Goal: Task Accomplishment & Management: Use online tool/utility

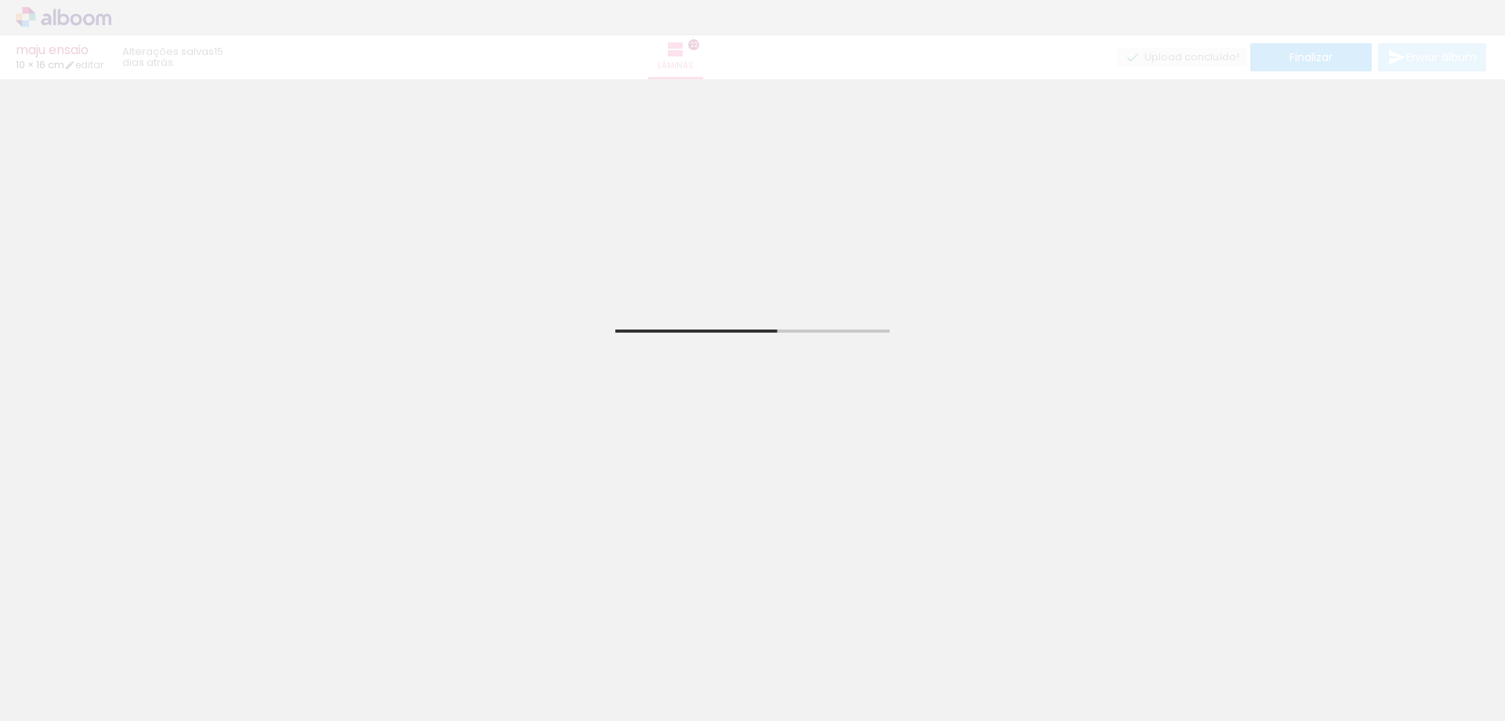
click at [127, 637] on iron-icon at bounding box center [122, 636] width 16 height 16
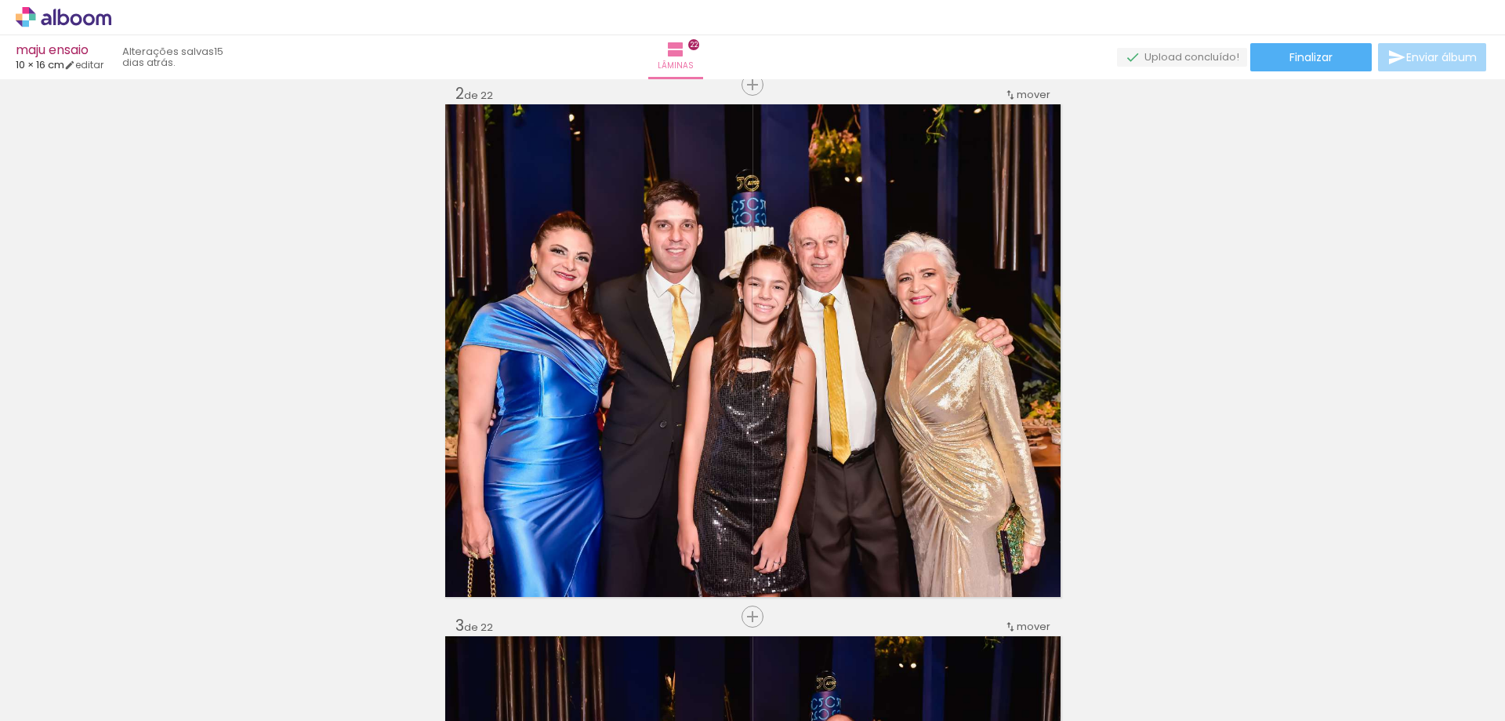
drag, startPoint x: 122, startPoint y: 645, endPoint x: 129, endPoint y: 641, distance: 8.4
click at [125, 642] on paper-icon-button at bounding box center [123, 637] width 20 height 20
click at [124, 637] on iron-icon at bounding box center [122, 636] width 16 height 16
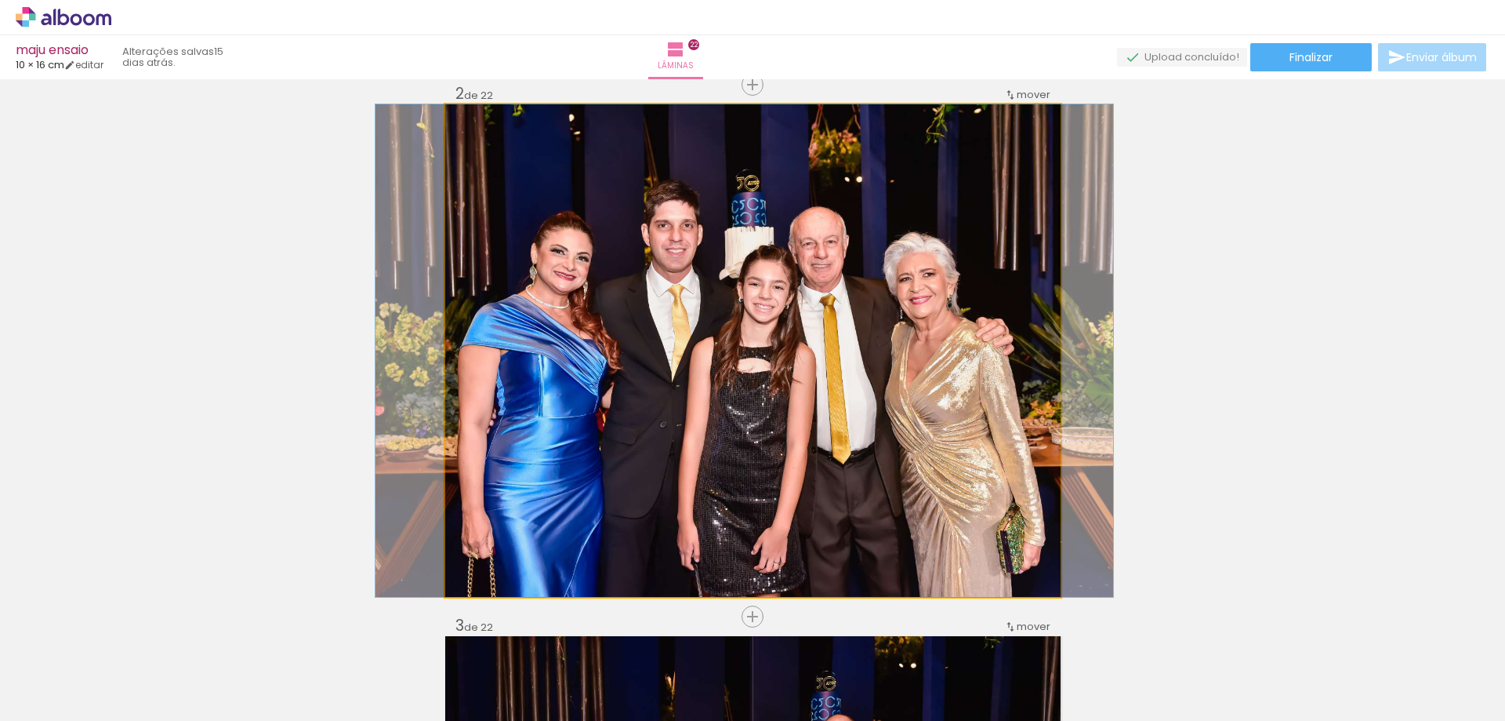
drag, startPoint x: 579, startPoint y: 302, endPoint x: 125, endPoint y: 294, distance: 454.1
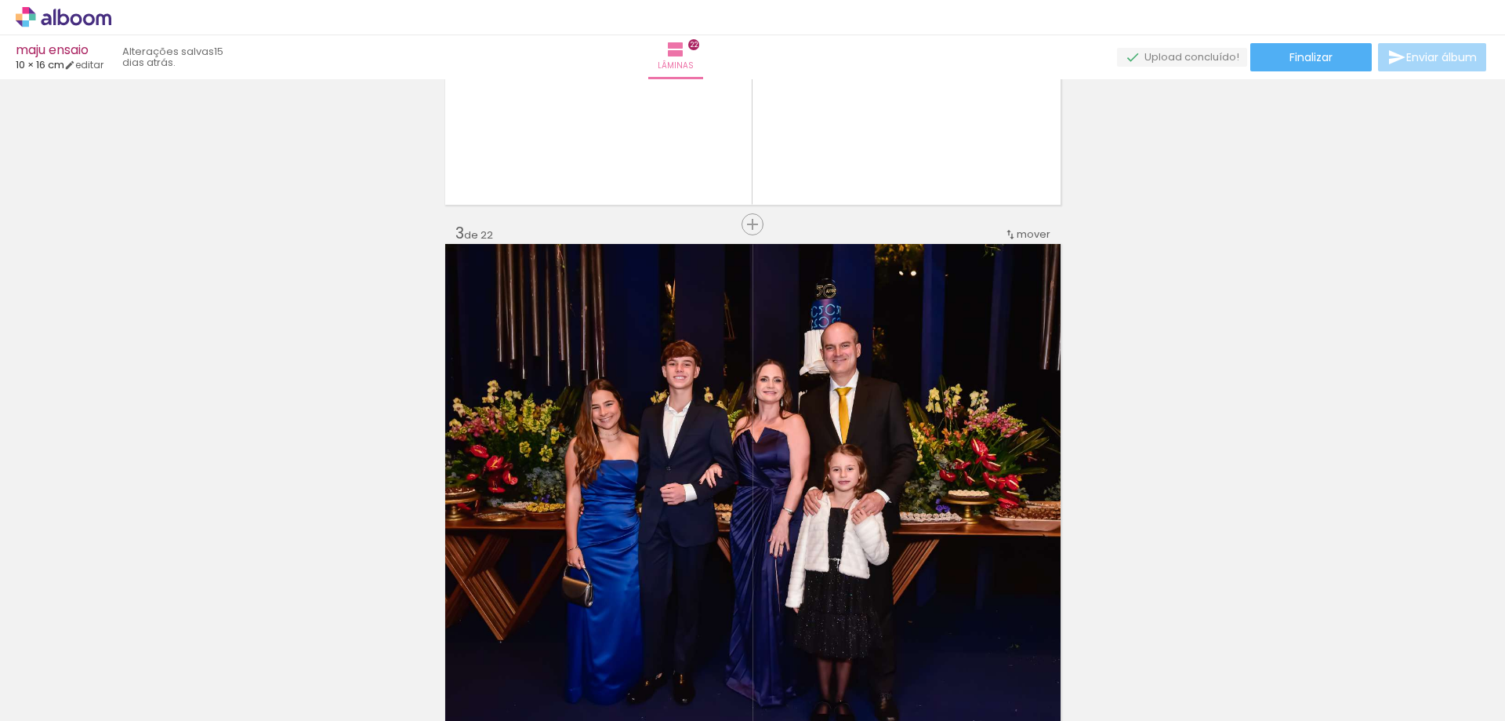
drag, startPoint x: 678, startPoint y: 362, endPoint x: 247, endPoint y: 362, distance: 431.3
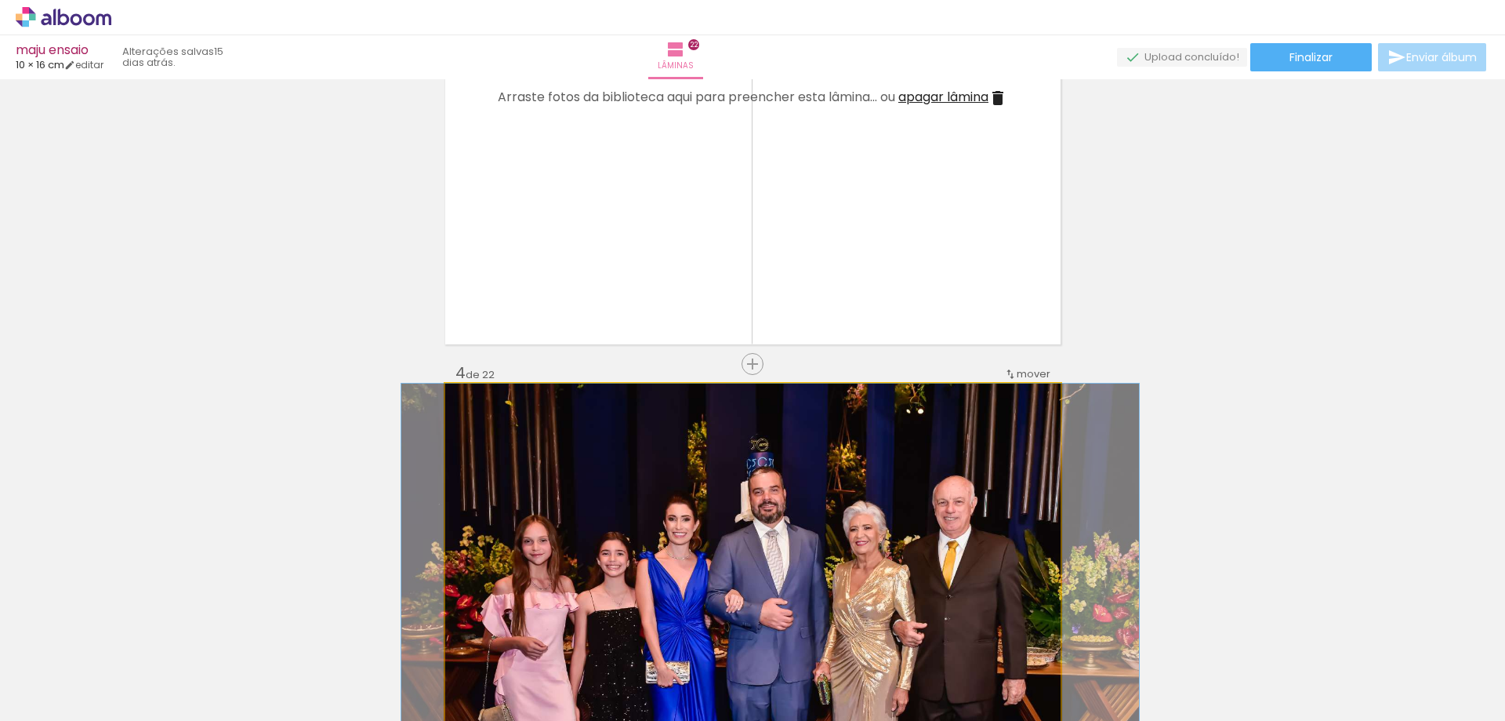
drag, startPoint x: 670, startPoint y: 422, endPoint x: 191, endPoint y: 397, distance: 479.7
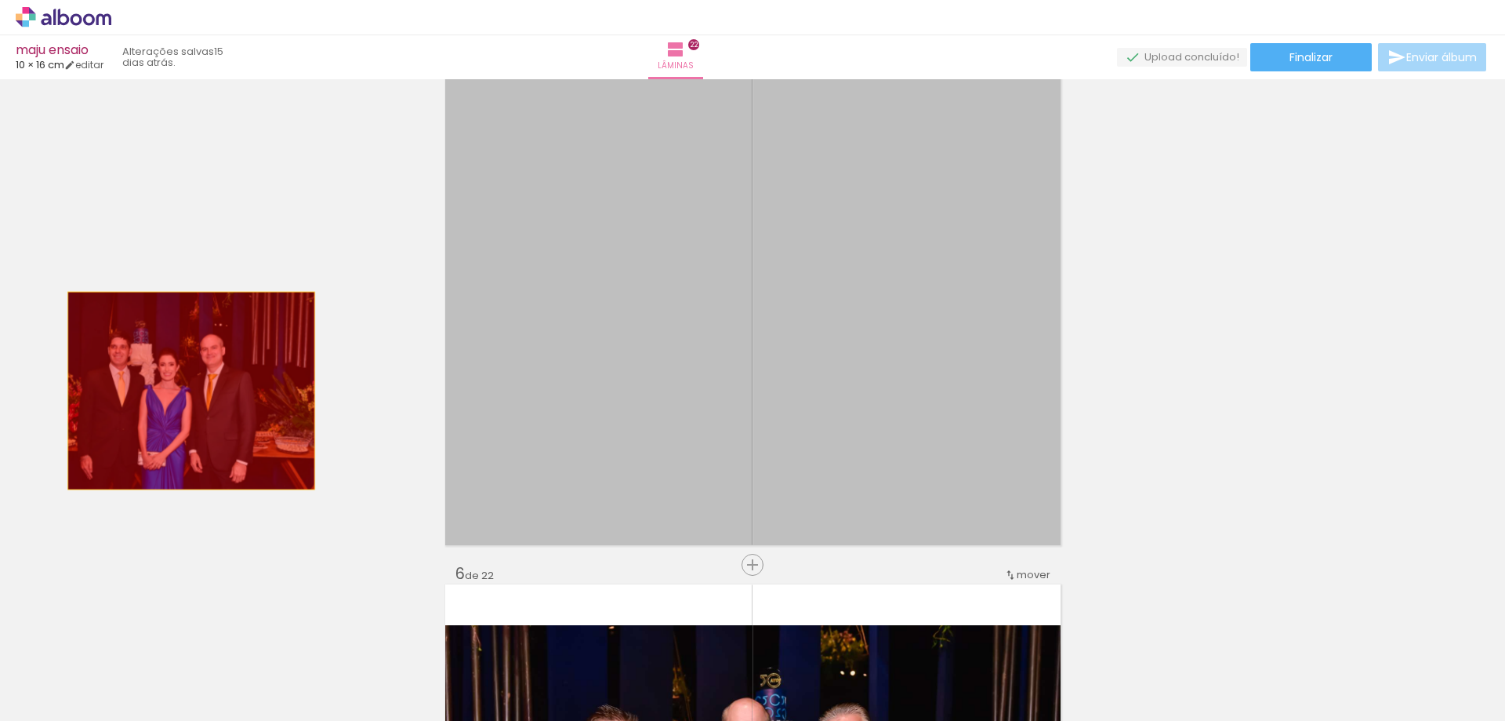
drag, startPoint x: 221, startPoint y: 390, endPoint x: 202, endPoint y: 388, distance: 19.0
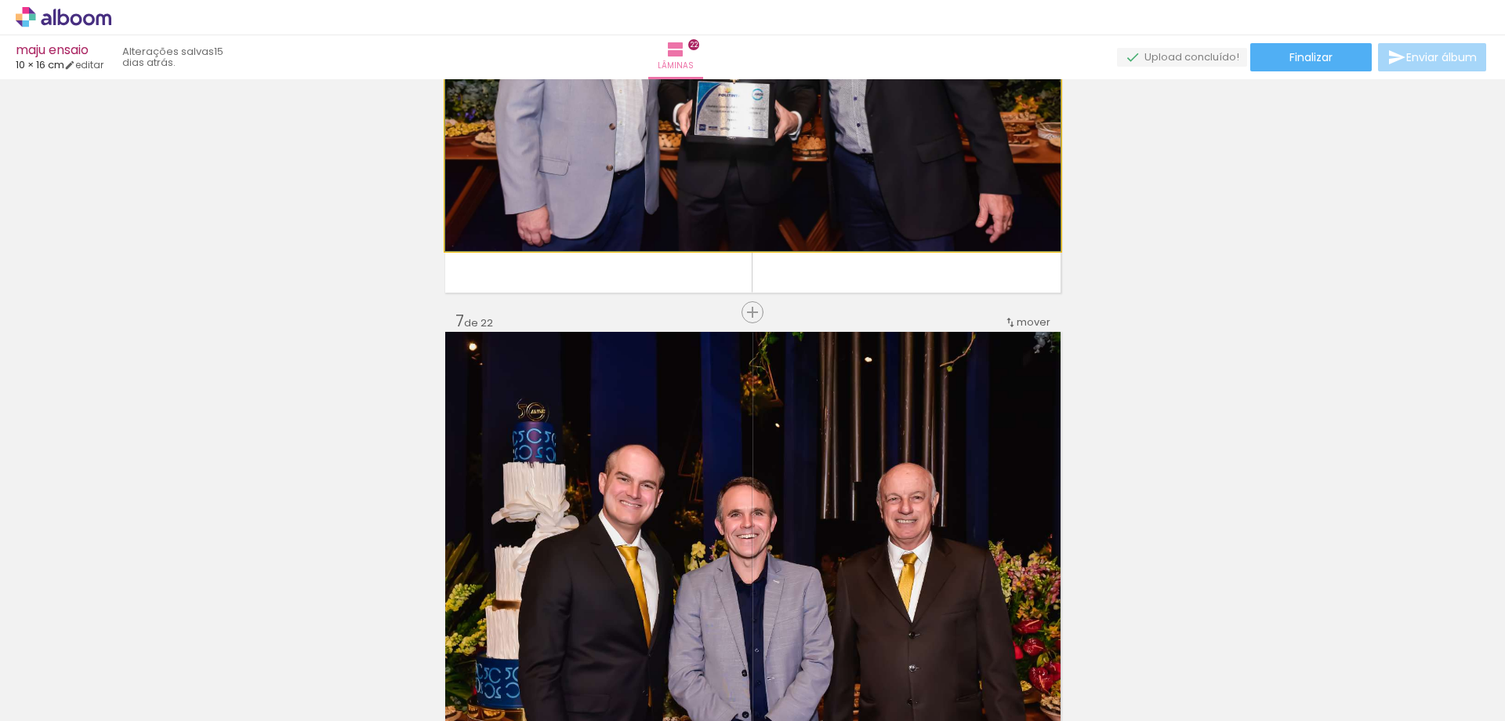
drag, startPoint x: 646, startPoint y: 191, endPoint x: 178, endPoint y: 296, distance: 479.8
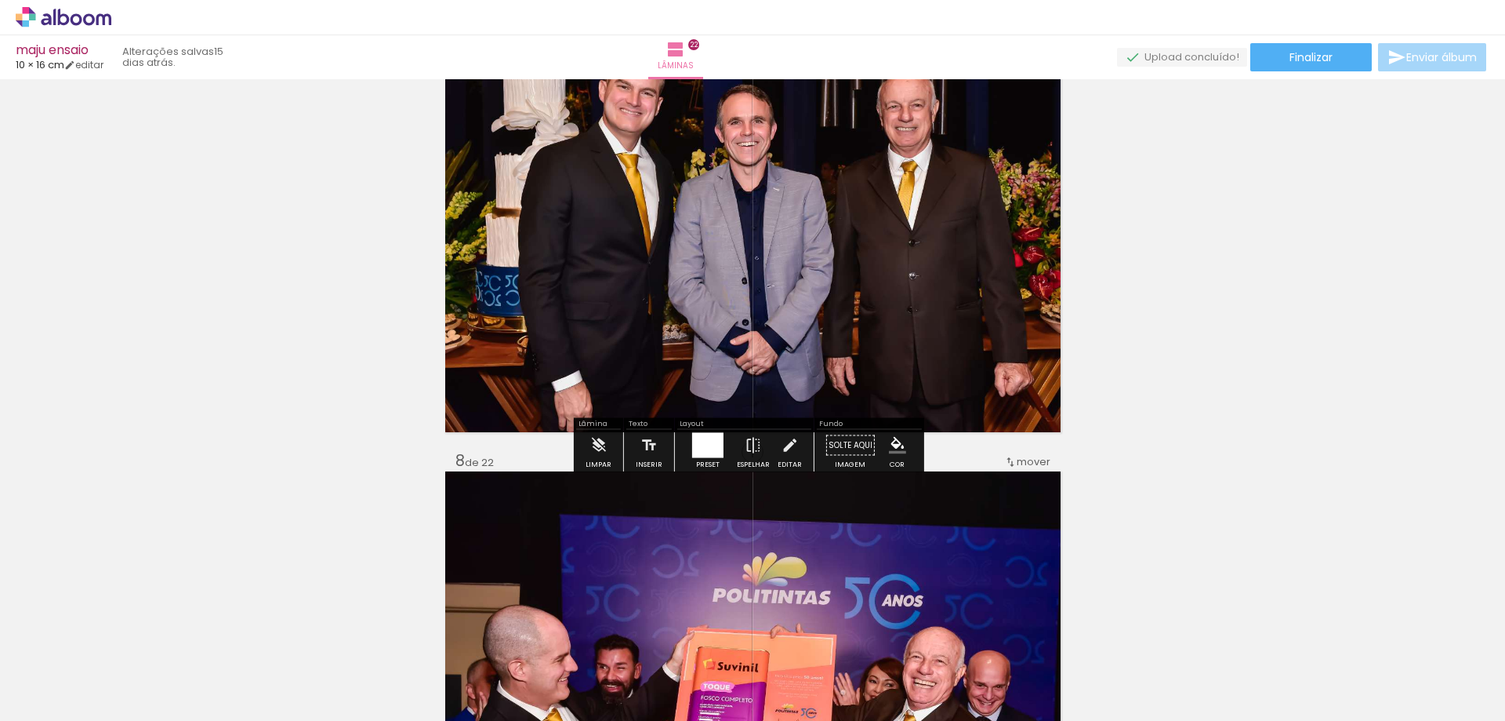
drag, startPoint x: 585, startPoint y: 278, endPoint x: 187, endPoint y: 310, distance: 399.6
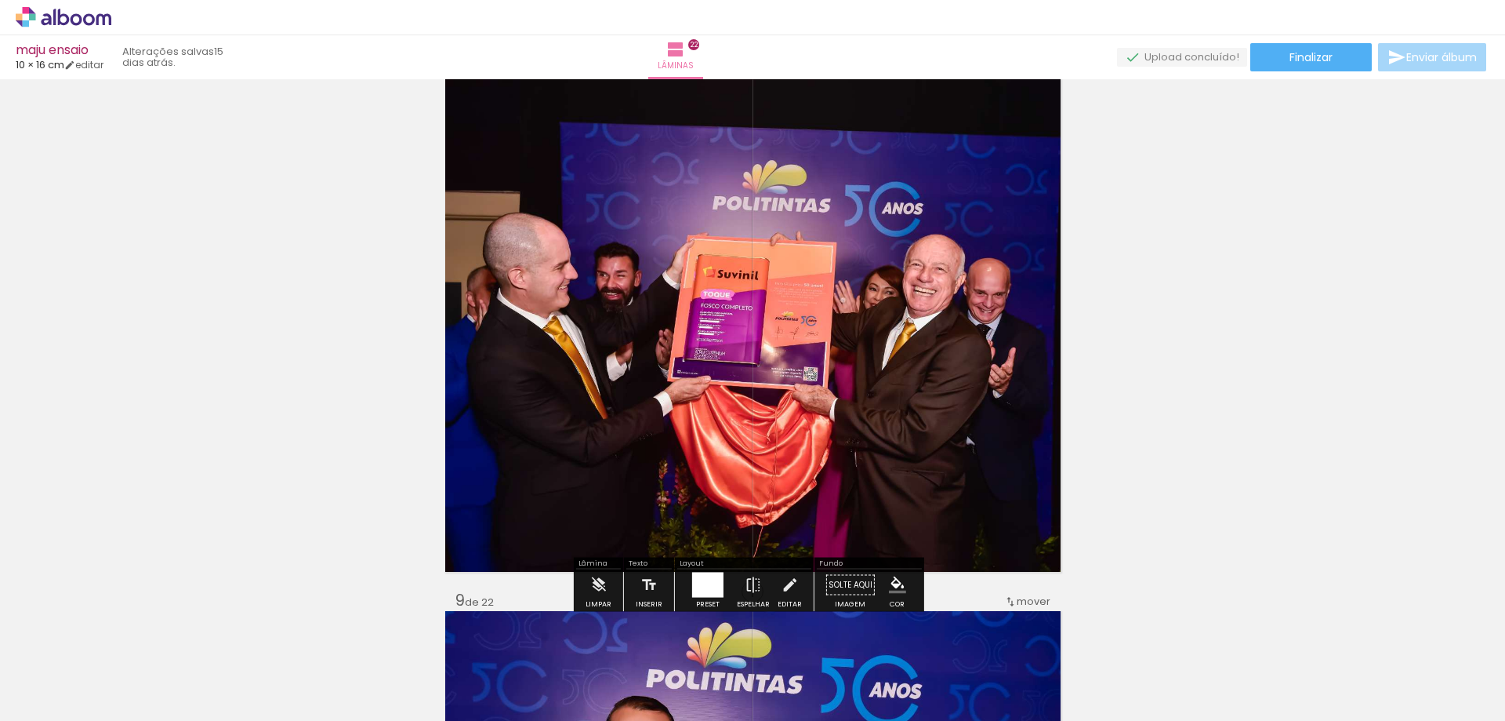
drag, startPoint x: 608, startPoint y: 381, endPoint x: 231, endPoint y: 384, distance: 377.2
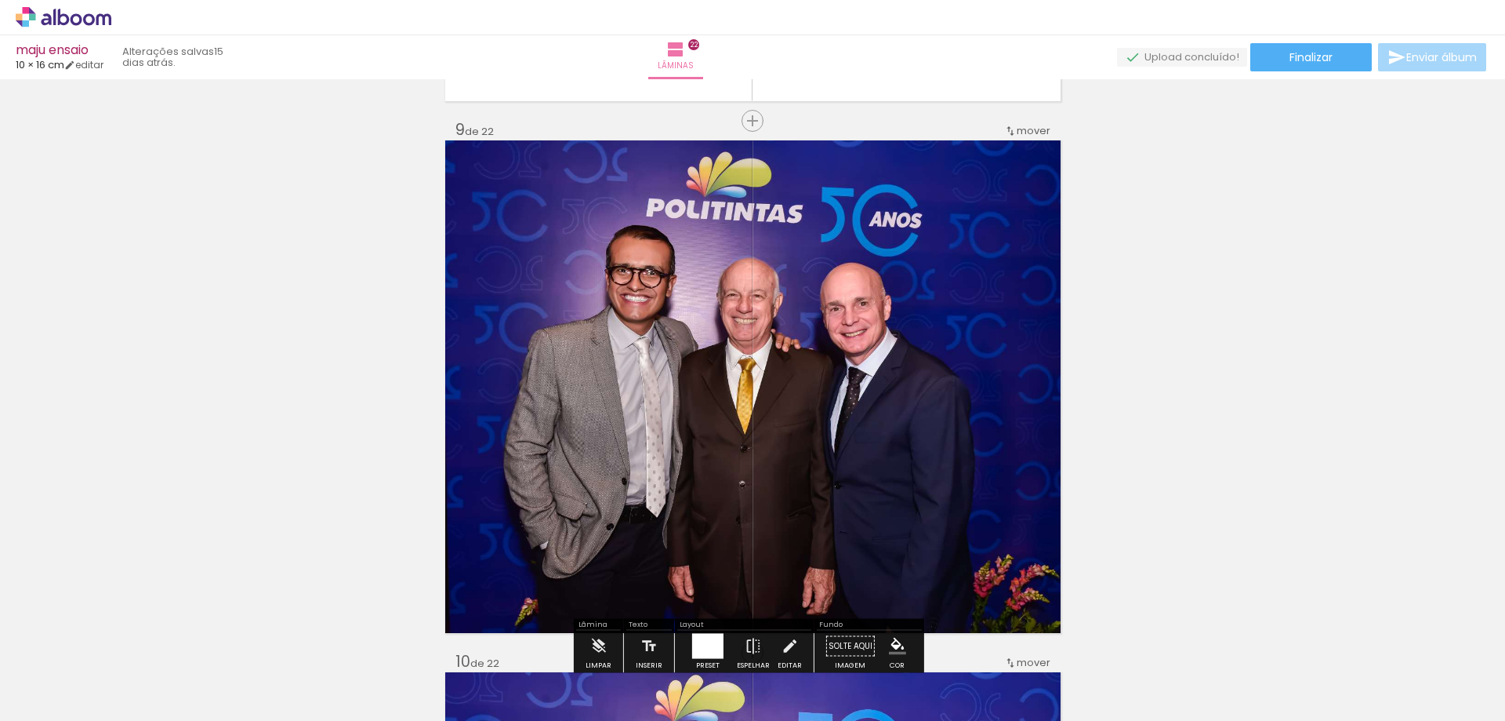
drag, startPoint x: 634, startPoint y: 422, endPoint x: 294, endPoint y: 410, distance: 340.5
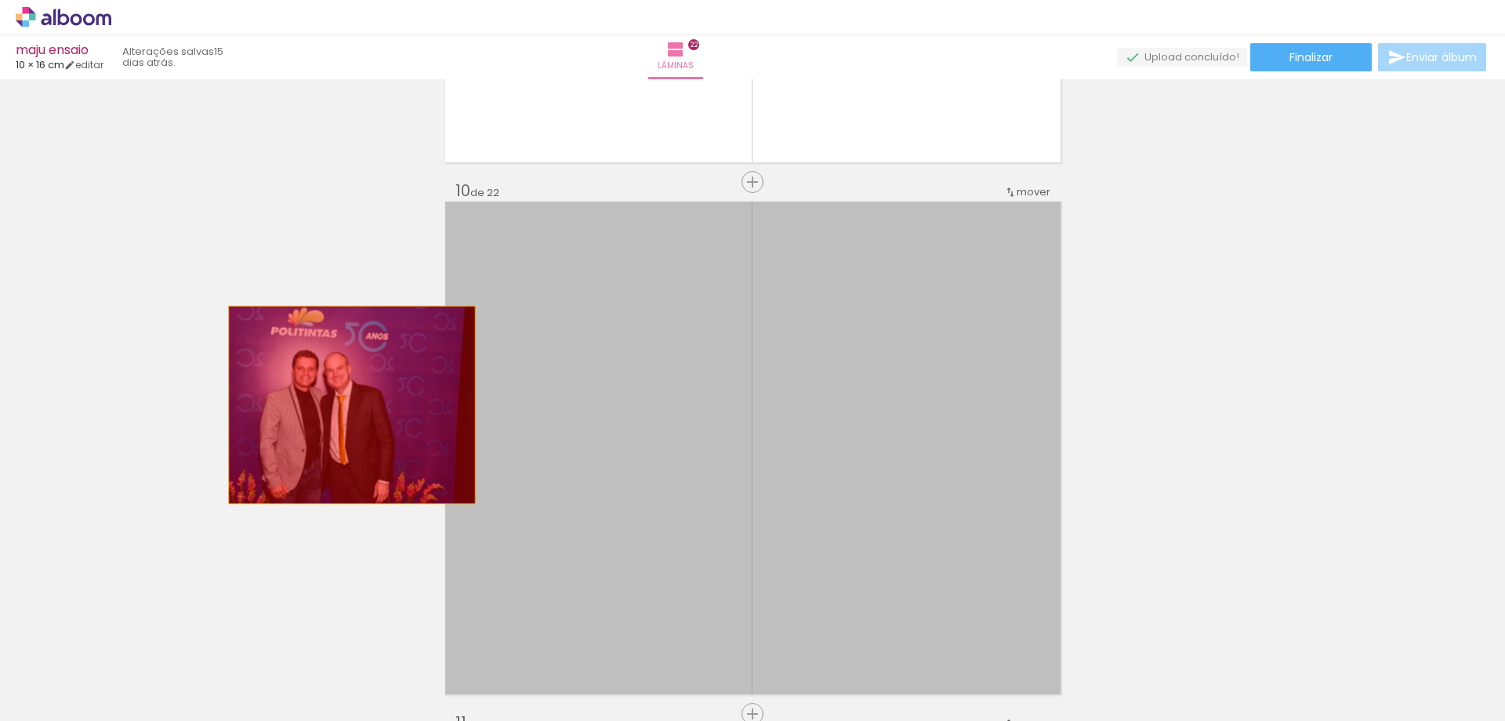
drag, startPoint x: 565, startPoint y: 416, endPoint x: 238, endPoint y: 408, distance: 327.9
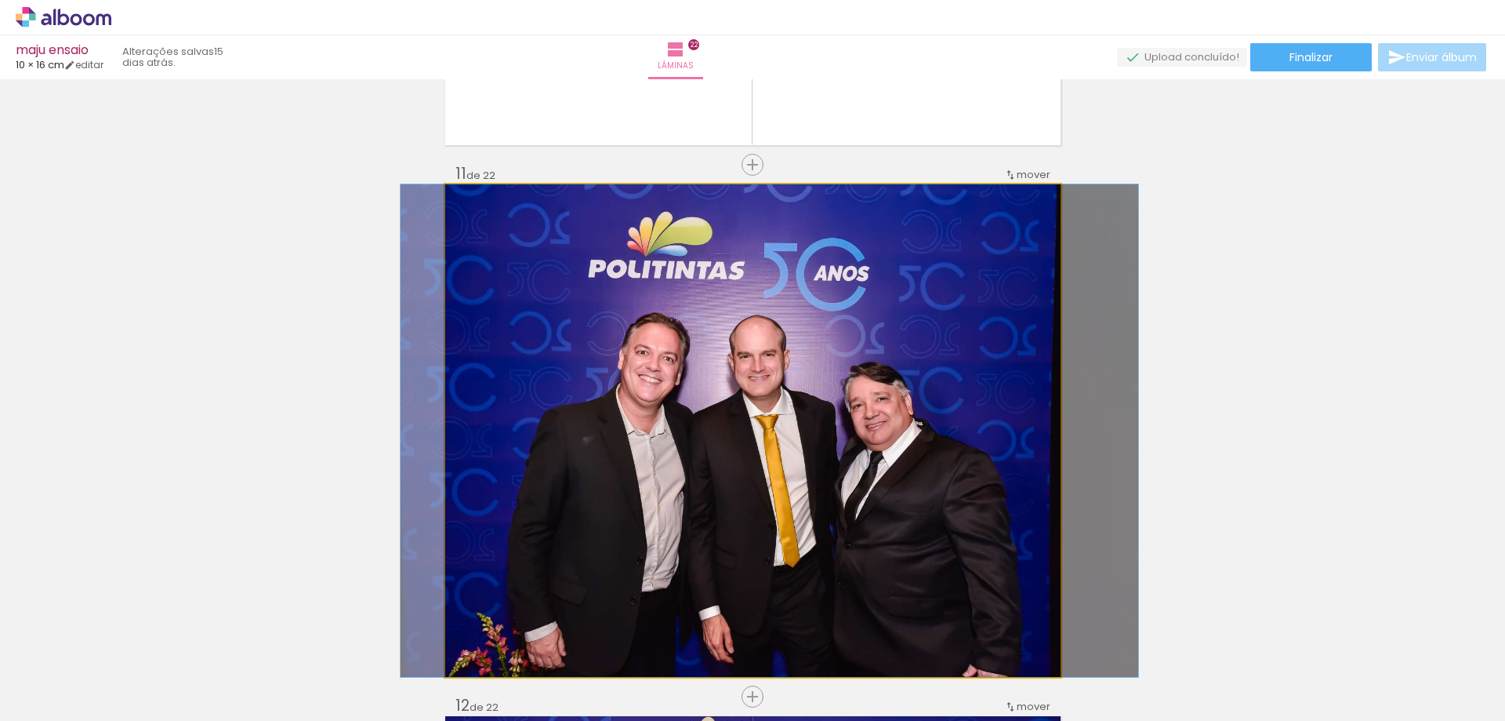
drag, startPoint x: 612, startPoint y: 435, endPoint x: 359, endPoint y: 423, distance: 252.8
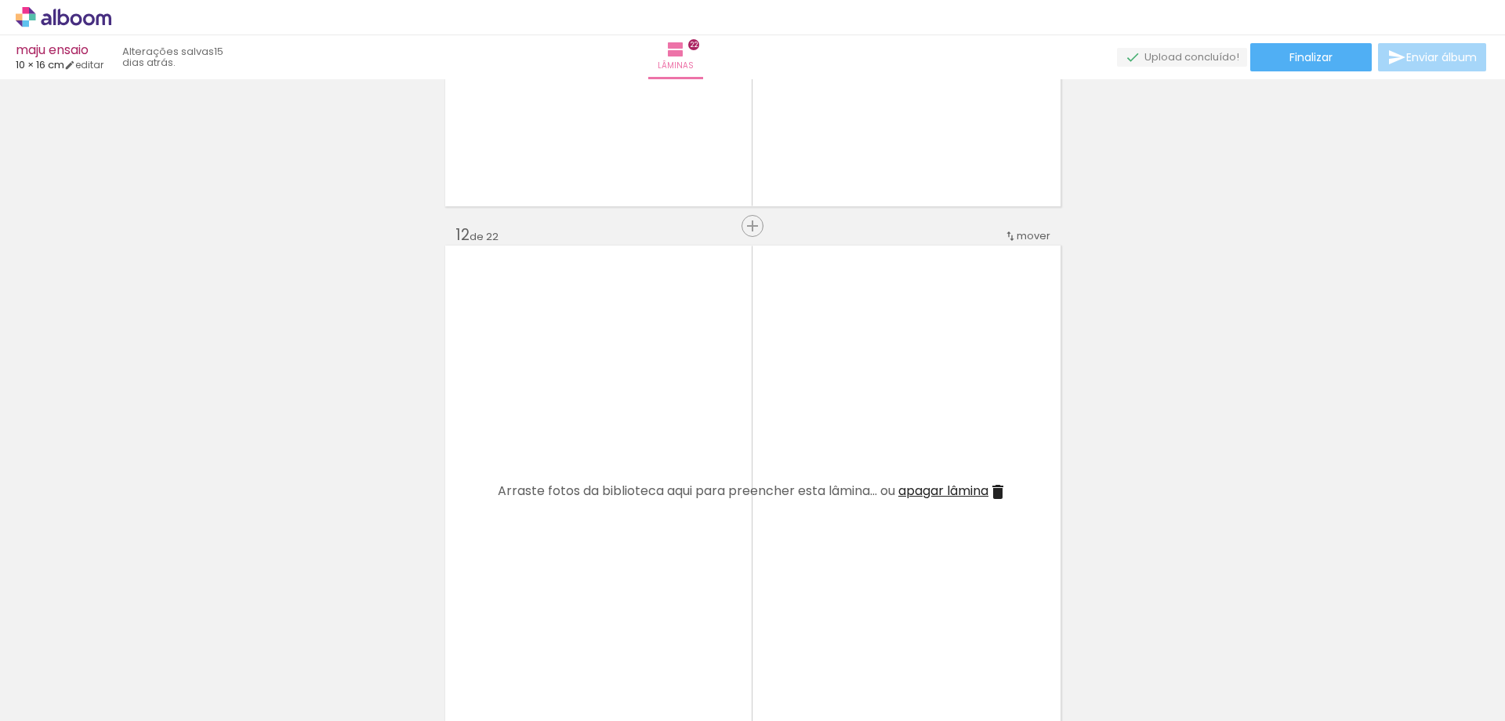
scroll to position [6198, 0]
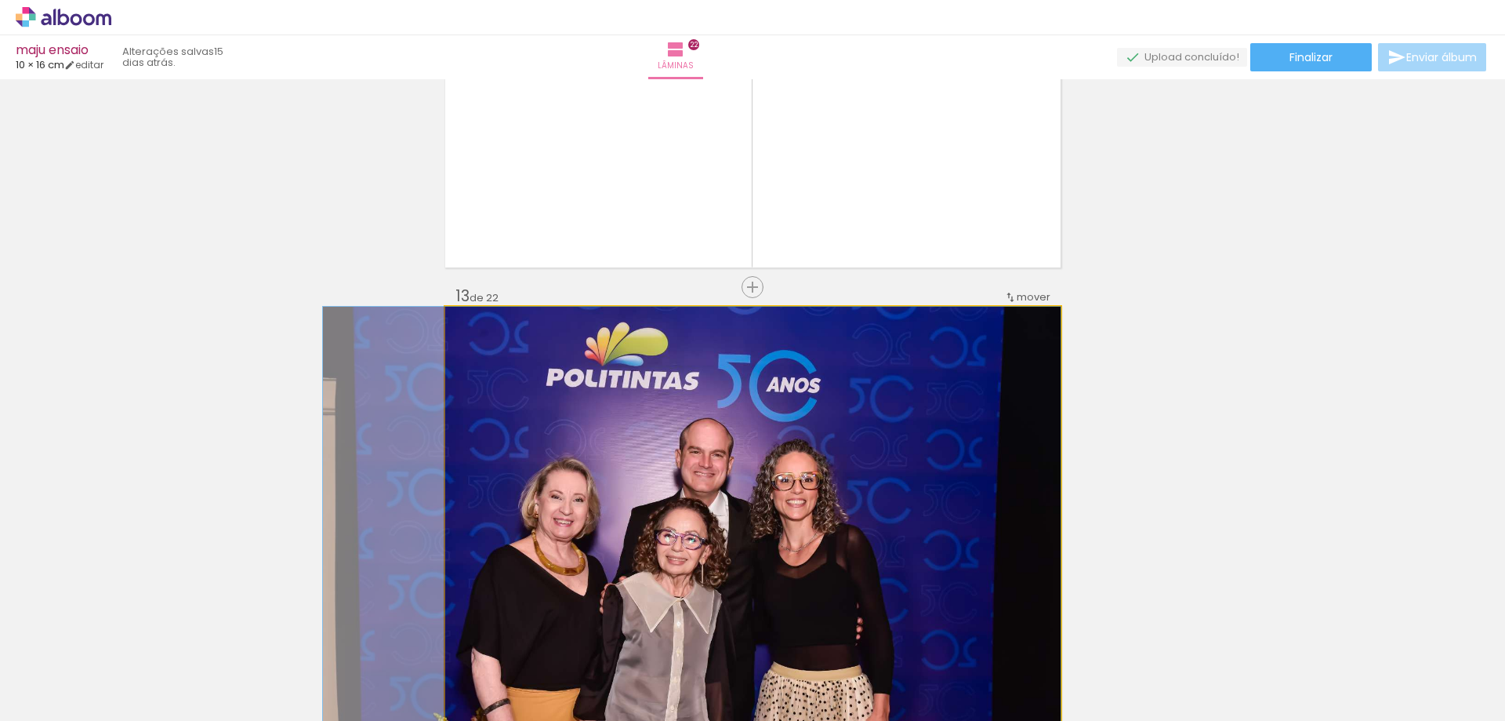
drag, startPoint x: 682, startPoint y: 448, endPoint x: 256, endPoint y: 406, distance: 427.8
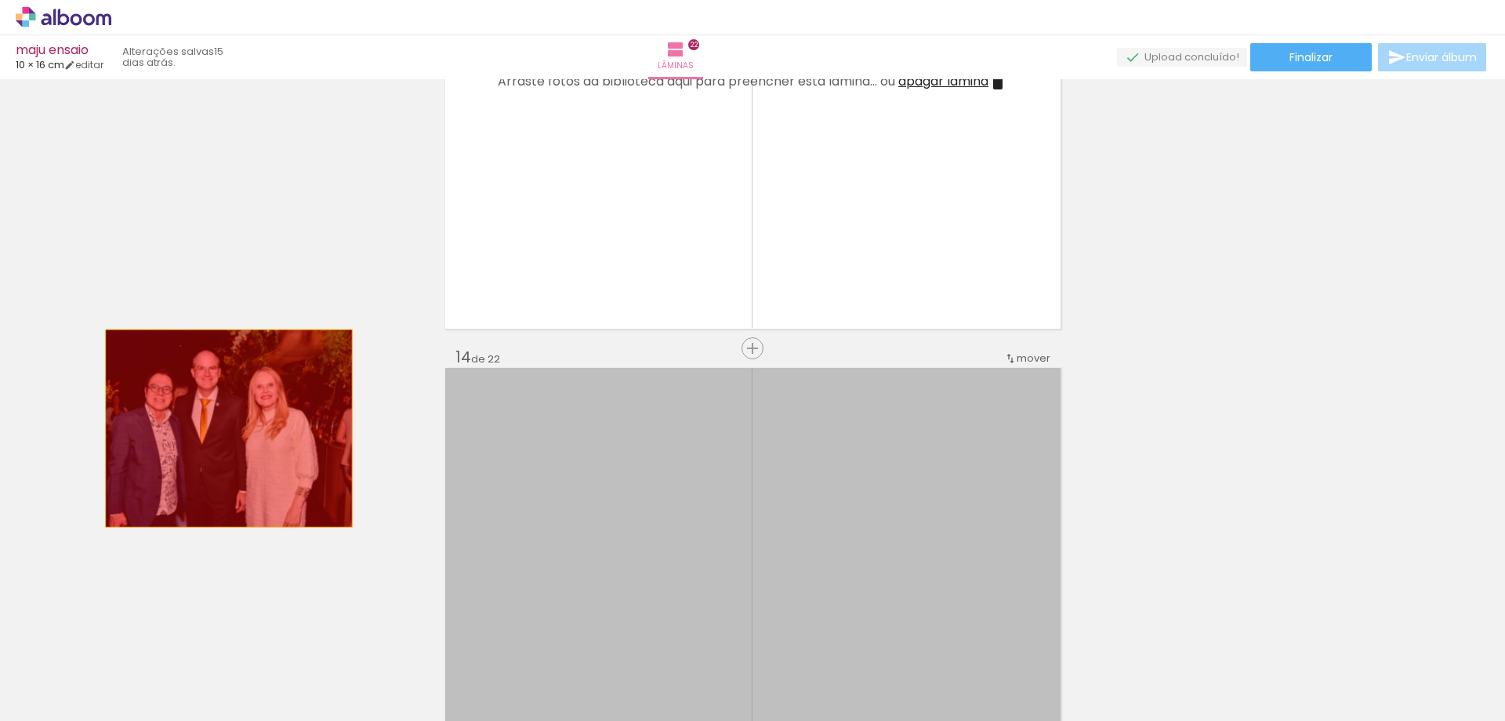
drag, startPoint x: 614, startPoint y: 478, endPoint x: 173, endPoint y: 430, distance: 444.0
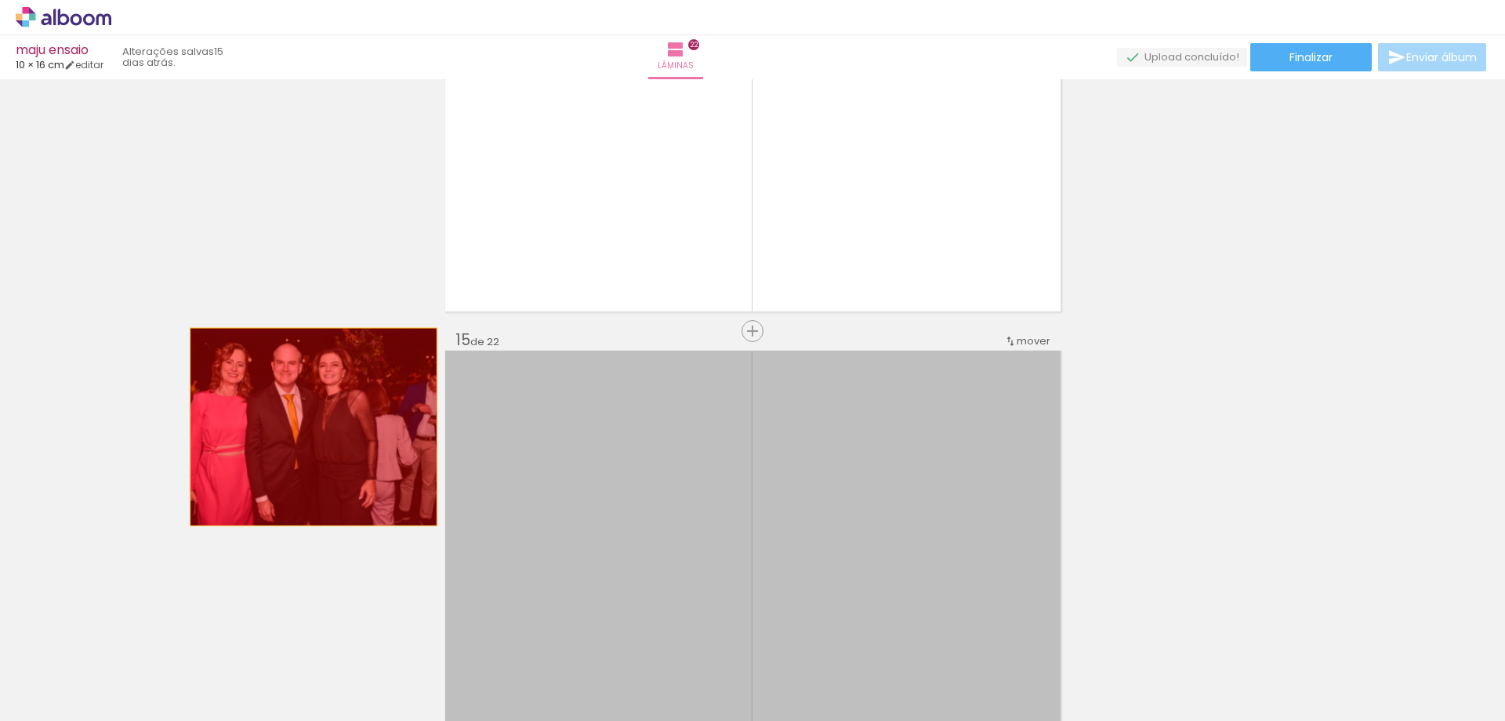
drag, startPoint x: 577, startPoint y: 456, endPoint x: 169, endPoint y: 420, distance: 409.3
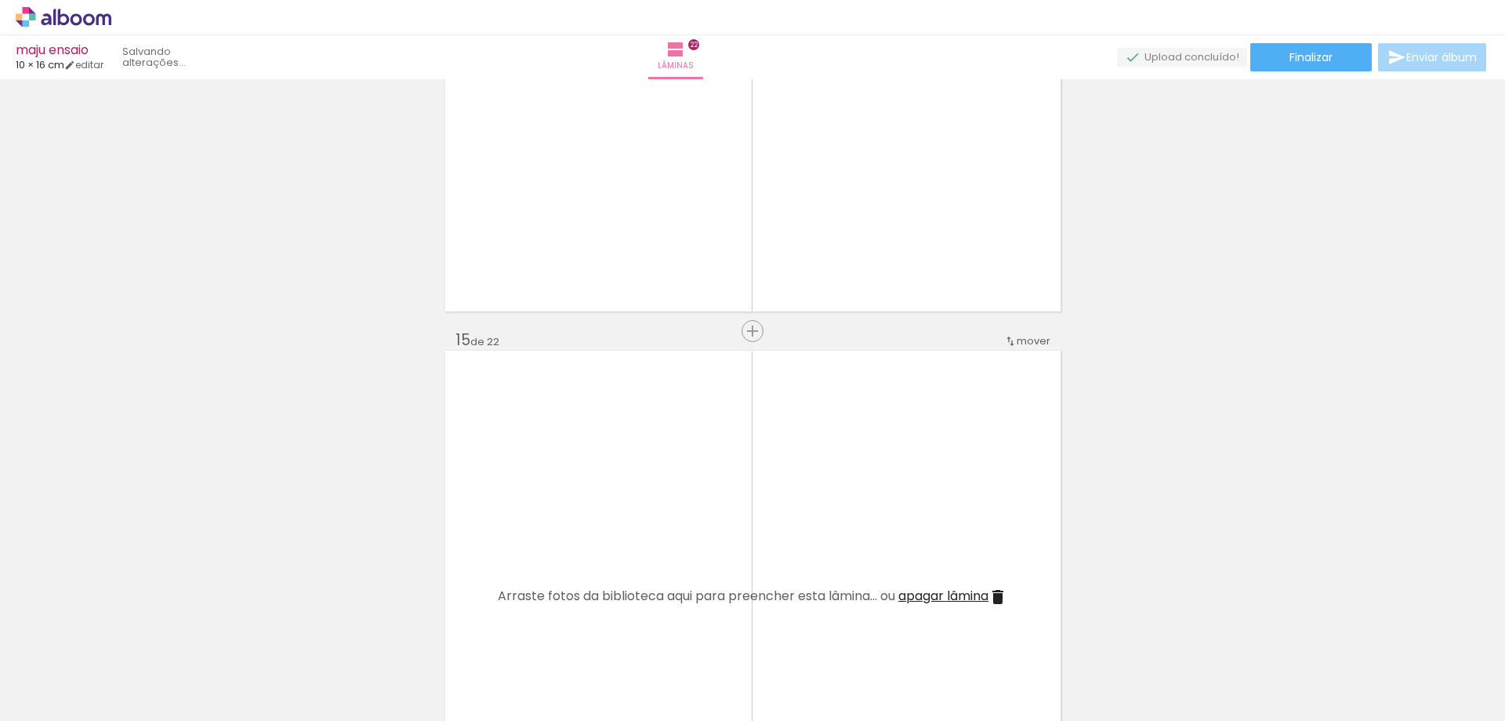
scroll to position [7687, 0]
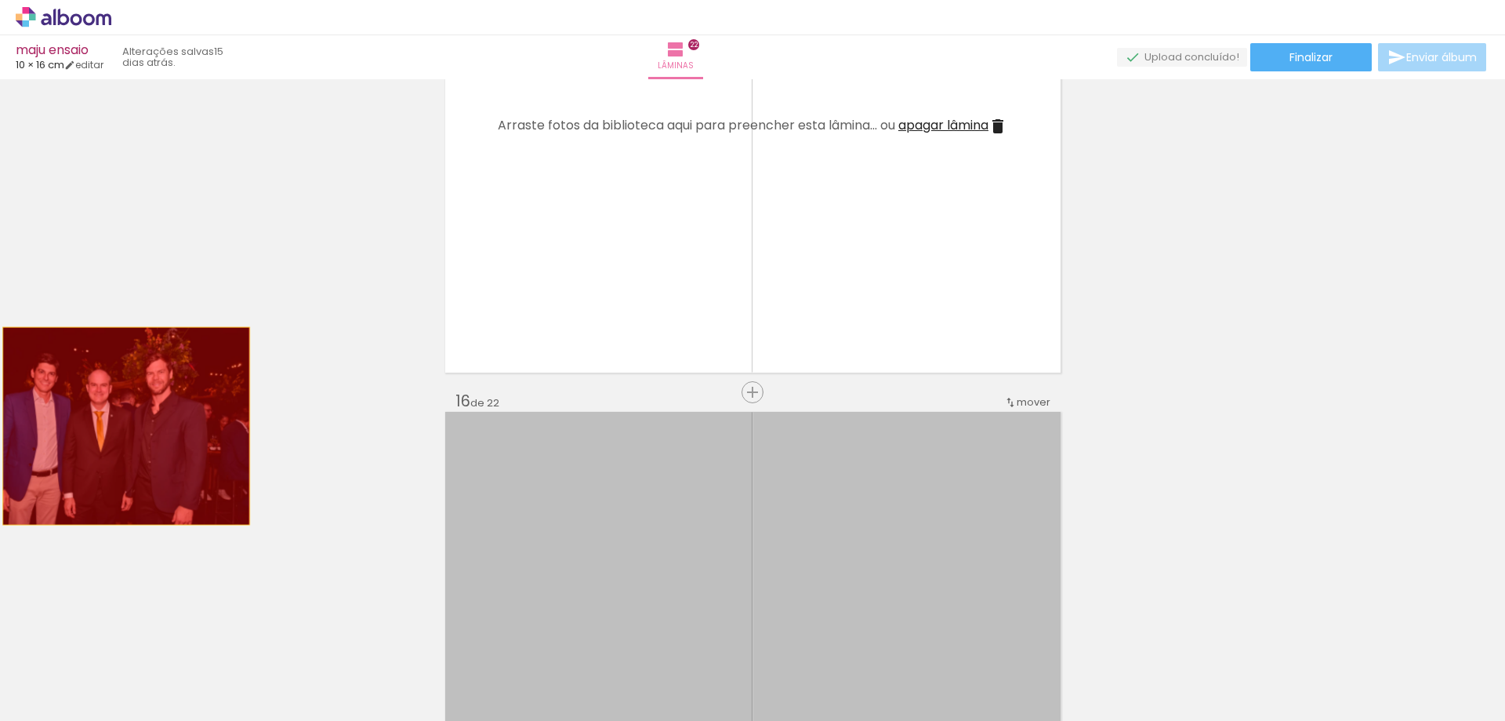
drag, startPoint x: 549, startPoint y: 486, endPoint x: 67, endPoint y: 414, distance: 487.6
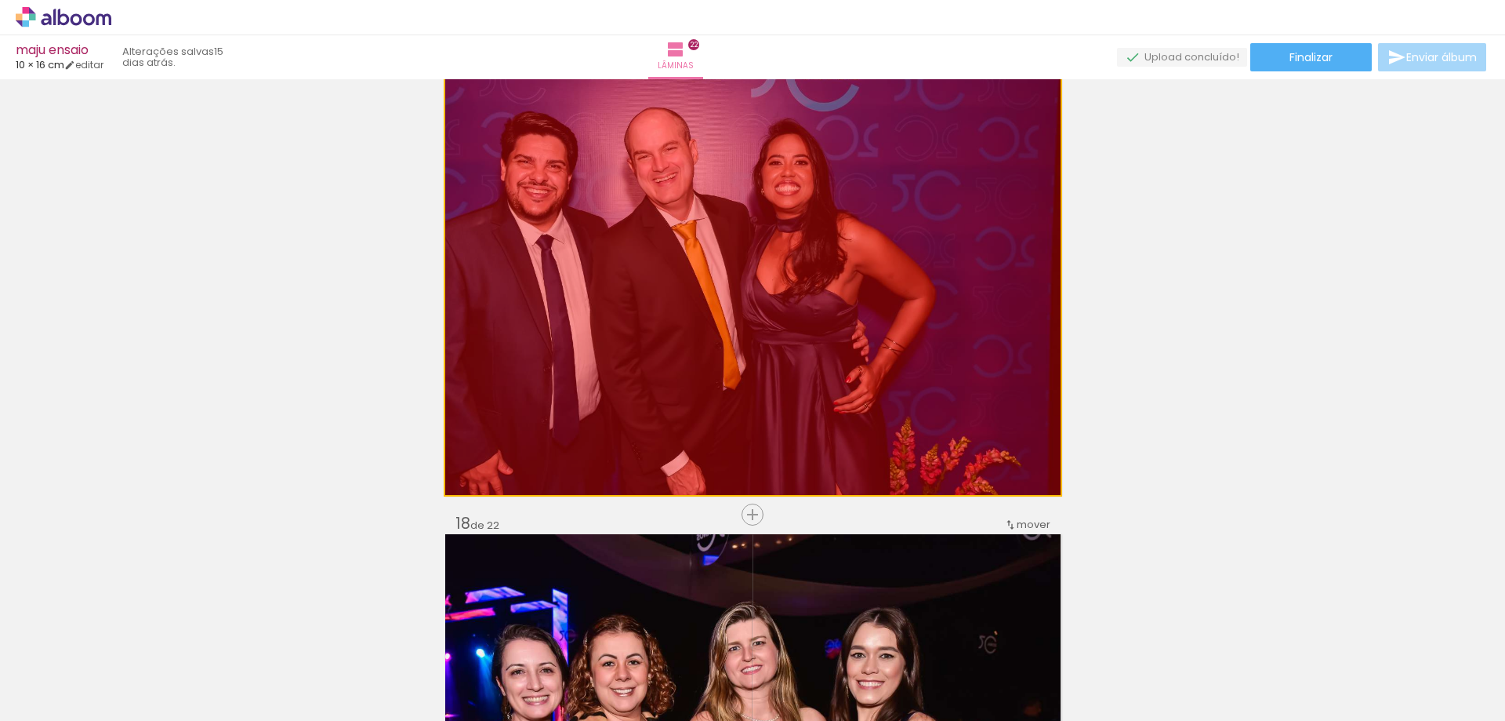
drag, startPoint x: 629, startPoint y: 409, endPoint x: 248, endPoint y: 354, distance: 385.1
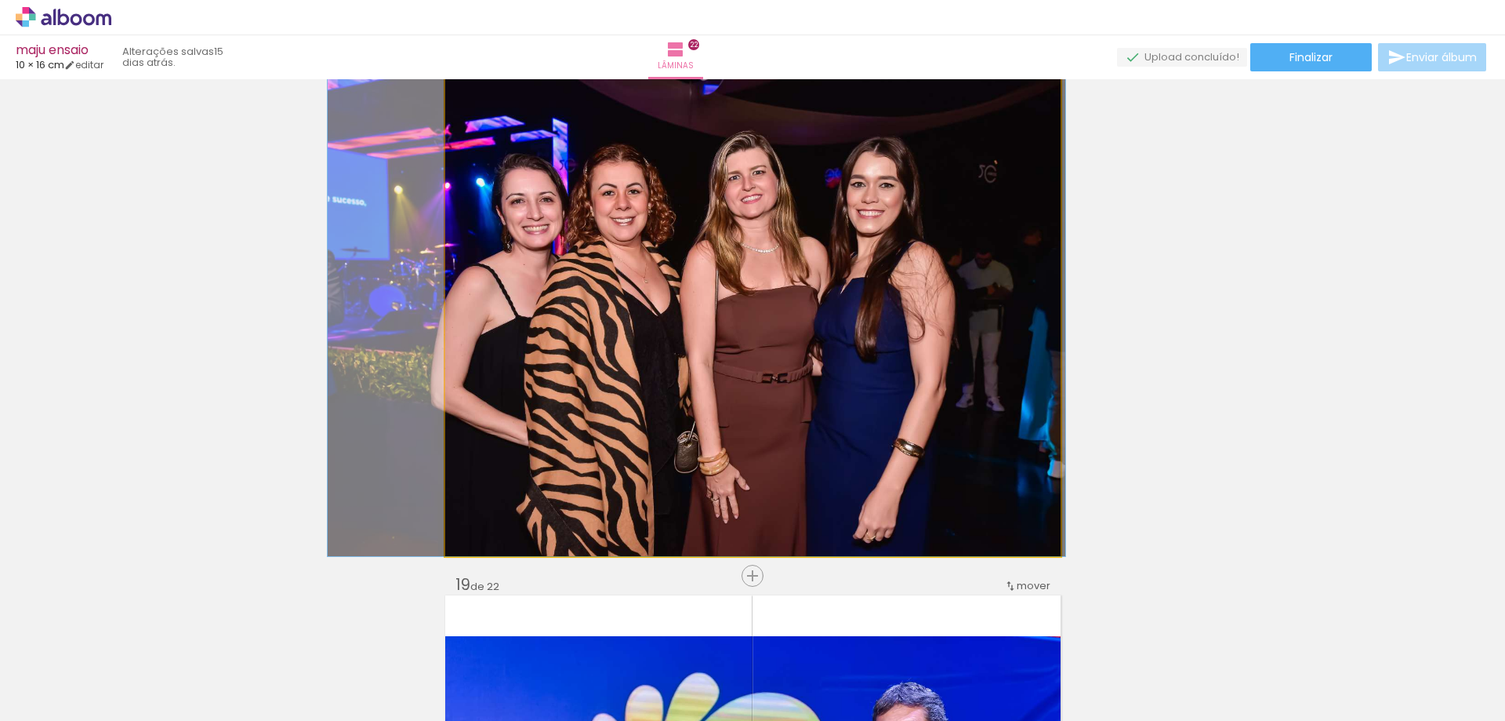
drag, startPoint x: 569, startPoint y: 395, endPoint x: 324, endPoint y: 384, distance: 245.7
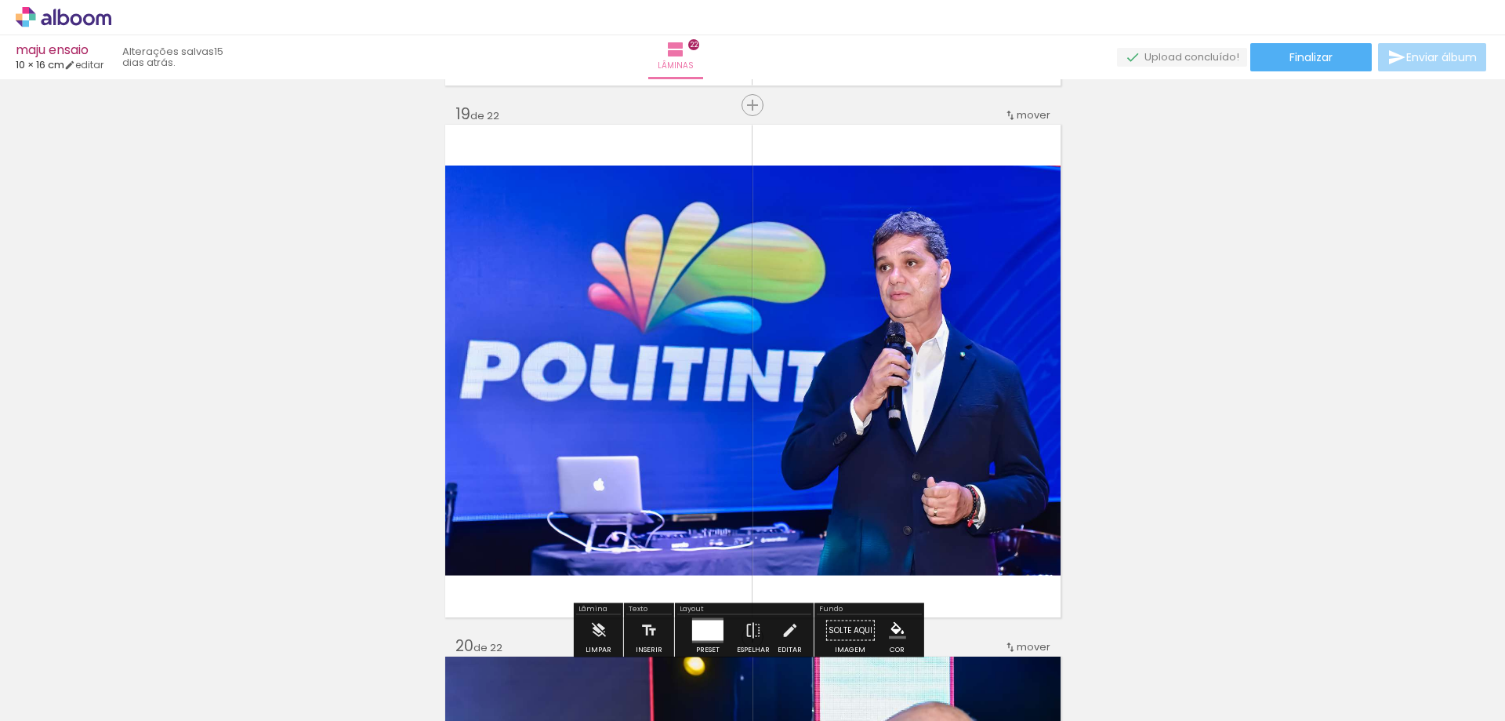
drag, startPoint x: 598, startPoint y: 459, endPoint x: 201, endPoint y: 435, distance: 398.3
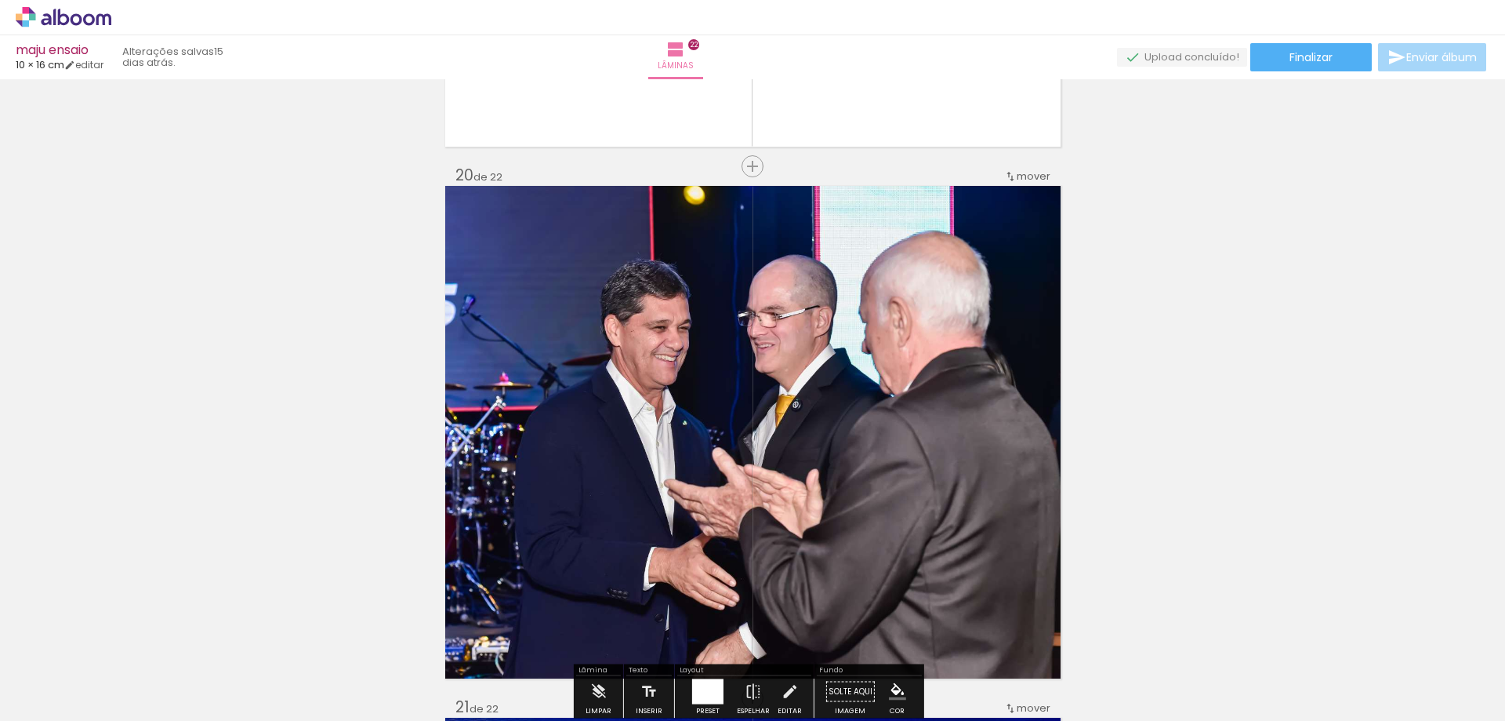
drag, startPoint x: 130, startPoint y: 416, endPoint x: 202, endPoint y: 421, distance: 71.6
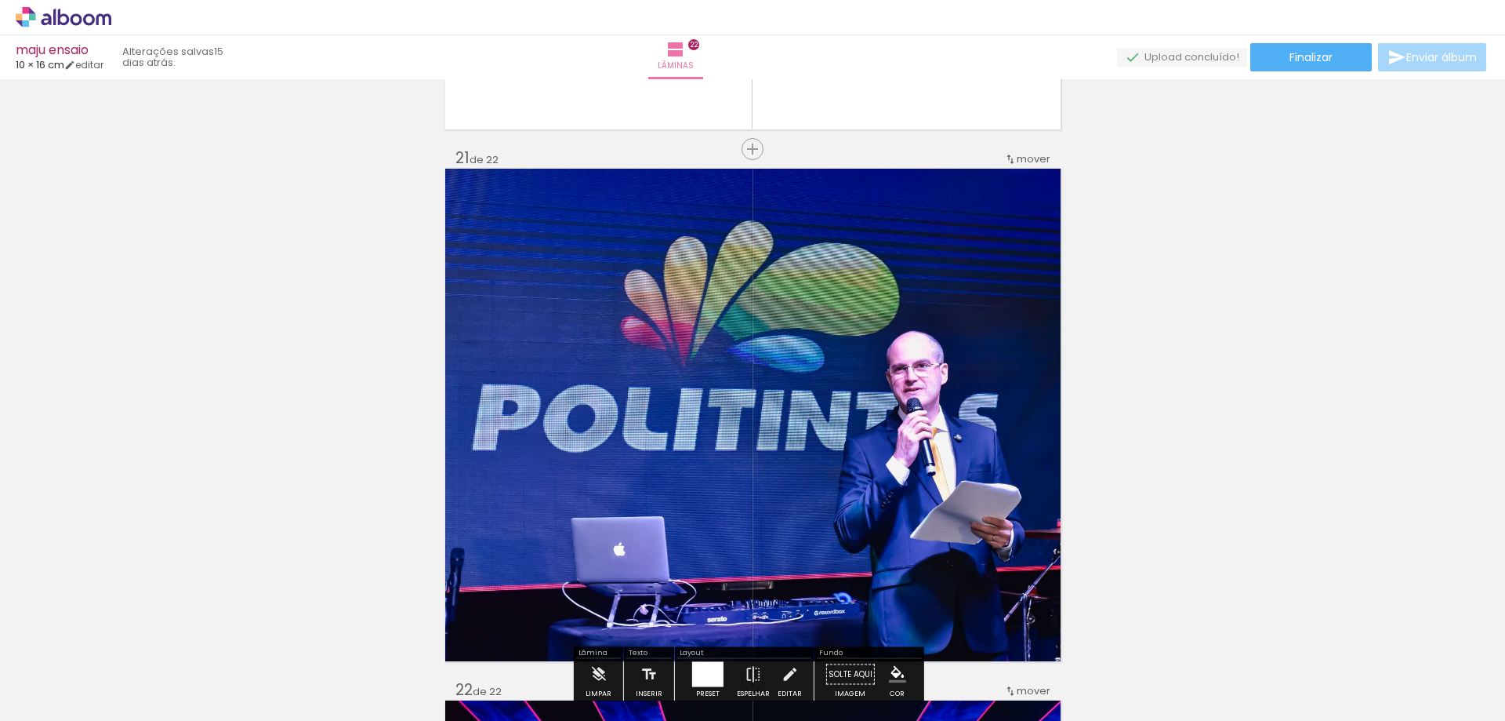
drag, startPoint x: 596, startPoint y: 451, endPoint x: 164, endPoint y: 413, distance: 433.7
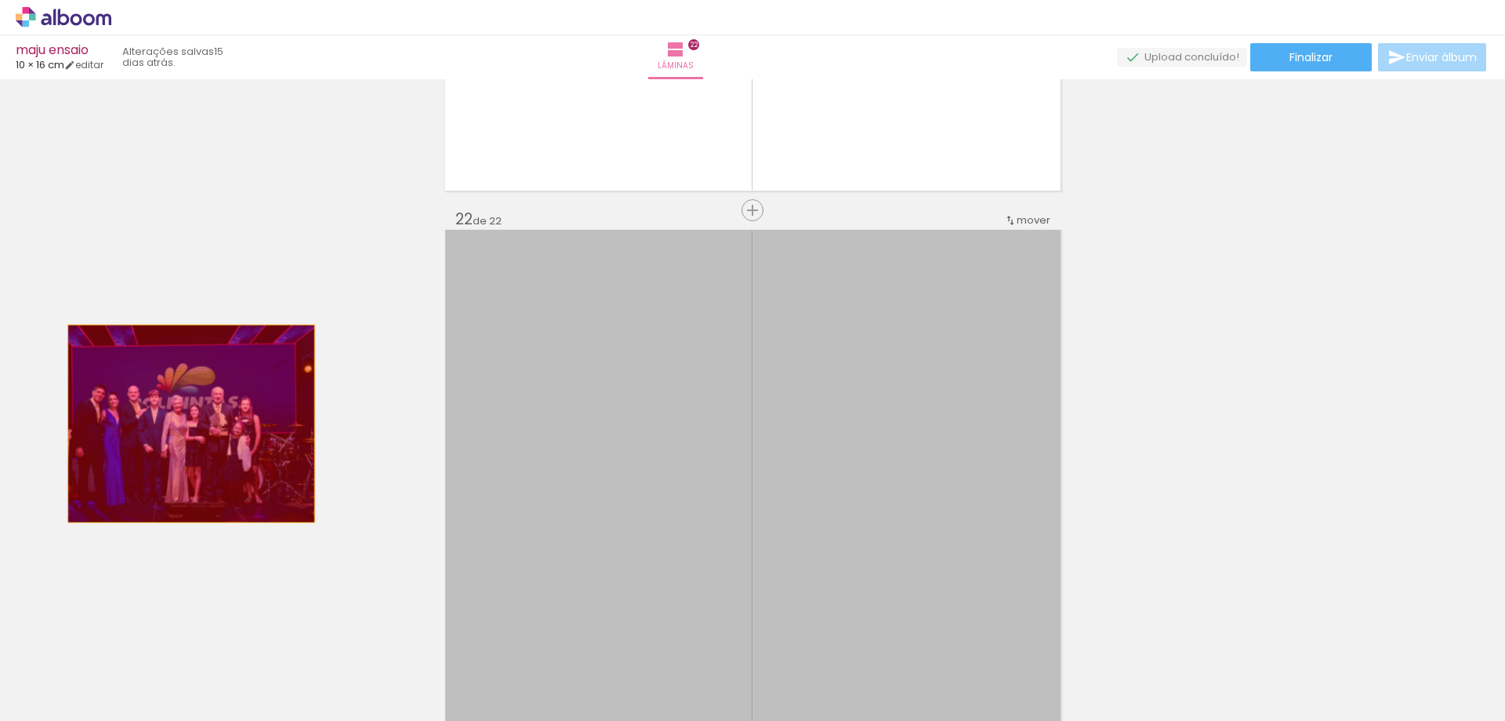
drag, startPoint x: 336, startPoint y: 427, endPoint x: 216, endPoint y: 424, distance: 119.2
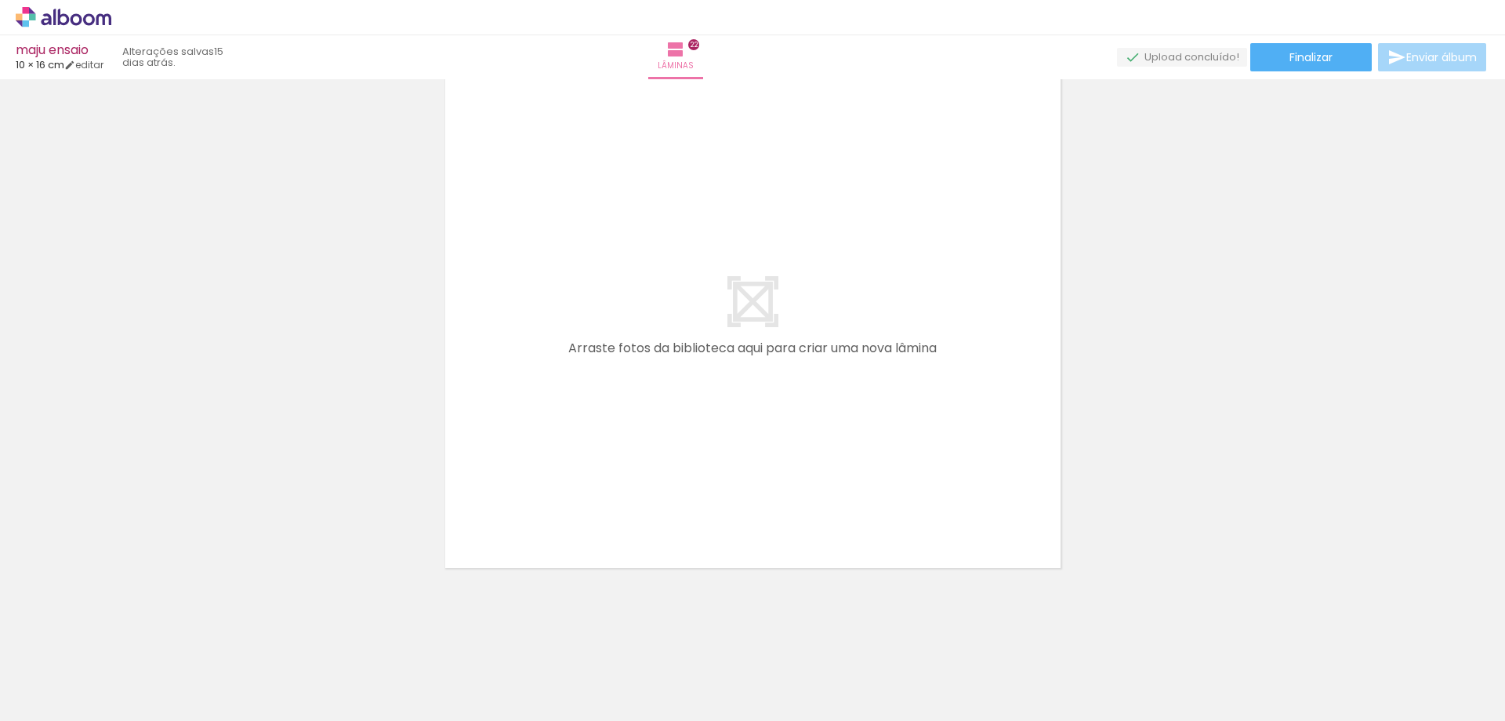
scroll to position [11353, 0]
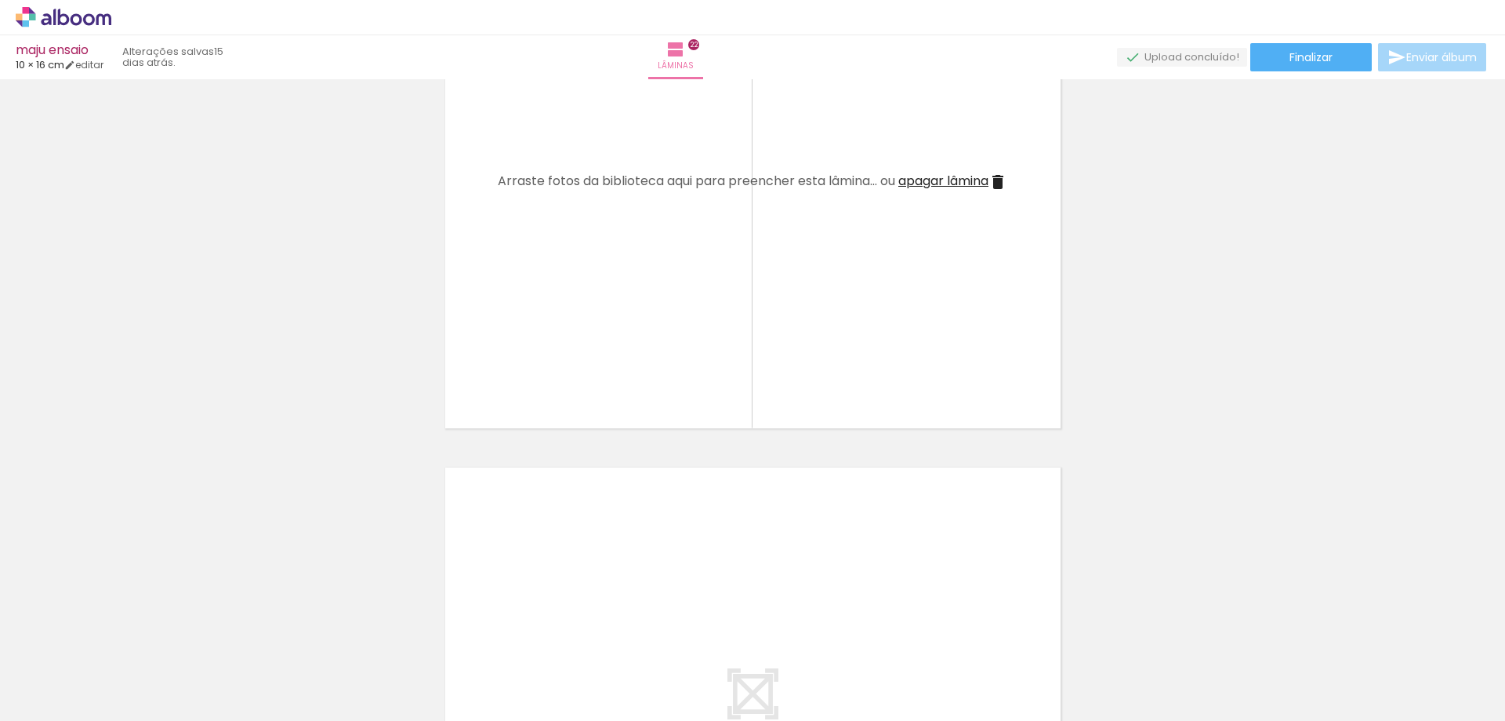
click at [992, 183] on iron-icon at bounding box center [998, 182] width 19 height 19
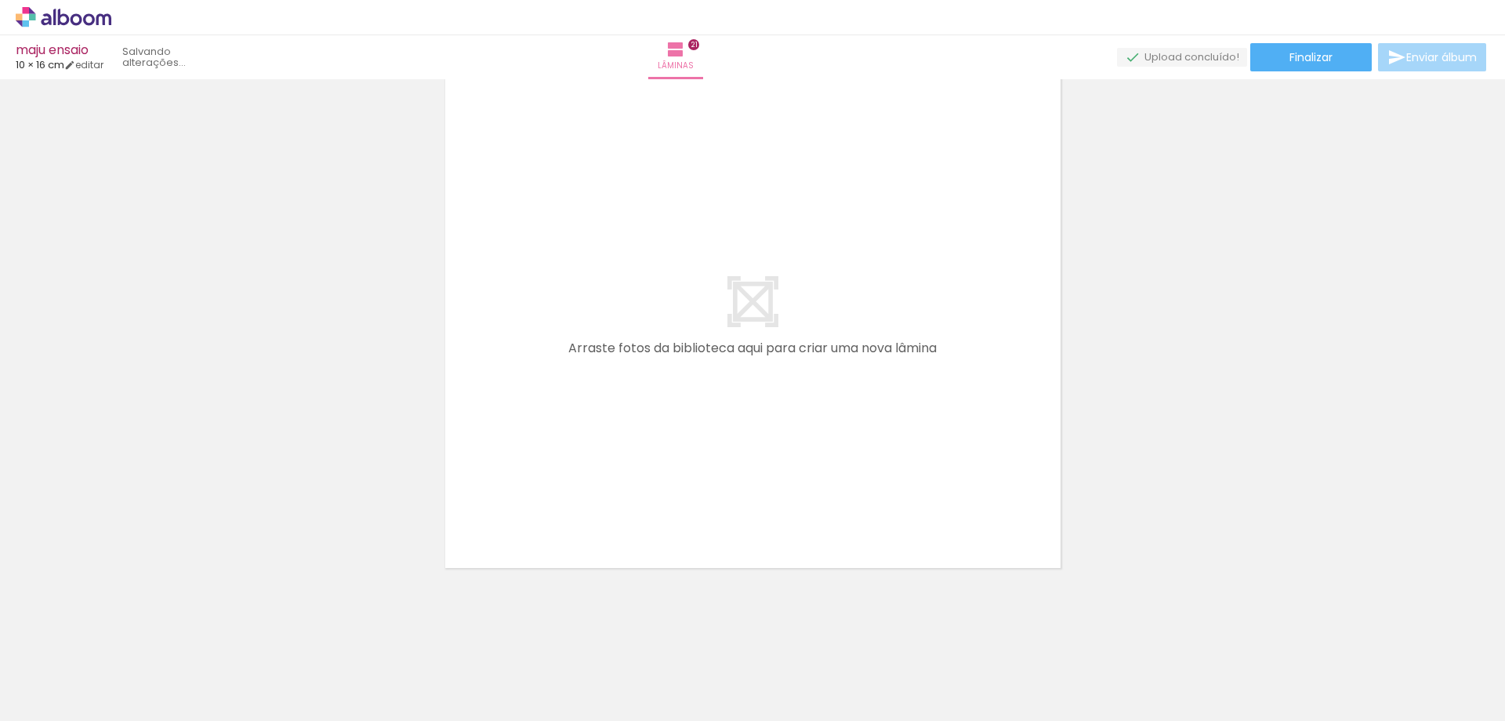
scroll to position [10822, 0]
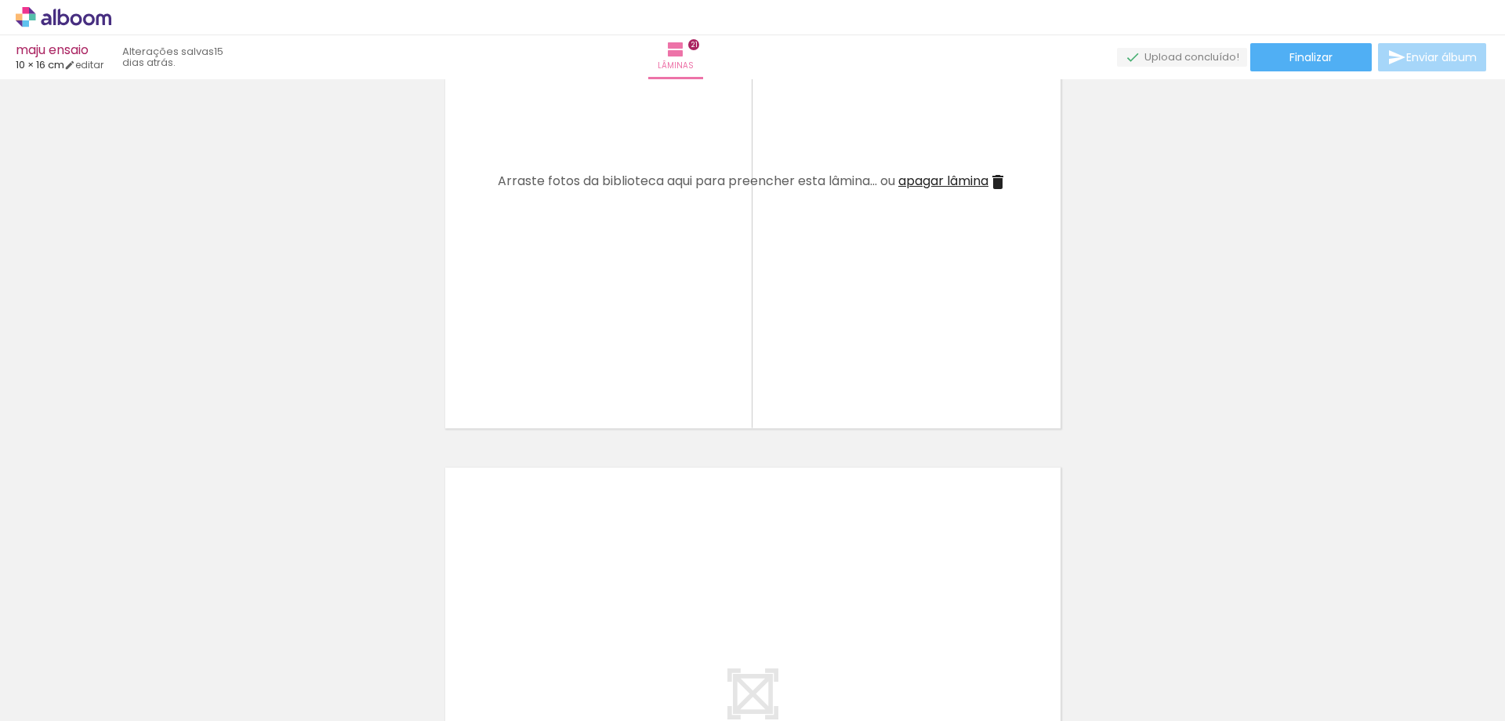
click at [995, 183] on iron-icon at bounding box center [998, 182] width 19 height 19
click at [996, 180] on iron-icon at bounding box center [998, 182] width 19 height 19
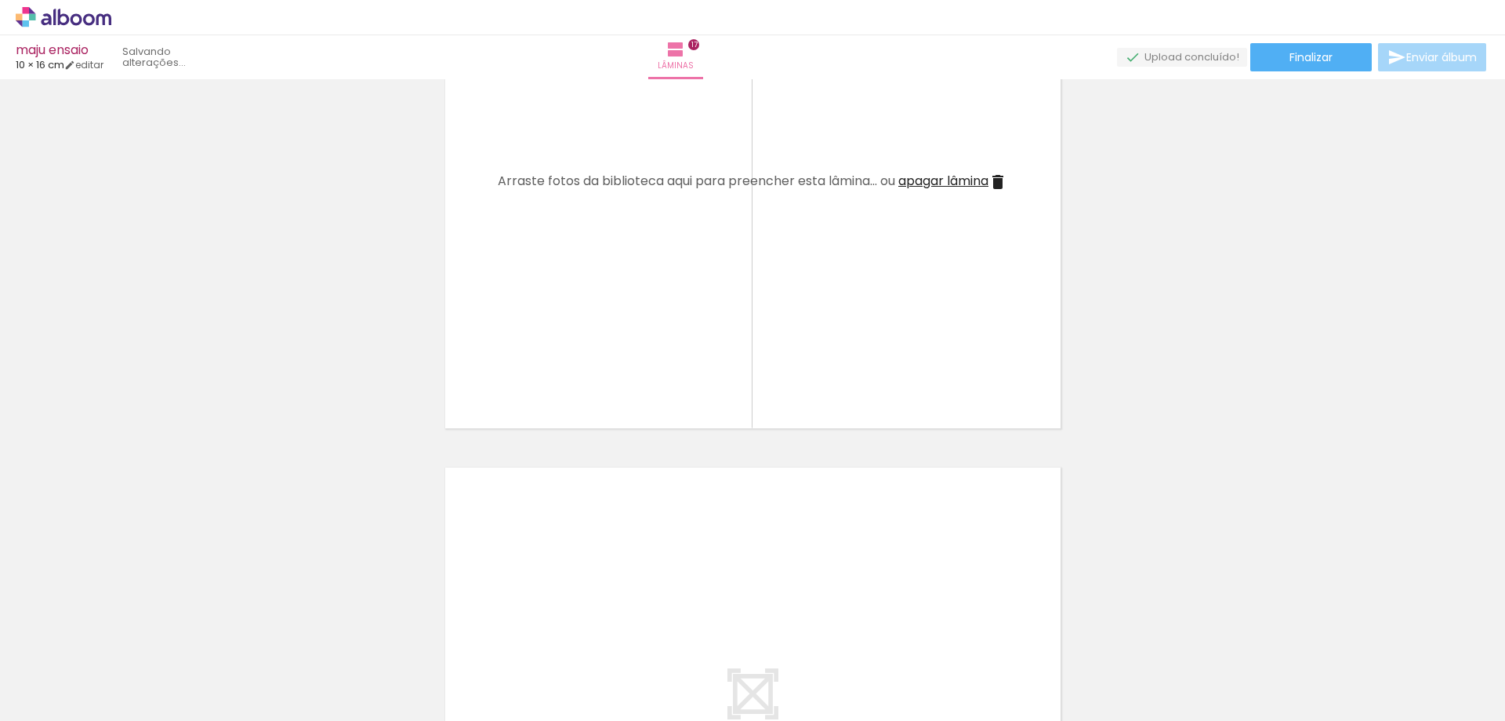
click at [996, 180] on iron-icon at bounding box center [998, 182] width 19 height 19
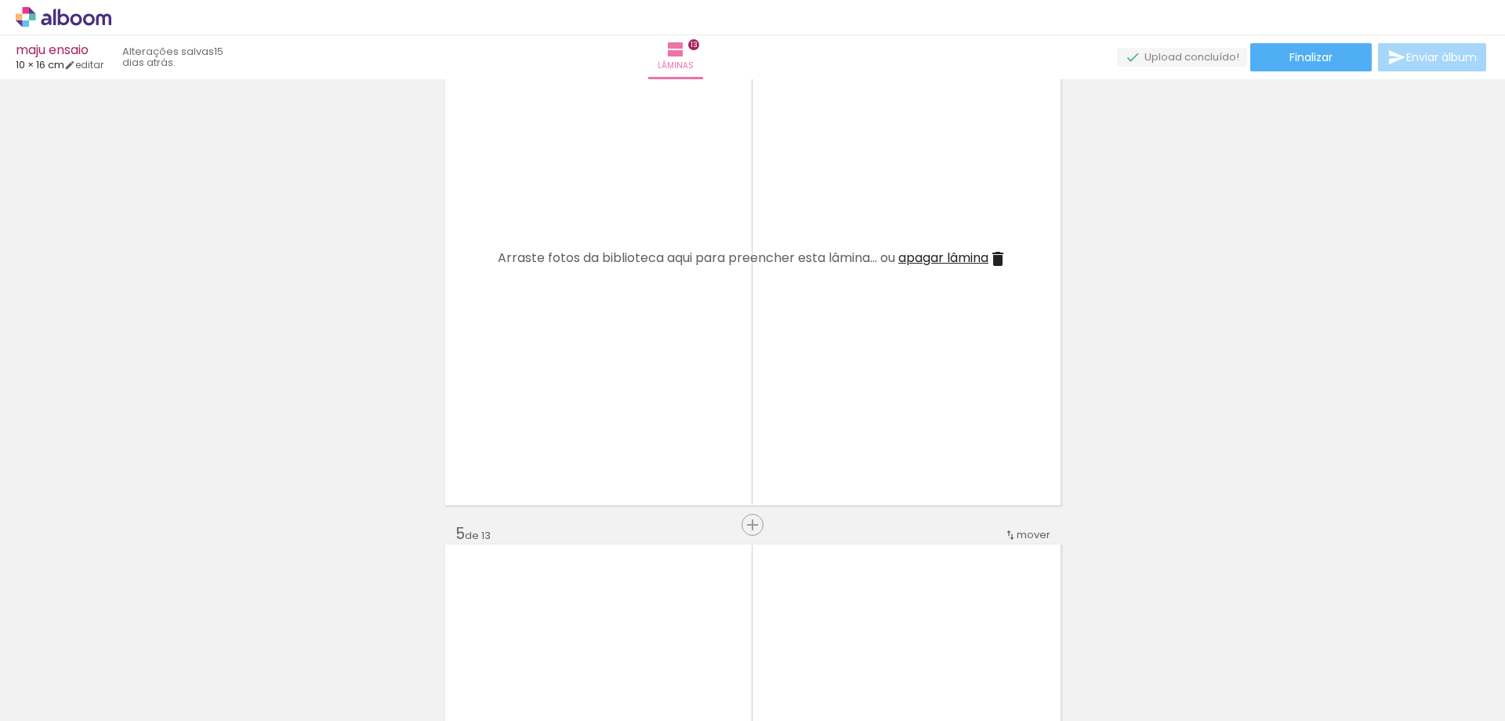
scroll to position [1237, 0]
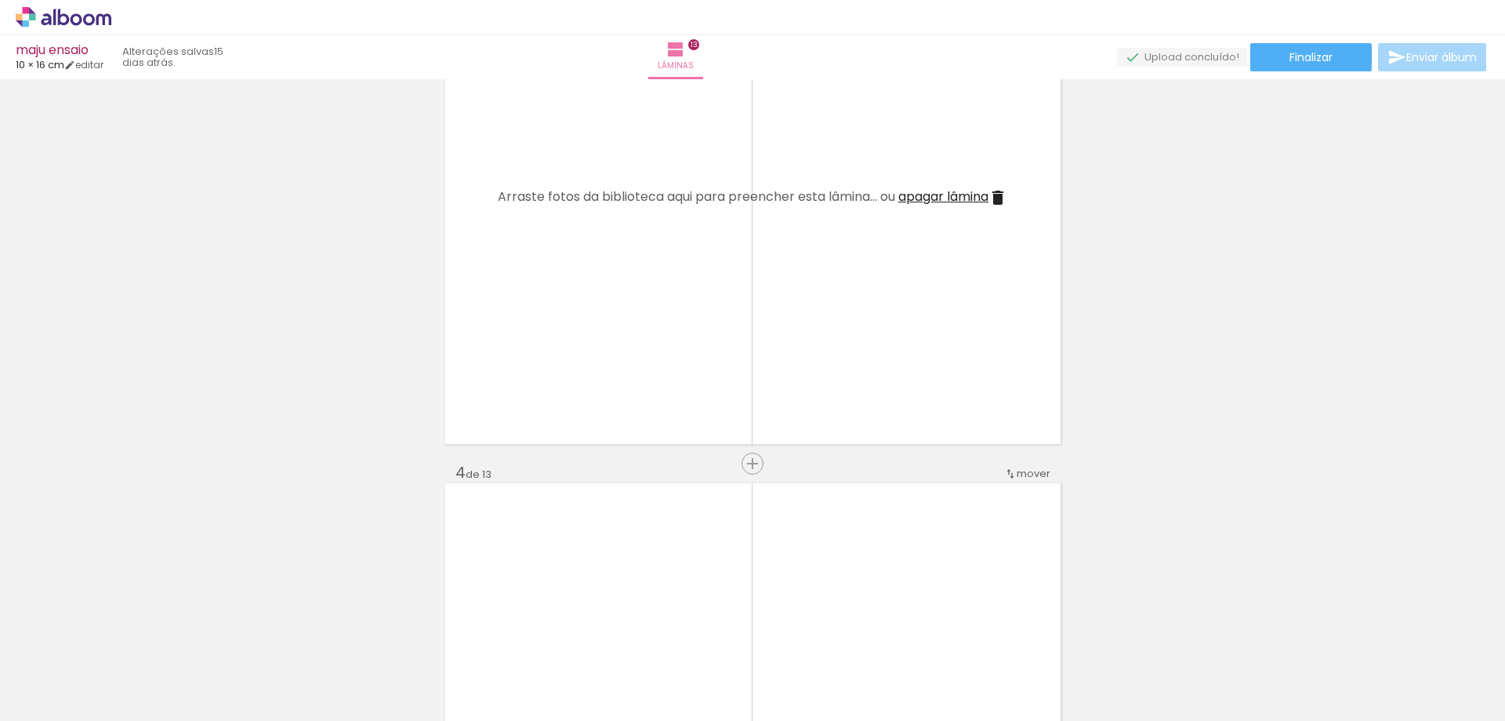
click at [995, 197] on iron-icon at bounding box center [998, 197] width 19 height 19
click at [994, 197] on iron-icon at bounding box center [998, 197] width 19 height 19
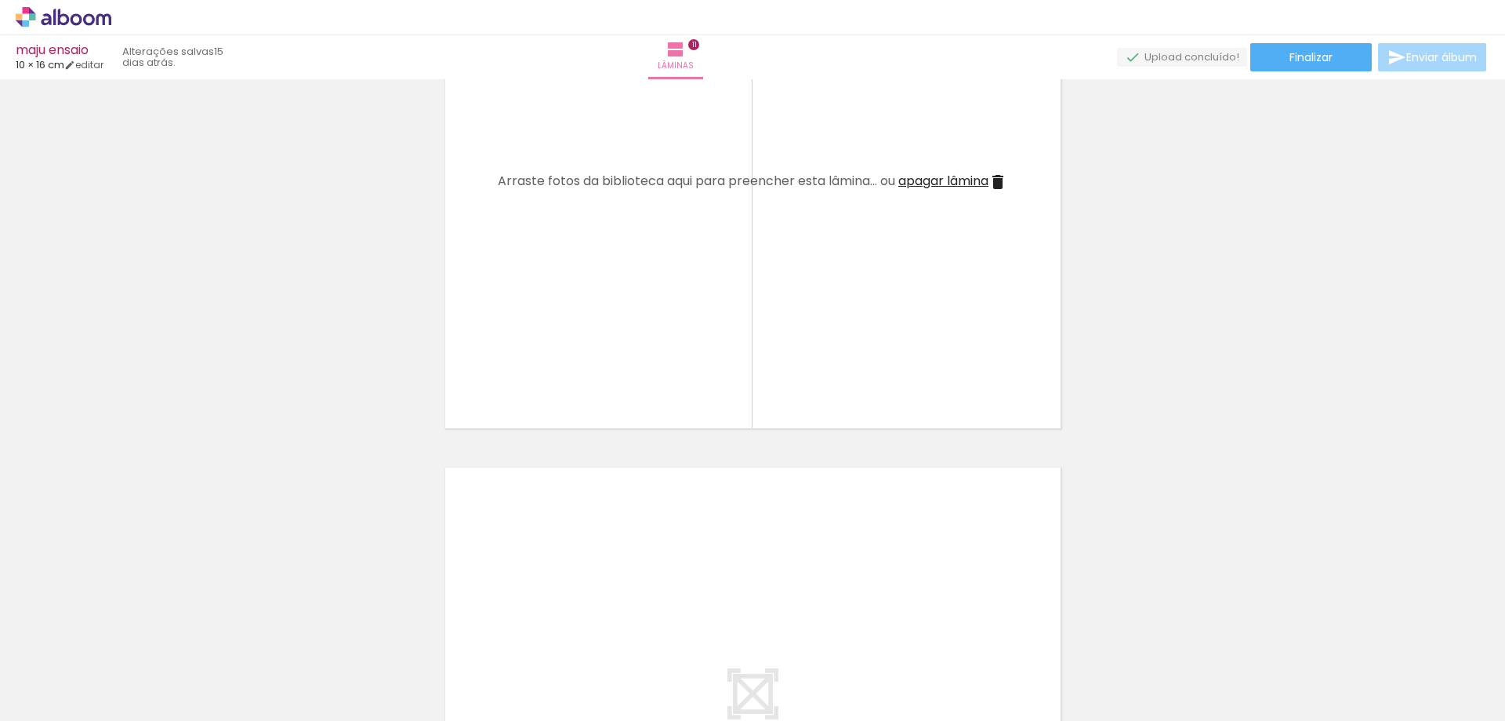
scroll to position [5192, 0]
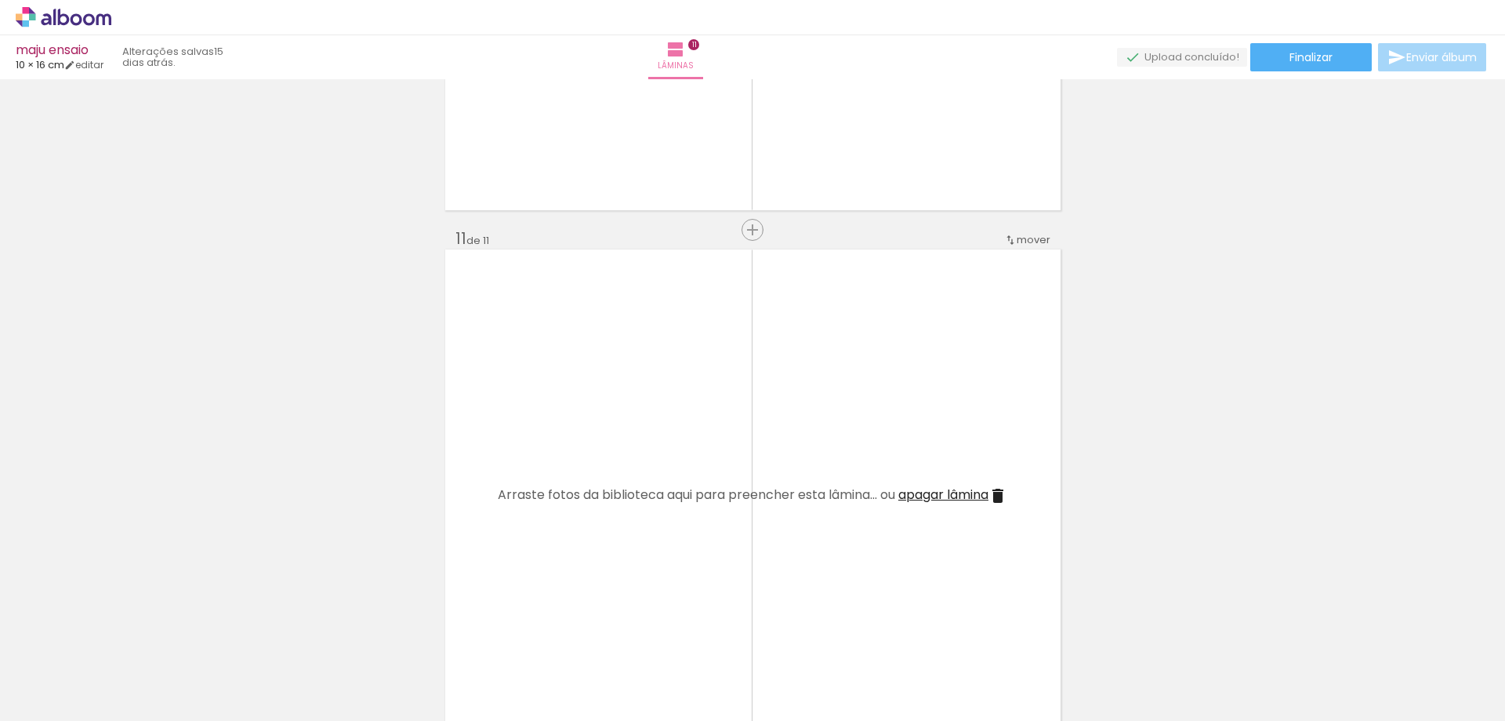
click at [997, 496] on iron-icon at bounding box center [998, 495] width 19 height 19
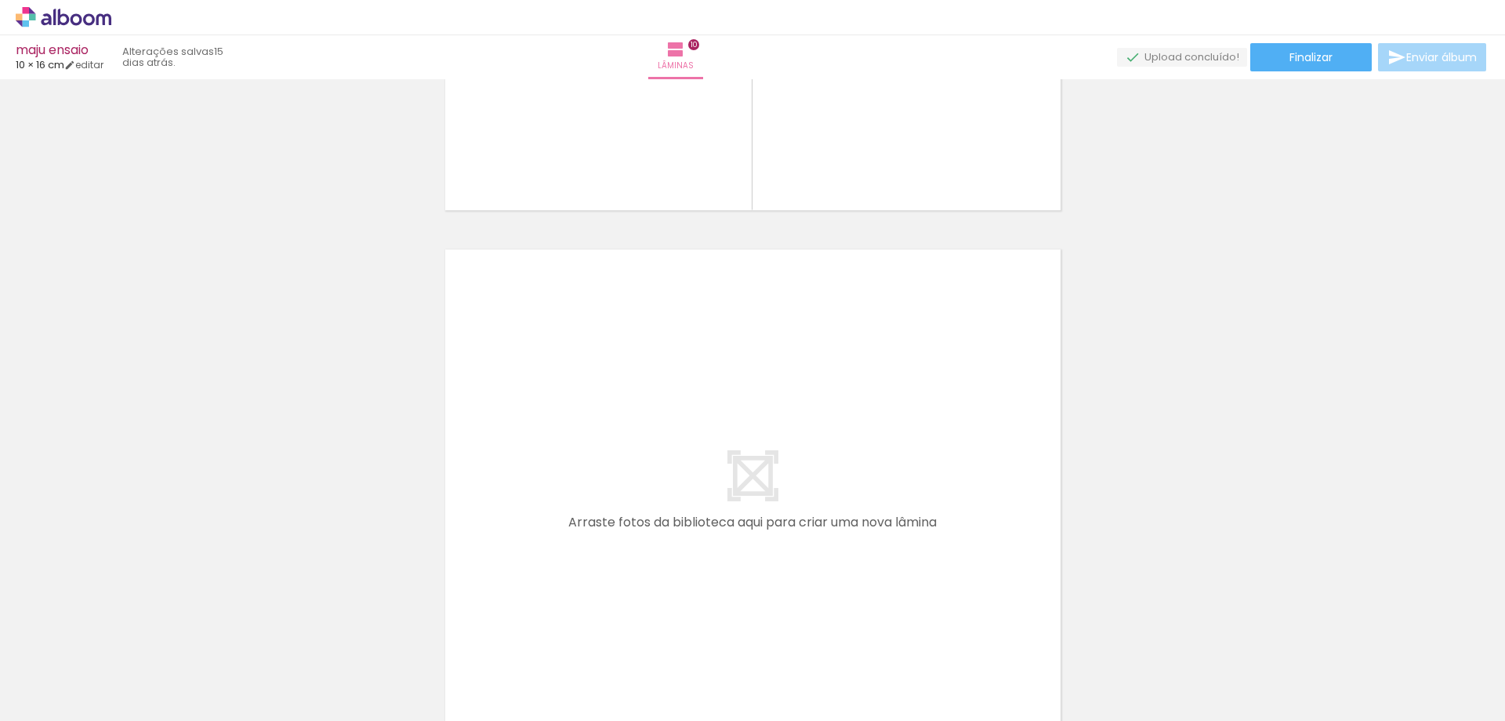
scroll to position [4721, 0]
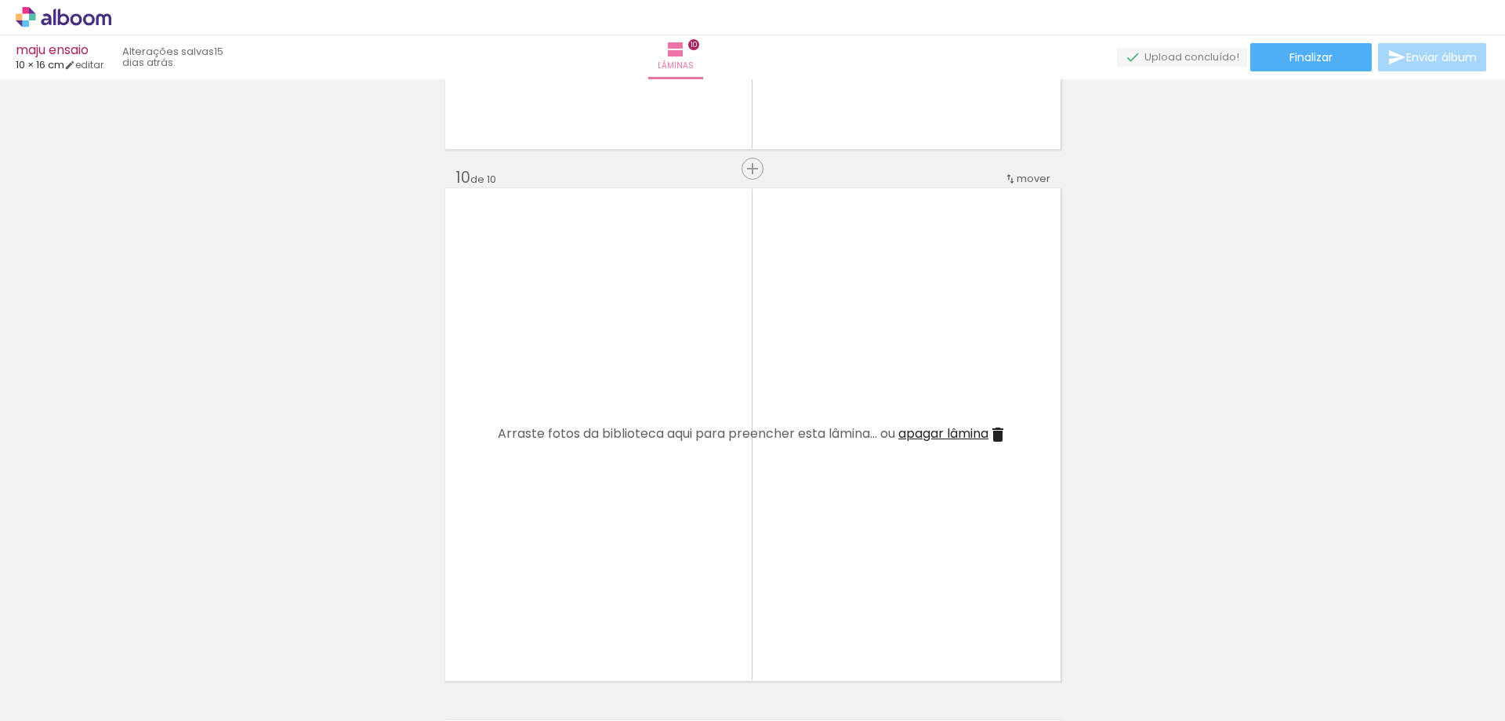
click at [925, 436] on span "apagar lâmina" at bounding box center [944, 433] width 90 height 18
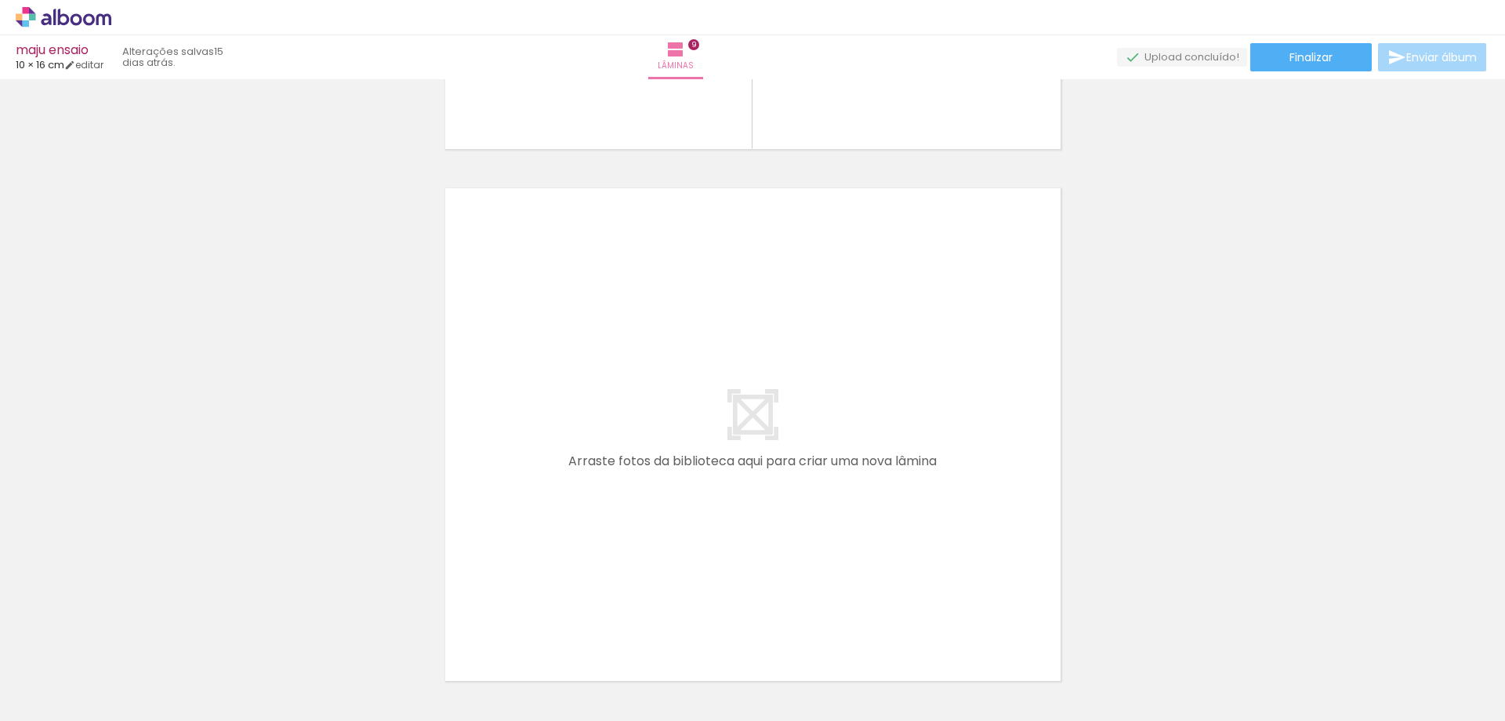
scroll to position [4251, 0]
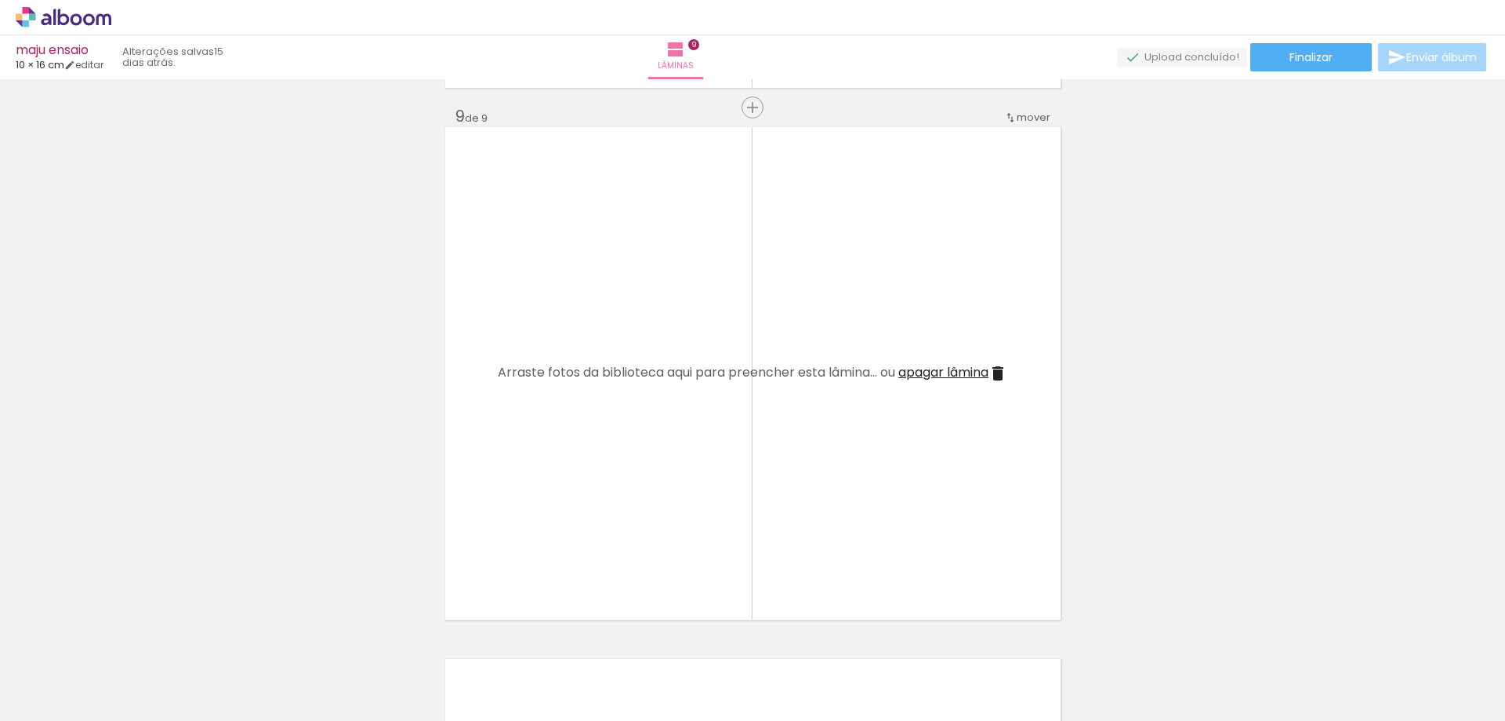
click at [953, 373] on span "apagar lâmina" at bounding box center [944, 372] width 90 height 18
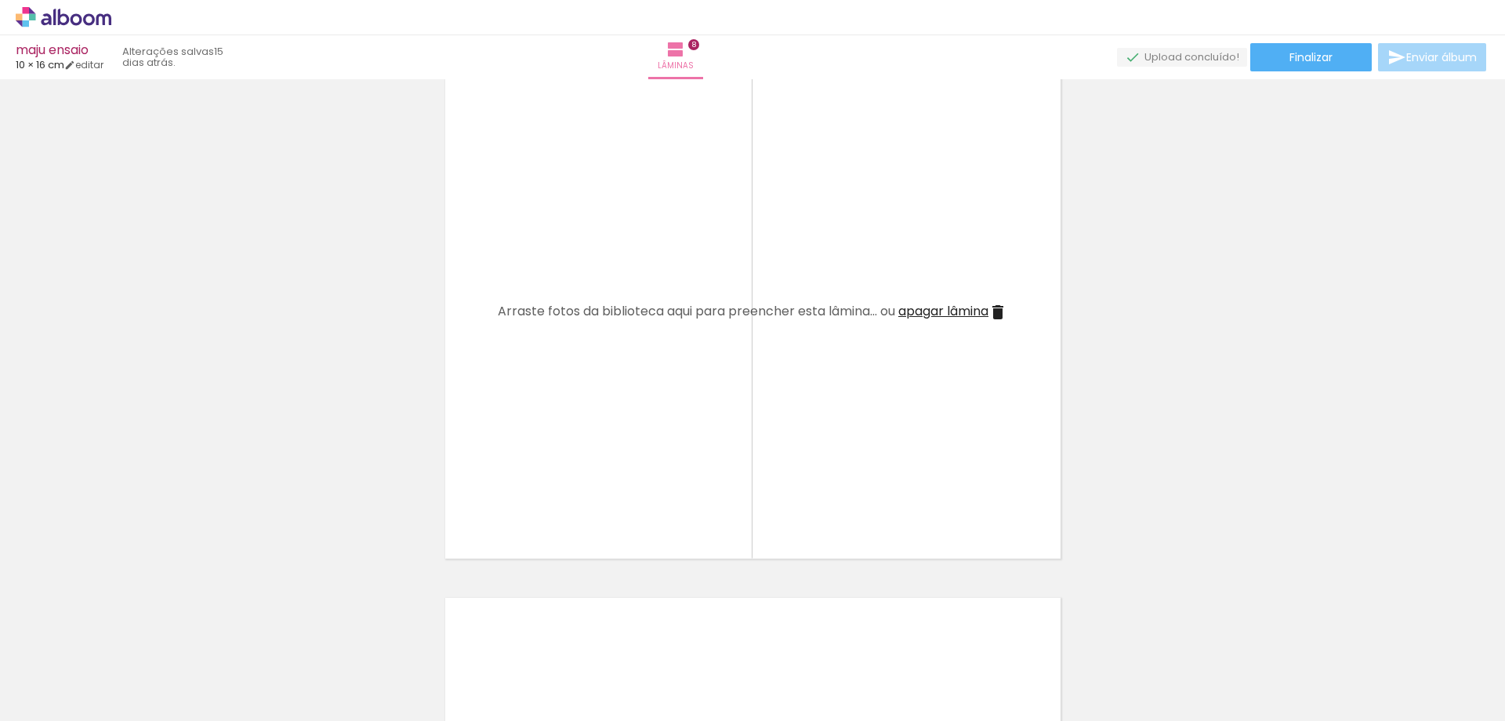
click at [936, 305] on span "apagar lâmina" at bounding box center [944, 311] width 90 height 18
click at [933, 312] on span "apagar lâmina" at bounding box center [944, 311] width 90 height 18
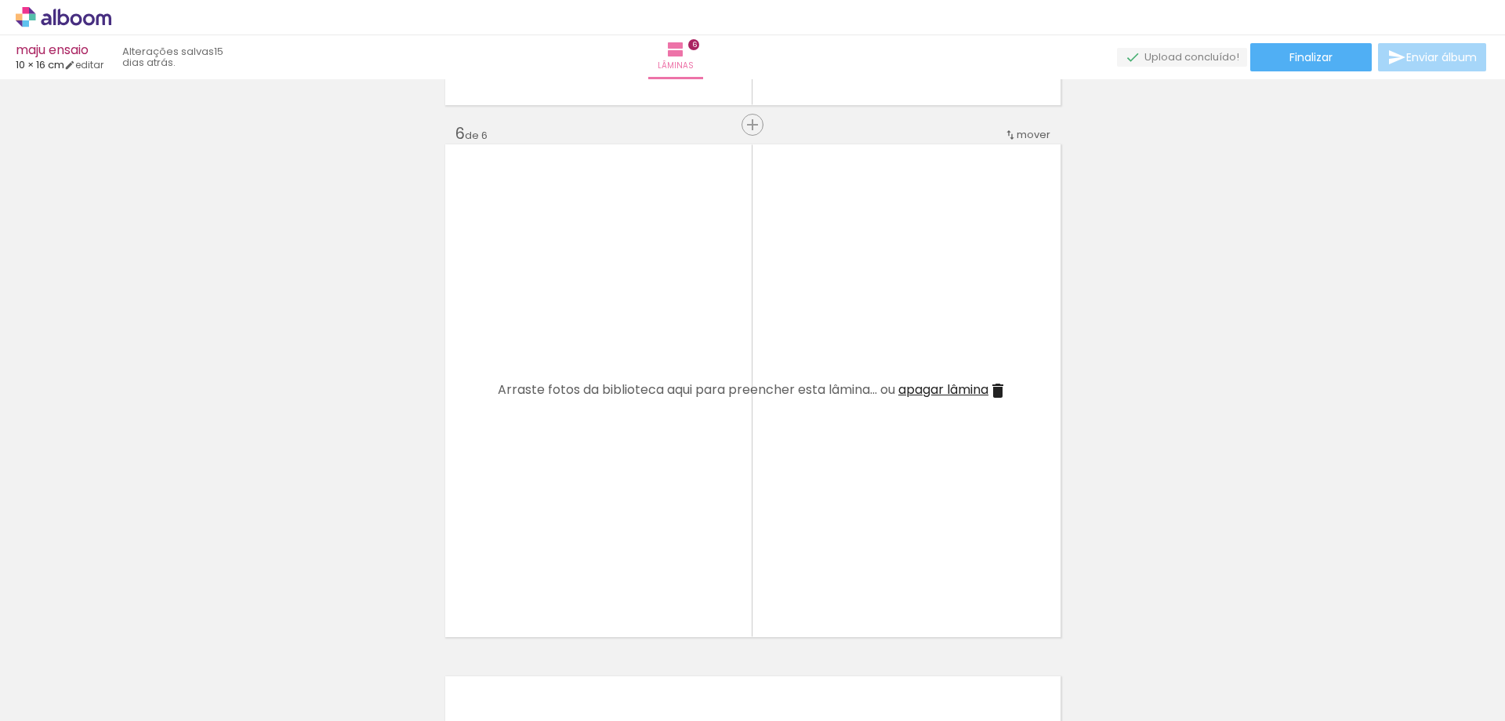
click at [995, 387] on iron-icon at bounding box center [998, 390] width 19 height 19
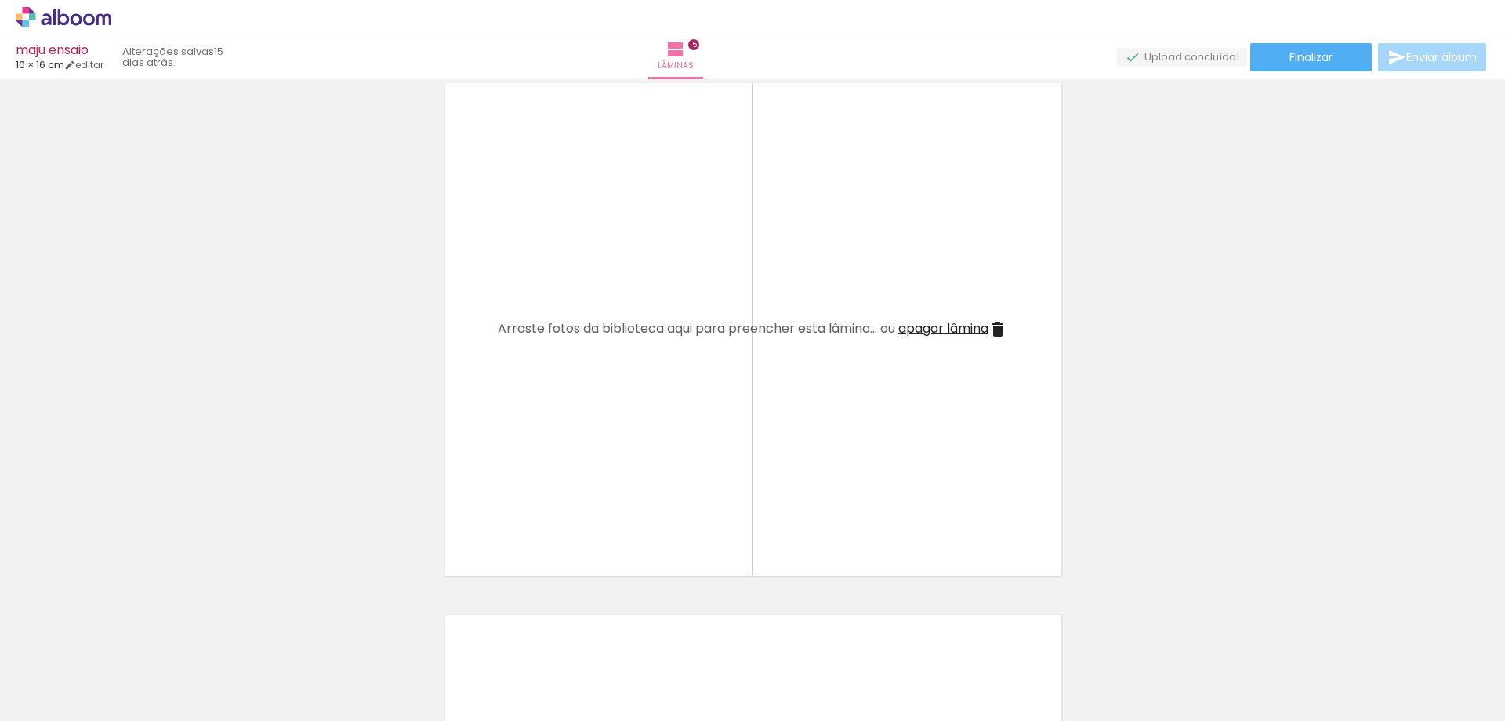
click at [927, 325] on span "apagar lâmina" at bounding box center [944, 328] width 90 height 18
click at [979, 339] on quentale-layouter at bounding box center [753, 329] width 616 height 492
click at [993, 332] on iron-icon at bounding box center [998, 329] width 19 height 19
click at [973, 320] on span "apagar lâmina" at bounding box center [944, 328] width 90 height 18
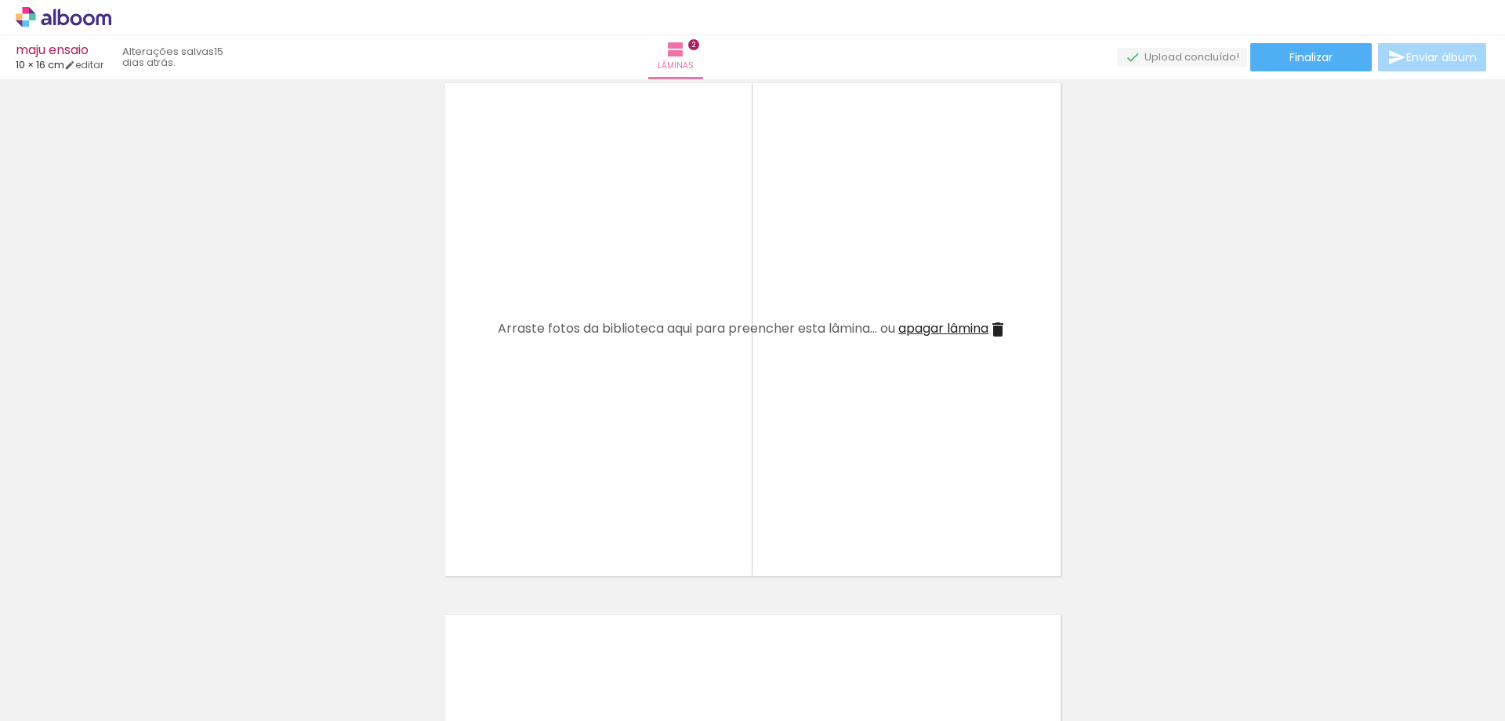
click at [968, 328] on span "apagar lâmina" at bounding box center [944, 328] width 90 height 18
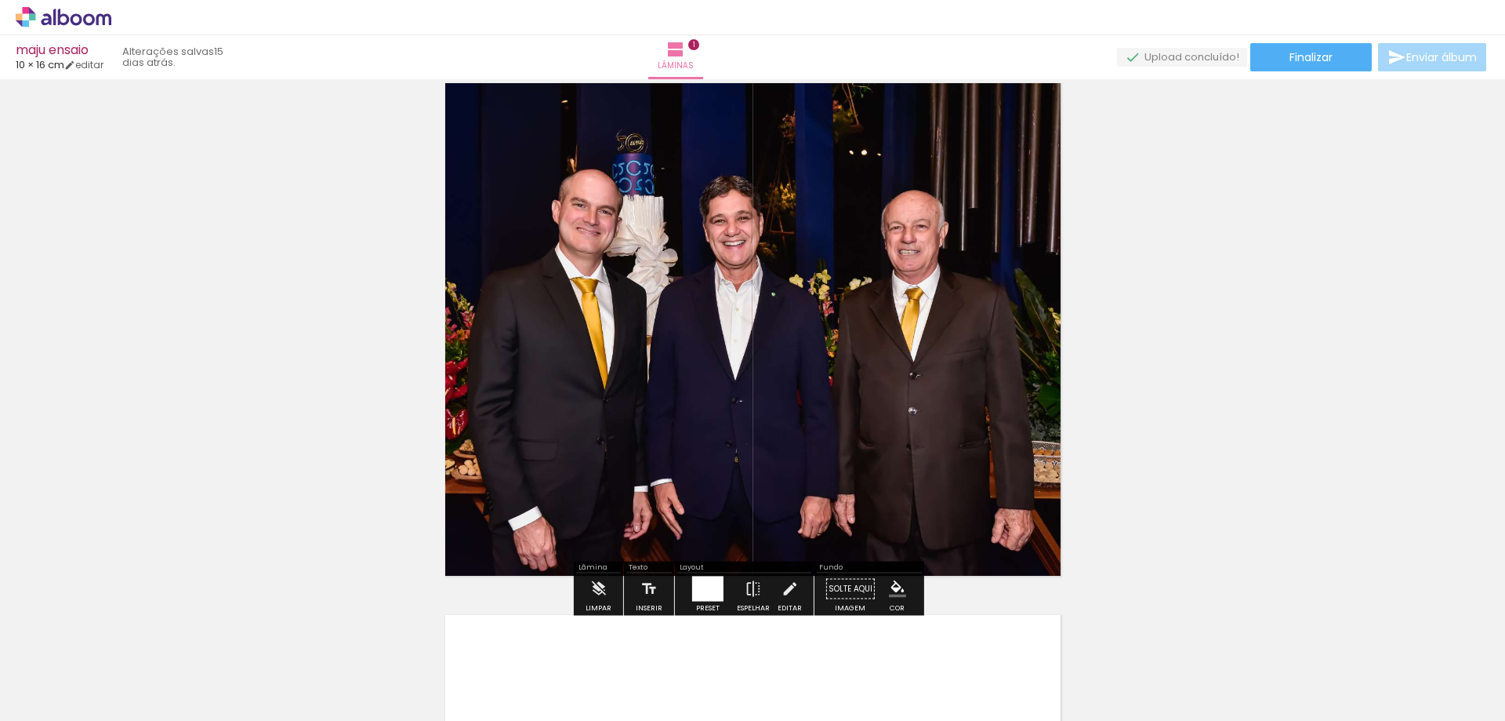
scroll to position [0, 0]
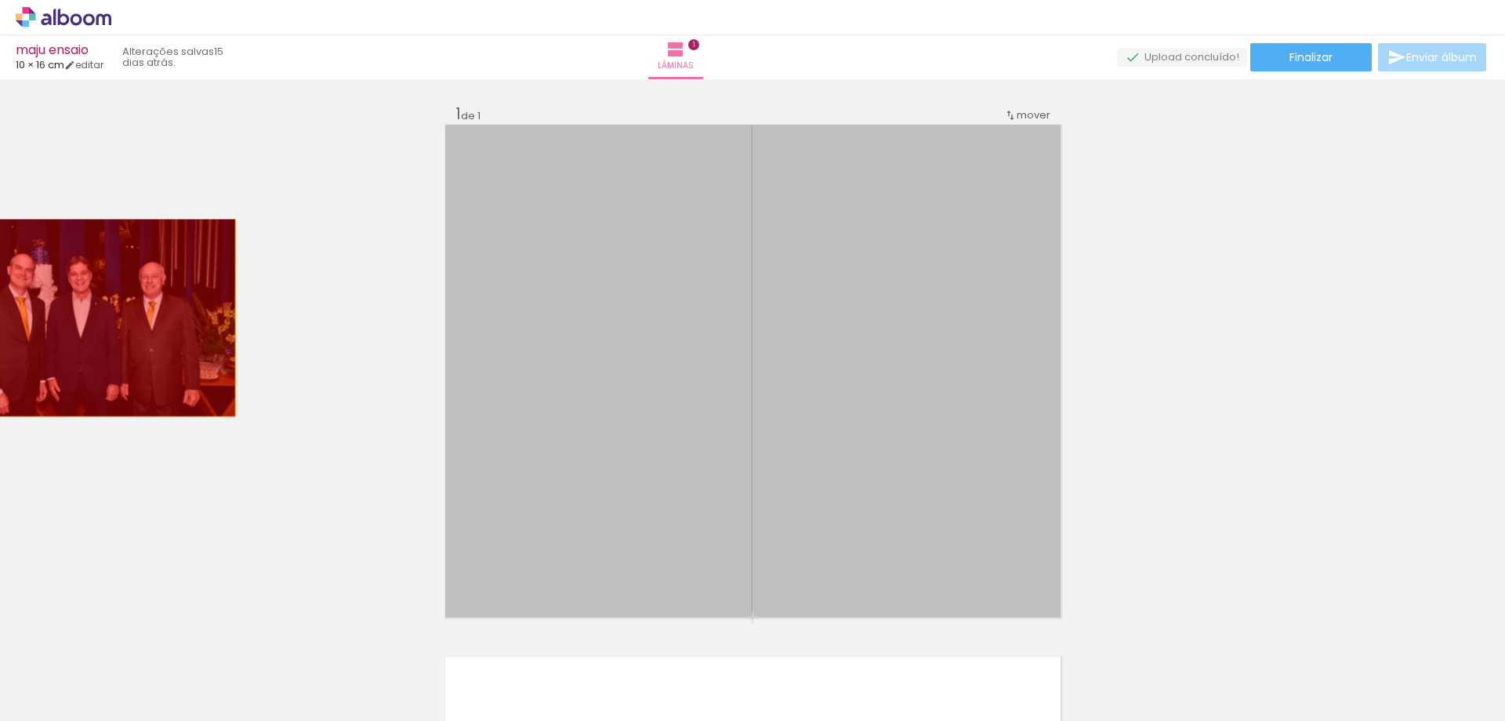
drag, startPoint x: 920, startPoint y: 396, endPoint x: 35, endPoint y: 321, distance: 888.5
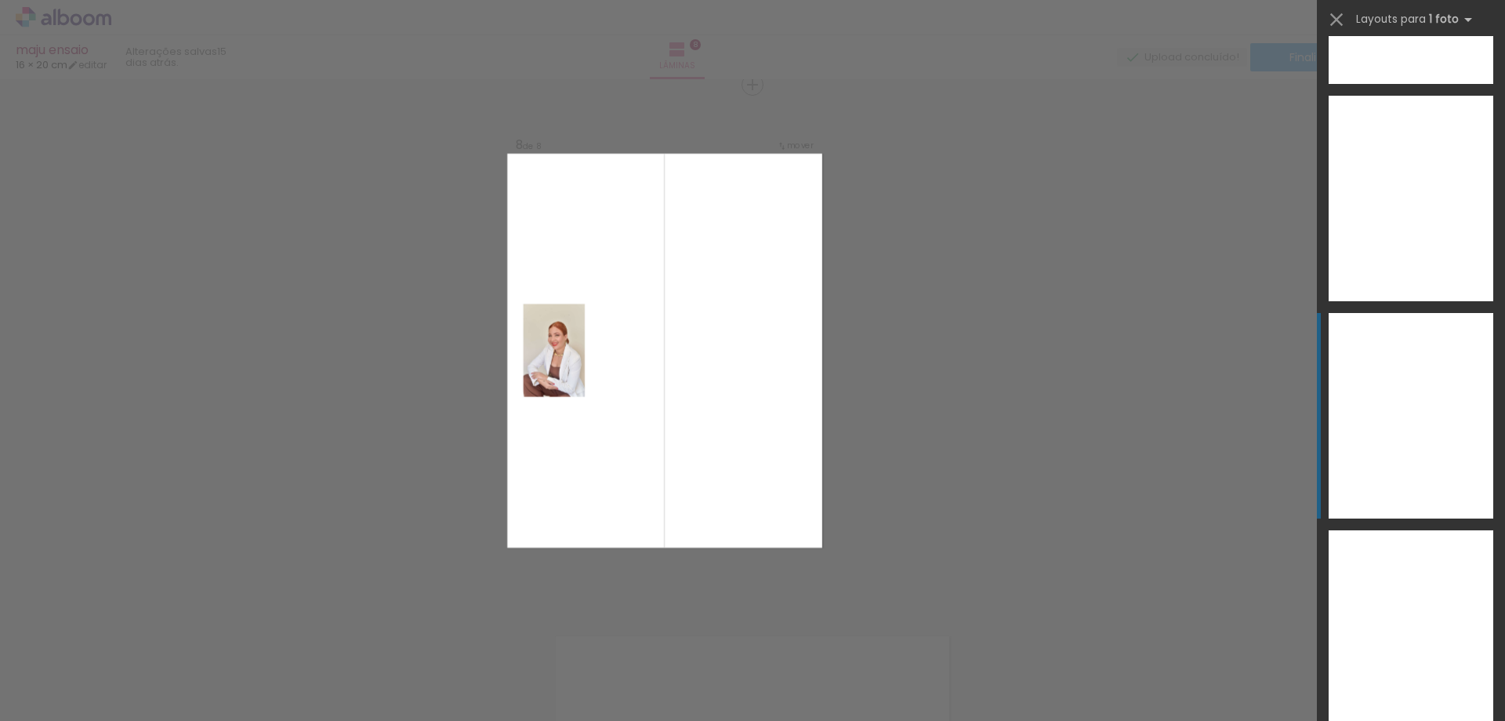
scroll to position [9711, 0]
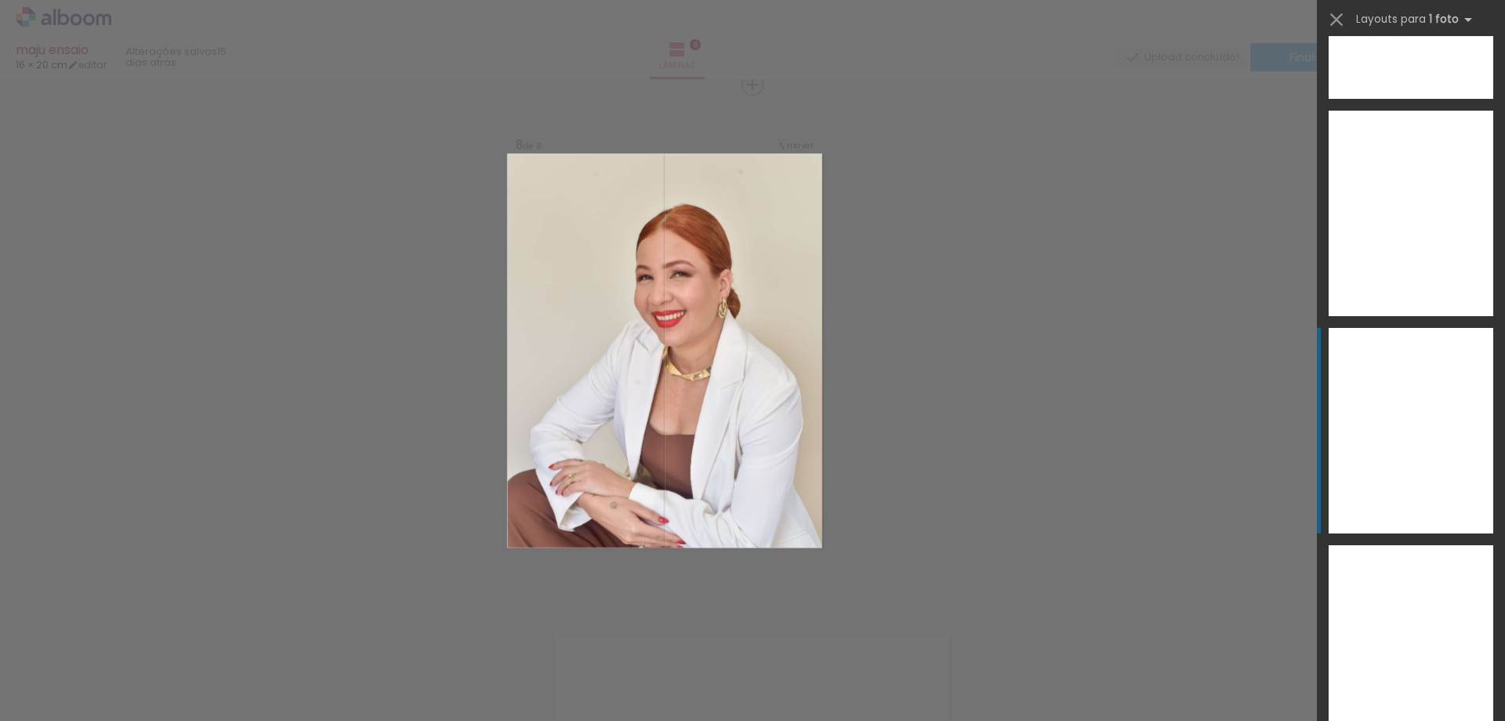
click at [1349, 459] on div at bounding box center [1411, 430] width 165 height 205
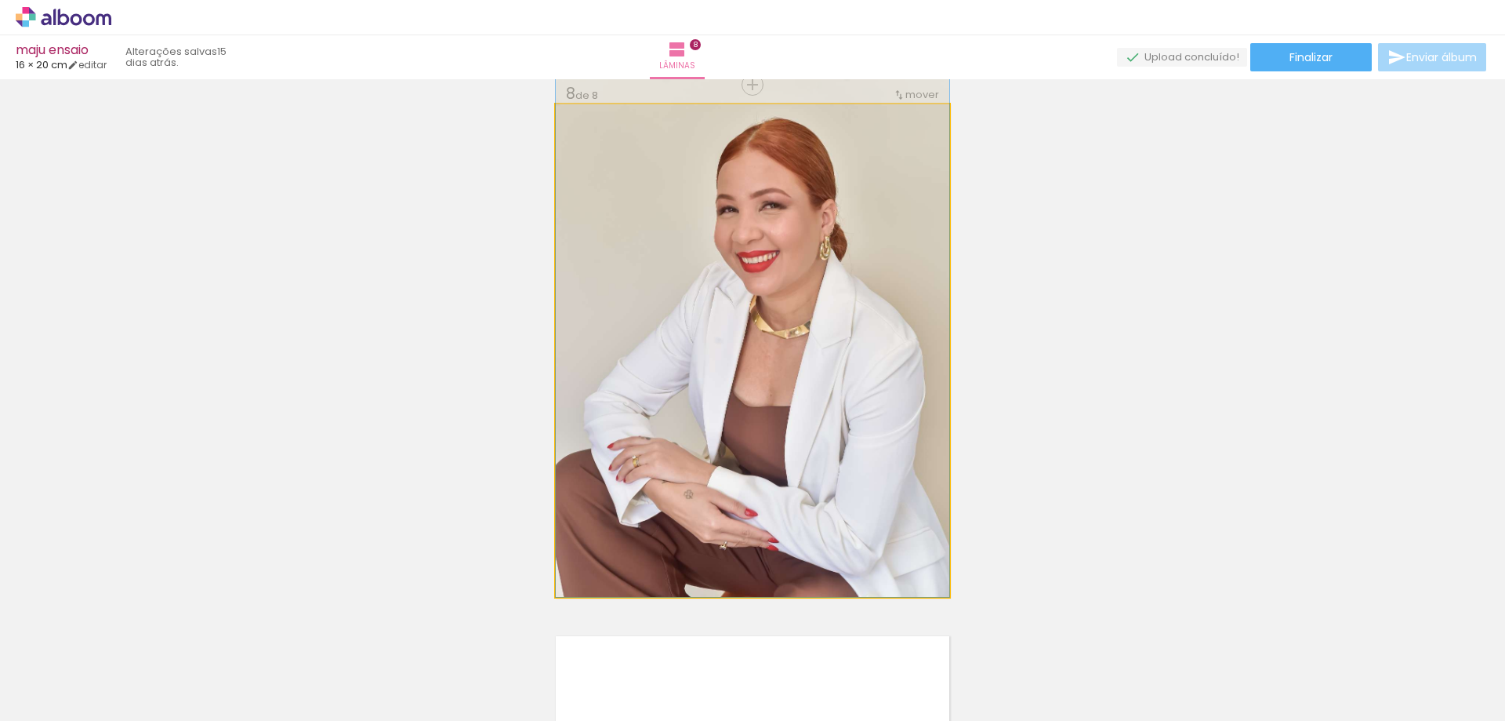
drag, startPoint x: 876, startPoint y: 441, endPoint x: 871, endPoint y: 380, distance: 61.3
drag, startPoint x: 827, startPoint y: 400, endPoint x: 827, endPoint y: 383, distance: 16.5
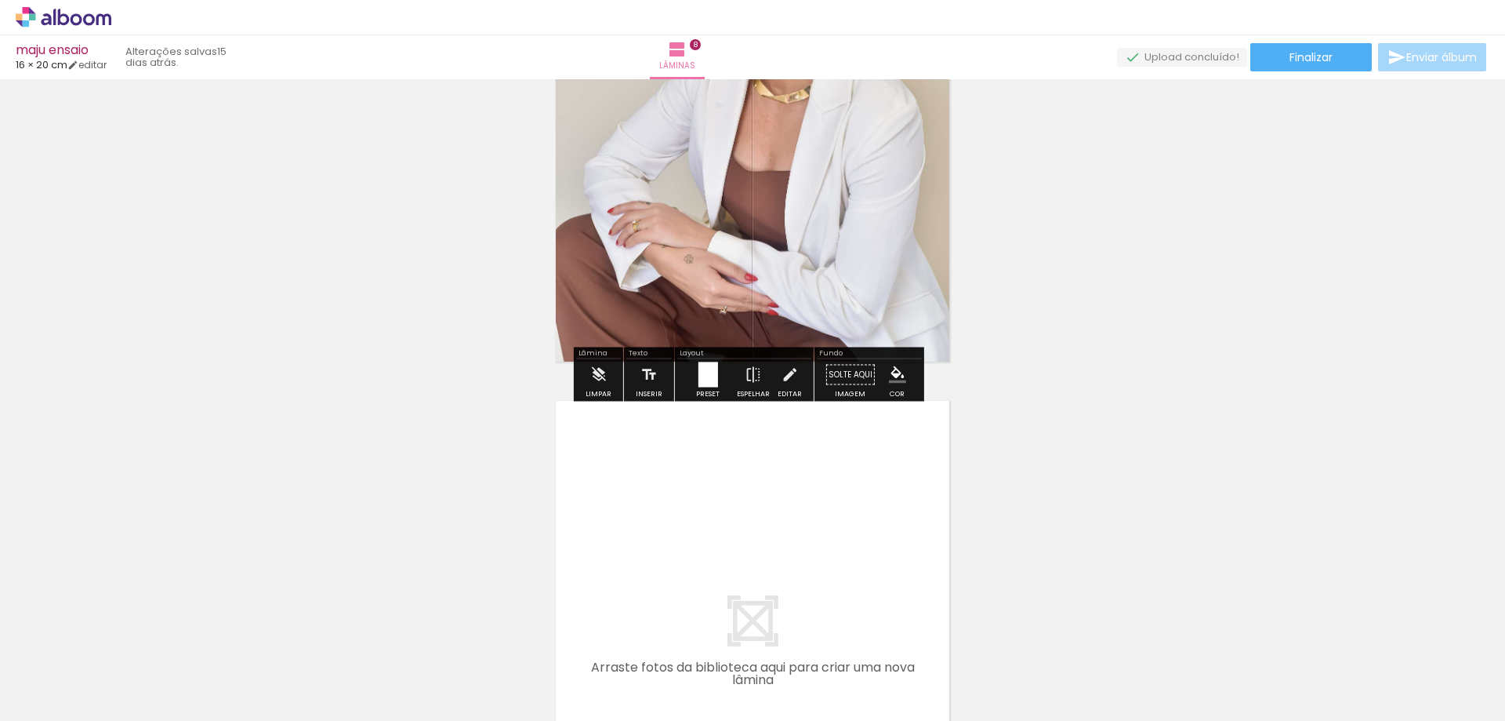
scroll to position [4302, 0]
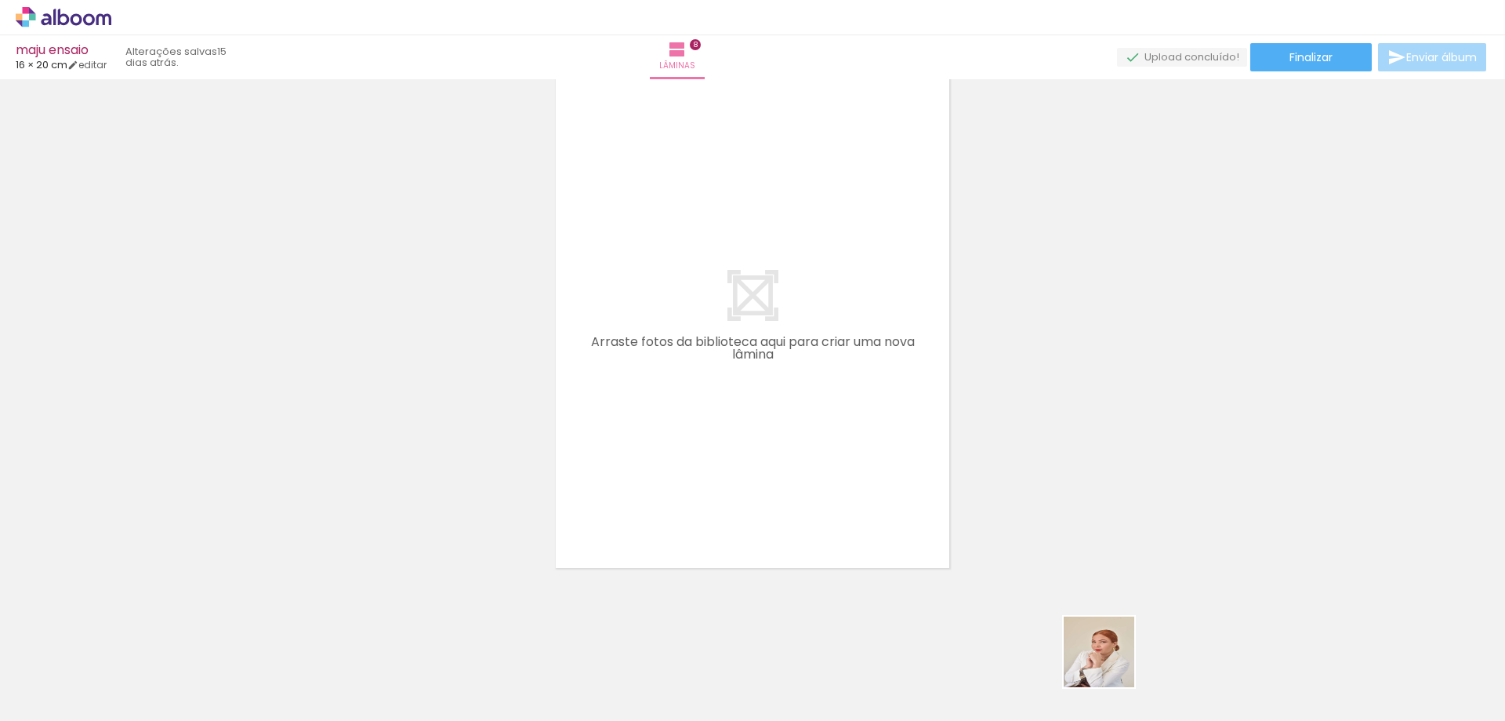
drag, startPoint x: 1128, startPoint y: 681, endPoint x: 668, endPoint y: 579, distance: 470.5
click at [807, 452] on quentale-workspace at bounding box center [752, 360] width 1505 height 721
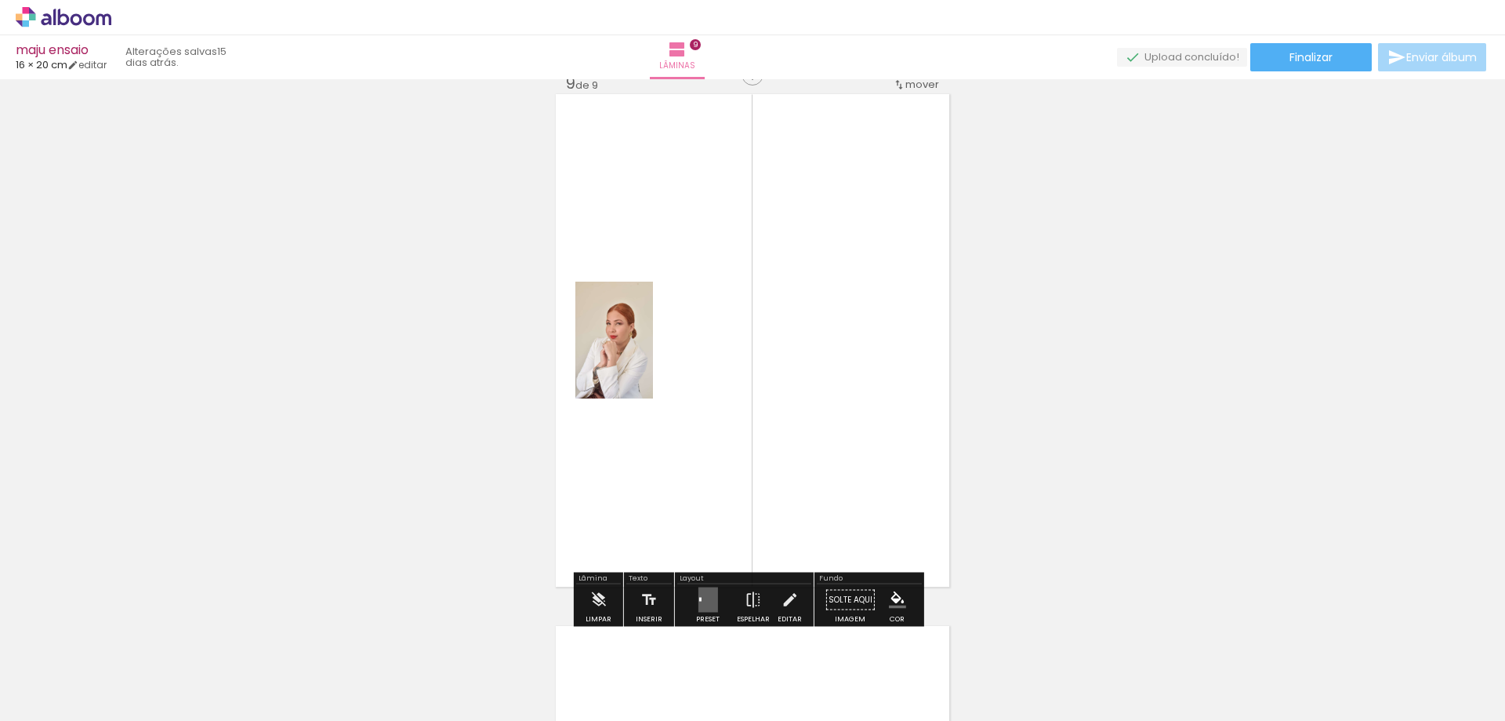
scroll to position [4273, 0]
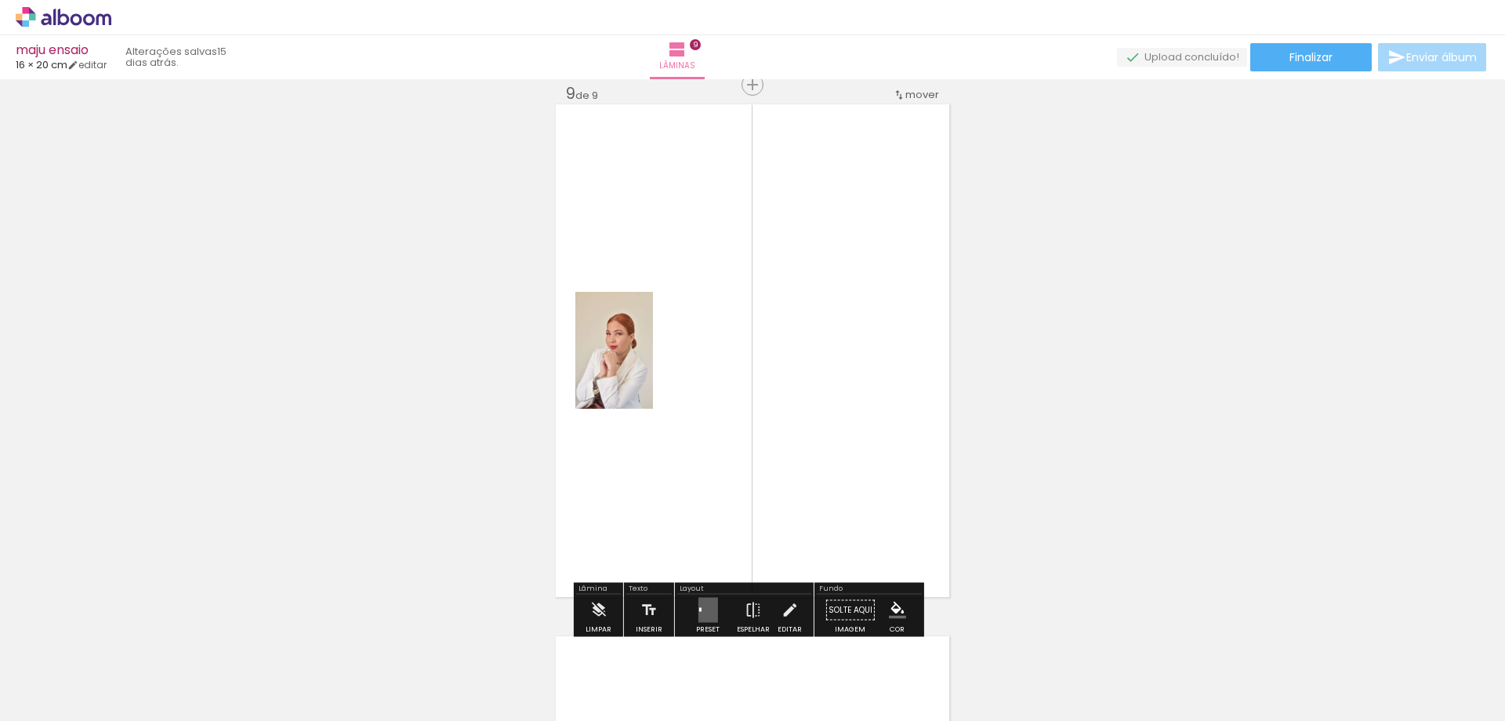
drag, startPoint x: 702, startPoint y: 605, endPoint x: 823, endPoint y: 551, distance: 133.0
click at [703, 605] on quentale-layouter at bounding box center [708, 609] width 20 height 25
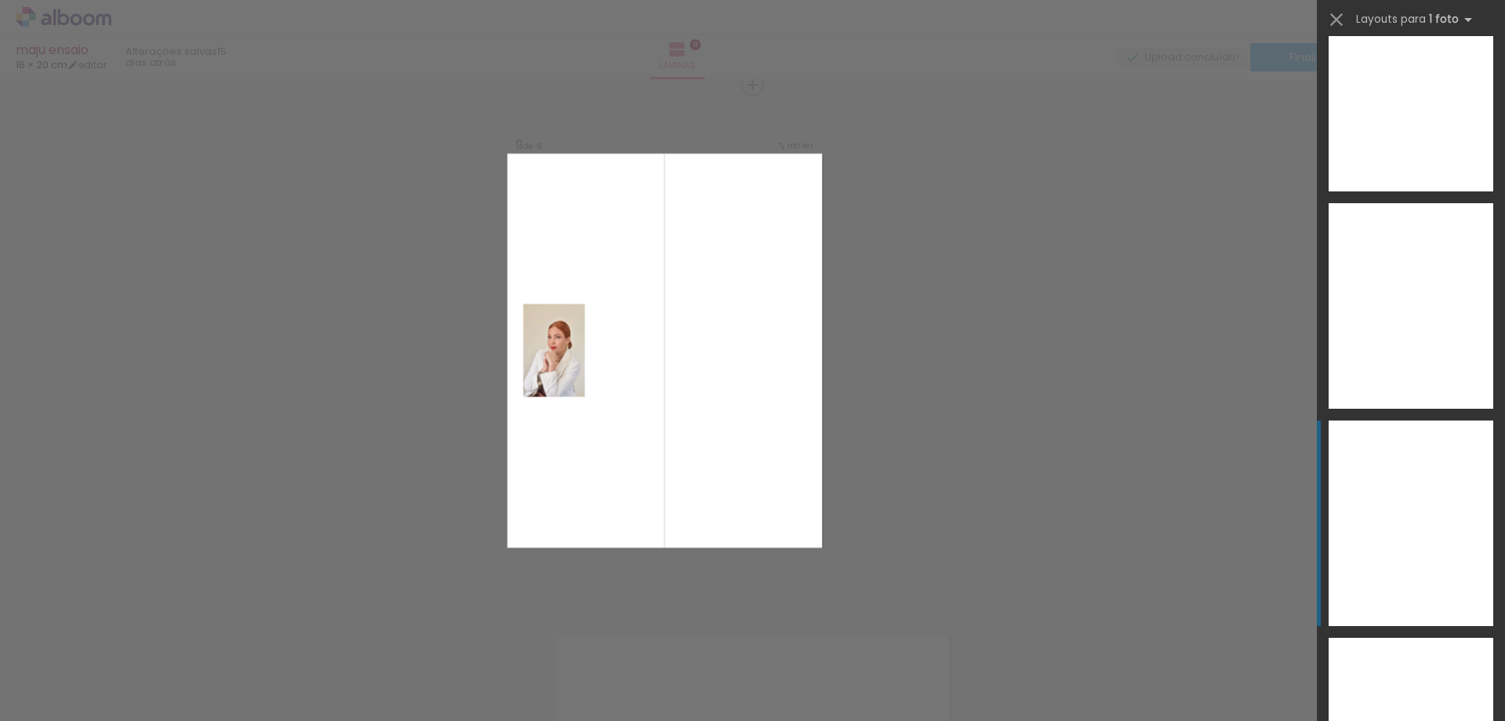
scroll to position [9603, 0]
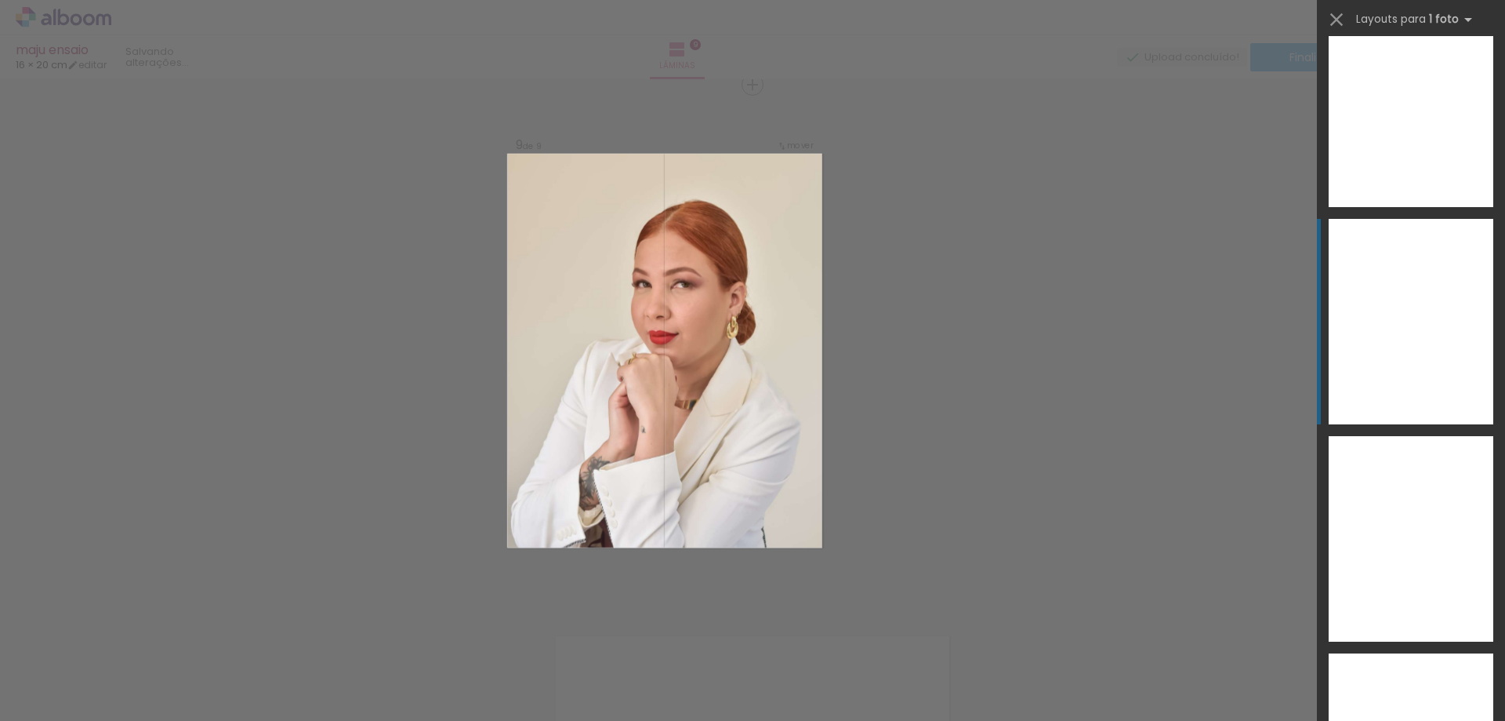
click at [1371, 360] on div at bounding box center [1411, 321] width 165 height 205
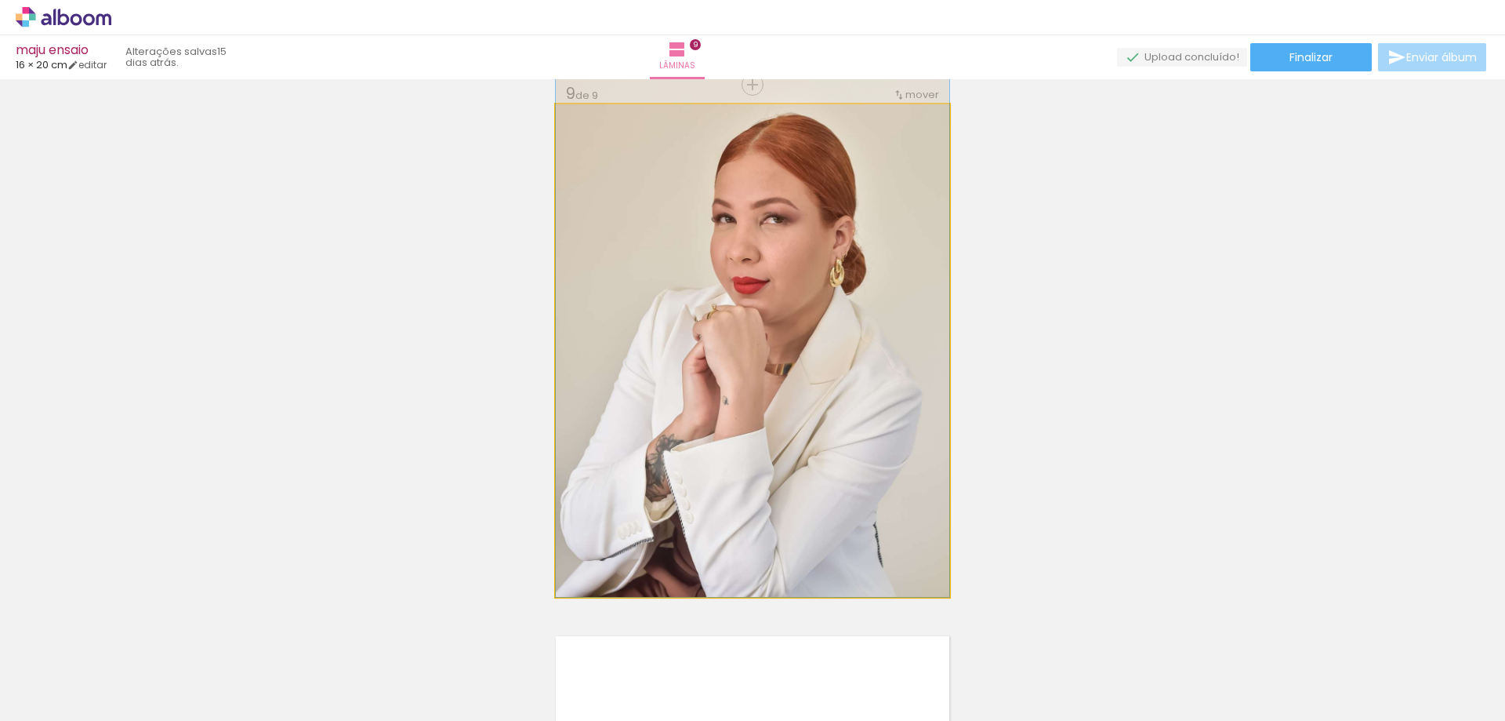
drag, startPoint x: 817, startPoint y: 397, endPoint x: 837, endPoint y: 316, distance: 83.1
drag, startPoint x: 801, startPoint y: 421, endPoint x: 816, endPoint y: 423, distance: 15.0
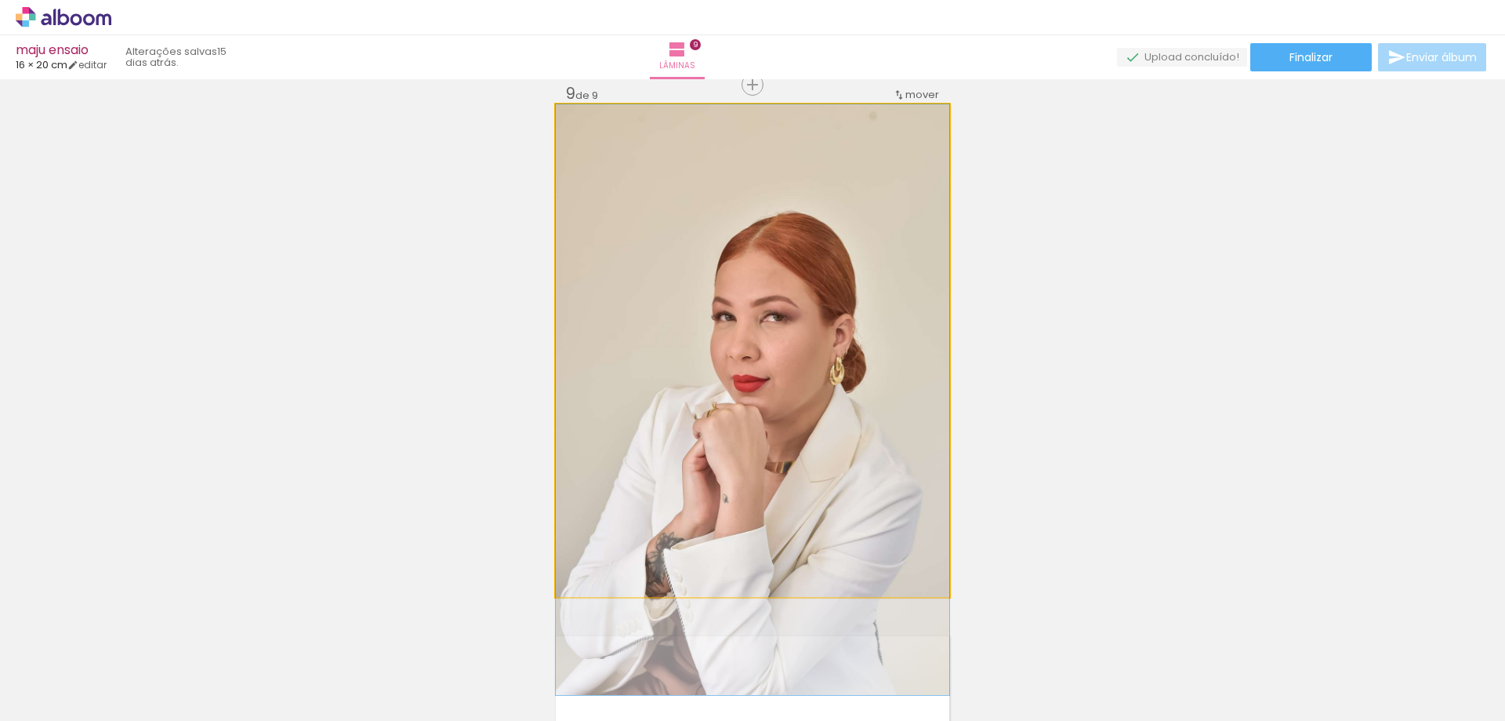
drag, startPoint x: 815, startPoint y: 427, endPoint x: 794, endPoint y: 529, distance: 104.1
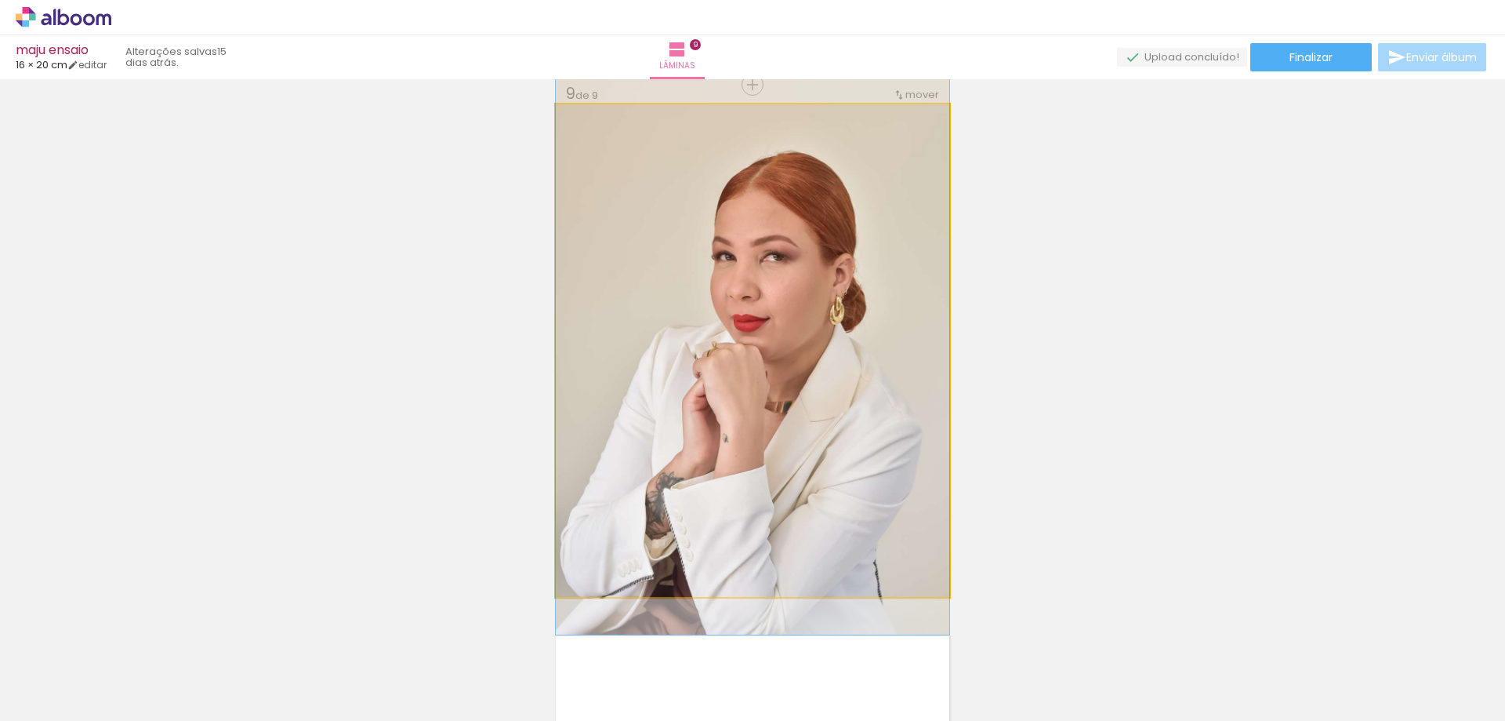
drag, startPoint x: 785, startPoint y: 503, endPoint x: 799, endPoint y: 443, distance: 62.0
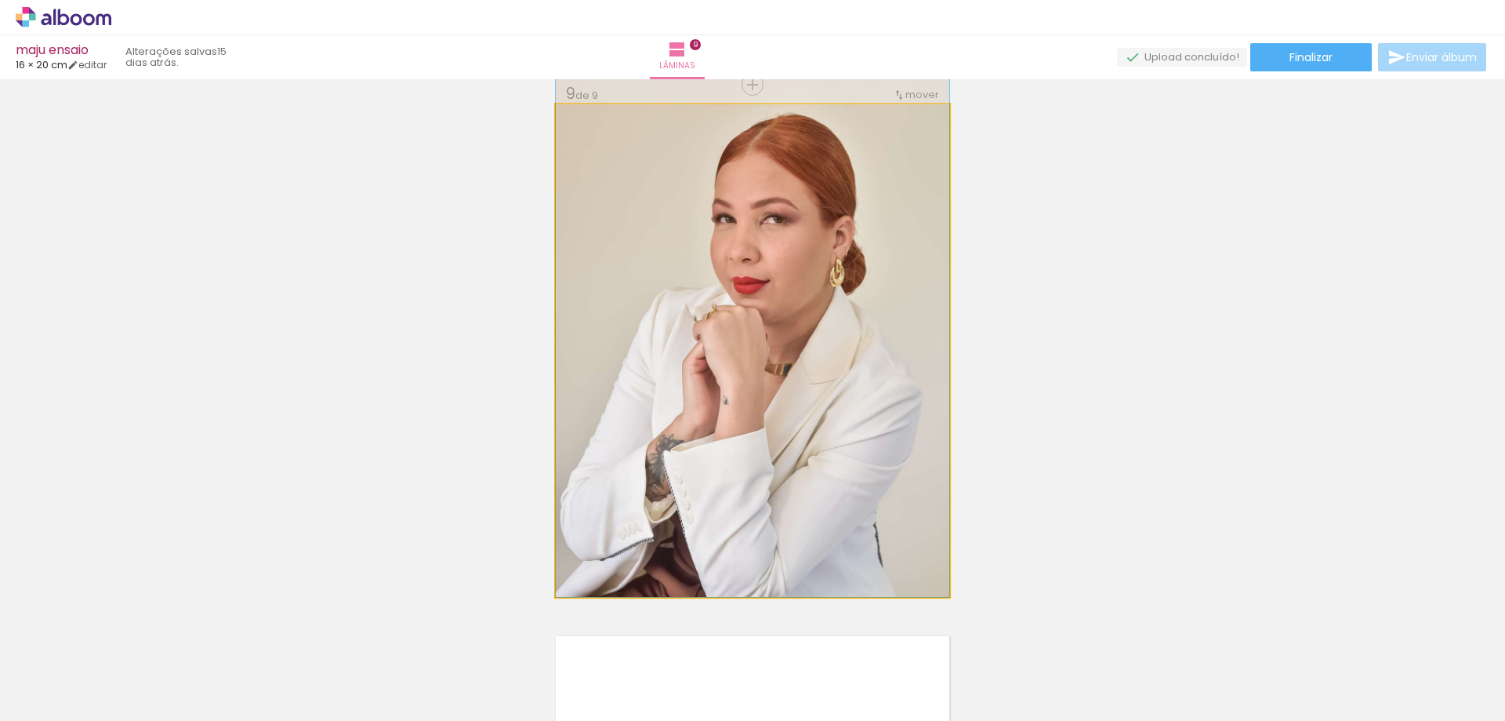
drag, startPoint x: 795, startPoint y: 452, endPoint x: 816, endPoint y: 354, distance: 100.3
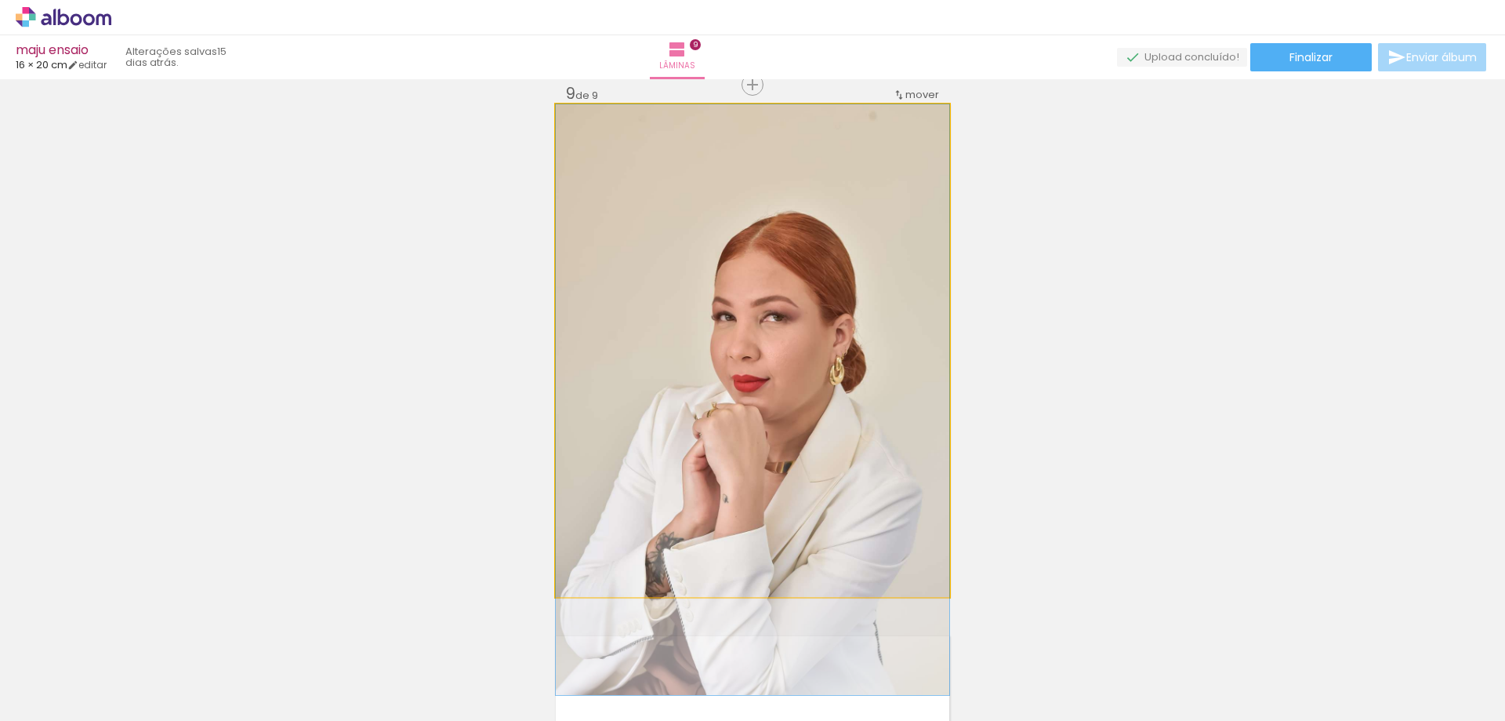
drag, startPoint x: 754, startPoint y: 425, endPoint x: 739, endPoint y: 533, distance: 109.2
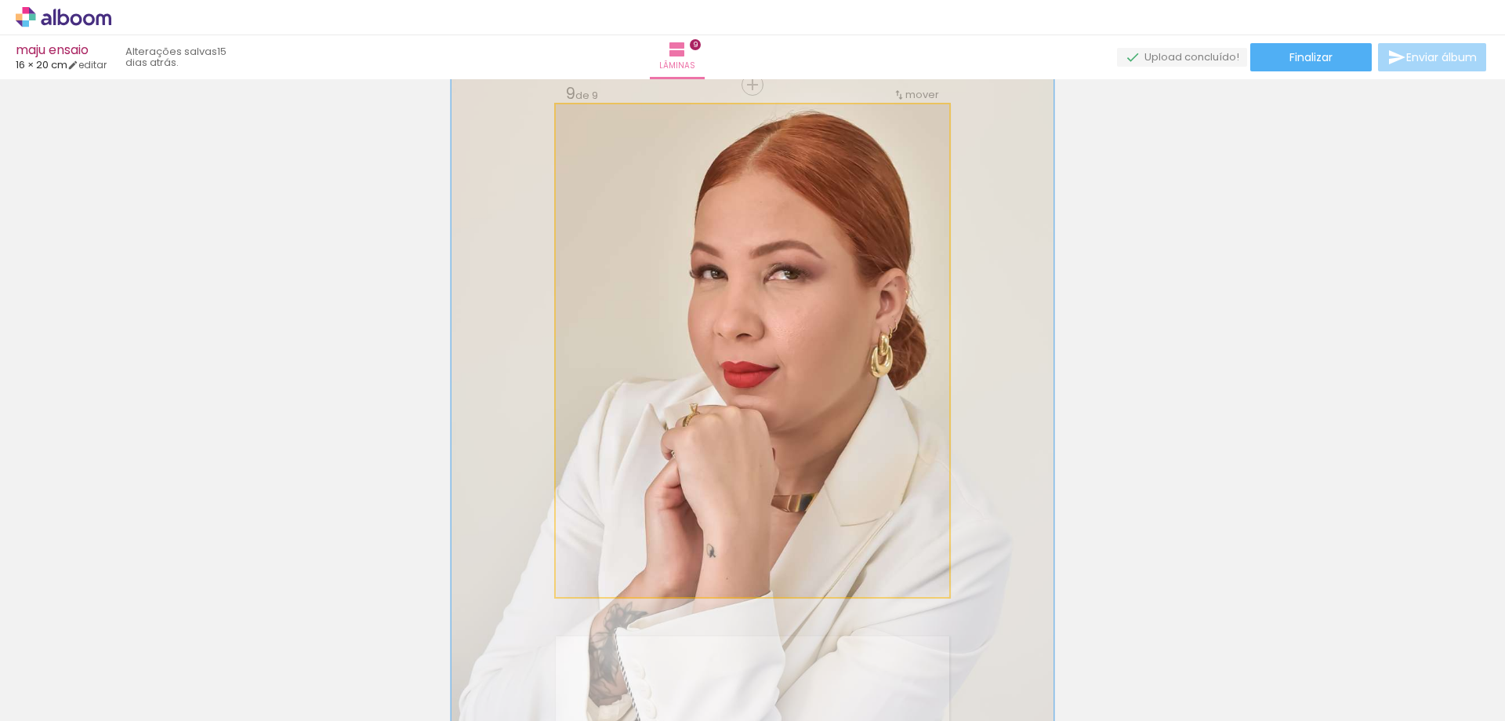
drag, startPoint x: 589, startPoint y: 118, endPoint x: 619, endPoint y: 122, distance: 30.0
click at [619, 122] on div at bounding box center [622, 121] width 14 height 14
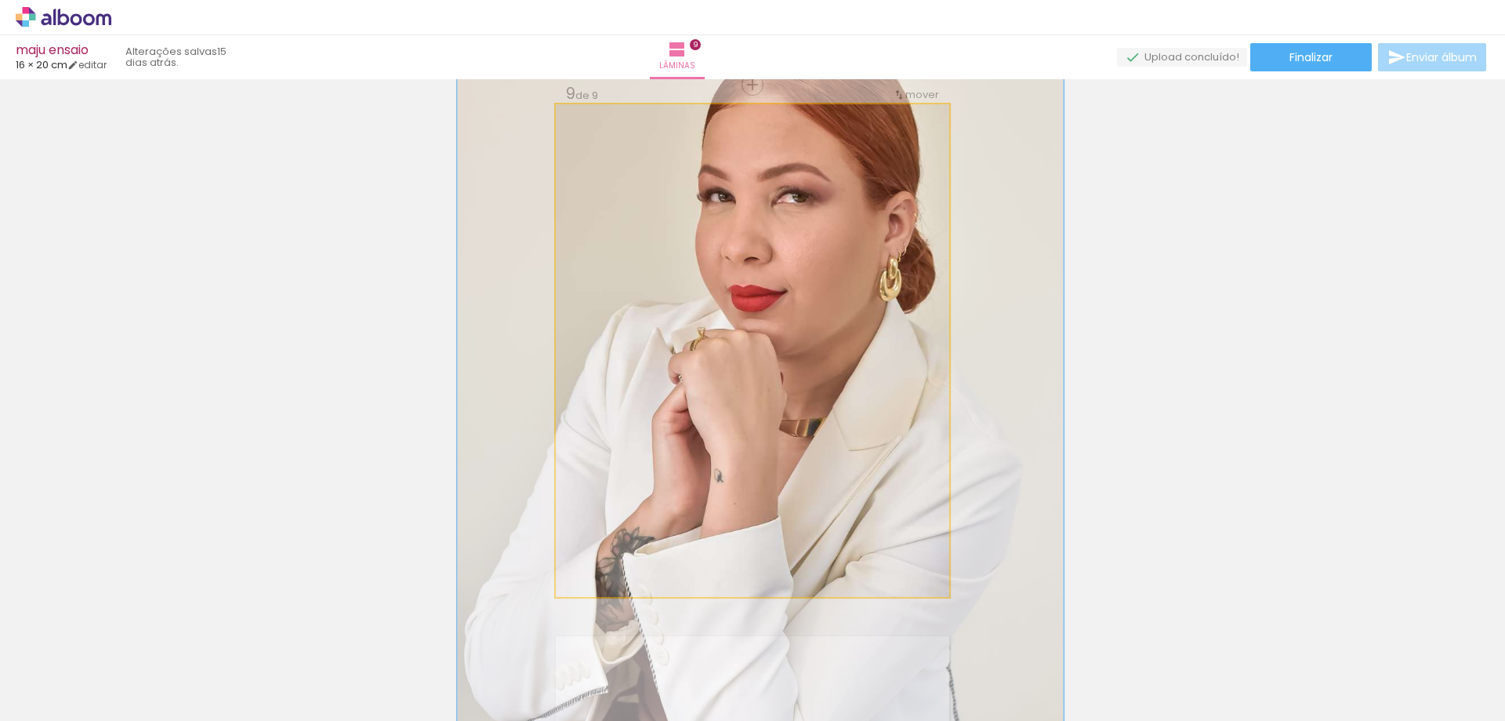
drag, startPoint x: 756, startPoint y: 339, endPoint x: 762, endPoint y: 267, distance: 72.4
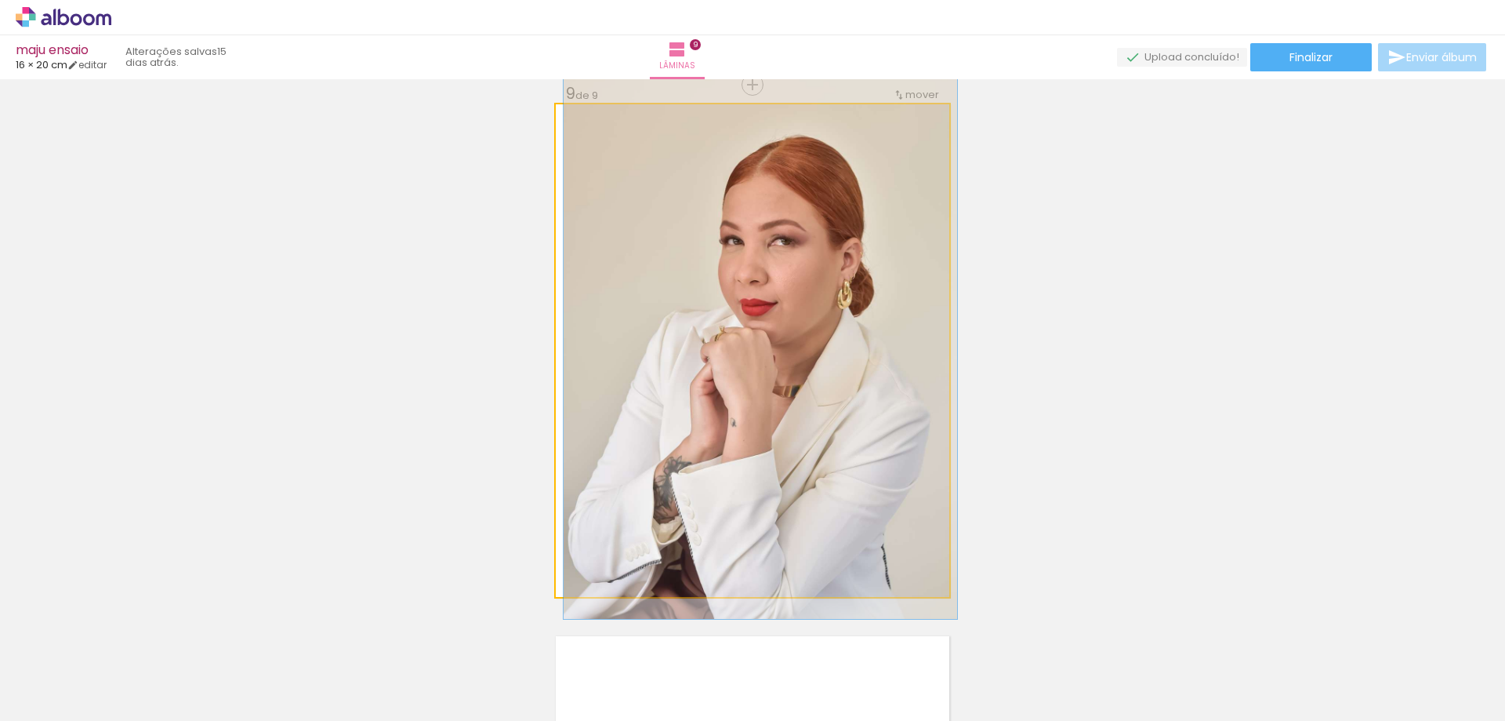
drag, startPoint x: 621, startPoint y: 128, endPoint x: 644, endPoint y: 232, distance: 106.7
click at [562, 132] on div at bounding box center [615, 121] width 109 height 24
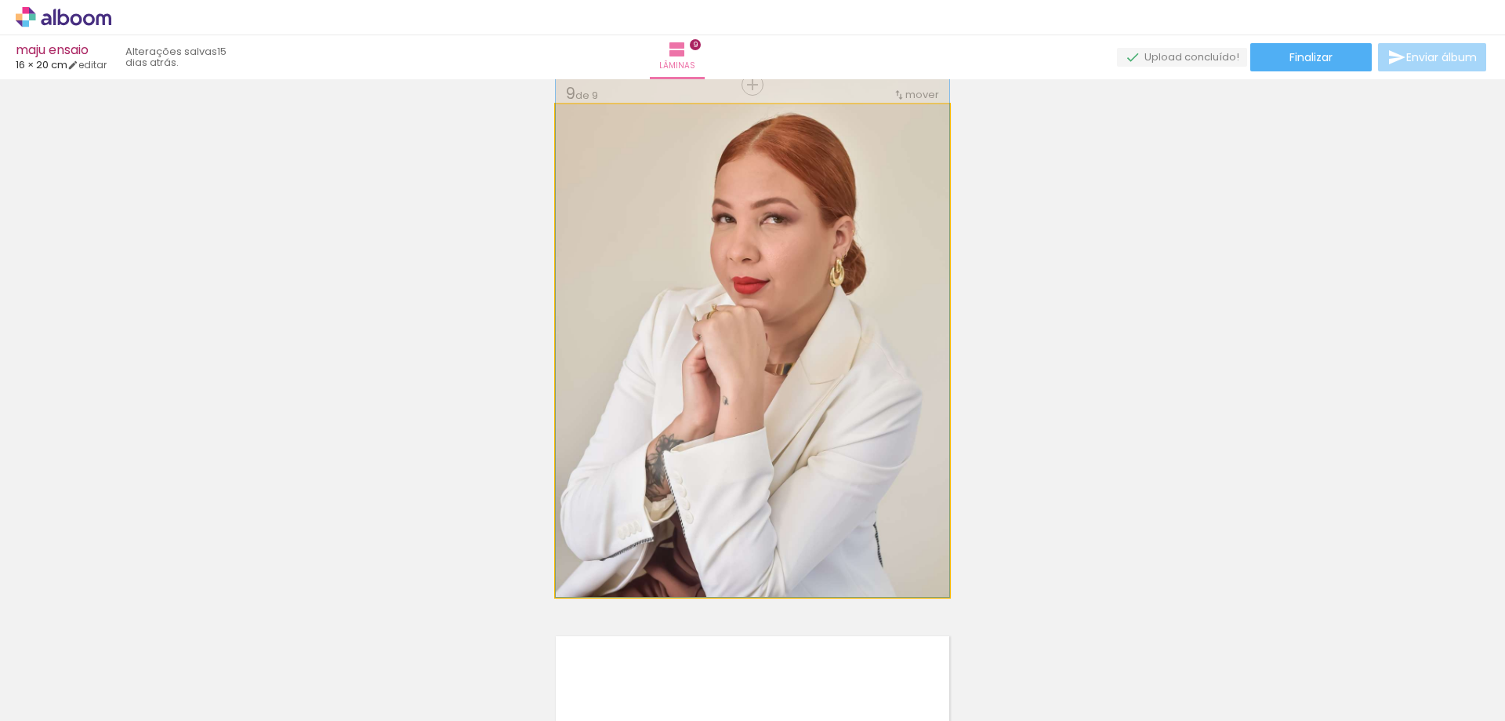
drag, startPoint x: 766, startPoint y: 372, endPoint x: 760, endPoint y: 292, distance: 80.2
click at [590, 120] on div at bounding box center [593, 121] width 14 height 14
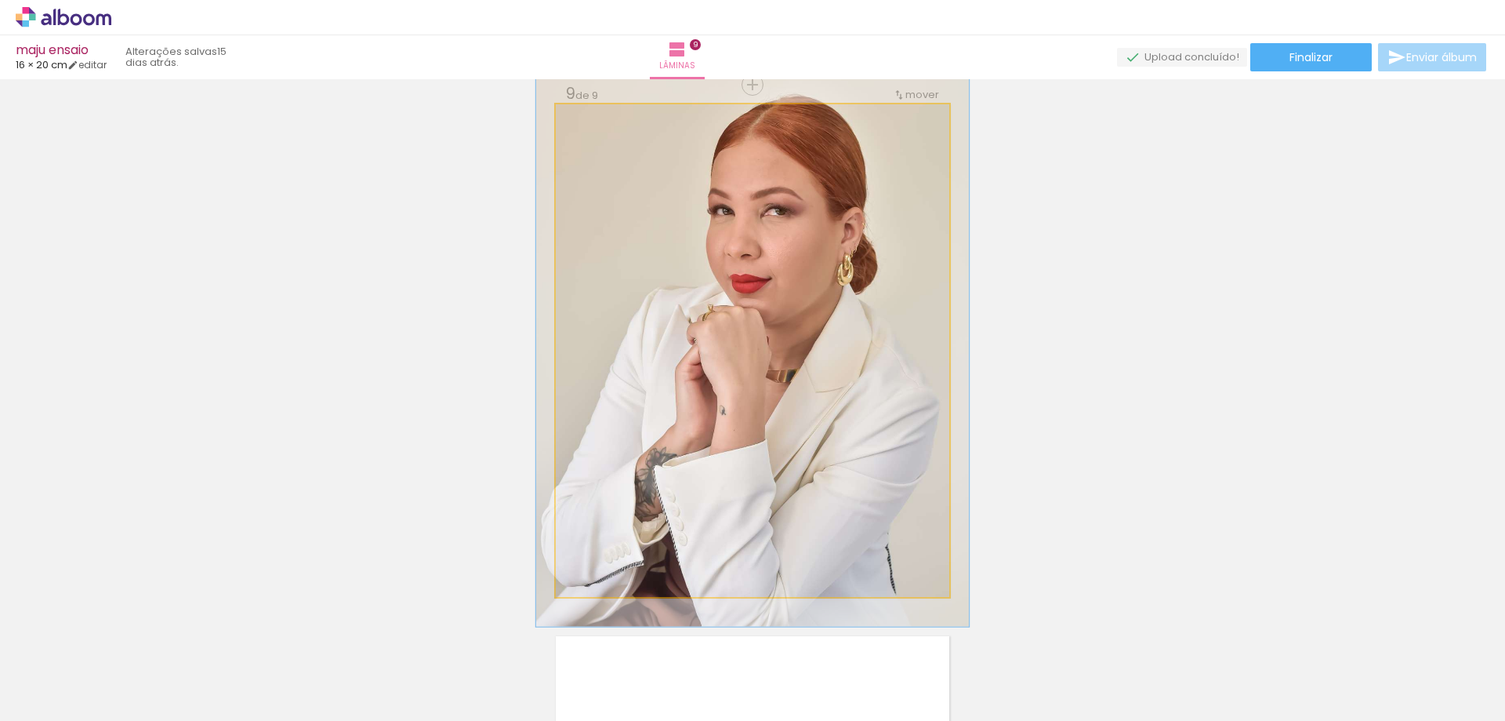
type paper-slider "110"
click at [591, 118] on div at bounding box center [598, 121] width 14 height 14
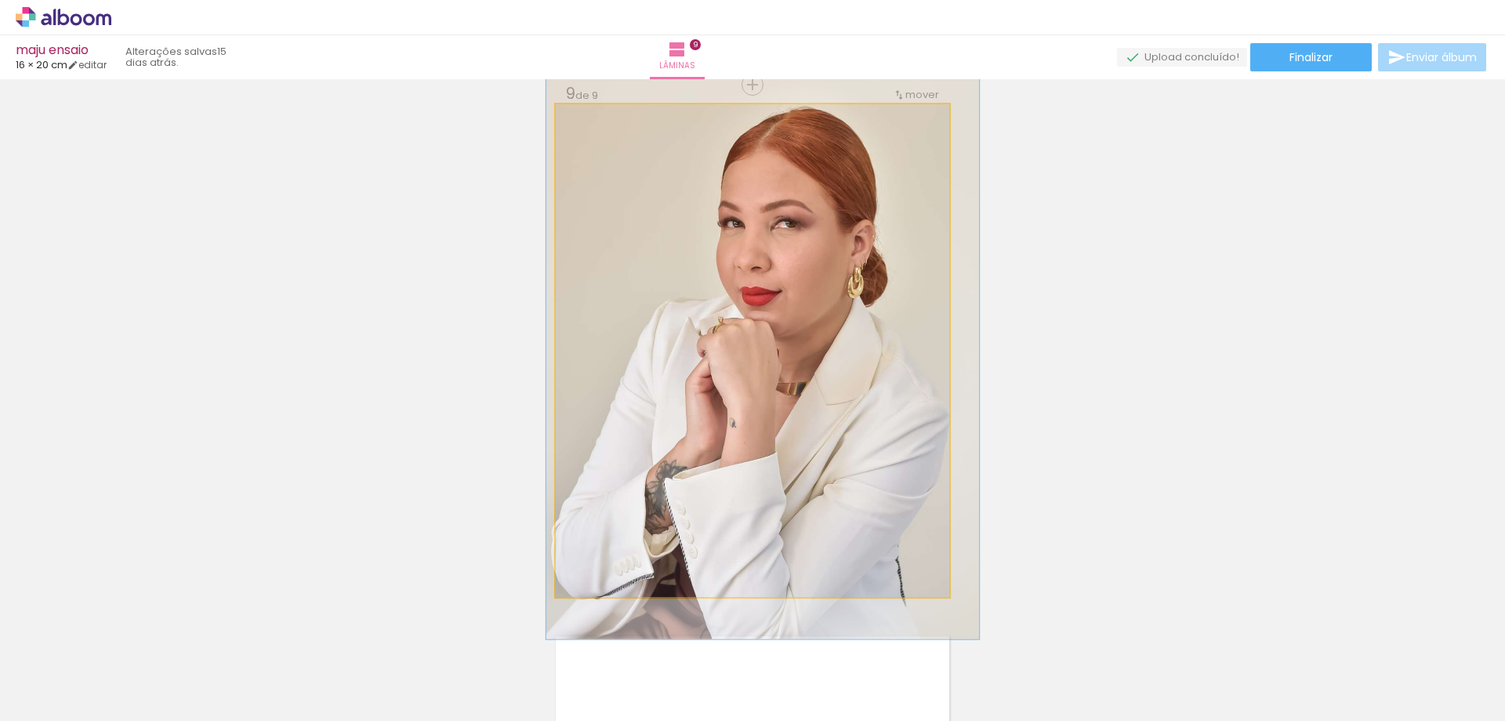
drag, startPoint x: 696, startPoint y: 274, endPoint x: 706, endPoint y: 286, distance: 16.2
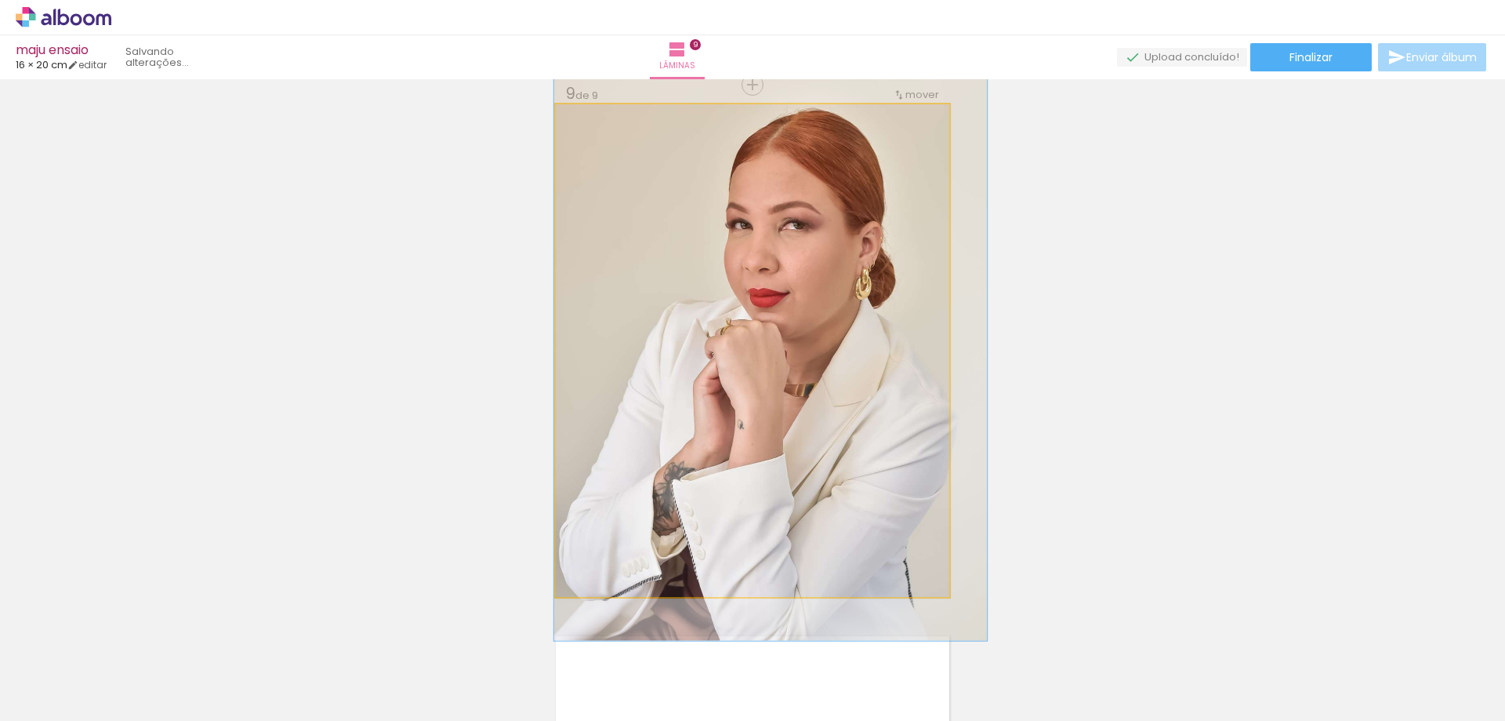
drag, startPoint x: 706, startPoint y: 286, endPoint x: 714, endPoint y: 288, distance: 8.0
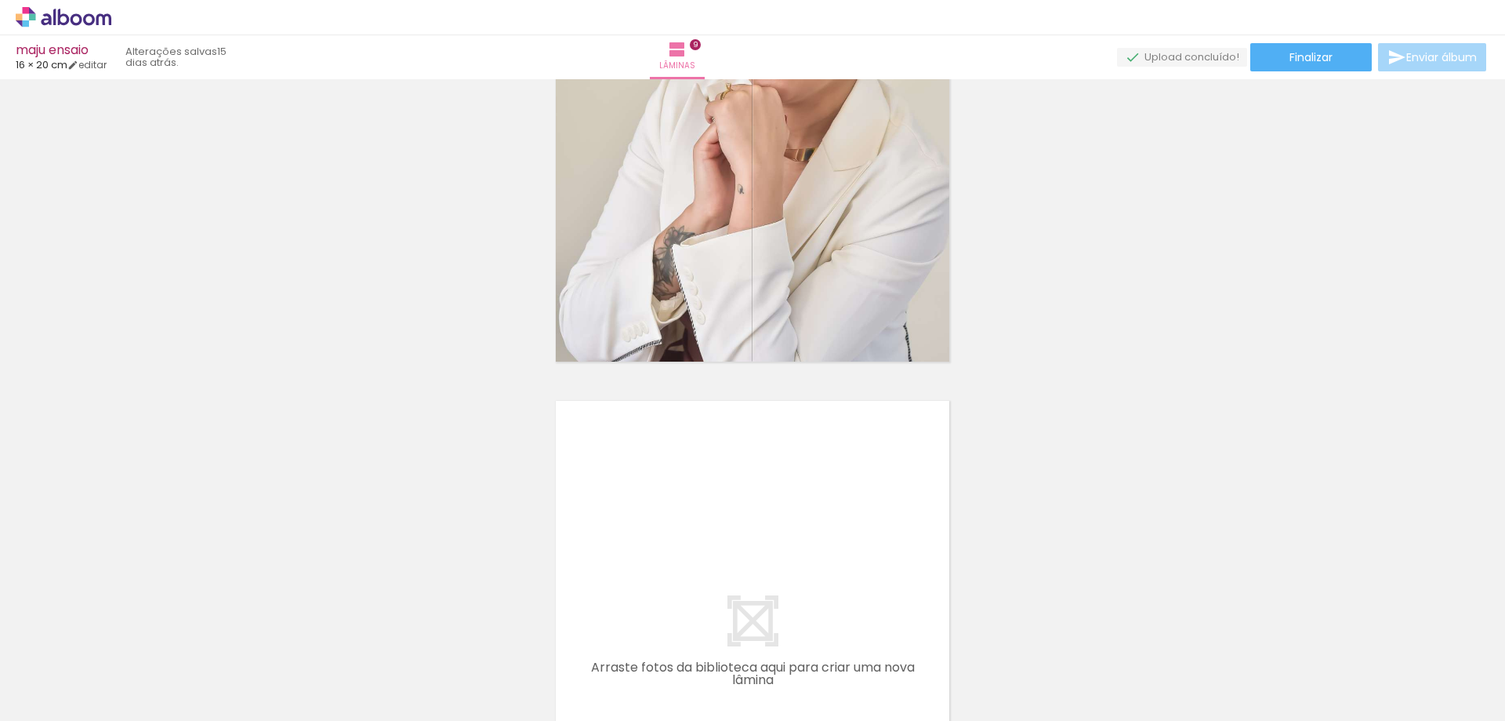
scroll to position [4834, 0]
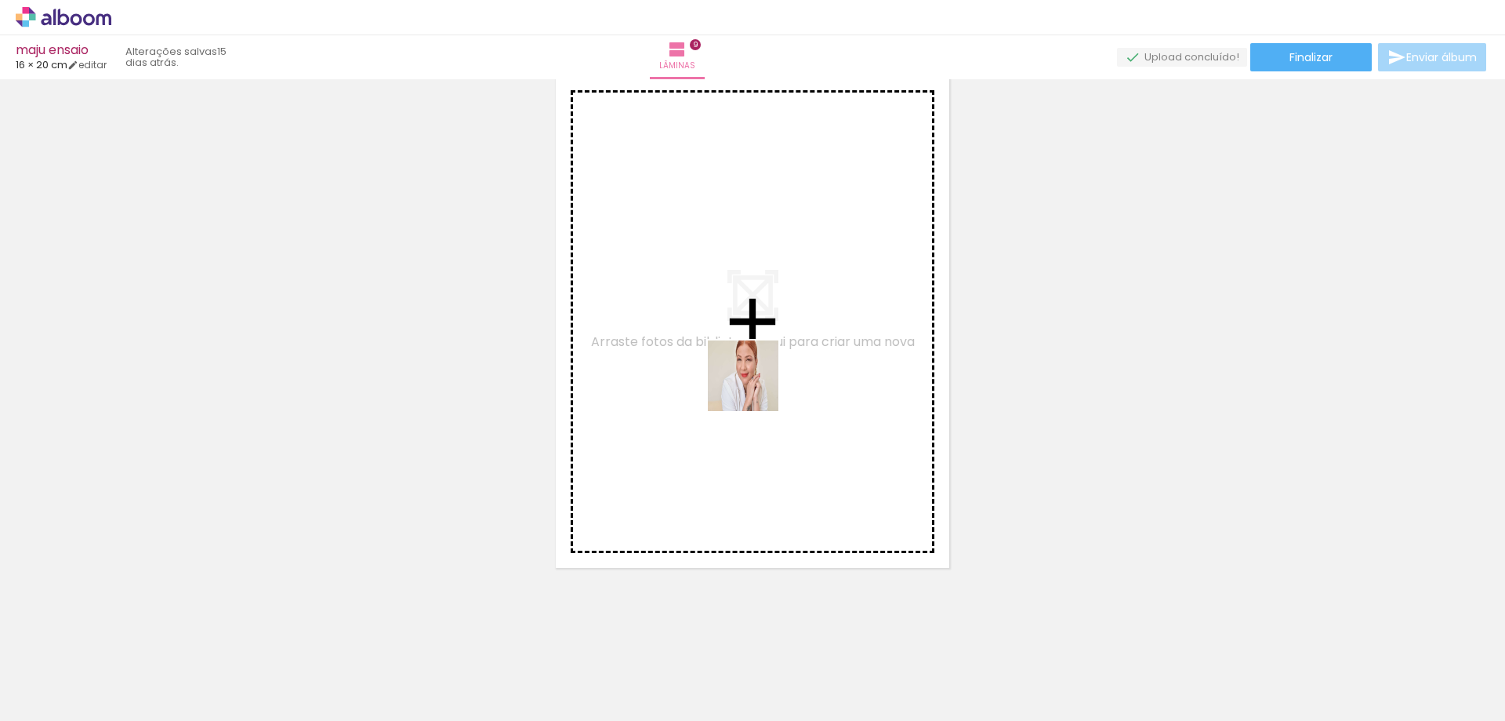
drag, startPoint x: 873, startPoint y: 663, endPoint x: 865, endPoint y: 604, distance: 60.1
click at [747, 376] on quentale-workspace at bounding box center [752, 360] width 1505 height 721
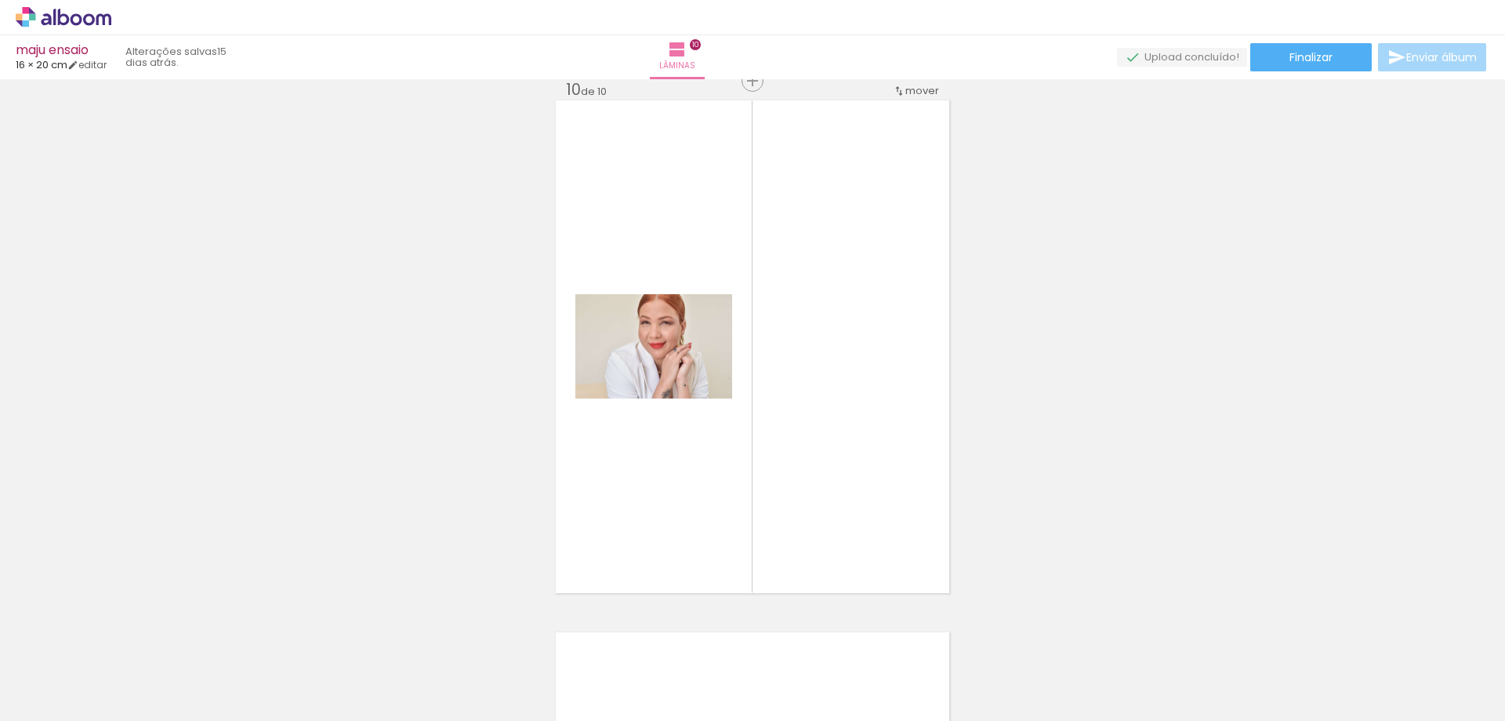
scroll to position [4805, 0]
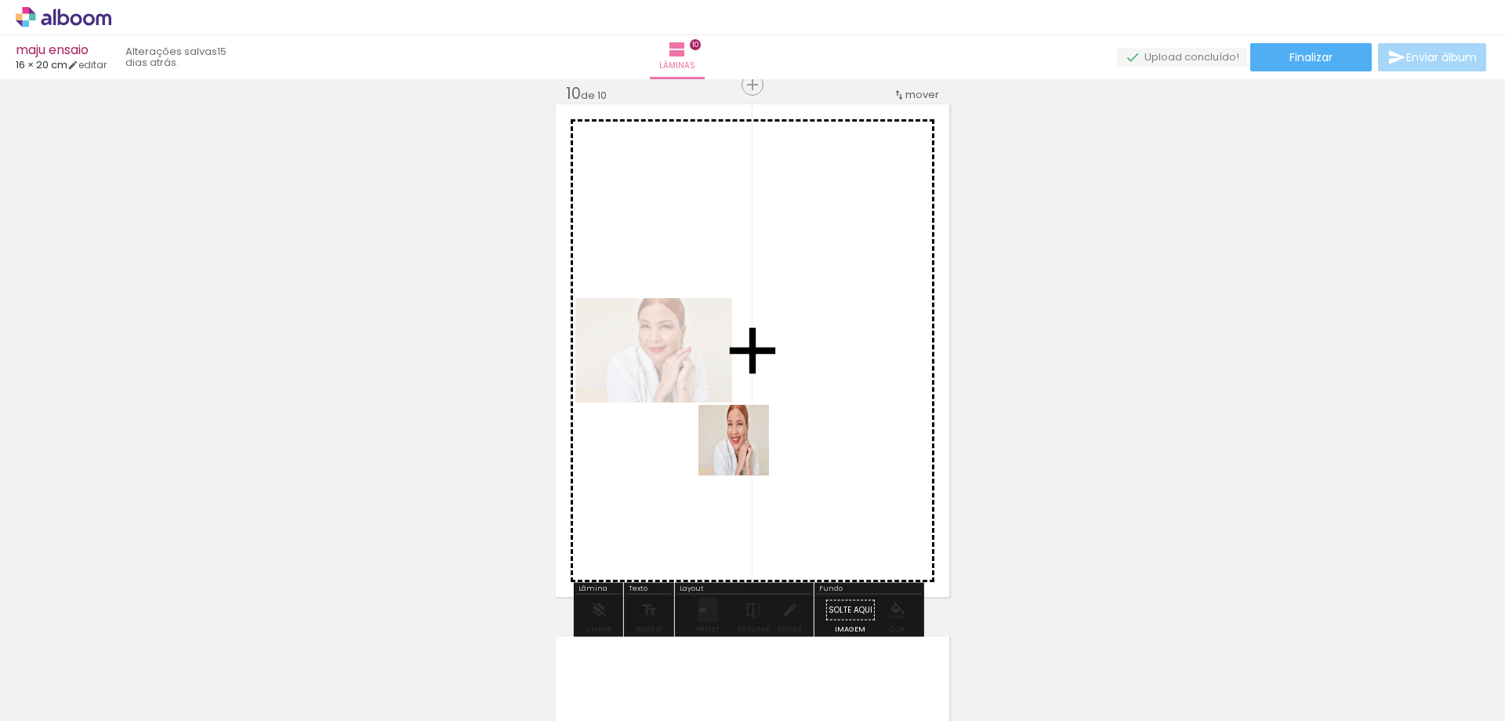
drag, startPoint x: 750, startPoint y: 457, endPoint x: 762, endPoint y: 527, distance: 70.8
click at [741, 442] on quentale-workspace at bounding box center [752, 360] width 1505 height 721
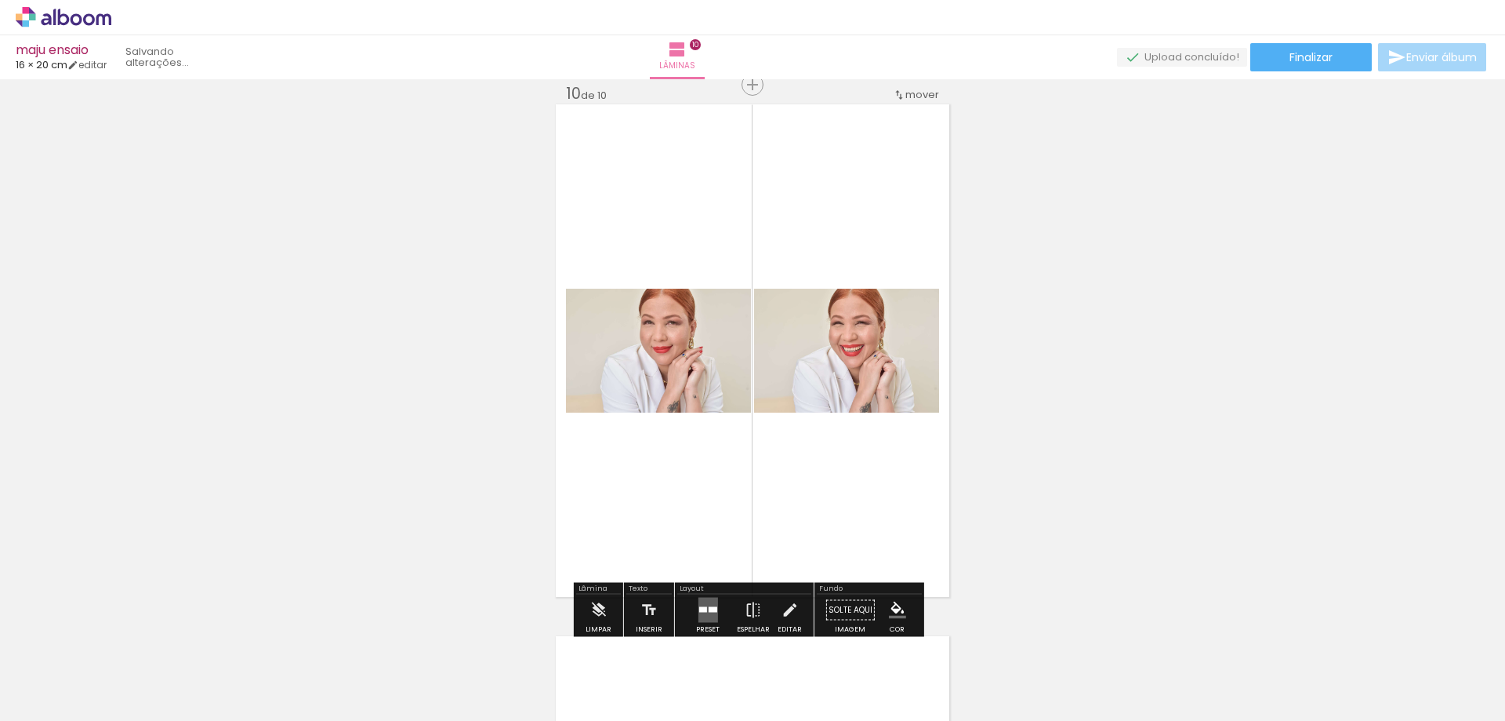
drag, startPoint x: 713, startPoint y: 602, endPoint x: 1017, endPoint y: 506, distance: 319.2
click at [712, 599] on quentale-layouter at bounding box center [708, 609] width 20 height 25
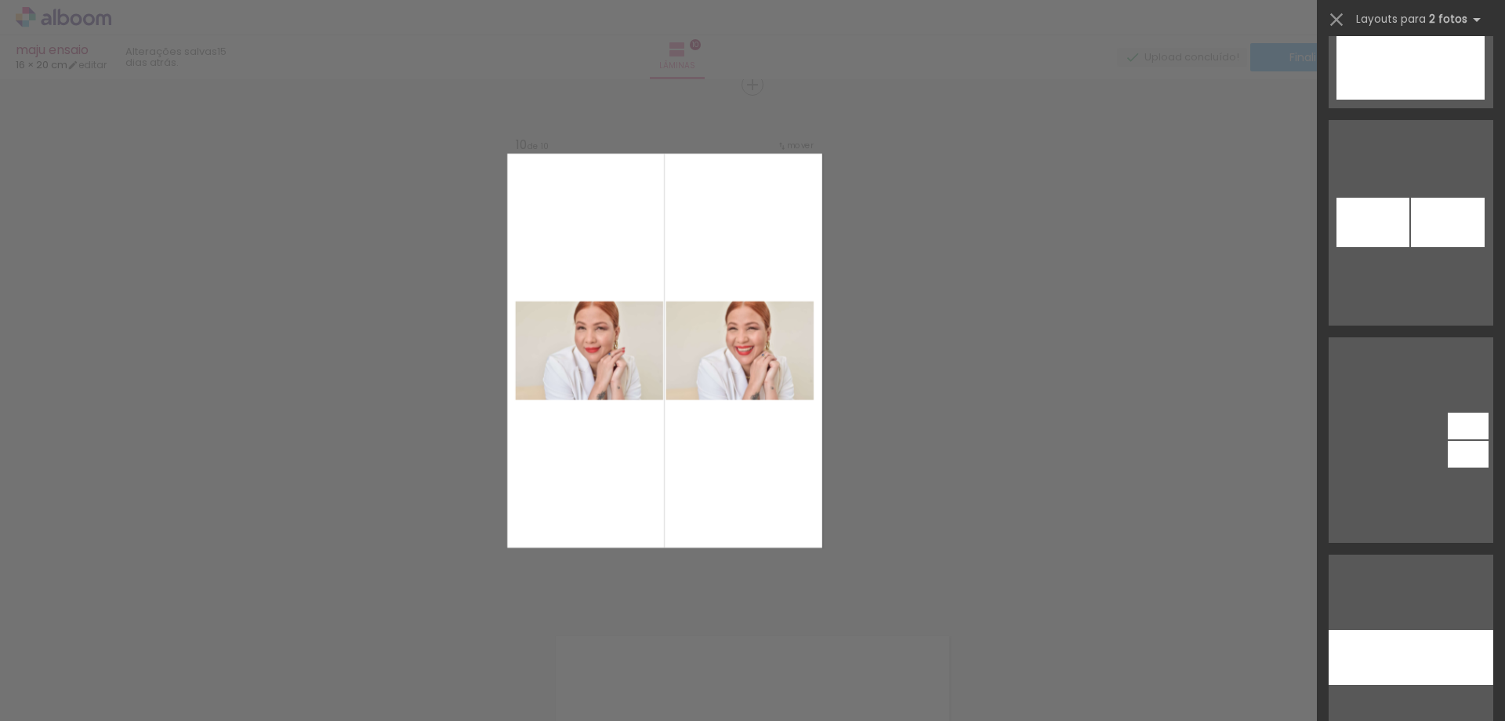
scroll to position [1488, 0]
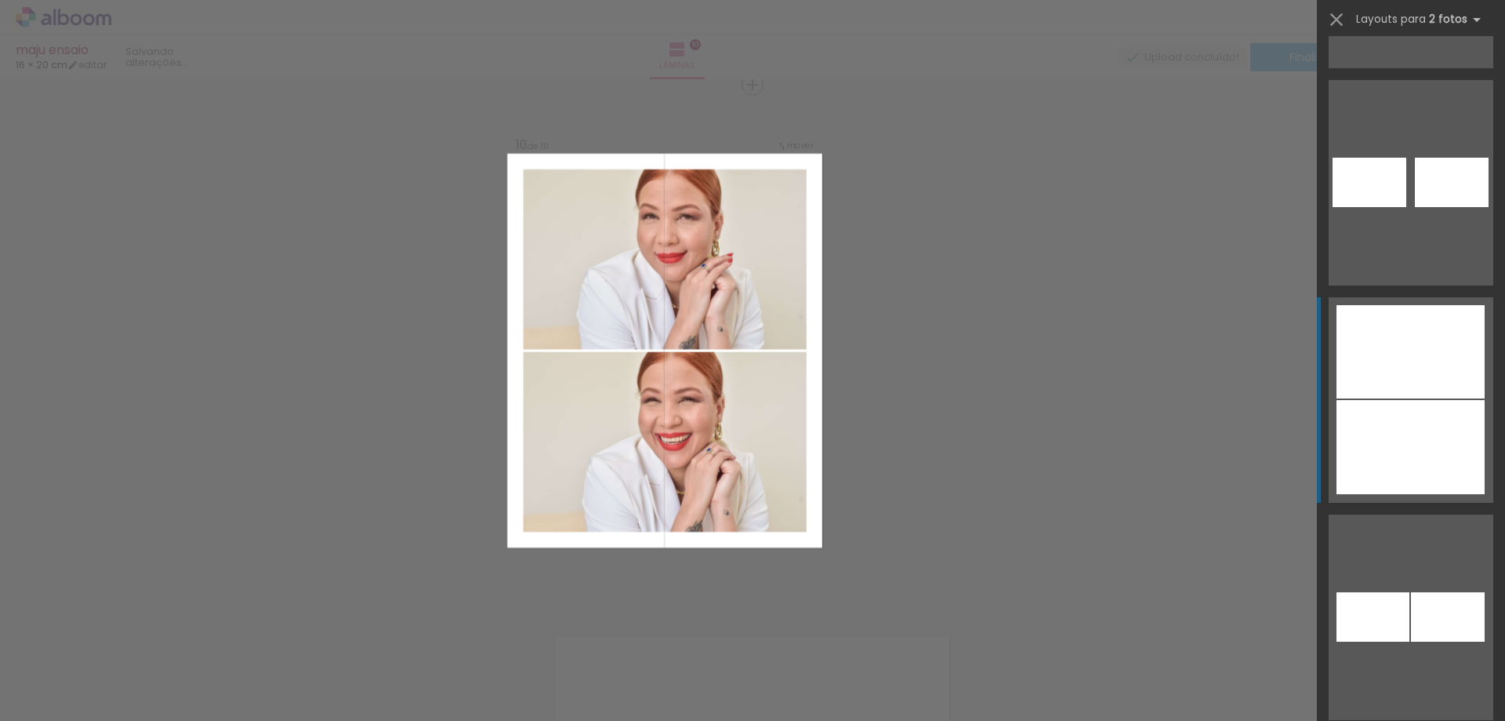
click at [1406, 377] on div at bounding box center [1411, 351] width 148 height 93
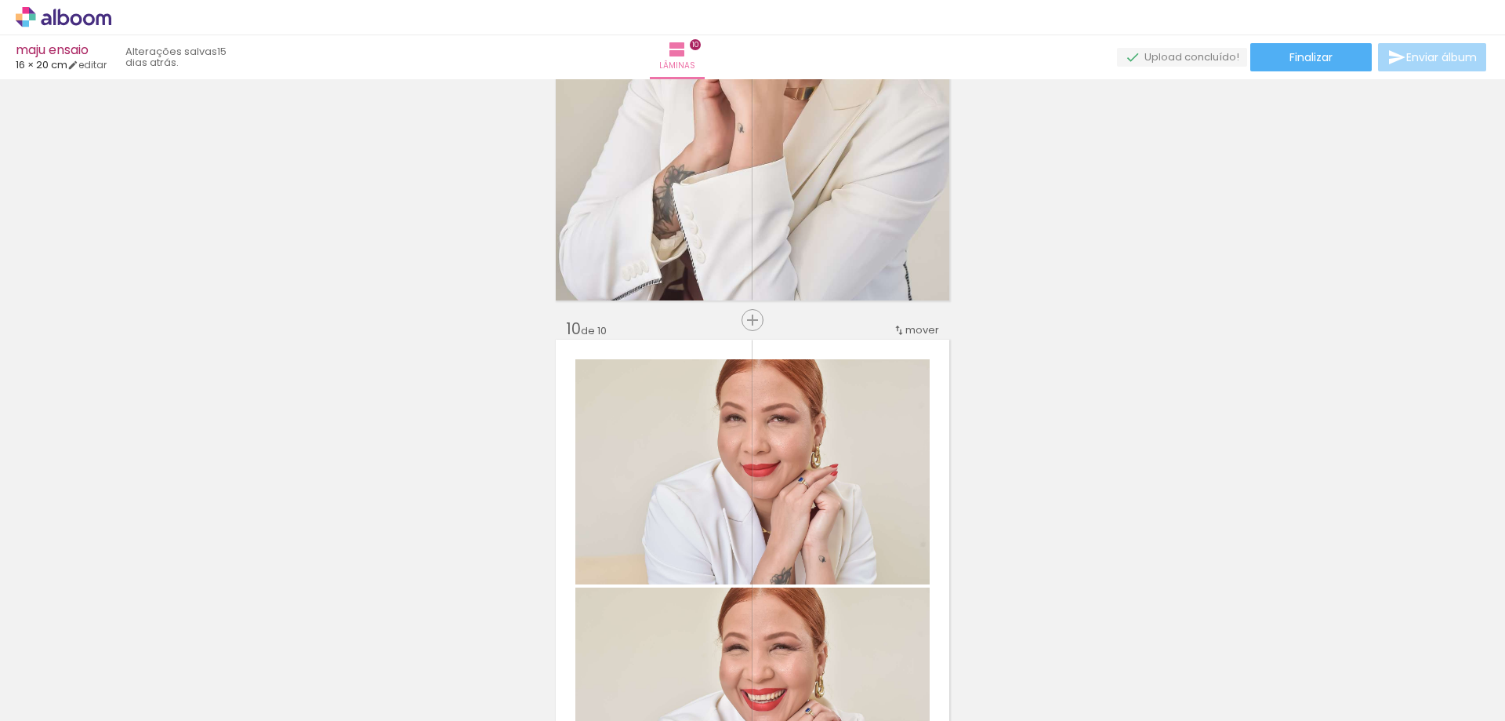
scroll to position [4491, 0]
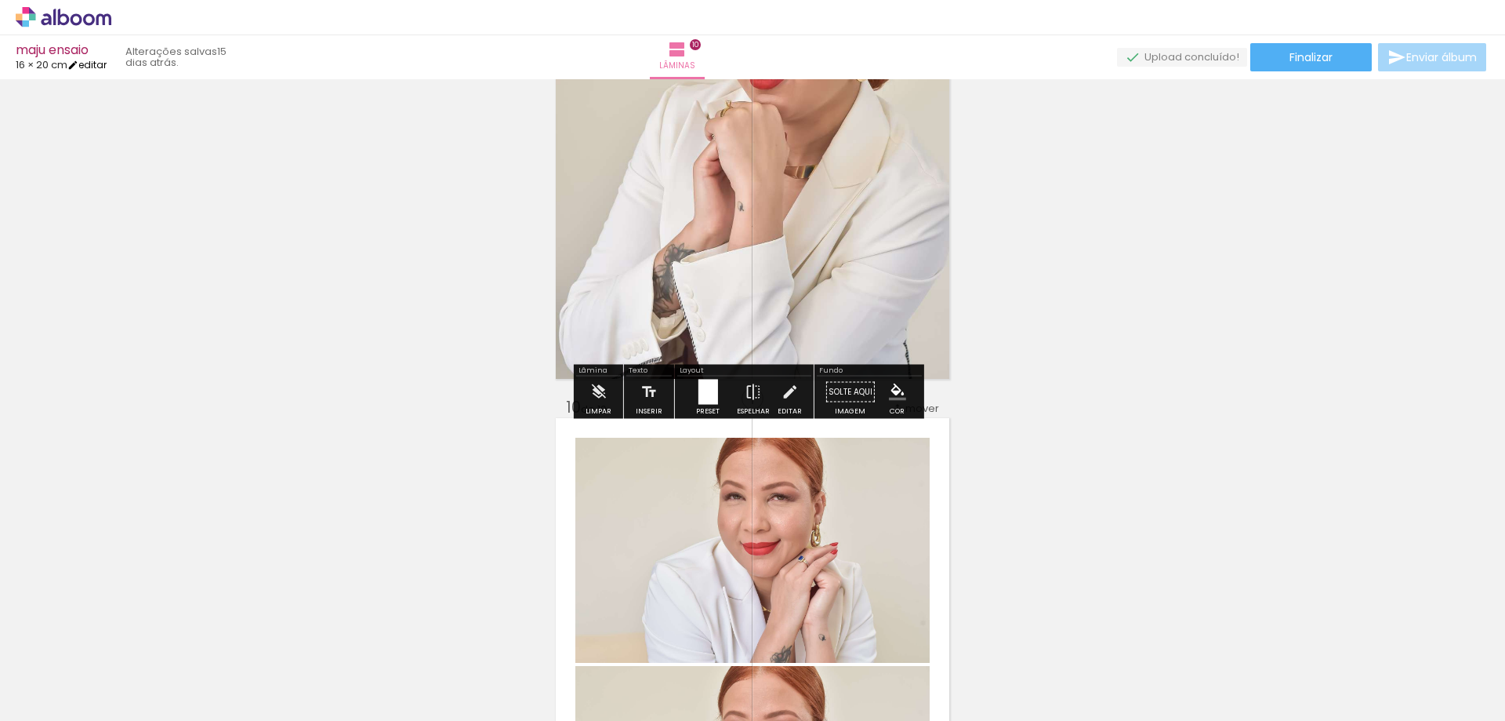
click at [94, 66] on link "editar" at bounding box center [86, 64] width 39 height 13
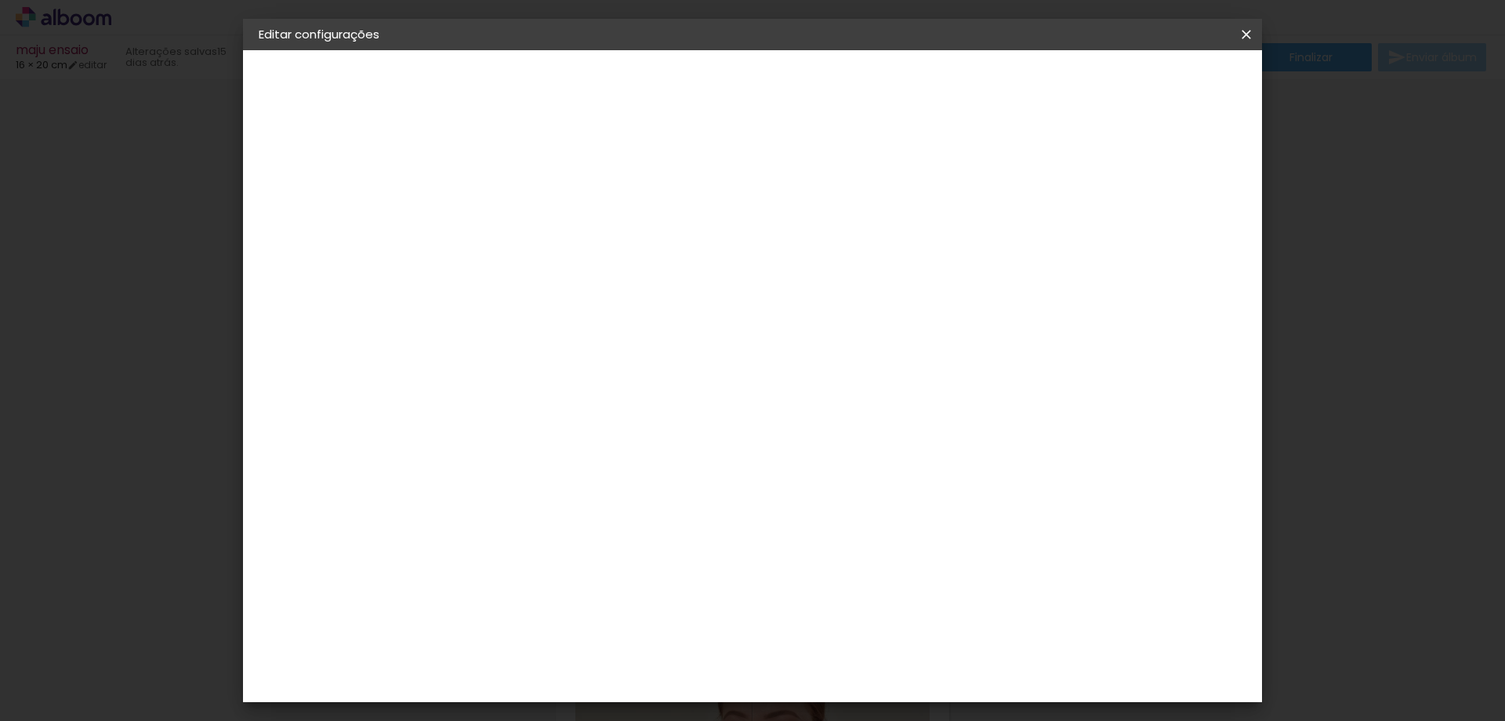
drag, startPoint x: 479, startPoint y: 176, endPoint x: 466, endPoint y: 175, distance: 13.4
click at [467, 176] on div "mm Mostrar sangria" at bounding box center [647, 124] width 401 height 148
drag, startPoint x: 485, startPoint y: 172, endPoint x: 472, endPoint y: 163, distance: 15.2
click at [467, 168] on div "mm Mostrar sangria" at bounding box center [647, 124] width 401 height 148
type input "0"
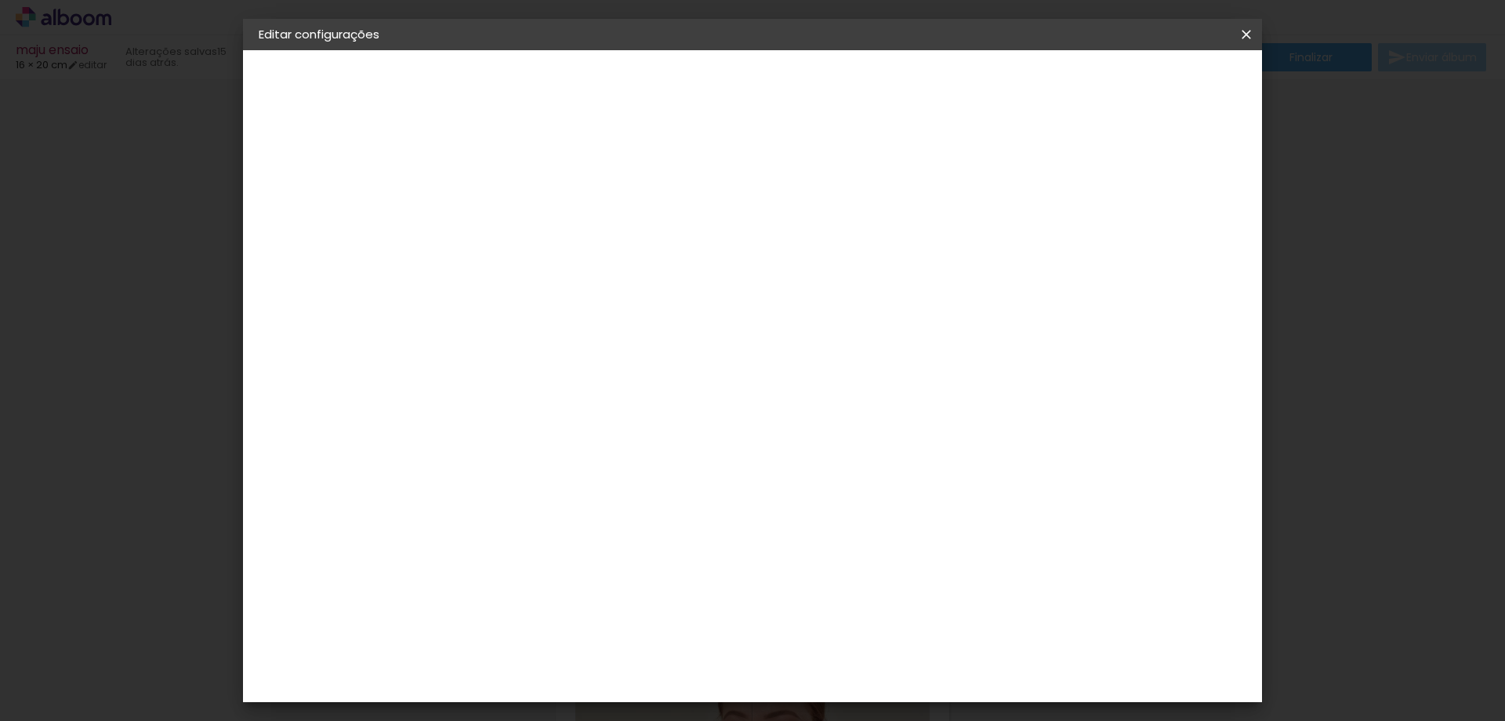
type paper-input "0"
click at [824, 71] on paper-button "Salvar configurações" at bounding box center [768, 89] width 111 height 38
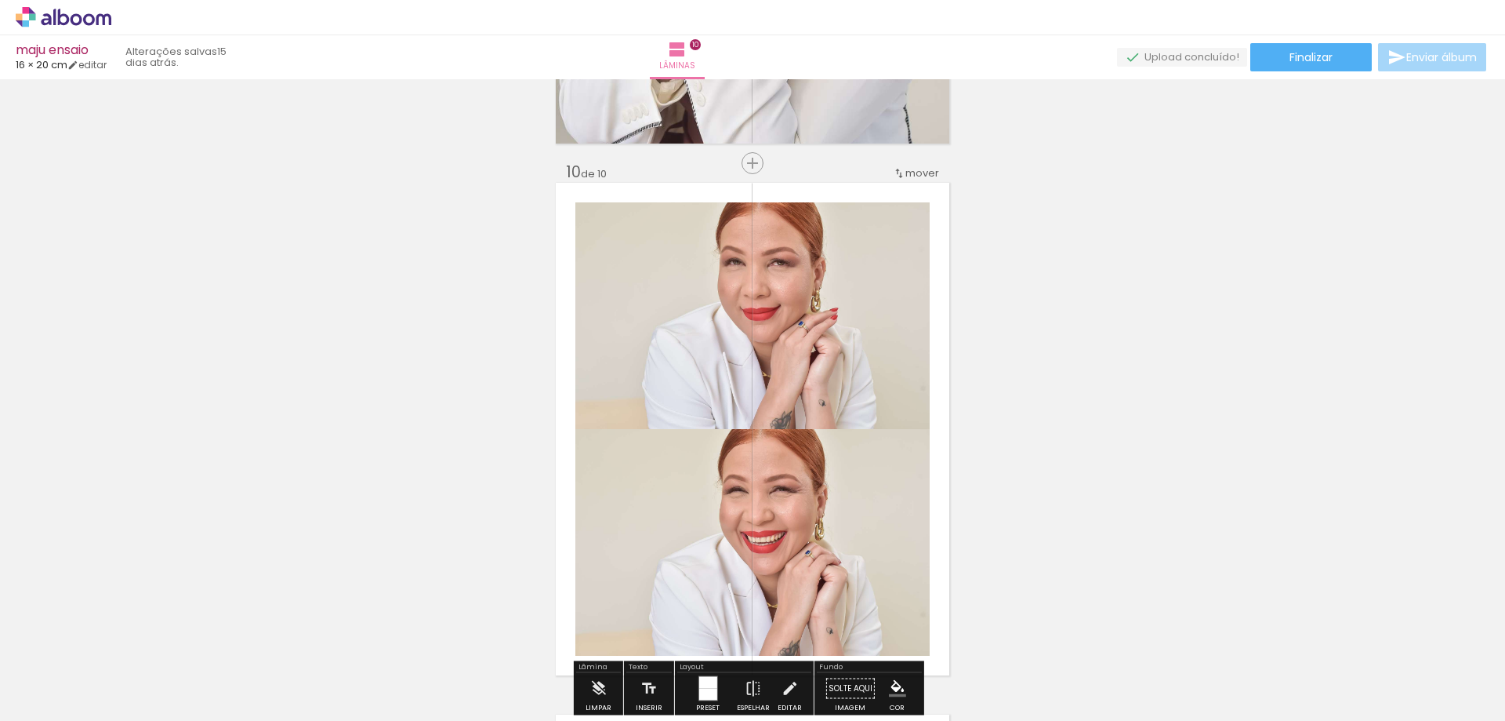
scroll to position [4805, 0]
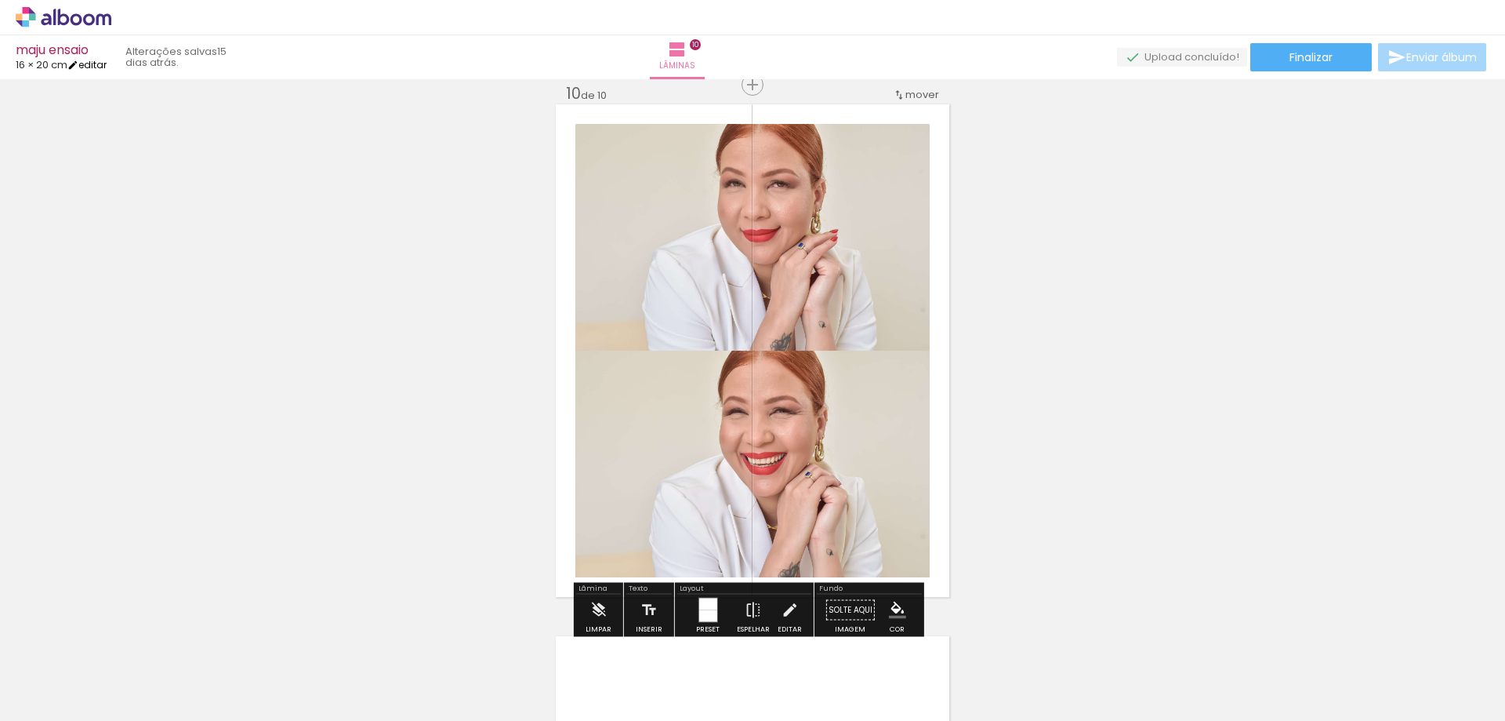
drag, startPoint x: 89, startPoint y: 67, endPoint x: 105, endPoint y: 71, distance: 16.0
click at [90, 67] on link "editar" at bounding box center [86, 64] width 39 height 13
click at [93, 69] on link "editar" at bounding box center [86, 64] width 39 height 13
click at [91, 61] on link "editar" at bounding box center [86, 64] width 39 height 13
click at [78, 60] on iron-icon at bounding box center [72, 65] width 11 height 11
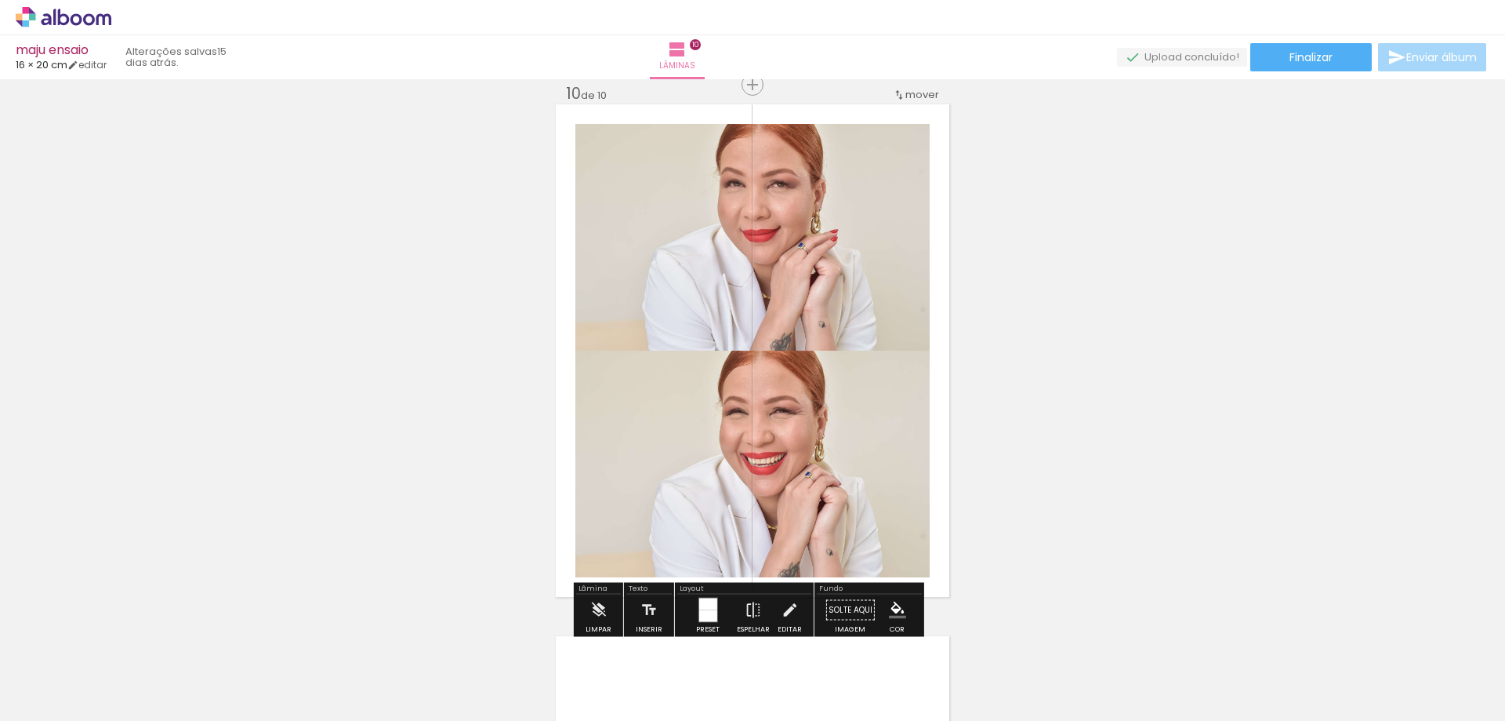
scroll to position [4570, 0]
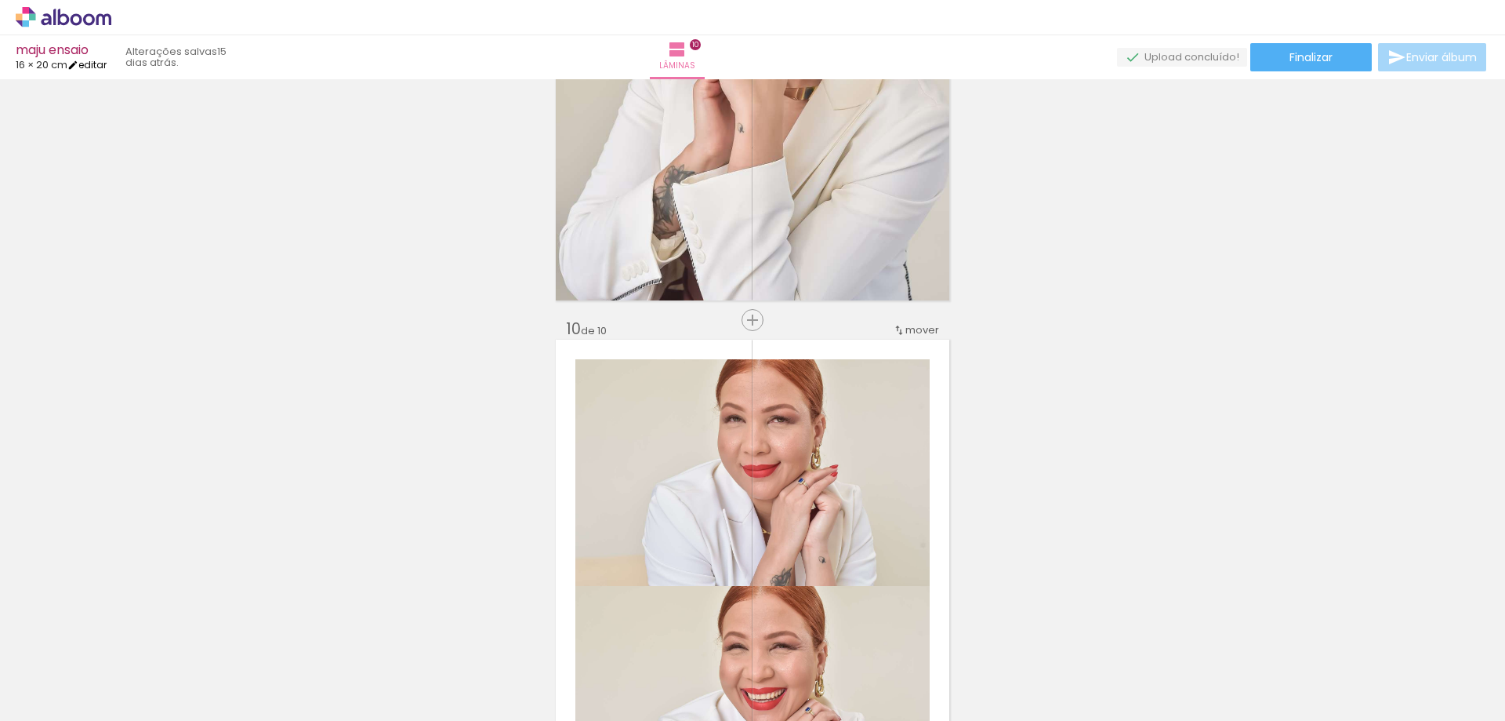
click at [88, 58] on link "editar" at bounding box center [86, 64] width 39 height 13
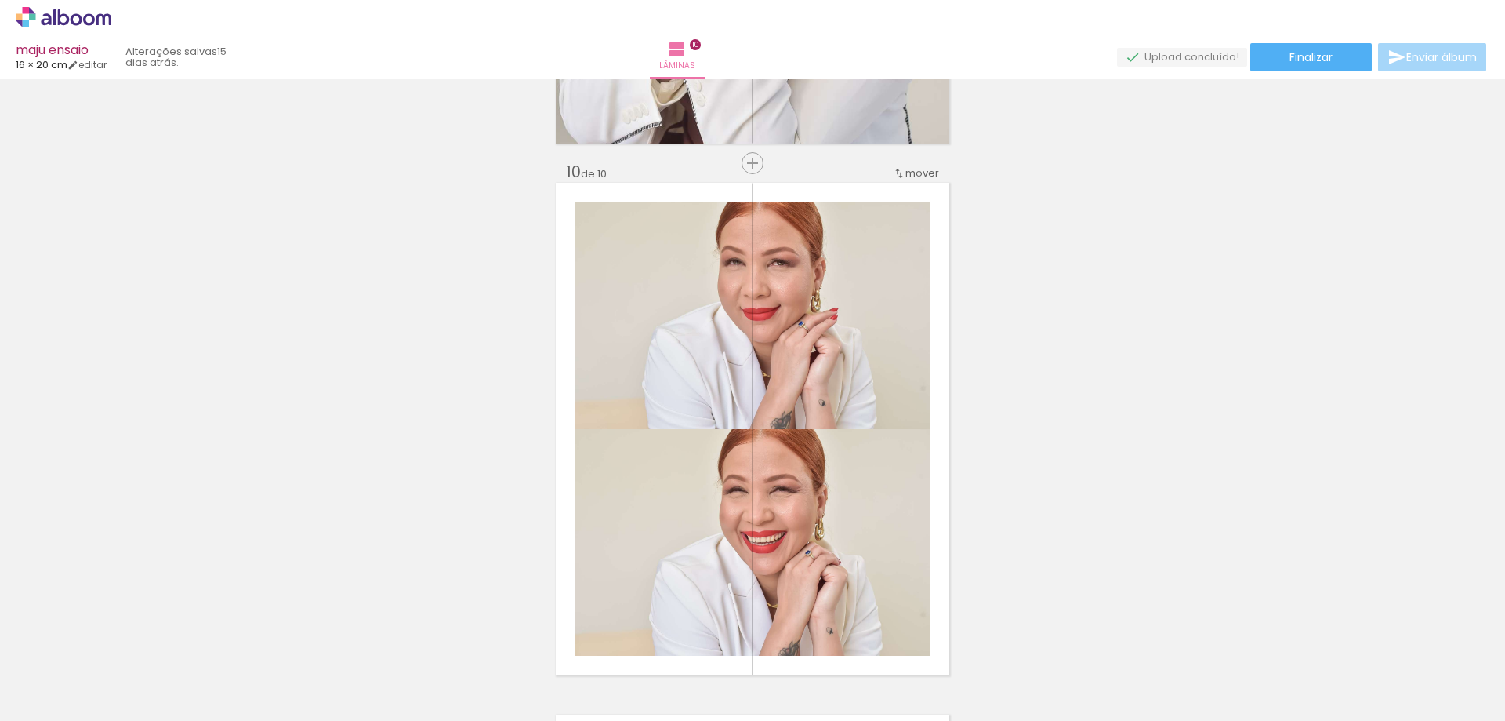
scroll to position [5040, 0]
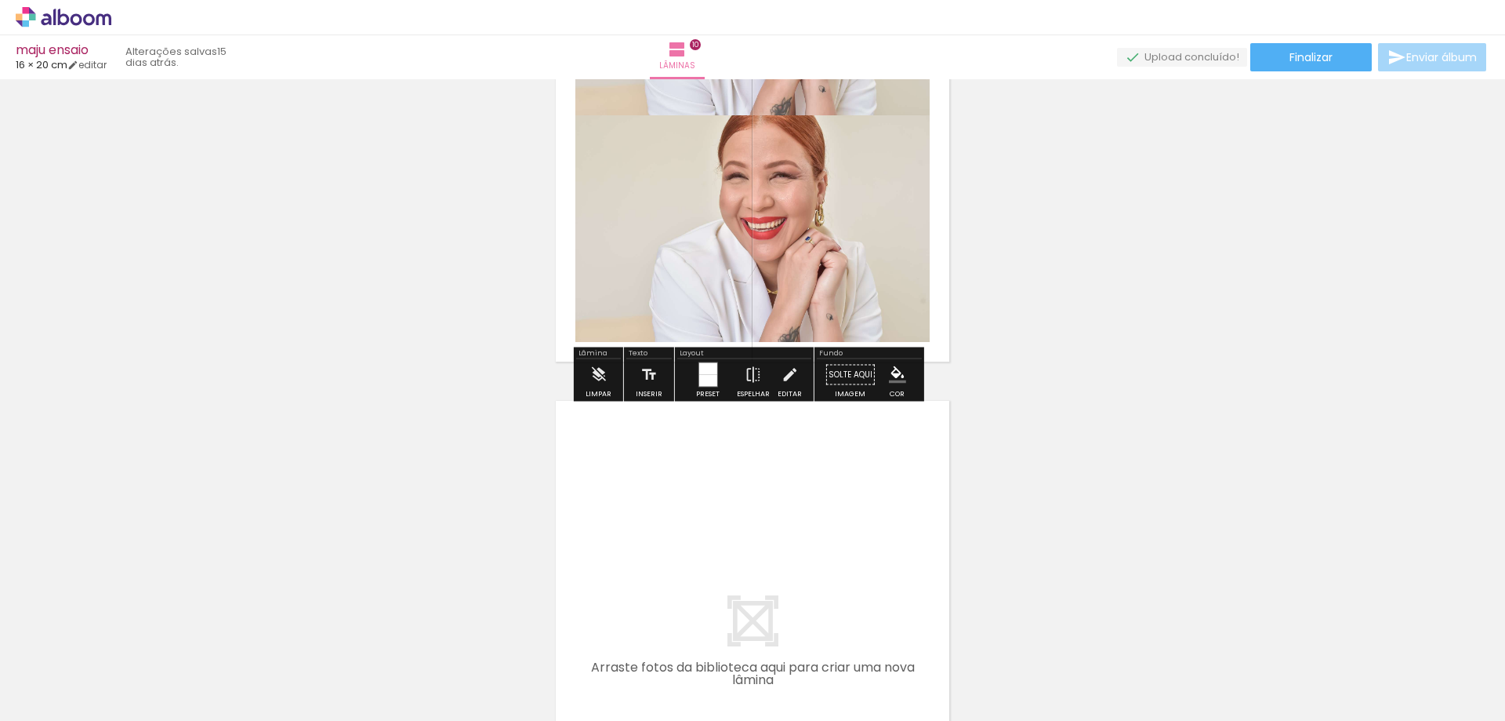
click at [37, 63] on span "16 × 20 cm" at bounding box center [42, 64] width 52 height 15
click at [96, 66] on link "editar" at bounding box center [86, 64] width 39 height 13
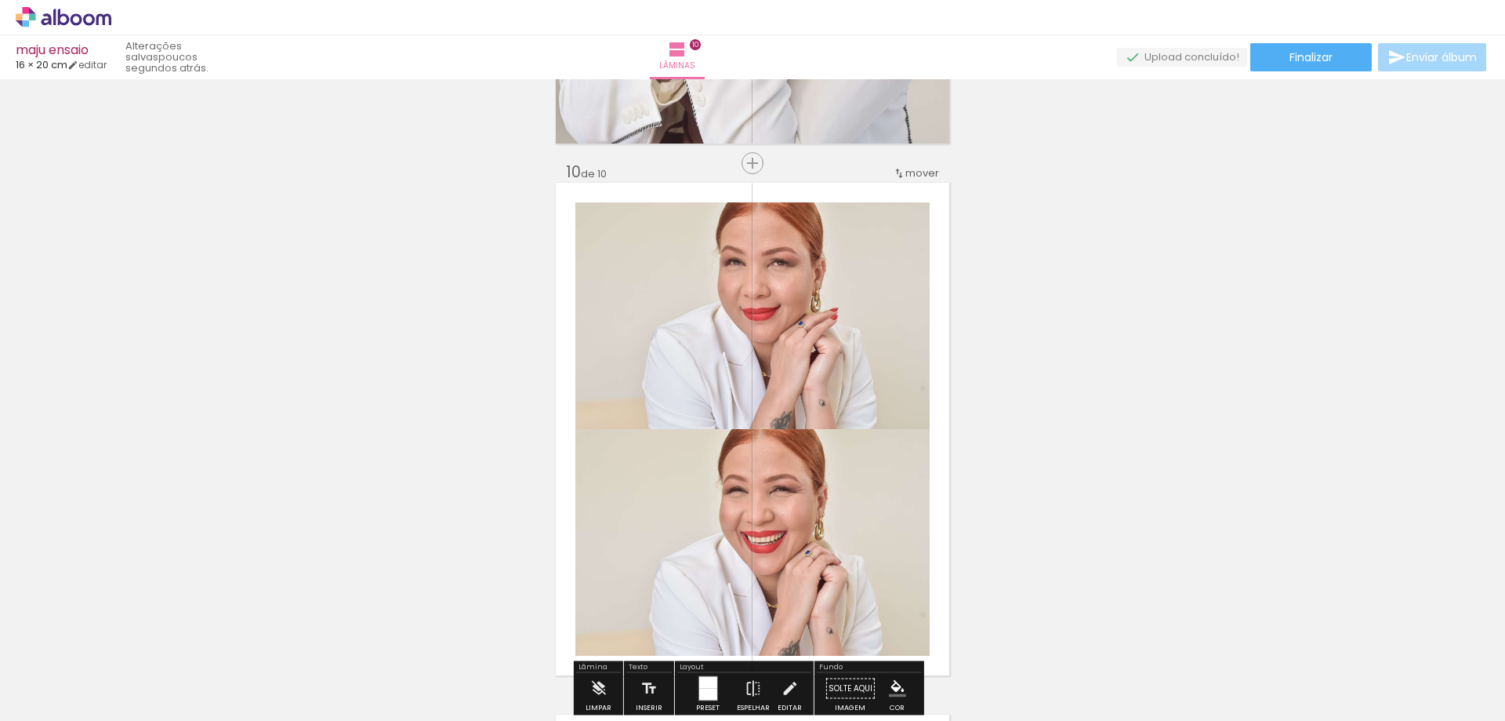
scroll to position [4648, 0]
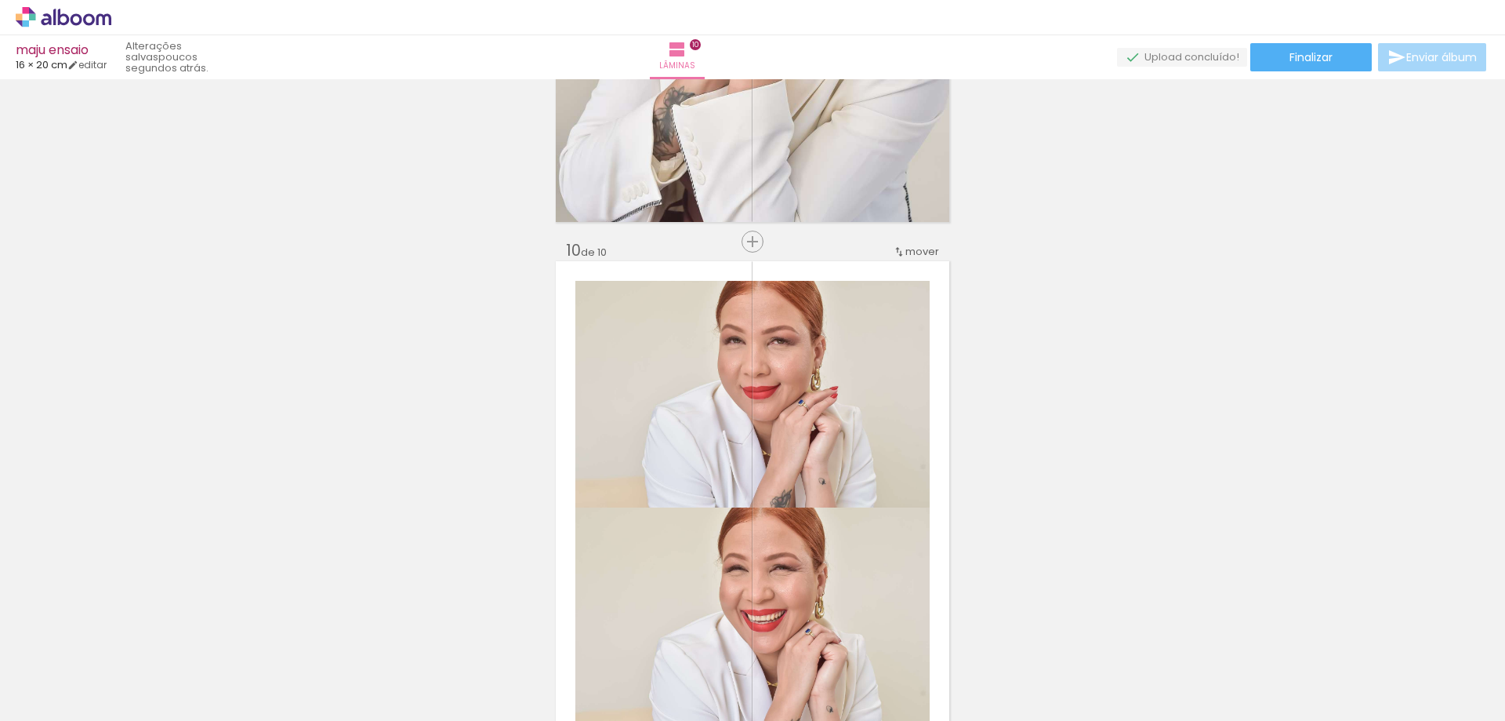
click at [775, 371] on quentale-photo at bounding box center [753, 394] width 354 height 227
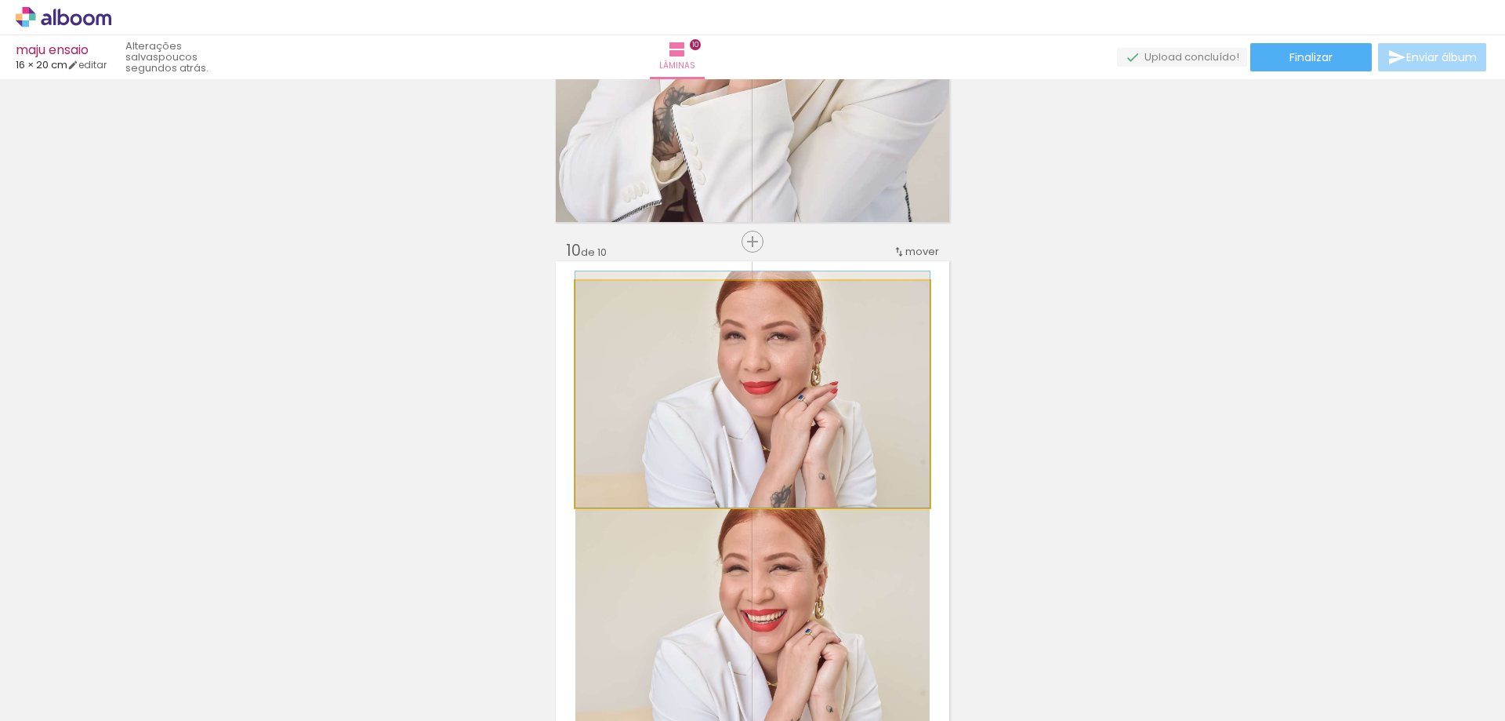
drag, startPoint x: 761, startPoint y: 471, endPoint x: 725, endPoint y: 377, distance: 100.8
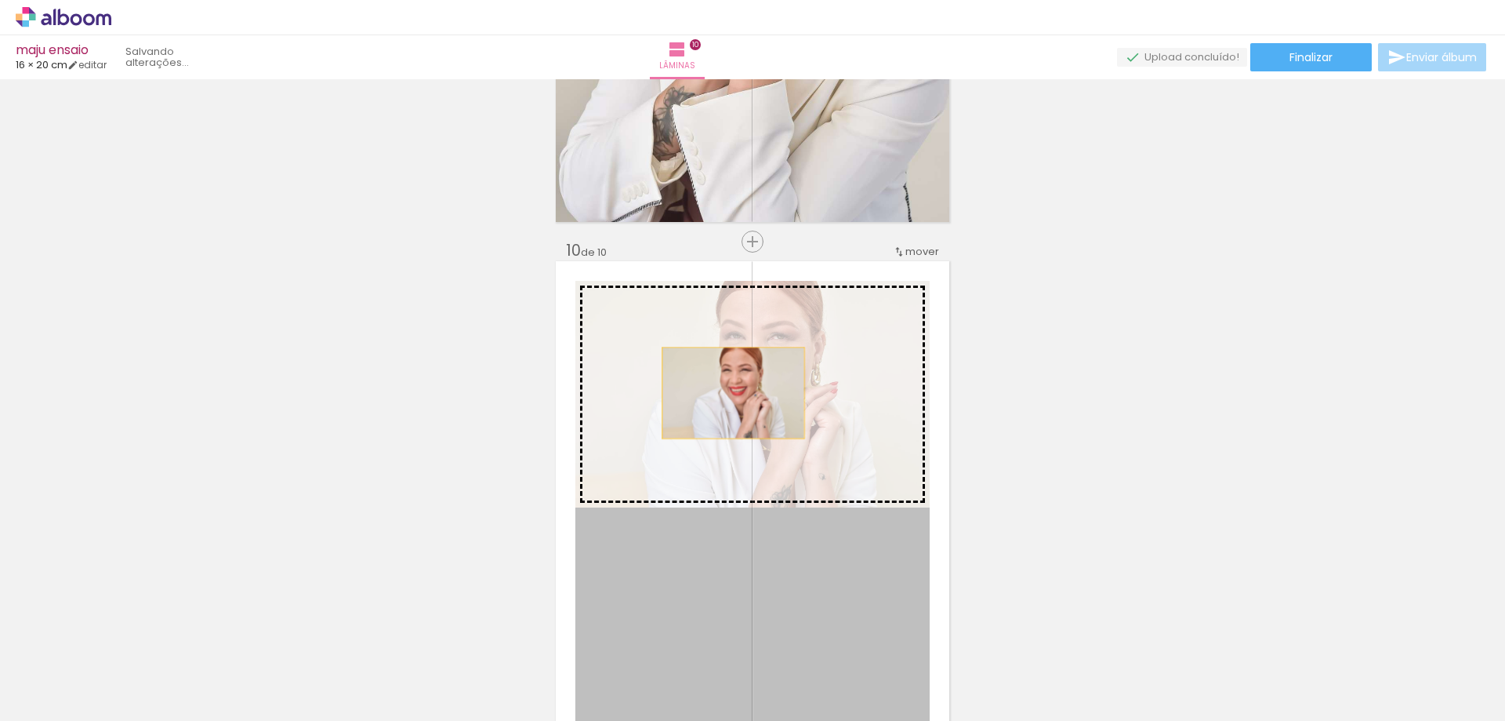
drag, startPoint x: 752, startPoint y: 528, endPoint x: 727, endPoint y: 387, distance: 143.4
click at [0, 0] on slot at bounding box center [0, 0] width 0 height 0
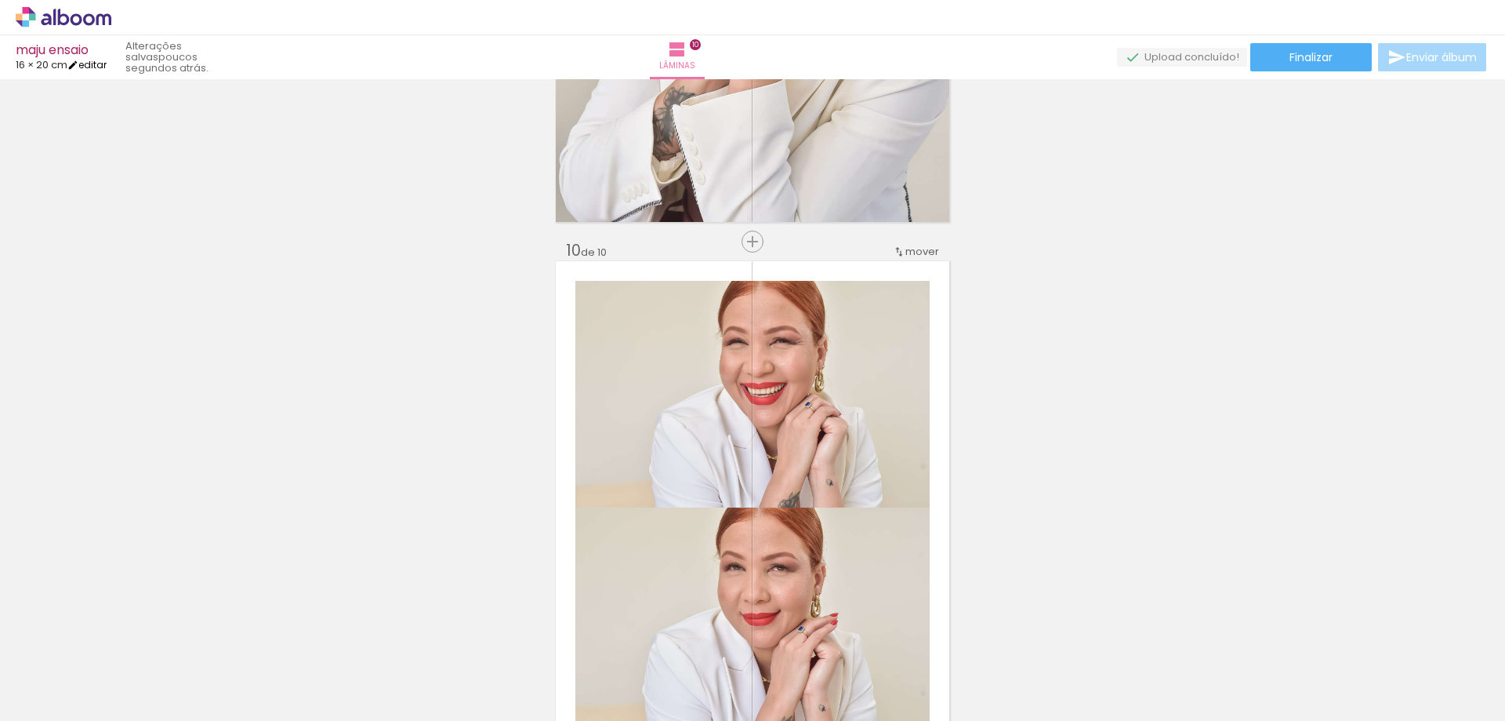
click at [95, 69] on link "editar" at bounding box center [86, 64] width 39 height 13
click at [107, 67] on link "editar" at bounding box center [86, 64] width 39 height 13
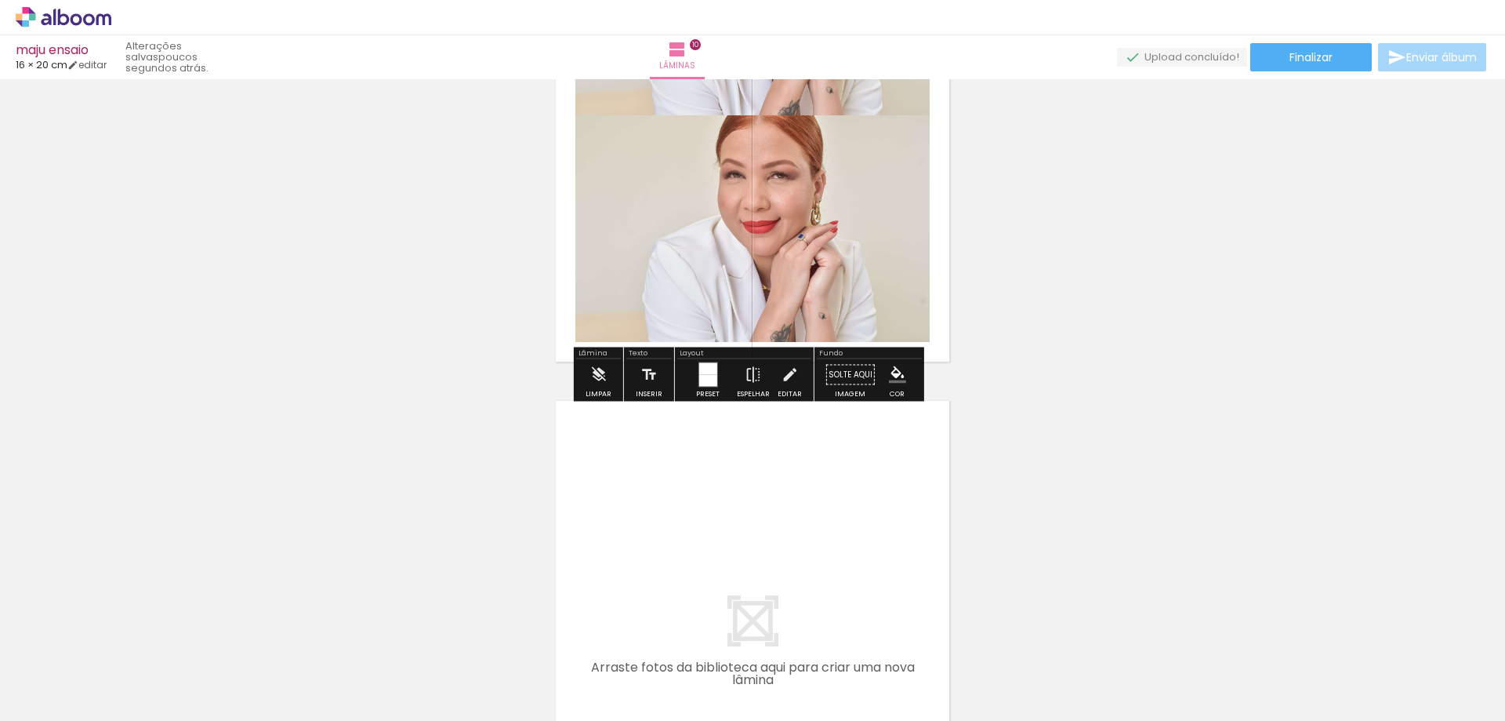
scroll to position [4727, 0]
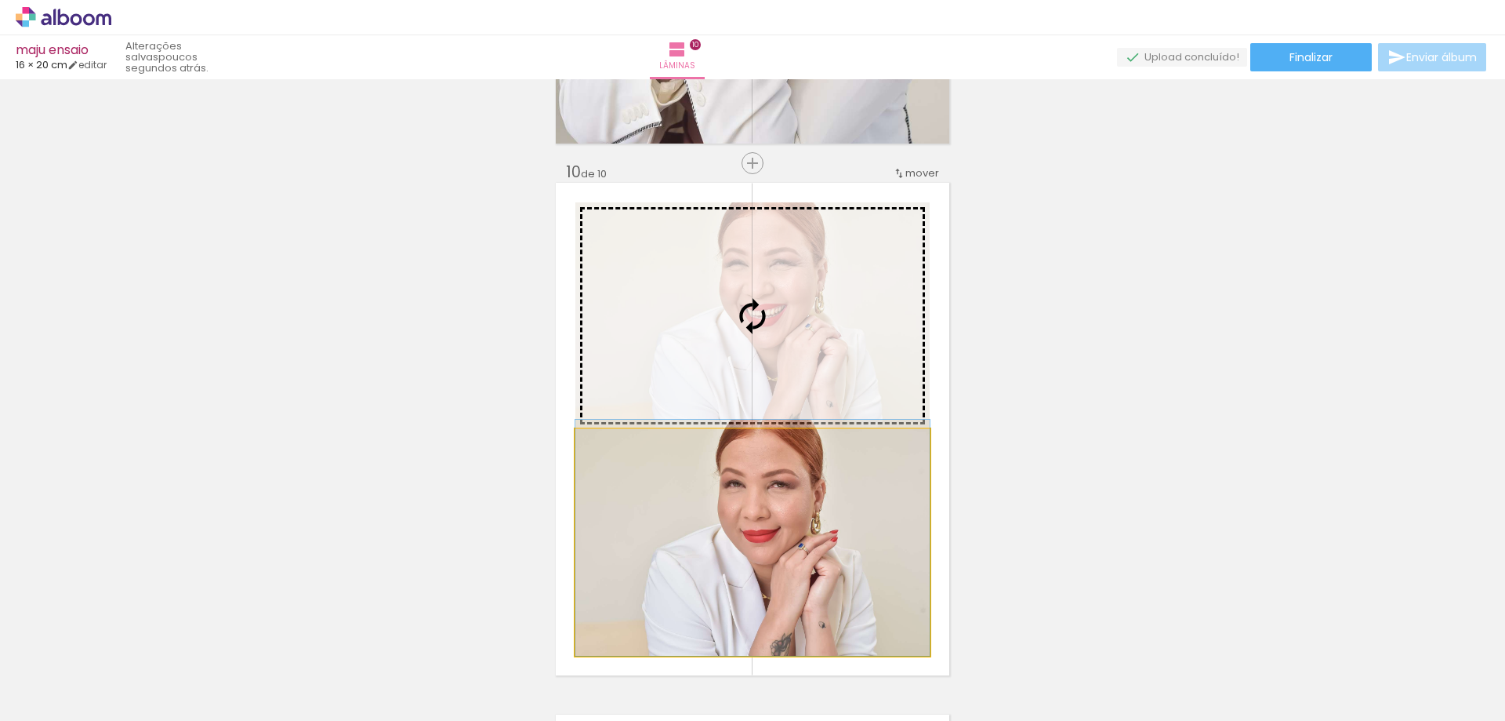
drag, startPoint x: 814, startPoint y: 506, endPoint x: 794, endPoint y: 332, distance: 175.3
click at [0, 0] on slot at bounding box center [0, 0] width 0 height 0
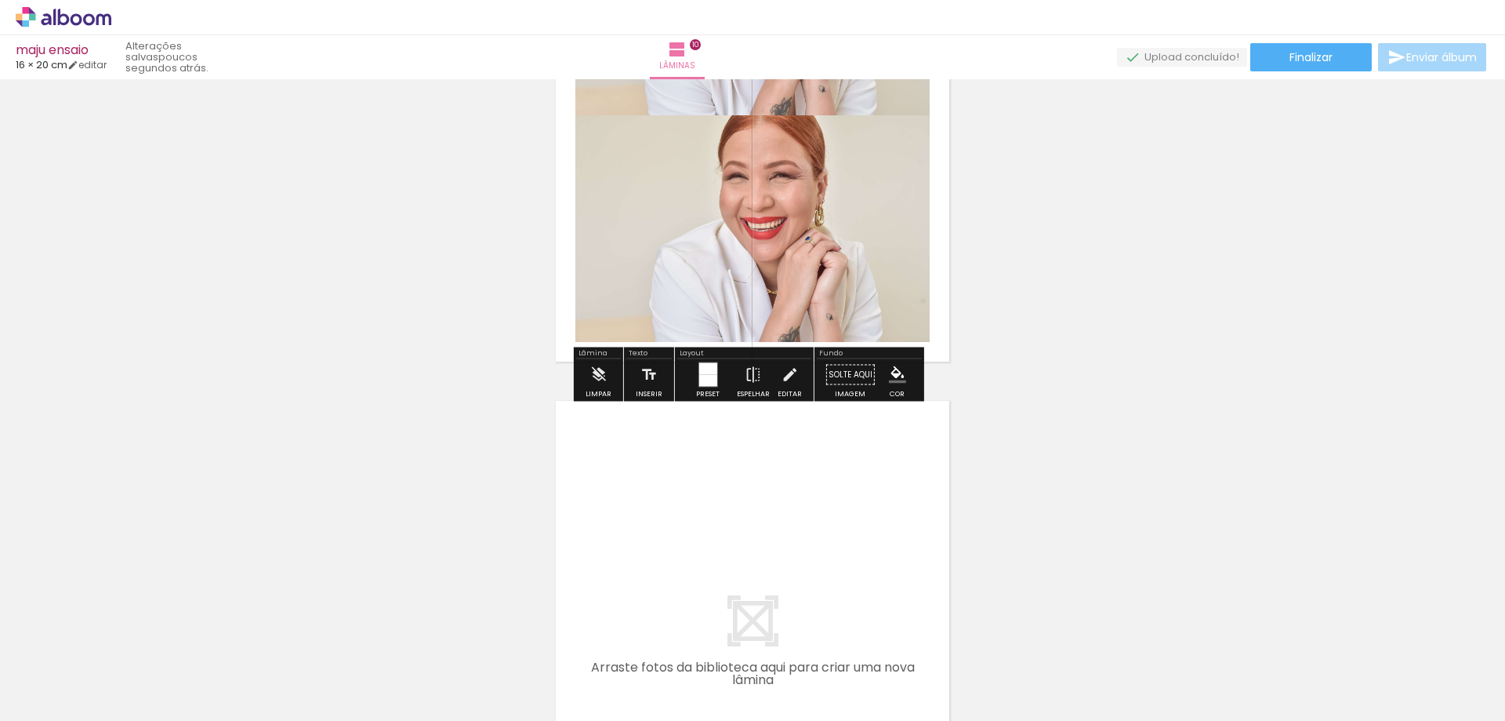
scroll to position [5366, 0]
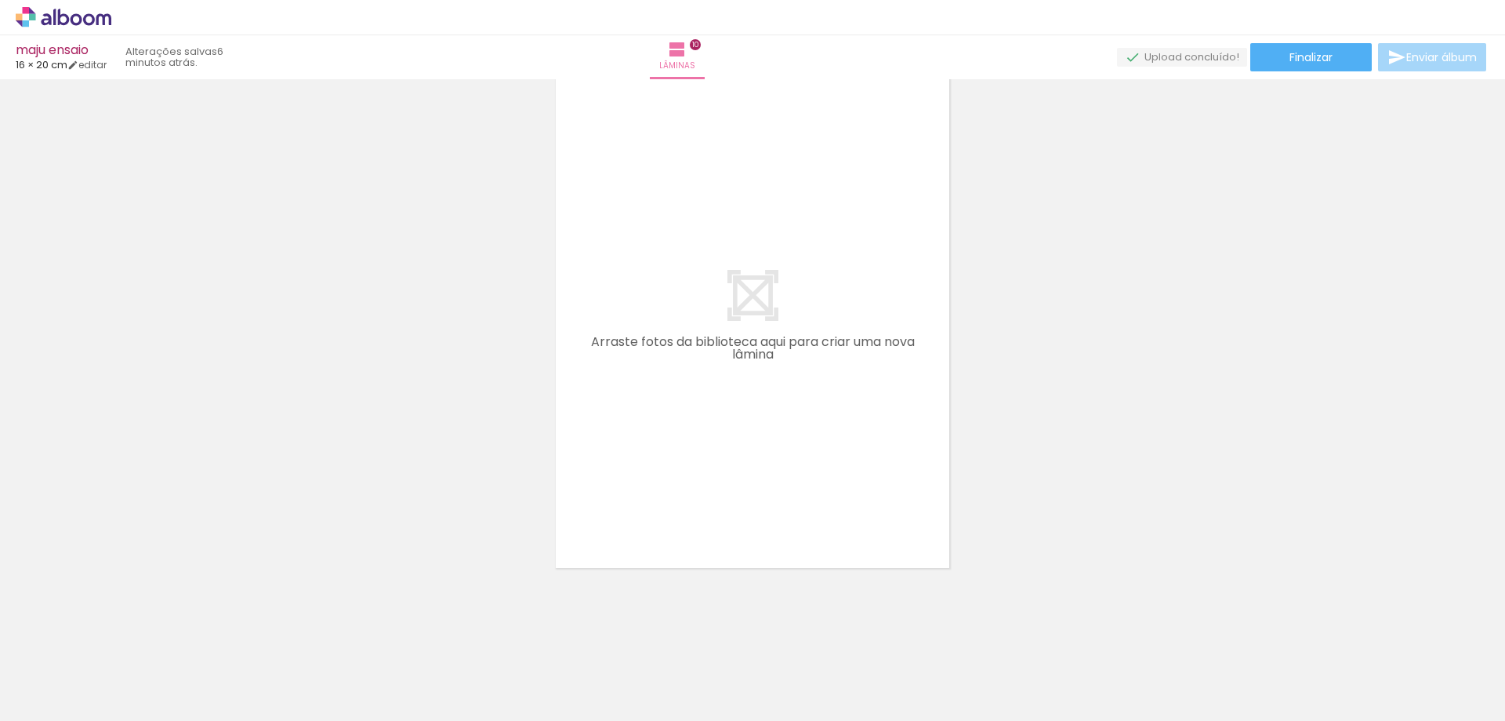
click at [74, 691] on span "Adicionar Fotos" at bounding box center [55, 699] width 47 height 17
click at [0, 0] on input "file" at bounding box center [0, 0] width 0 height 0
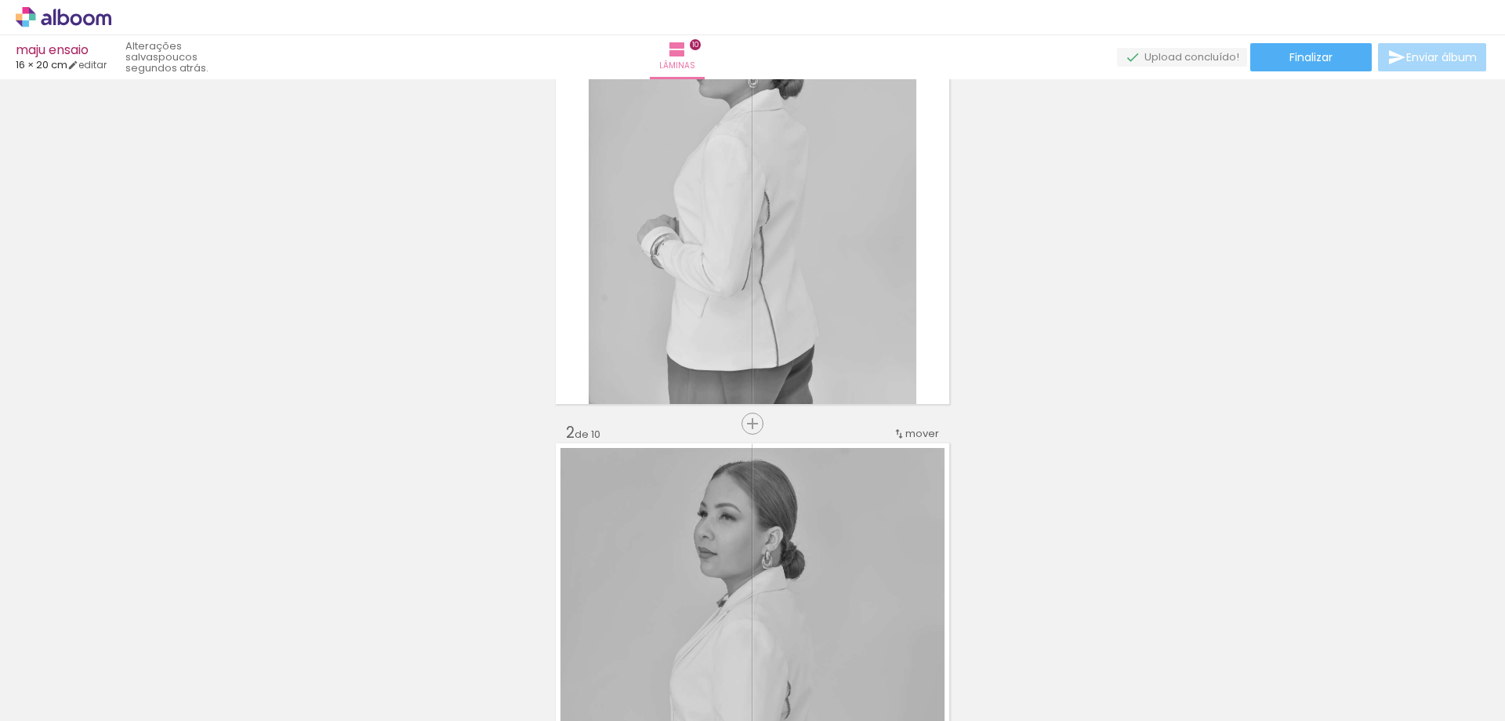
scroll to position [0, 0]
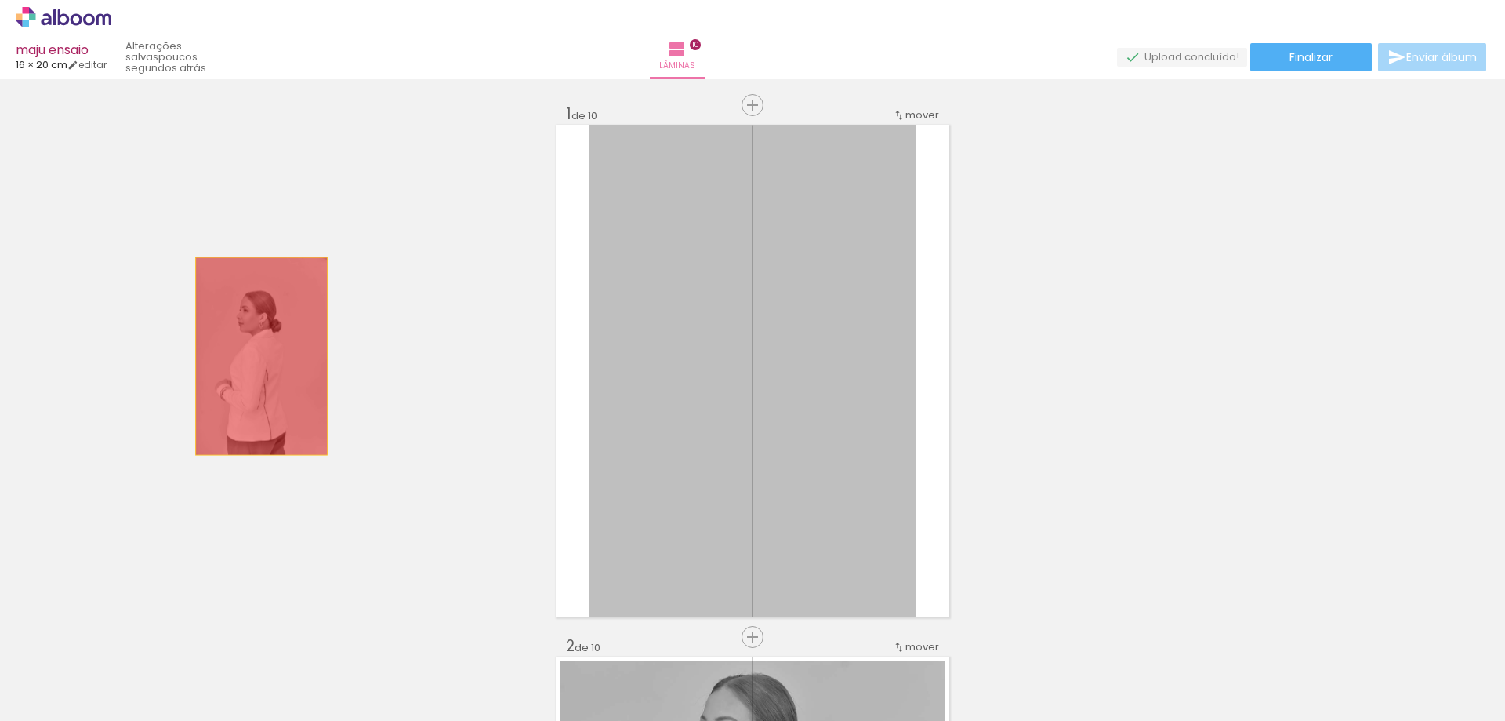
drag, startPoint x: 761, startPoint y: 373, endPoint x: 260, endPoint y: 357, distance: 501.3
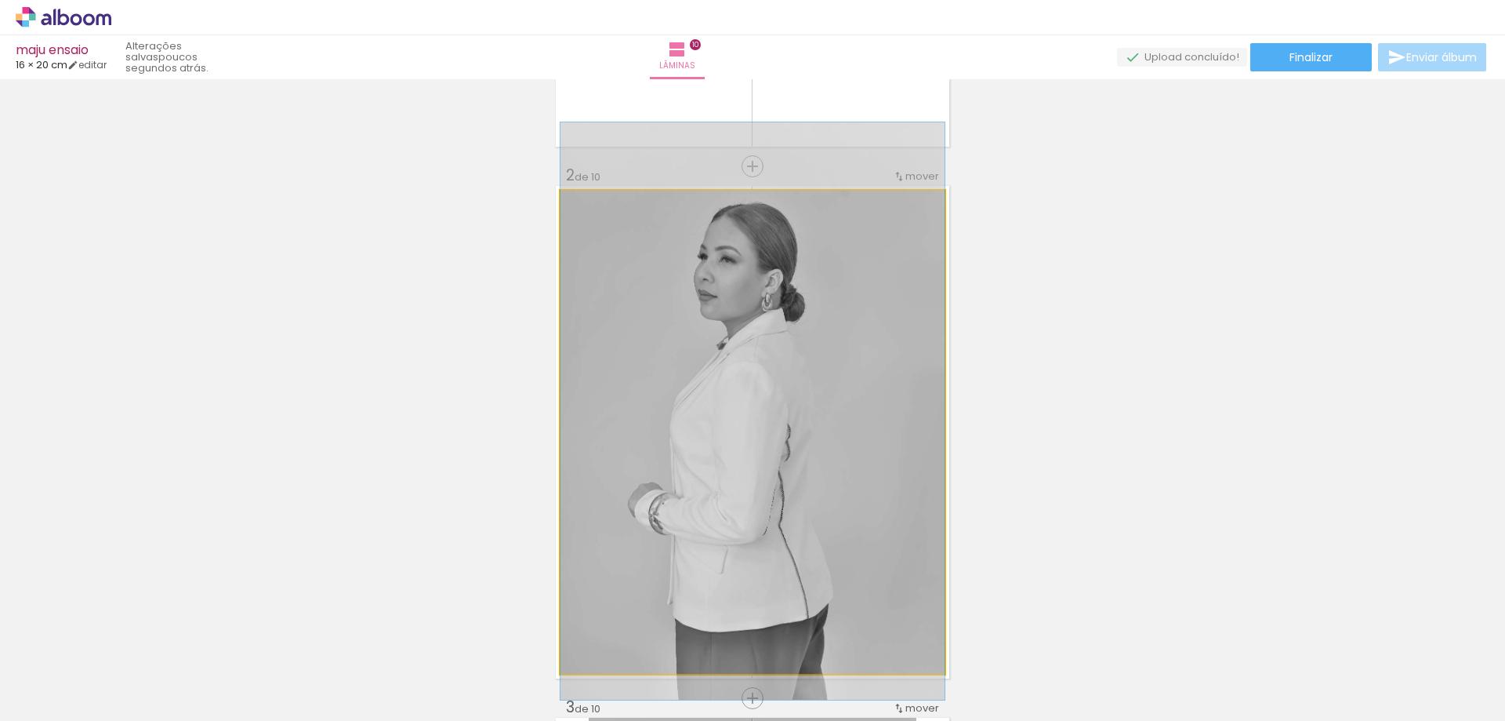
drag, startPoint x: 710, startPoint y: 467, endPoint x: 308, endPoint y: 422, distance: 404.0
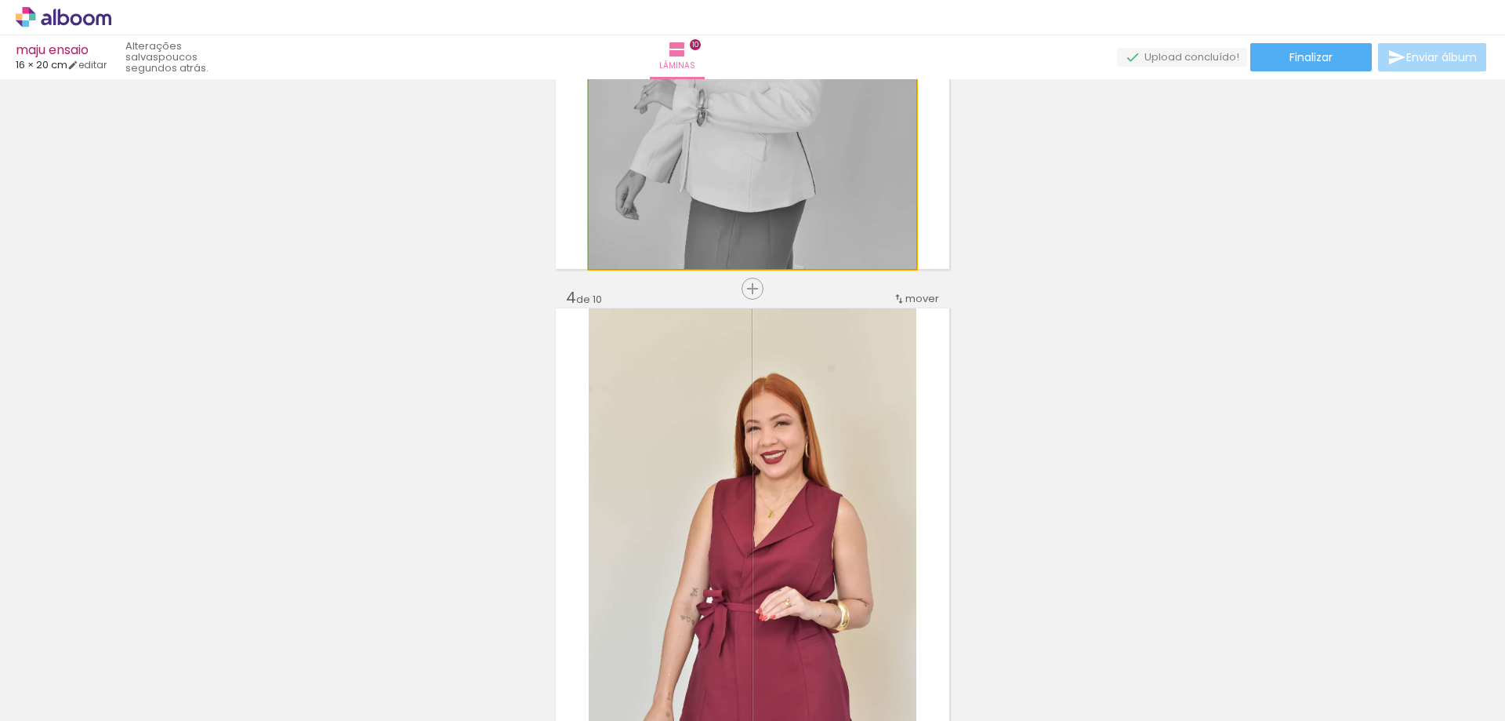
drag, startPoint x: 711, startPoint y: 186, endPoint x: 158, endPoint y: 205, distance: 553.9
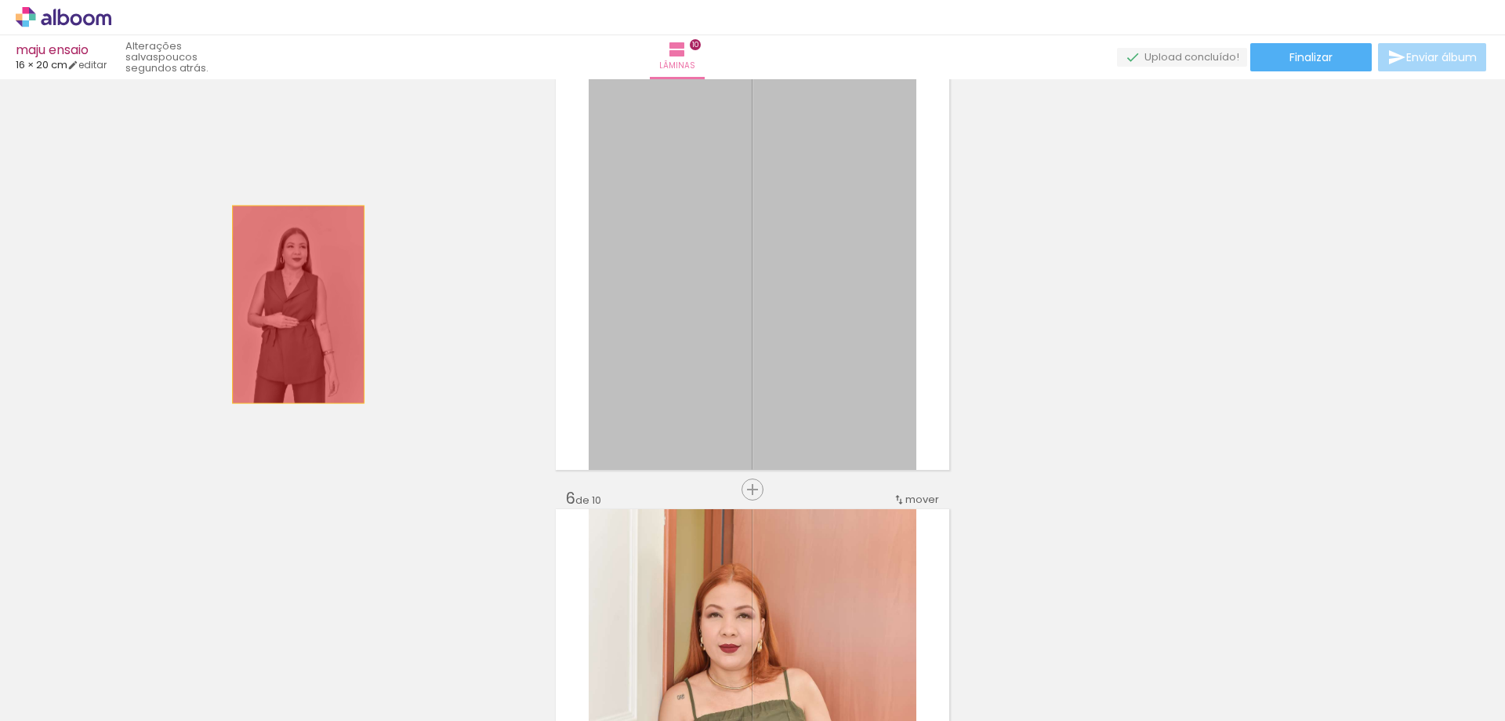
drag, startPoint x: 691, startPoint y: 347, endPoint x: 147, endPoint y: 319, distance: 544.1
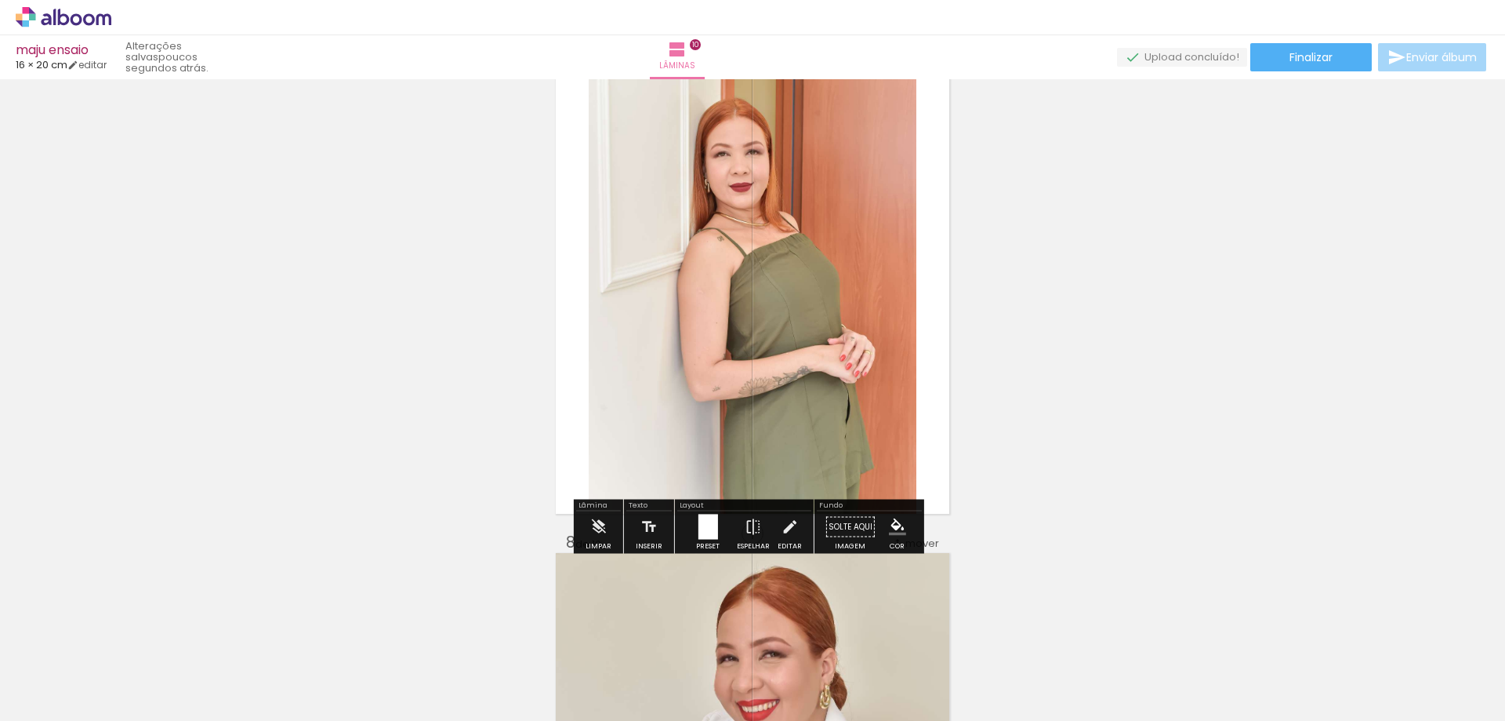
scroll to position [3764, 0]
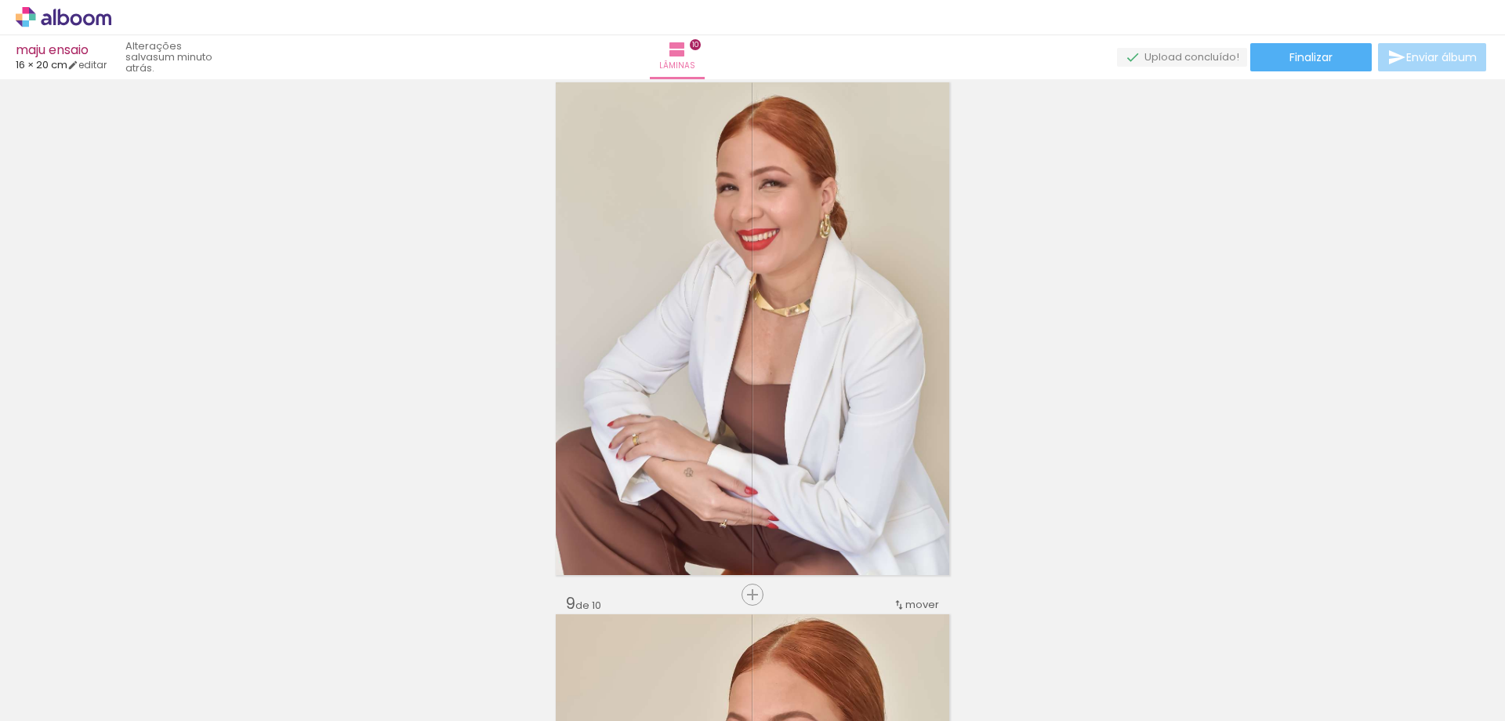
click at [52, 691] on span "Adicionar Fotos" at bounding box center [55, 699] width 47 height 17
click at [0, 0] on input "file" at bounding box center [0, 0] width 0 height 0
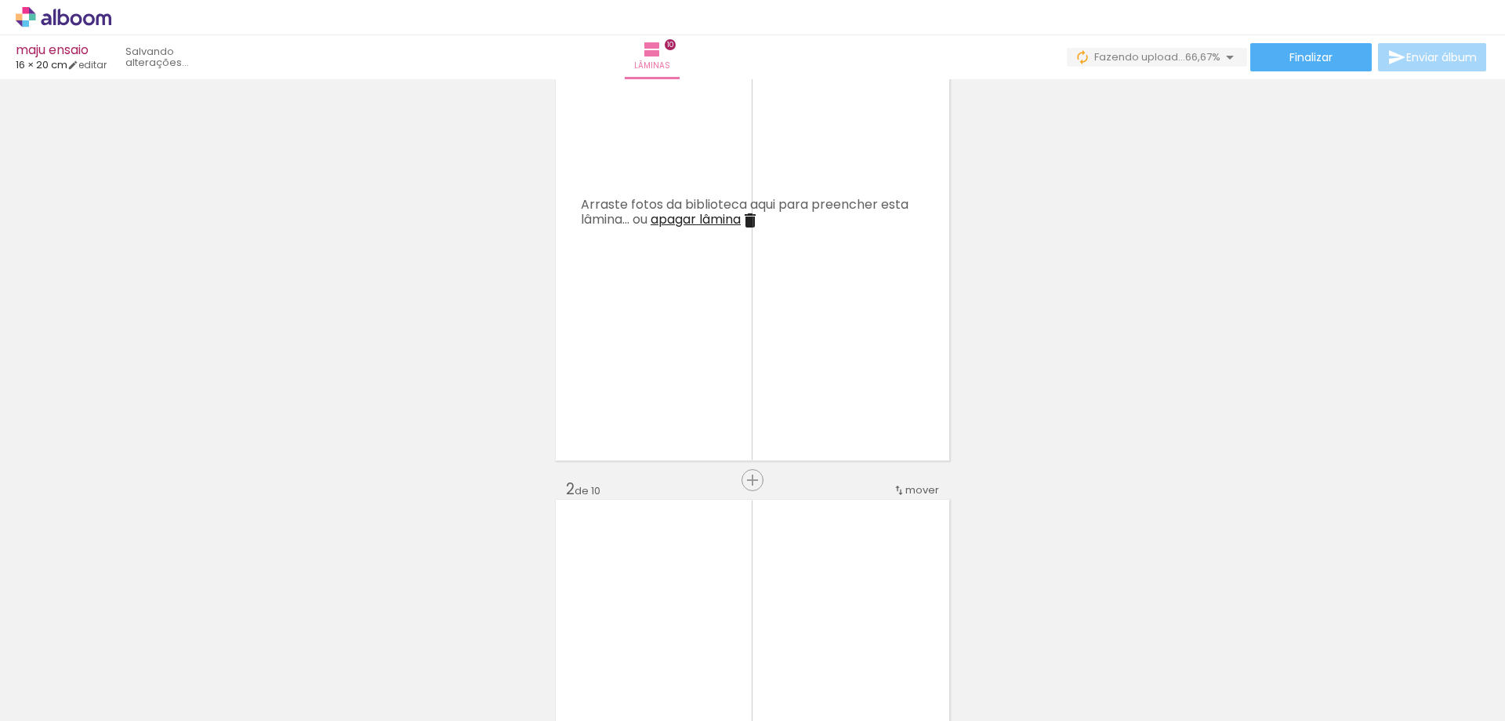
scroll to position [0, 0]
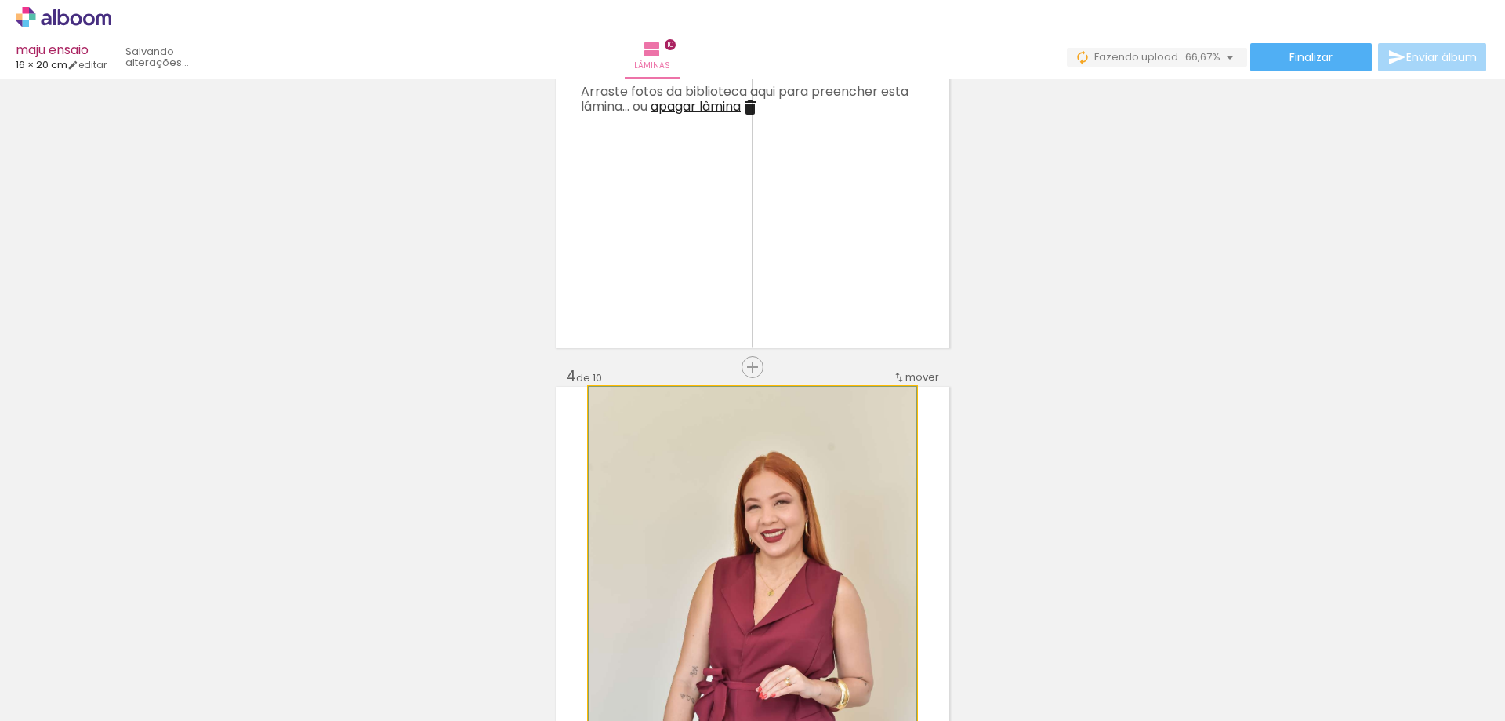
drag, startPoint x: 703, startPoint y: 505, endPoint x: 190, endPoint y: 448, distance: 516.0
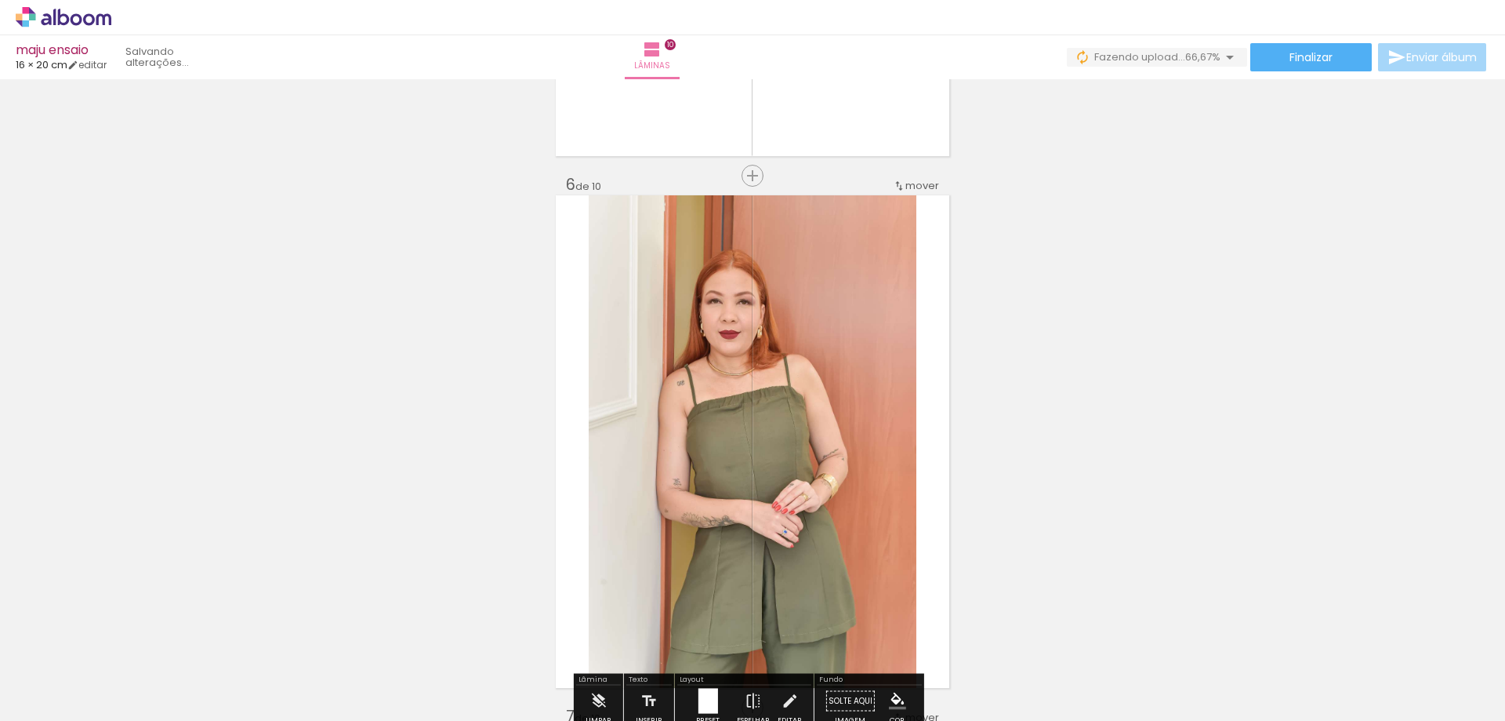
drag, startPoint x: 191, startPoint y: 405, endPoint x: 220, endPoint y: 405, distance: 29.0
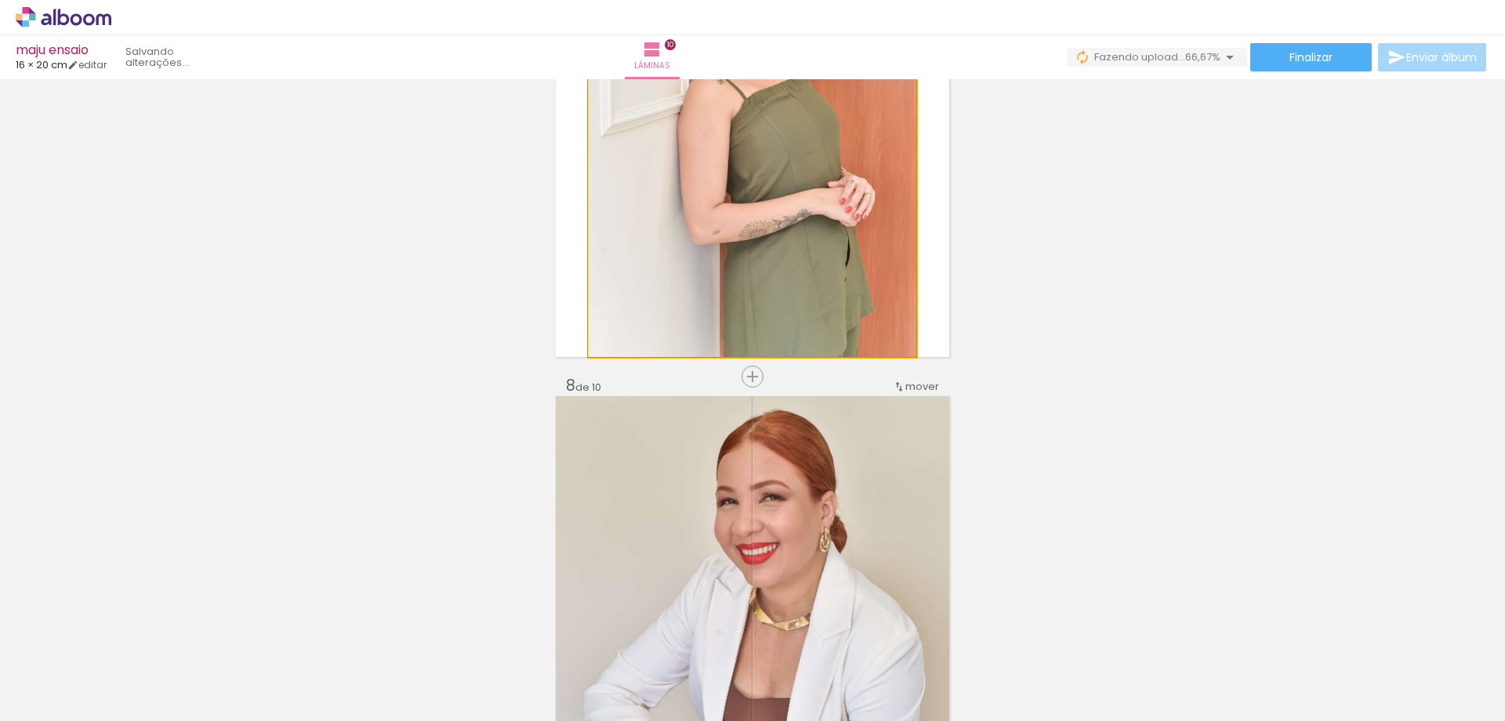
drag, startPoint x: 644, startPoint y: 263, endPoint x: 308, endPoint y: 273, distance: 335.7
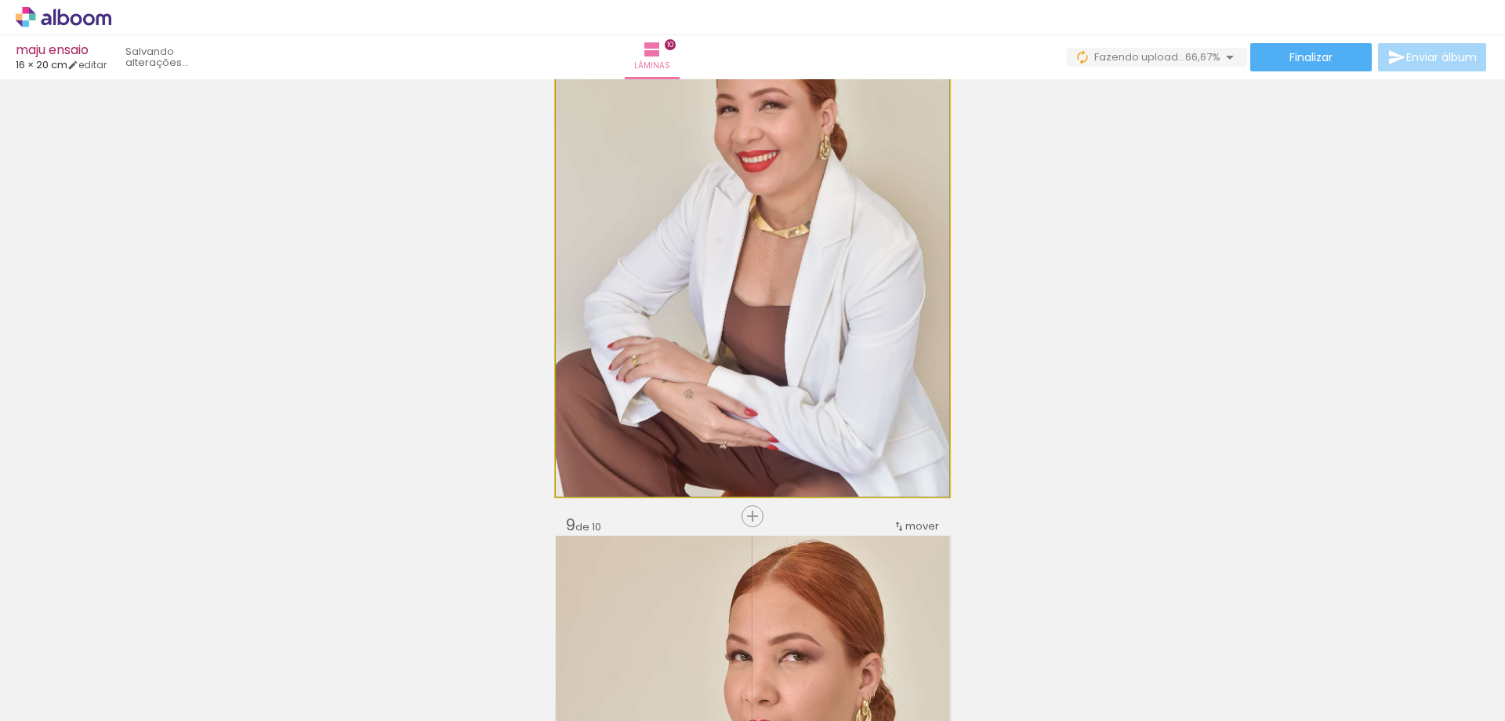
drag, startPoint x: 695, startPoint y: 361, endPoint x: 337, endPoint y: 355, distance: 357.6
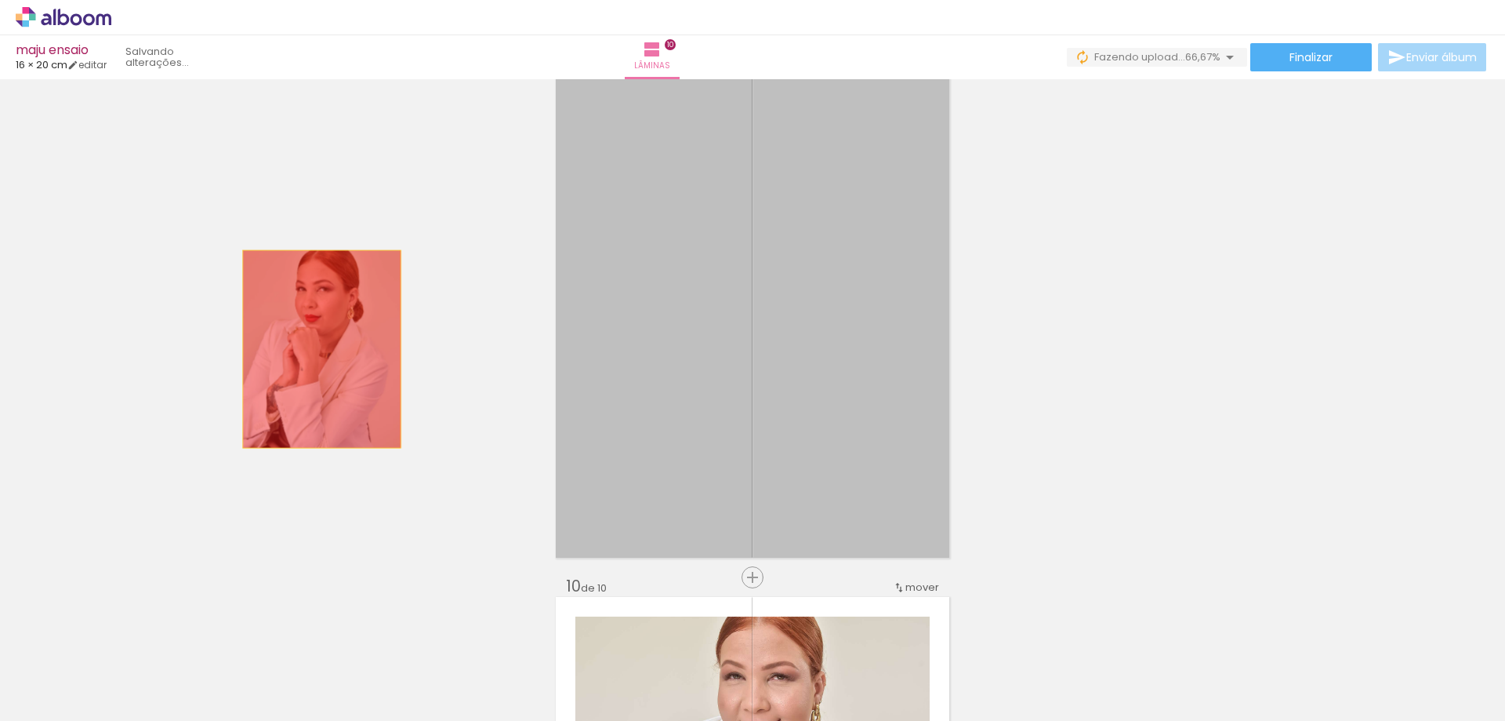
drag, startPoint x: 639, startPoint y: 391, endPoint x: 204, endPoint y: 347, distance: 437.5
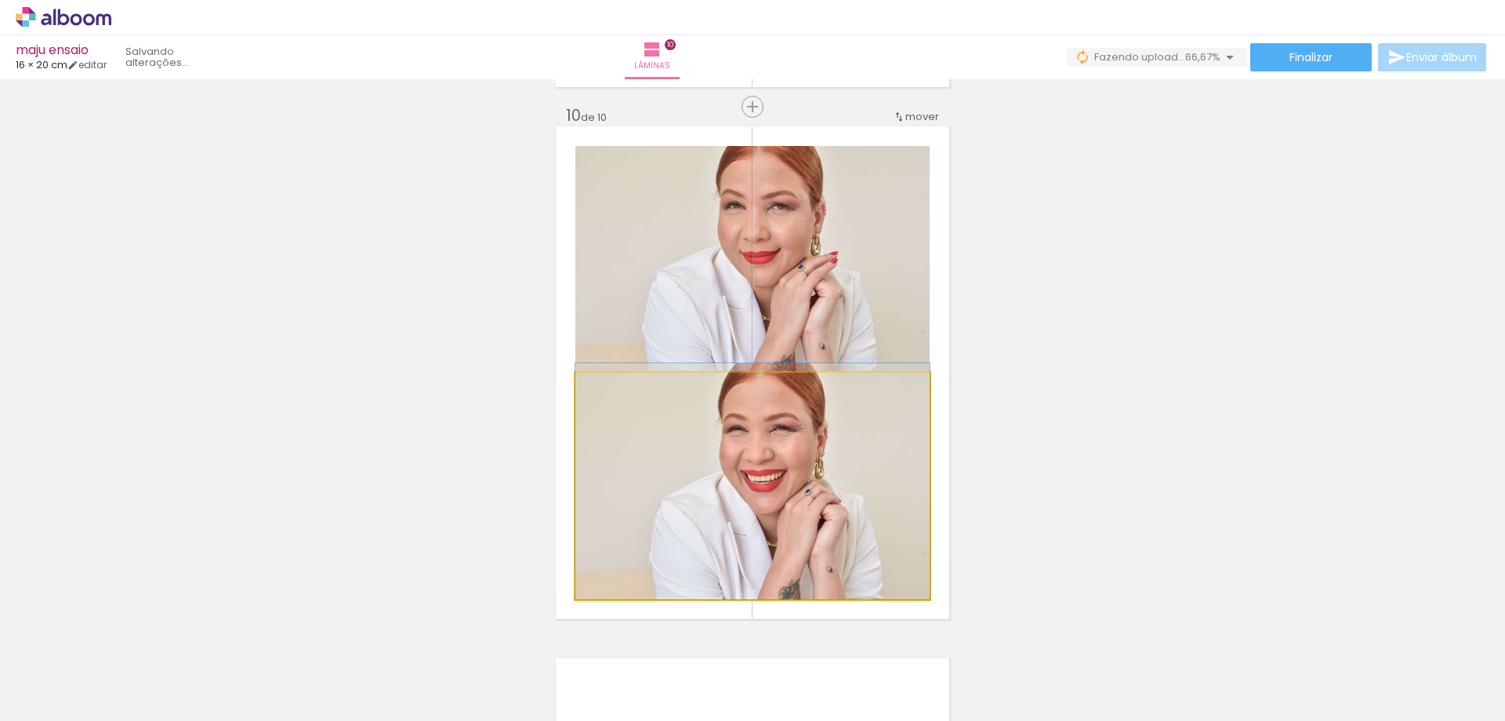
drag, startPoint x: 664, startPoint y: 418, endPoint x: 367, endPoint y: 387, distance: 298.8
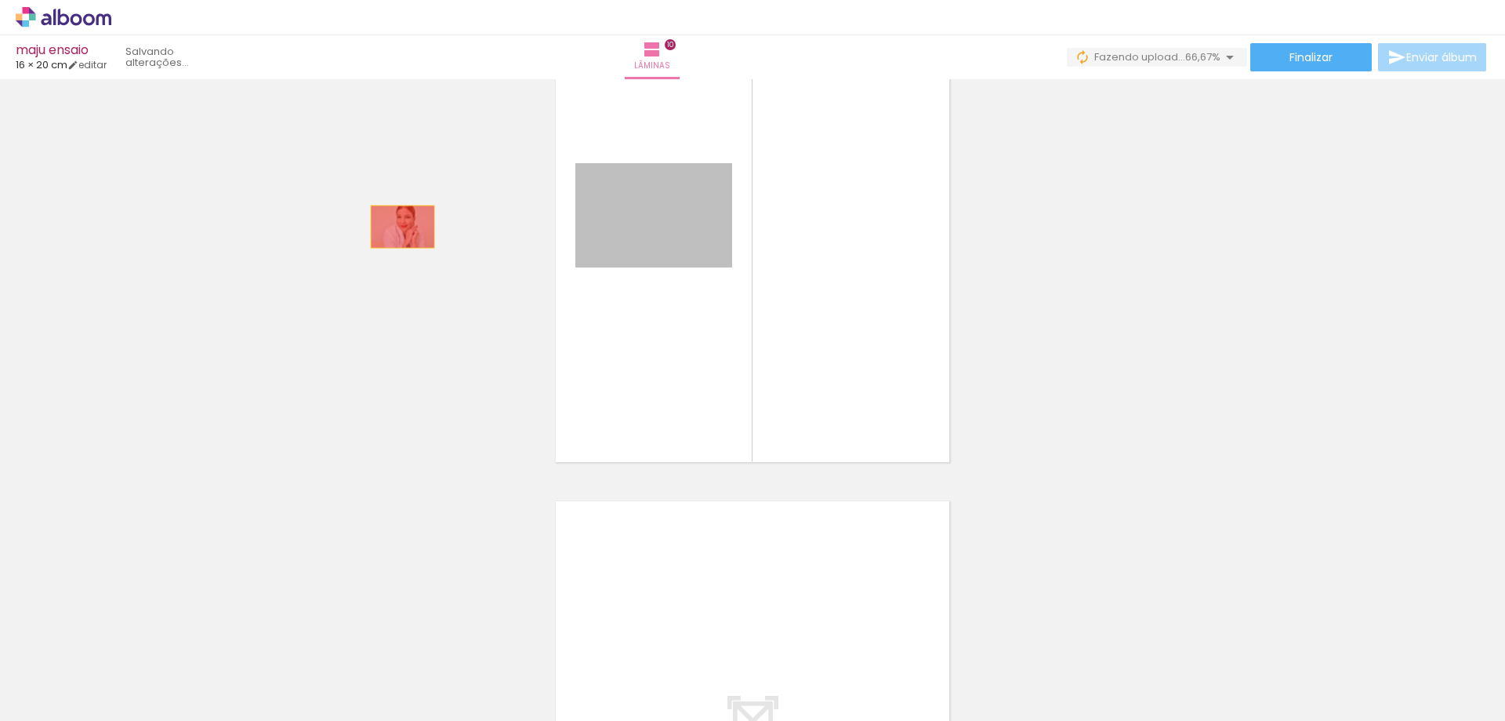
drag, startPoint x: 600, startPoint y: 239, endPoint x: 310, endPoint y: 234, distance: 290.2
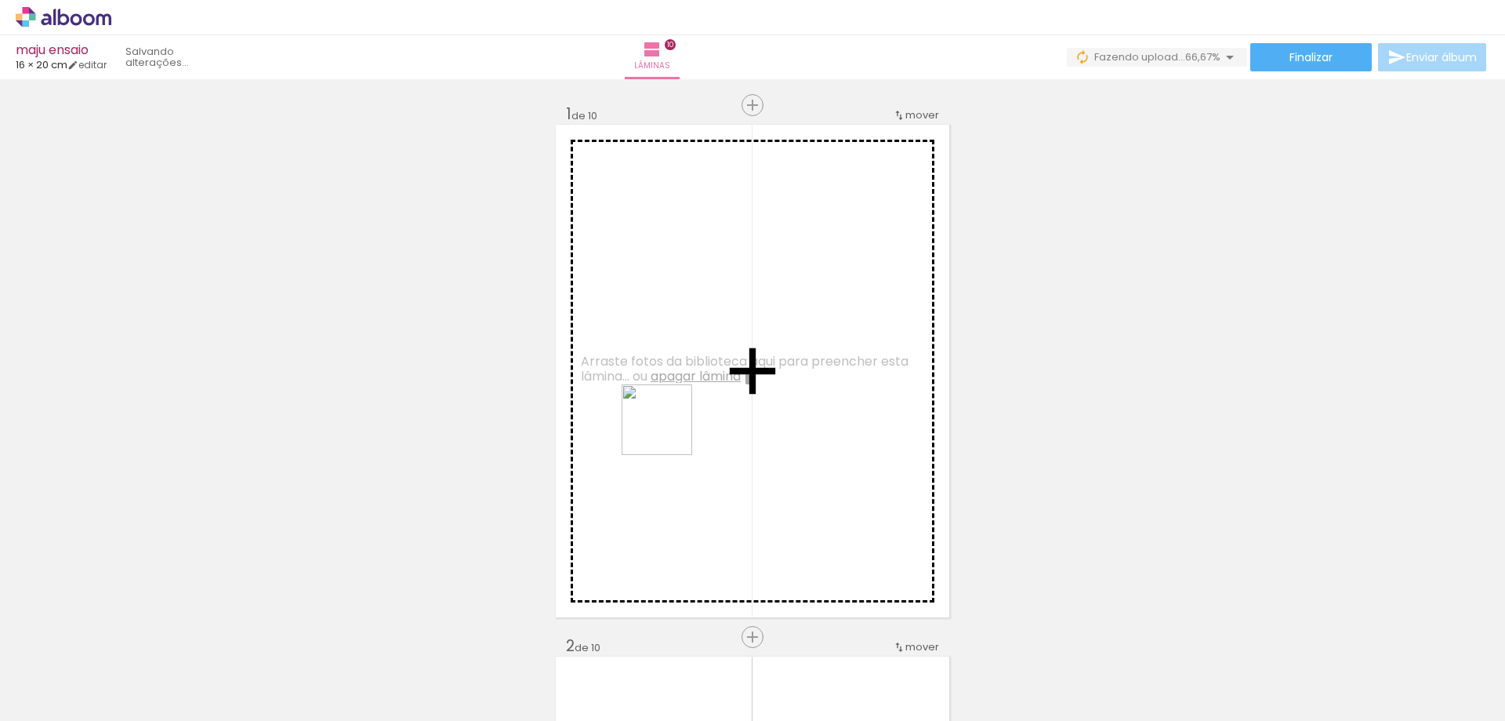
drag, startPoint x: 607, startPoint y: 694, endPoint x: 668, endPoint y: 430, distance: 271.2
click at [669, 430] on quentale-workspace at bounding box center [752, 360] width 1505 height 721
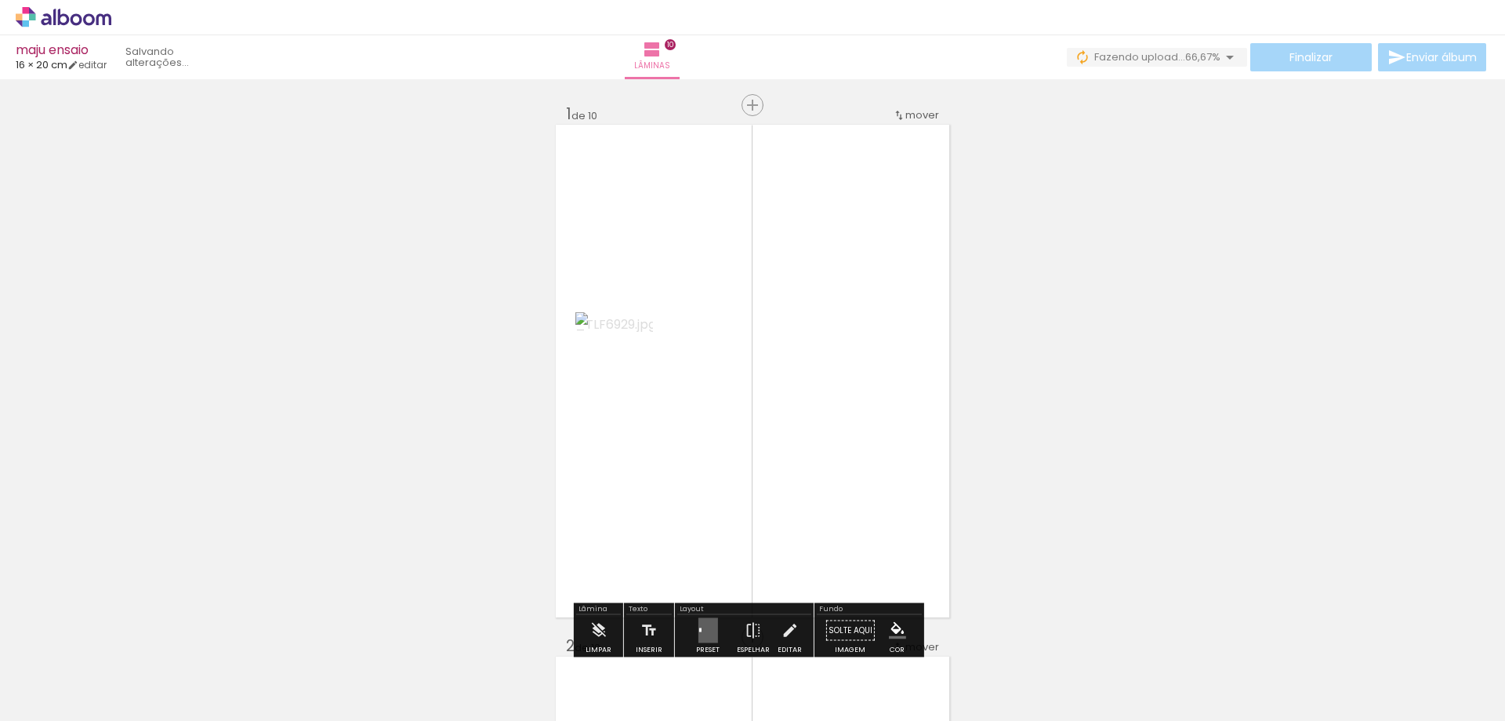
scroll to position [78, 0]
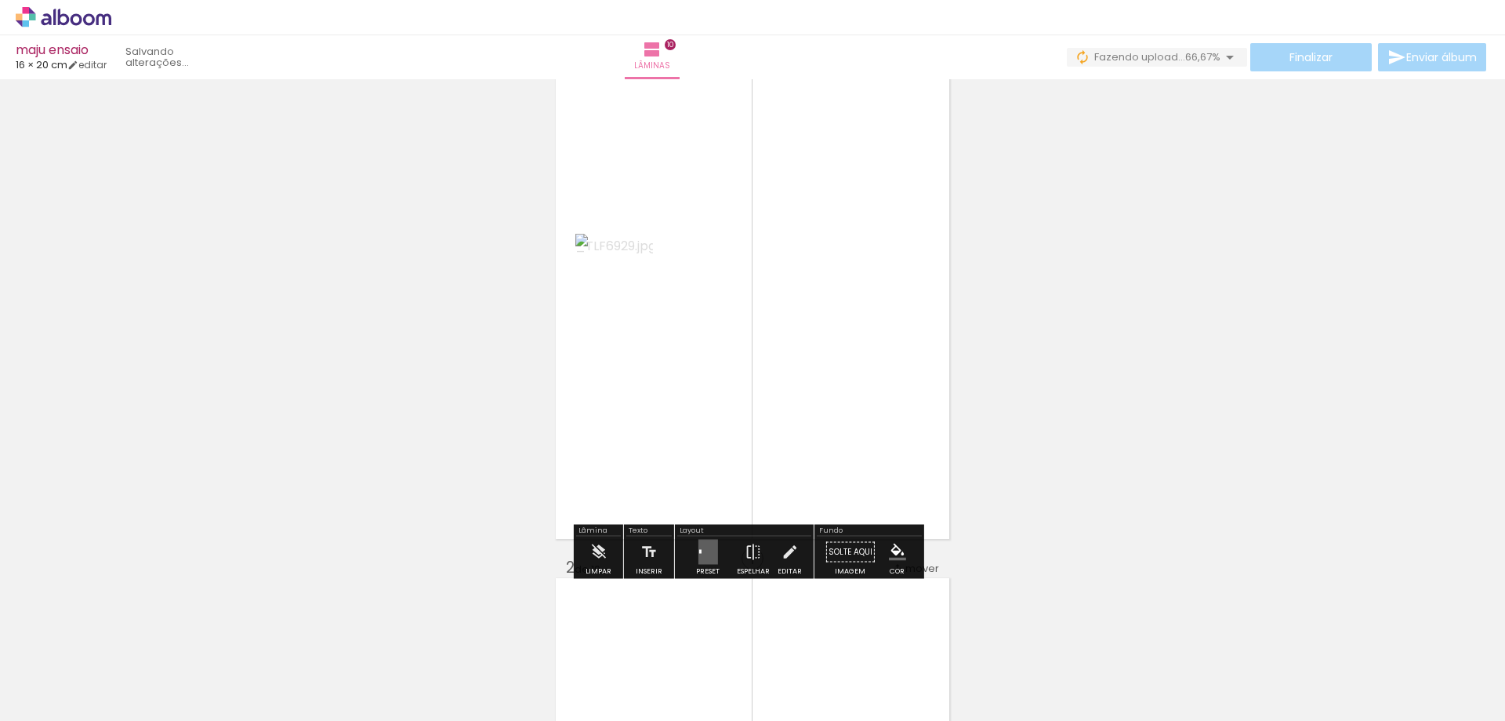
click at [699, 547] on quentale-layouter at bounding box center [708, 551] width 20 height 25
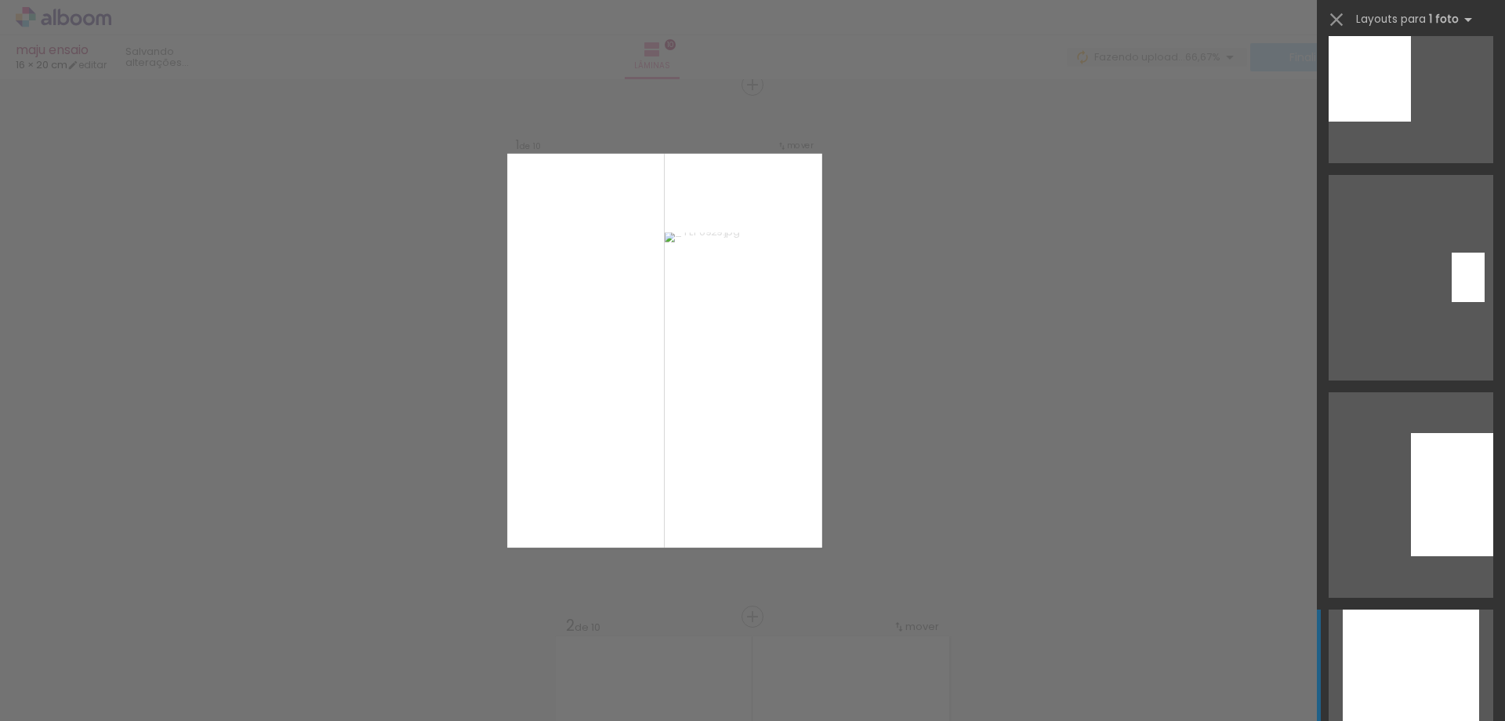
scroll to position [1411, 0]
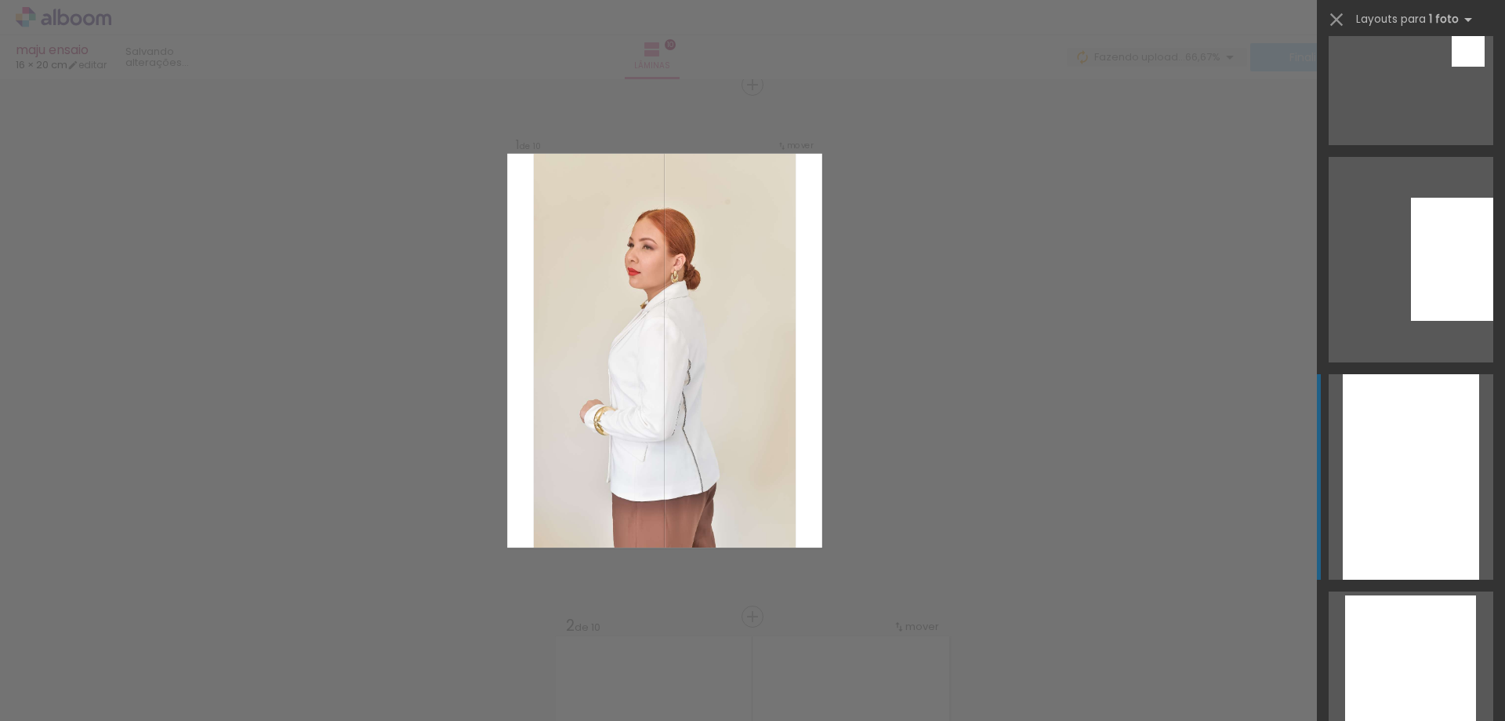
click at [1402, 473] on div at bounding box center [1411, 476] width 136 height 205
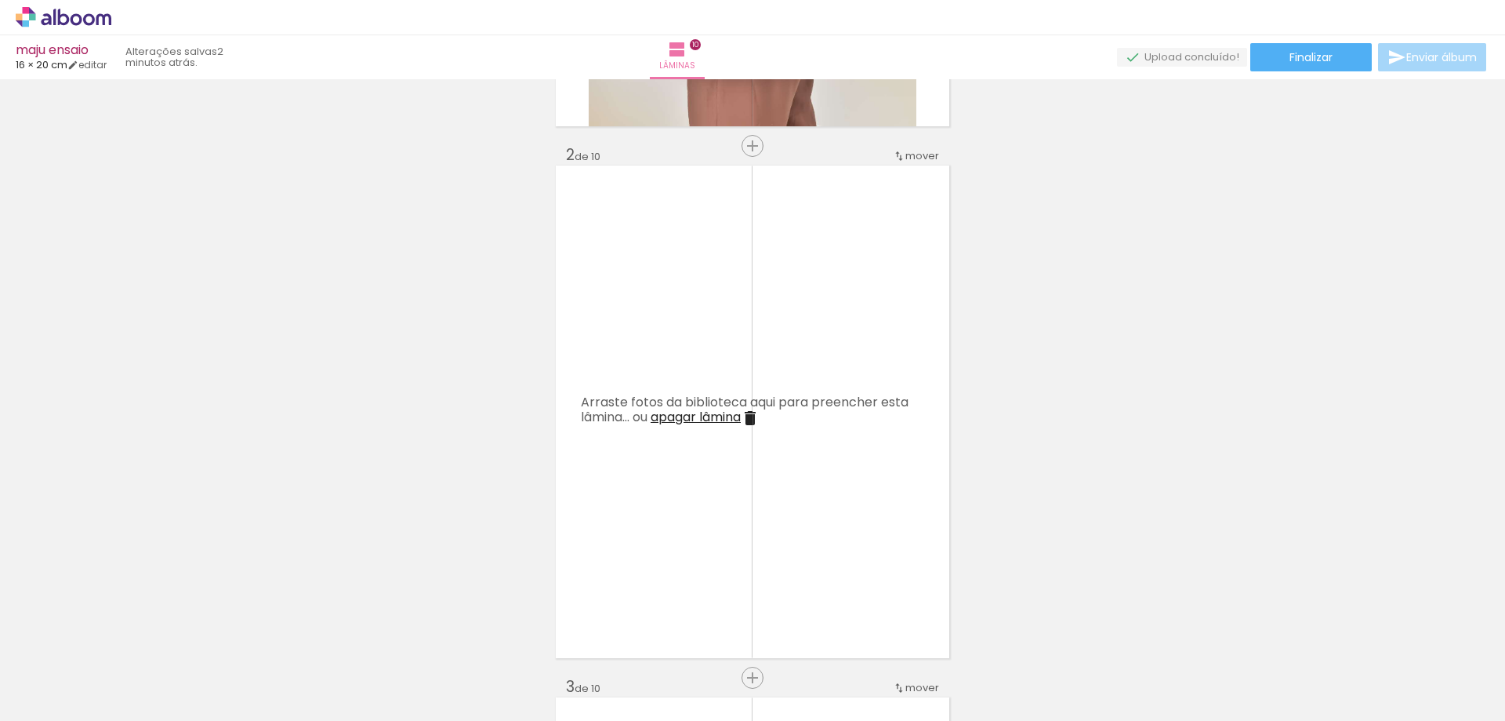
scroll to position [569, 0]
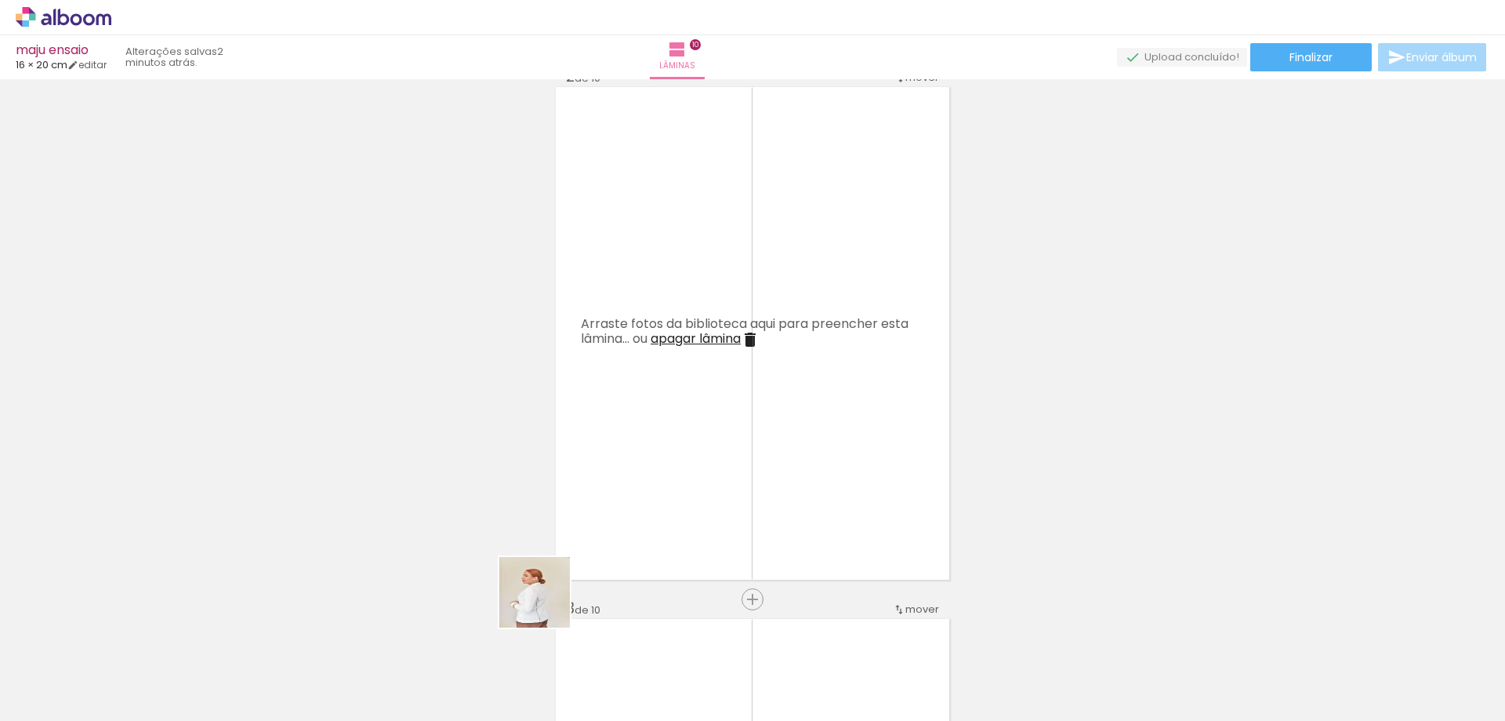
drag, startPoint x: 510, startPoint y: 660, endPoint x: 689, endPoint y: 509, distance: 234.8
click at [646, 428] on quentale-workspace at bounding box center [752, 360] width 1505 height 721
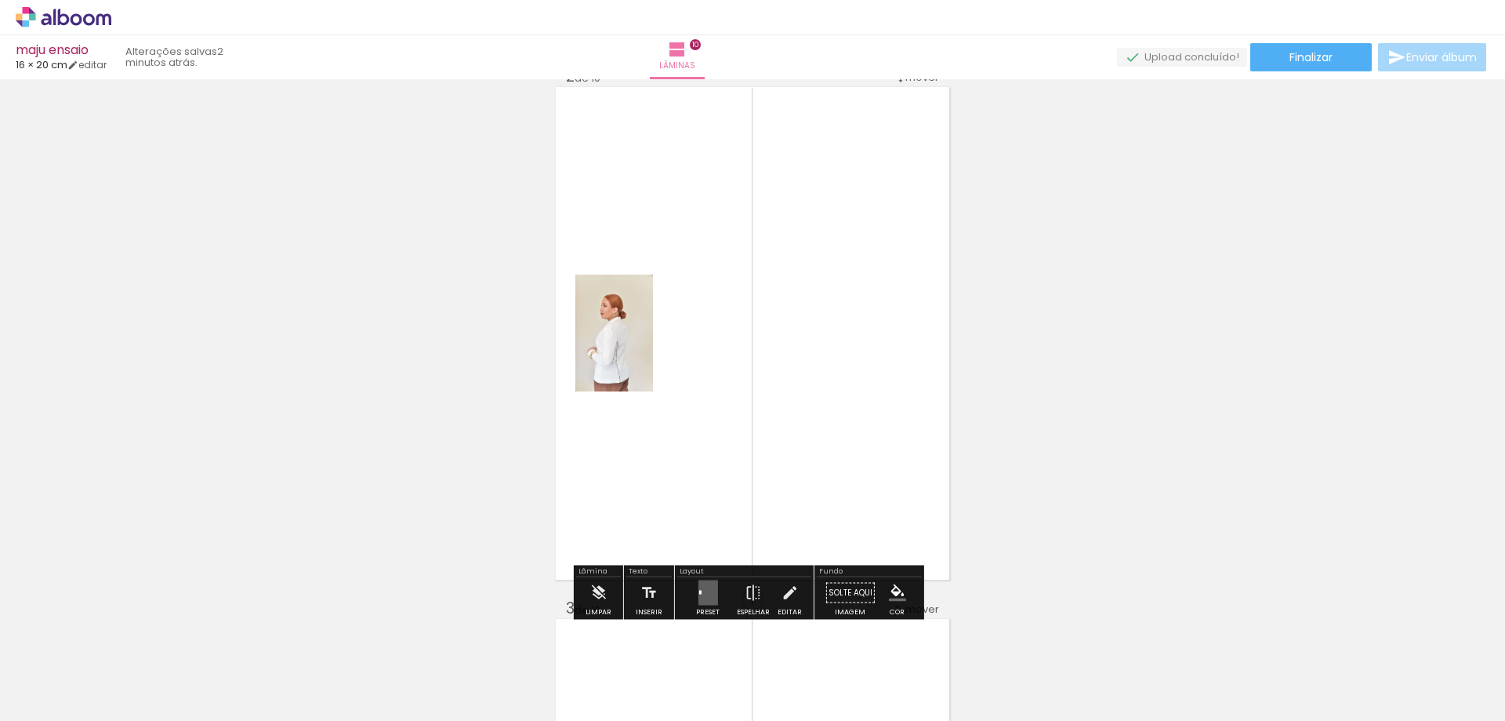
scroll to position [648, 0]
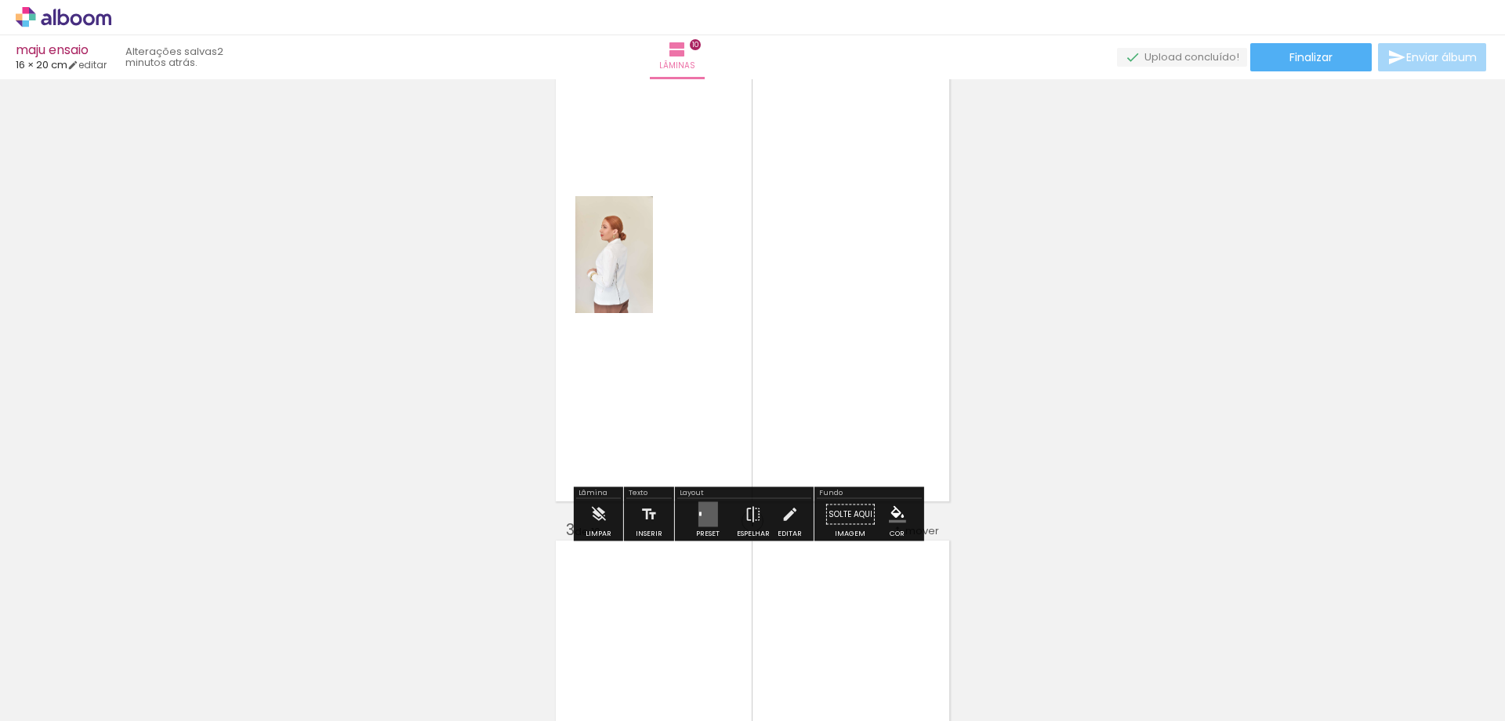
drag, startPoint x: 698, startPoint y: 519, endPoint x: 715, endPoint y: 514, distance: 18.1
click at [699, 518] on quentale-layouter at bounding box center [708, 514] width 20 height 25
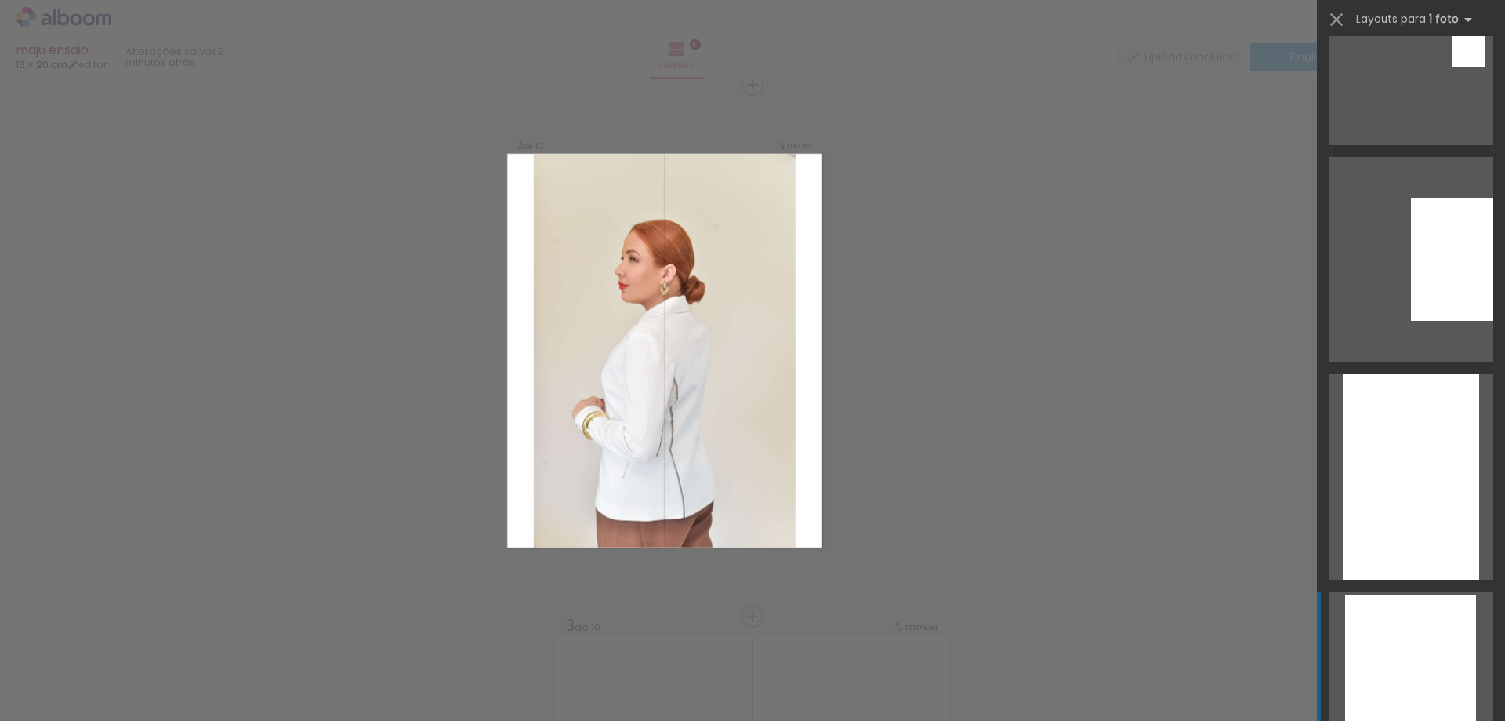
scroll to position [1490, 0]
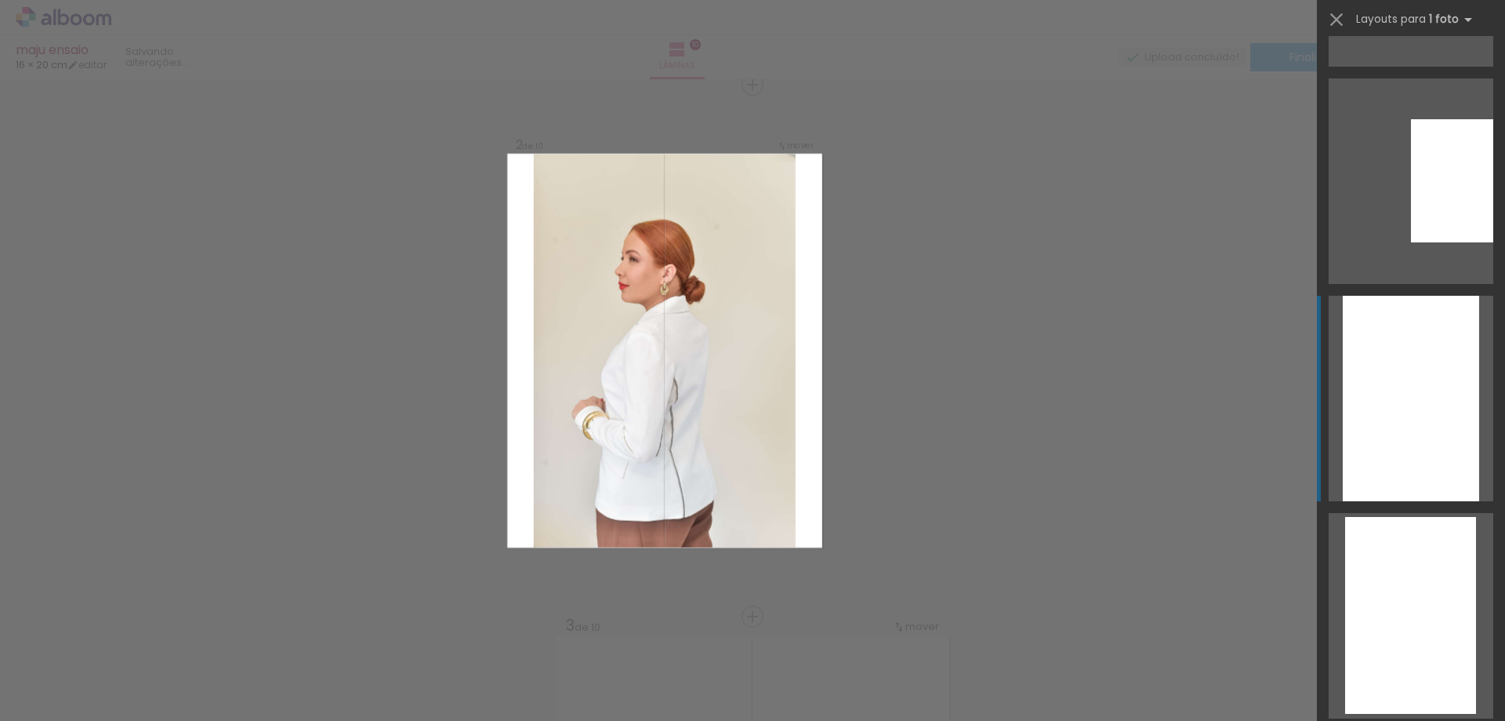
click at [1398, 423] on div at bounding box center [1411, 398] width 136 height 205
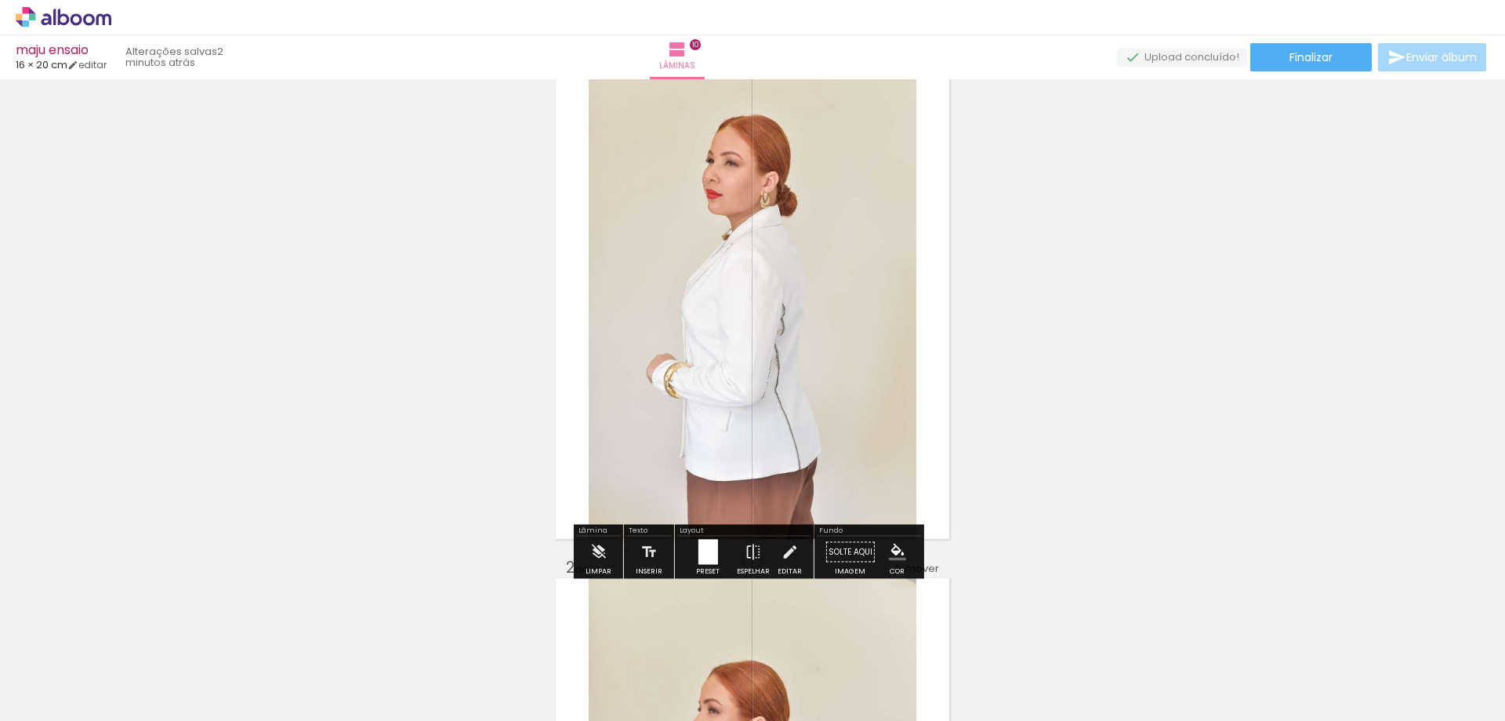
scroll to position [314, 0]
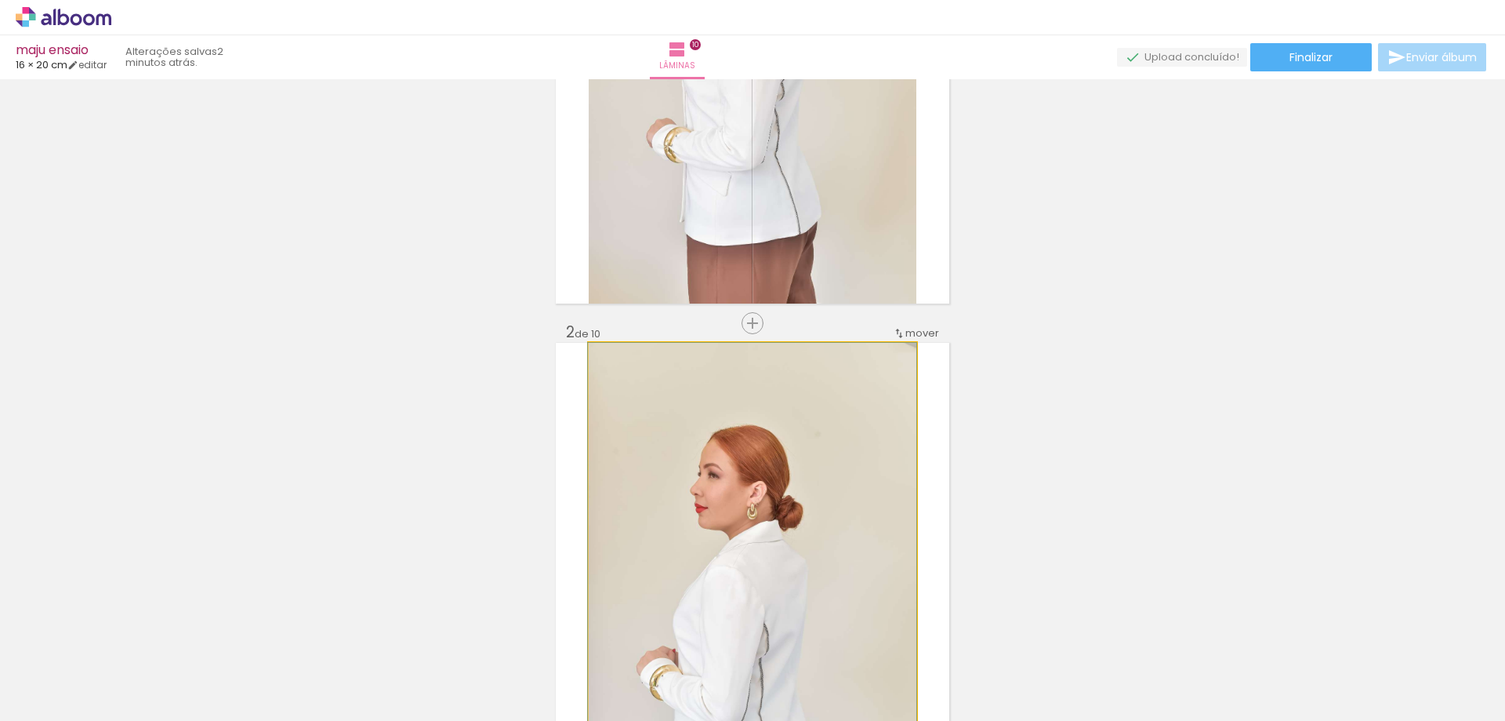
drag, startPoint x: 682, startPoint y: 453, endPoint x: 412, endPoint y: 405, distance: 274.7
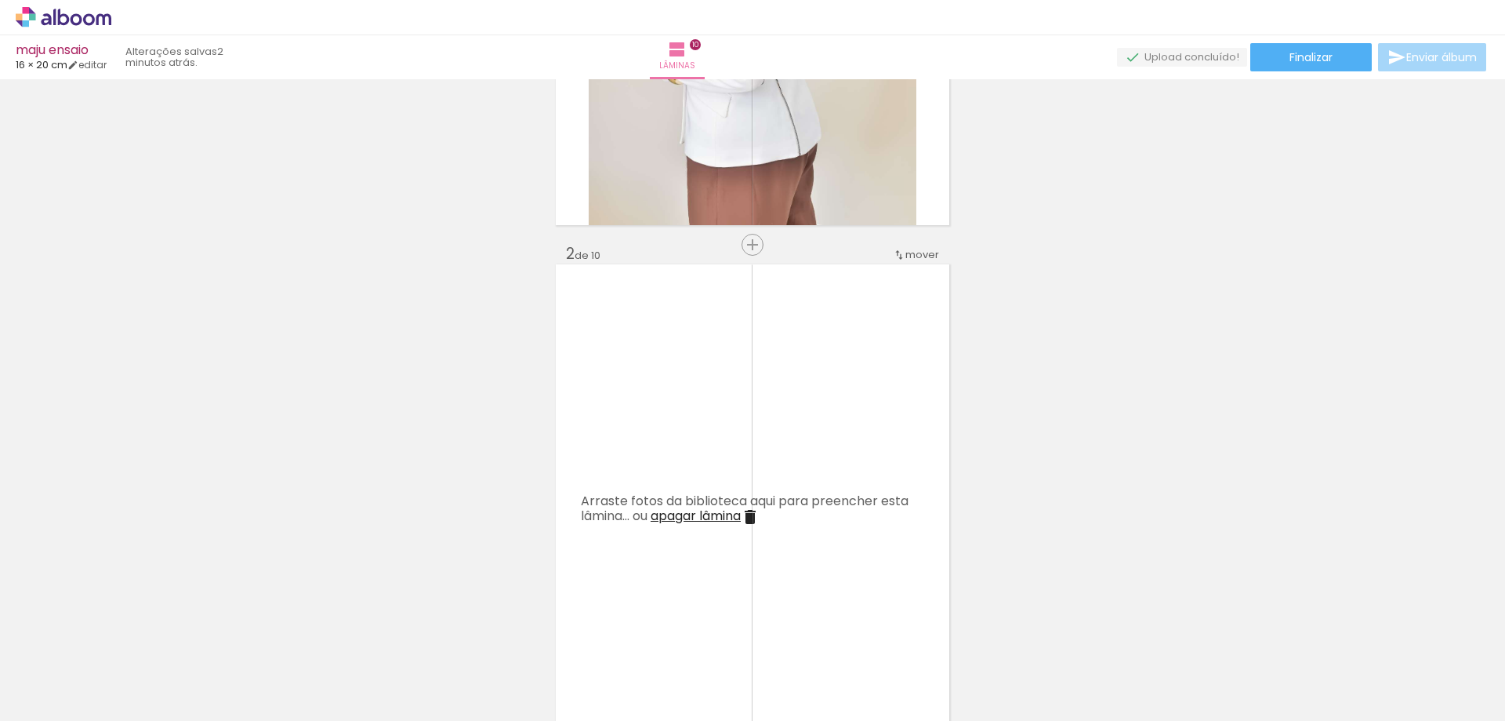
scroll to position [627, 0]
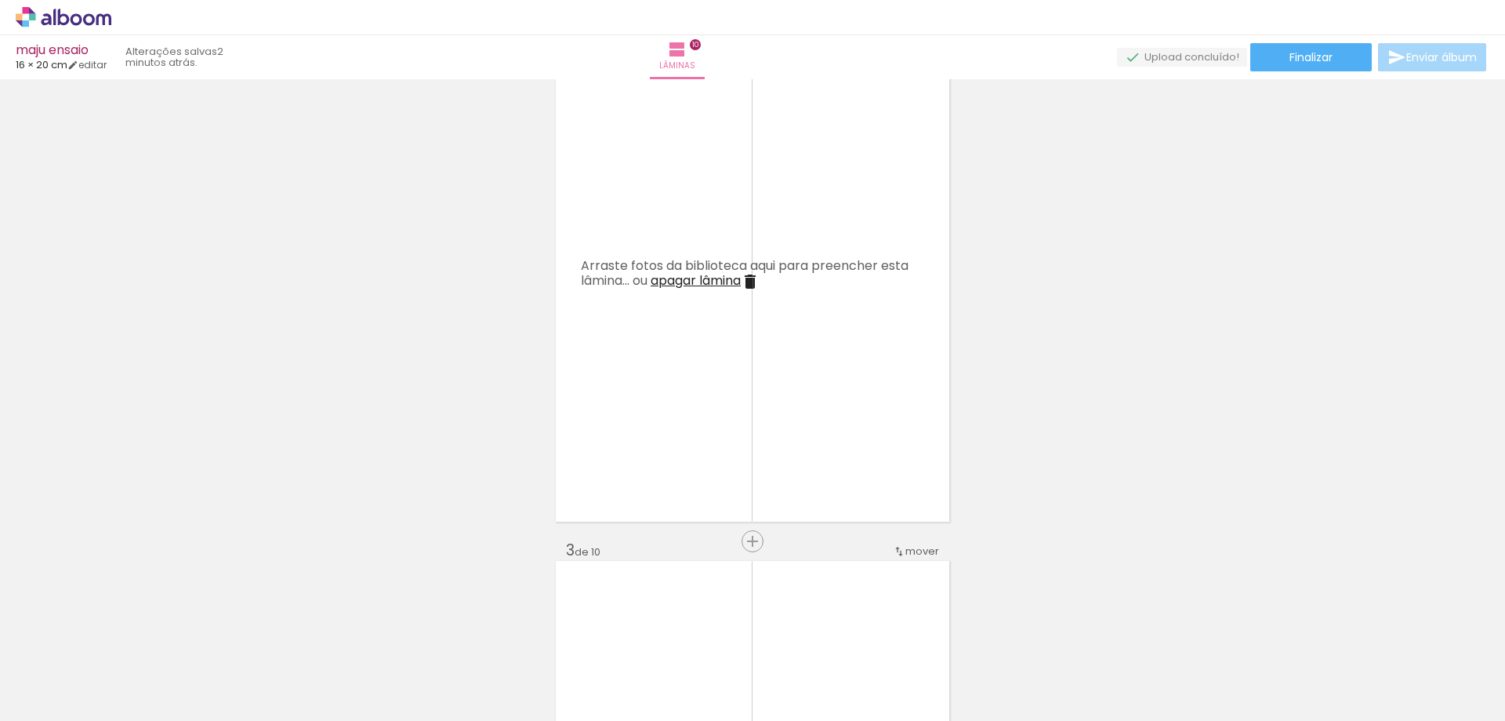
drag, startPoint x: 677, startPoint y: 466, endPoint x: 648, endPoint y: 310, distance: 158.7
click at [640, 315] on quentale-workspace at bounding box center [752, 360] width 1505 height 721
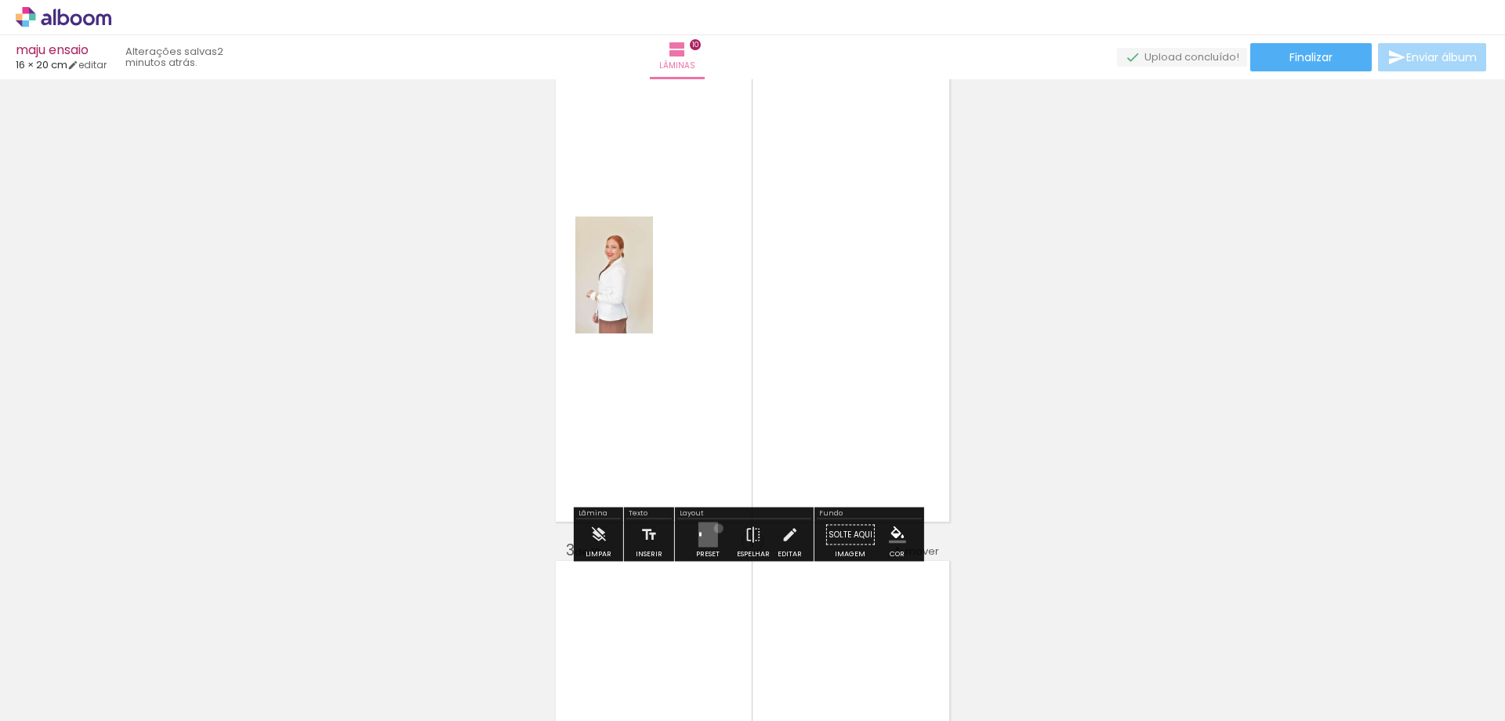
drag, startPoint x: 715, startPoint y: 528, endPoint x: 791, endPoint y: 511, distance: 77.8
click at [715, 525] on div at bounding box center [708, 534] width 42 height 31
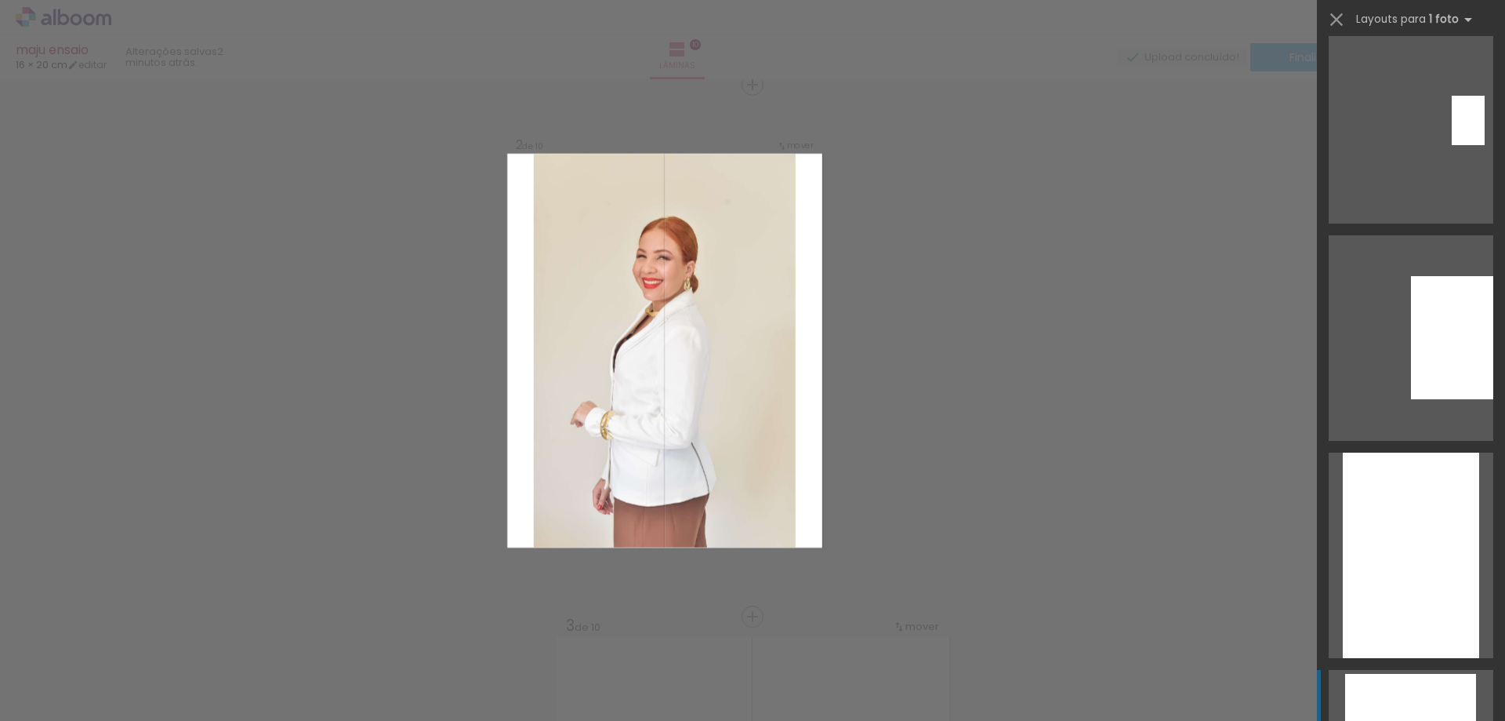
scroll to position [1568, 0]
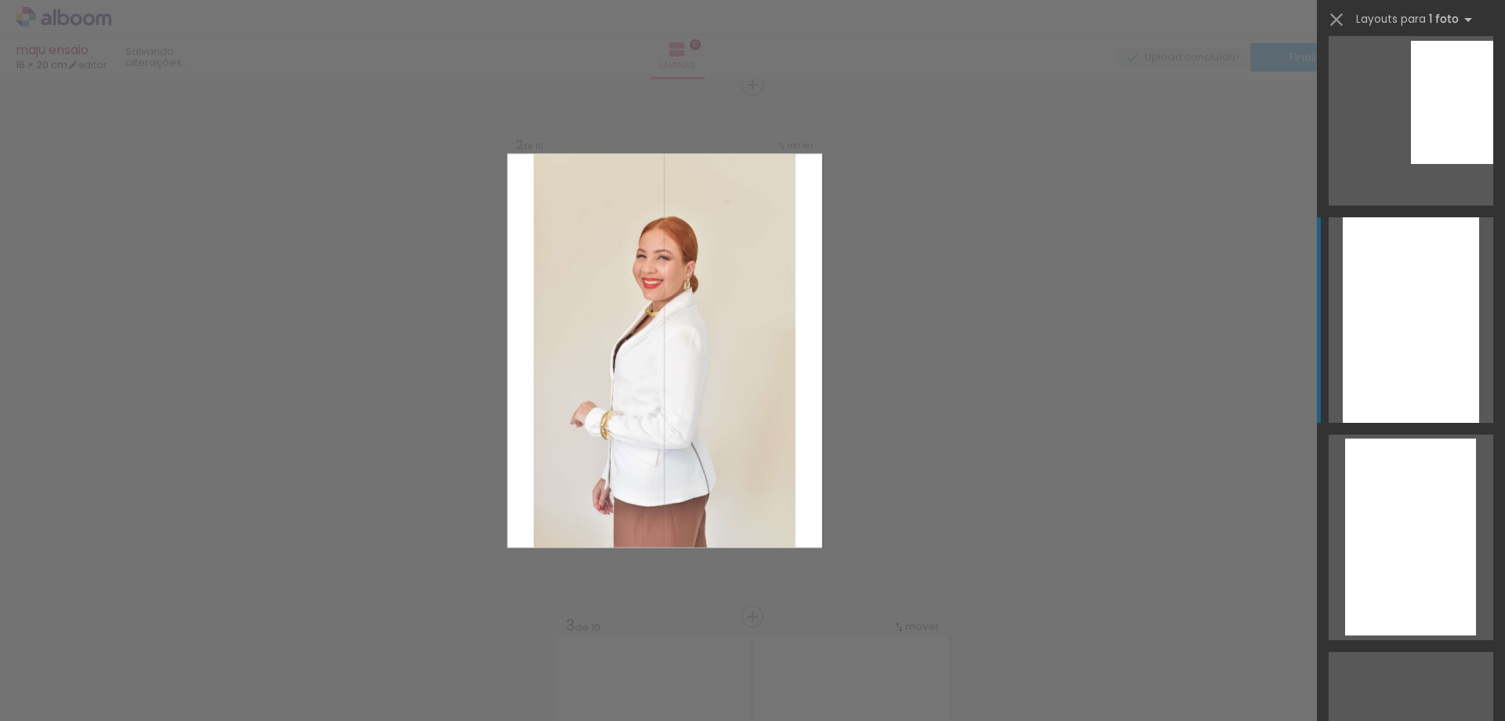
click at [1393, 337] on div at bounding box center [1411, 319] width 136 height 205
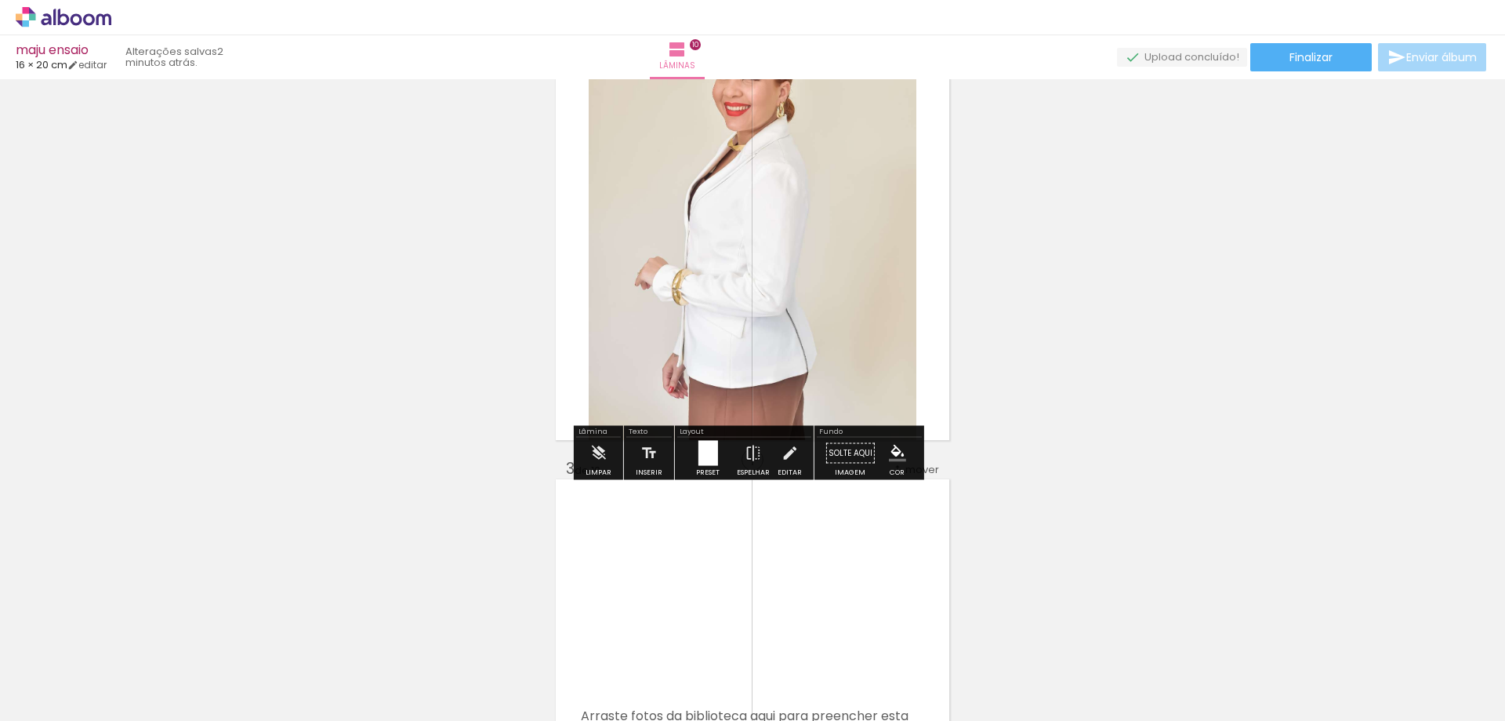
scroll to position [787, 0]
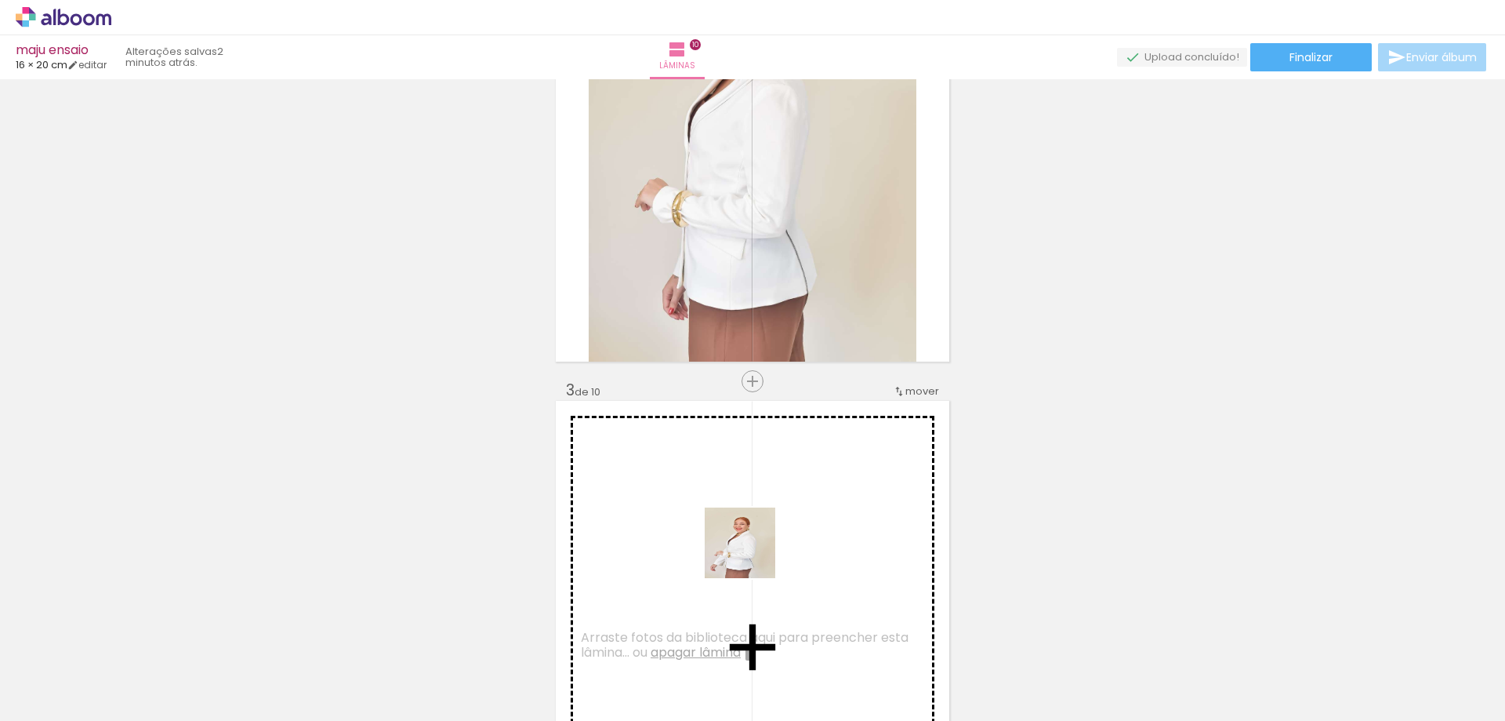
drag, startPoint x: 782, startPoint y: 655, endPoint x: 735, endPoint y: 493, distance: 168.2
click at [713, 503] on quentale-workspace at bounding box center [752, 360] width 1505 height 721
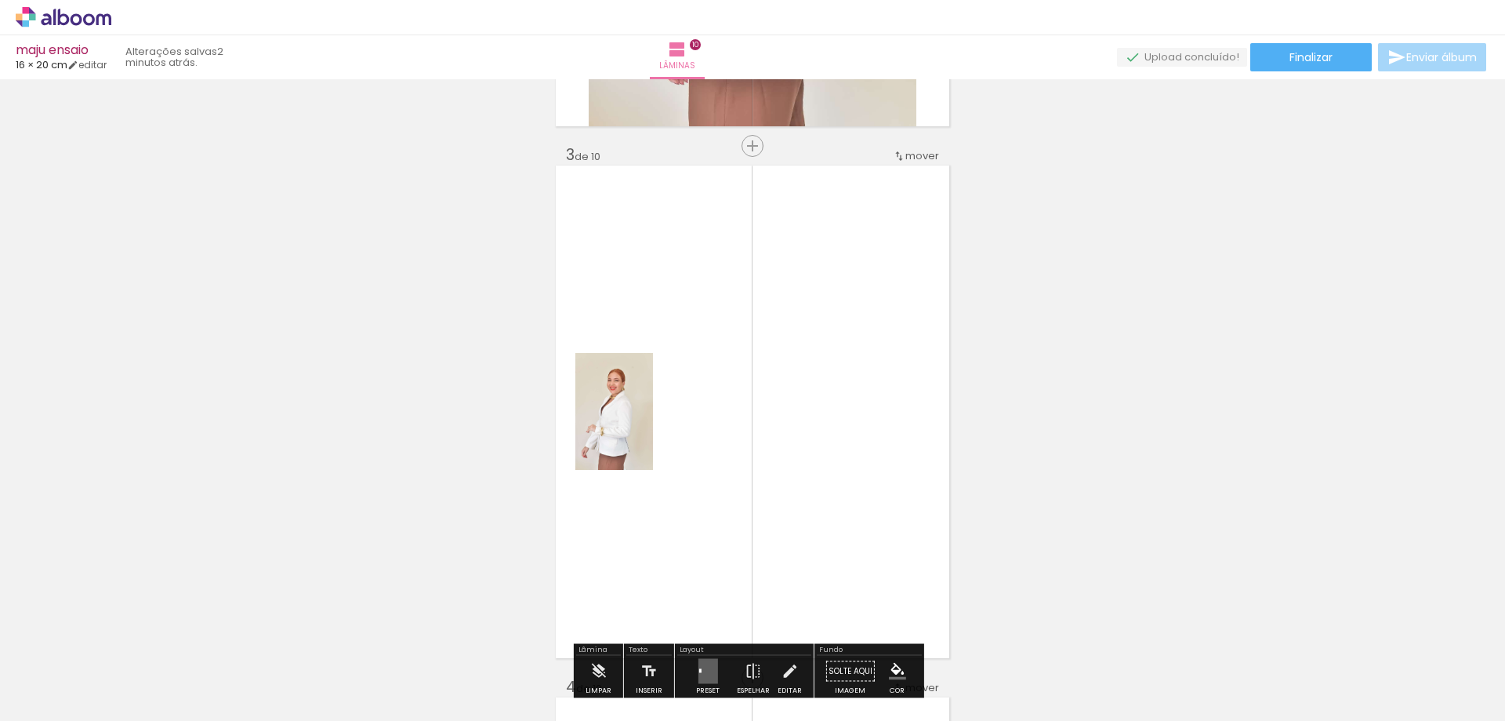
scroll to position [0, 0]
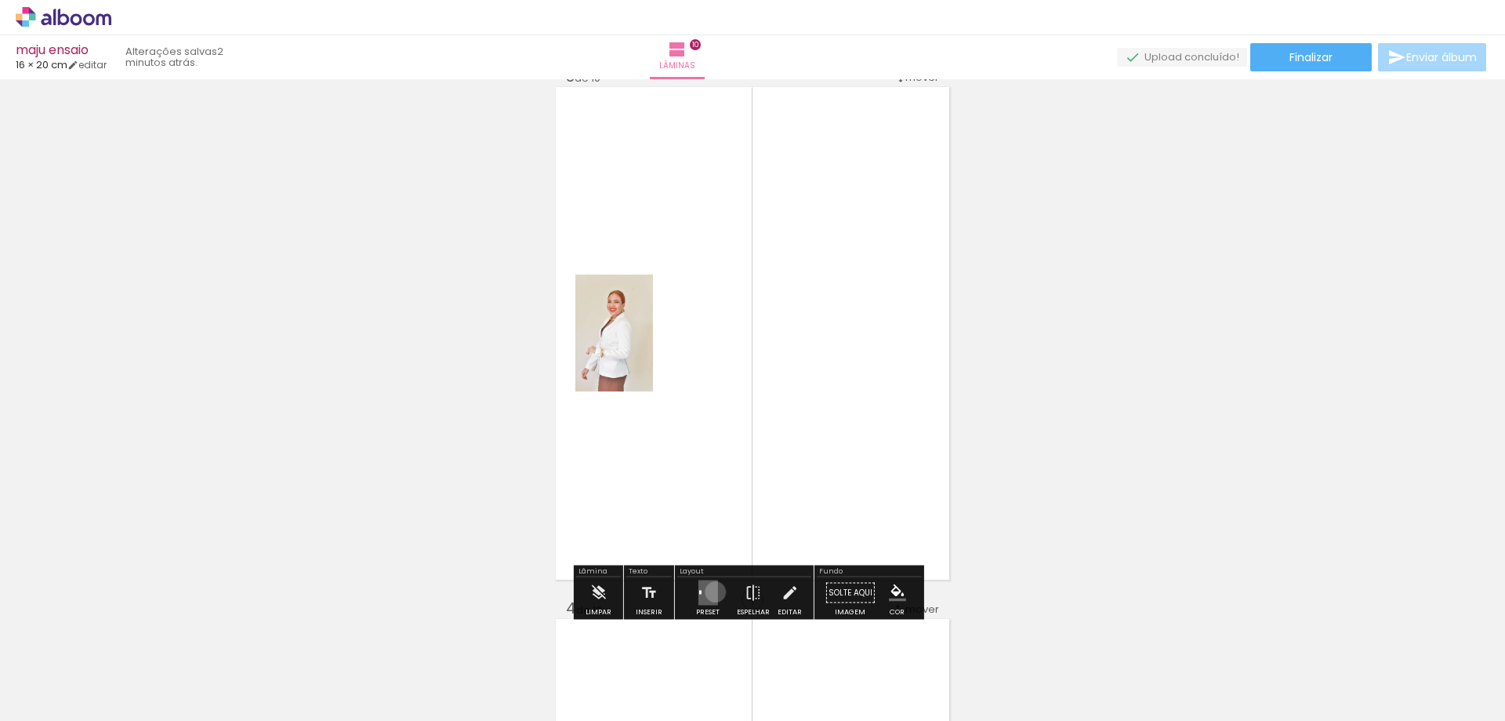
drag, startPoint x: 712, startPoint y: 591, endPoint x: 1133, endPoint y: 534, distance: 424.9
click at [713, 587] on quentale-layouter at bounding box center [708, 592] width 20 height 25
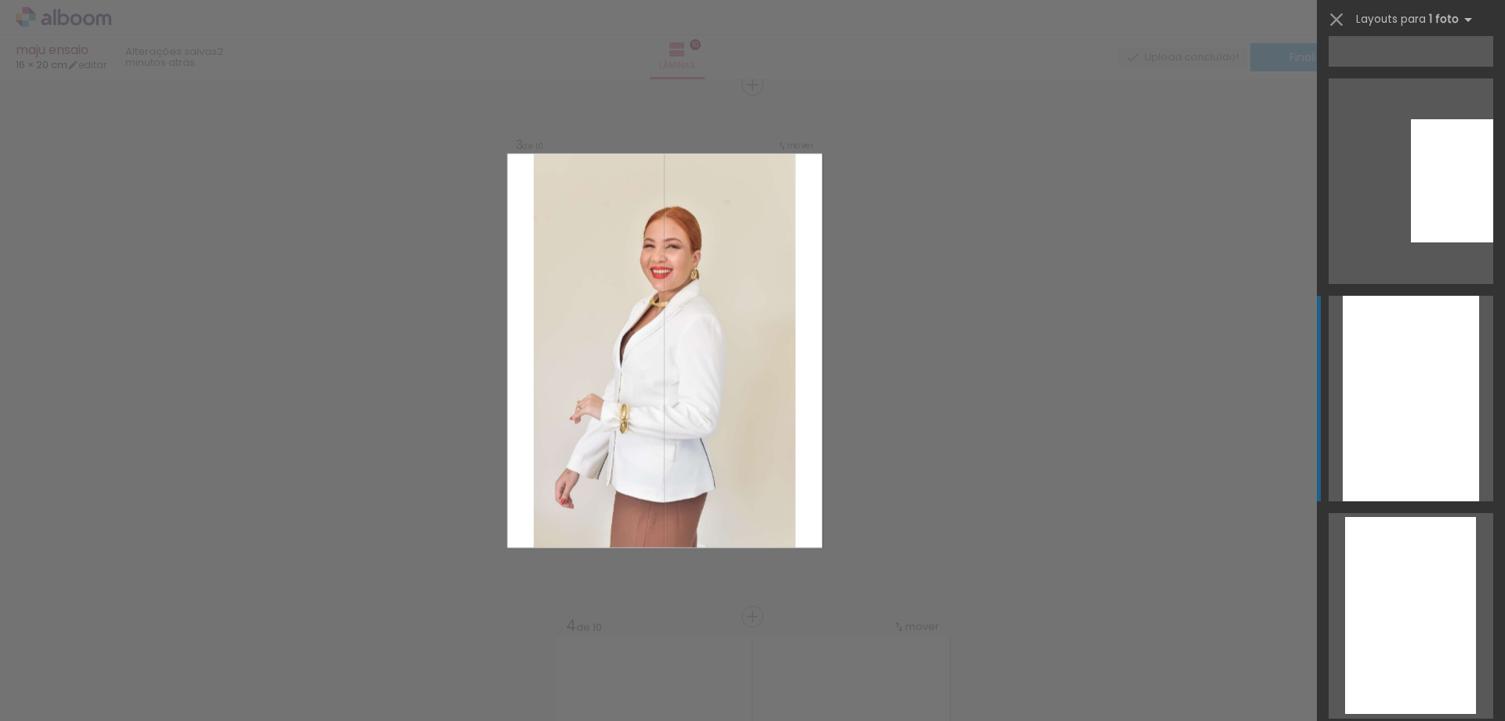
click at [1390, 438] on div at bounding box center [1411, 398] width 136 height 205
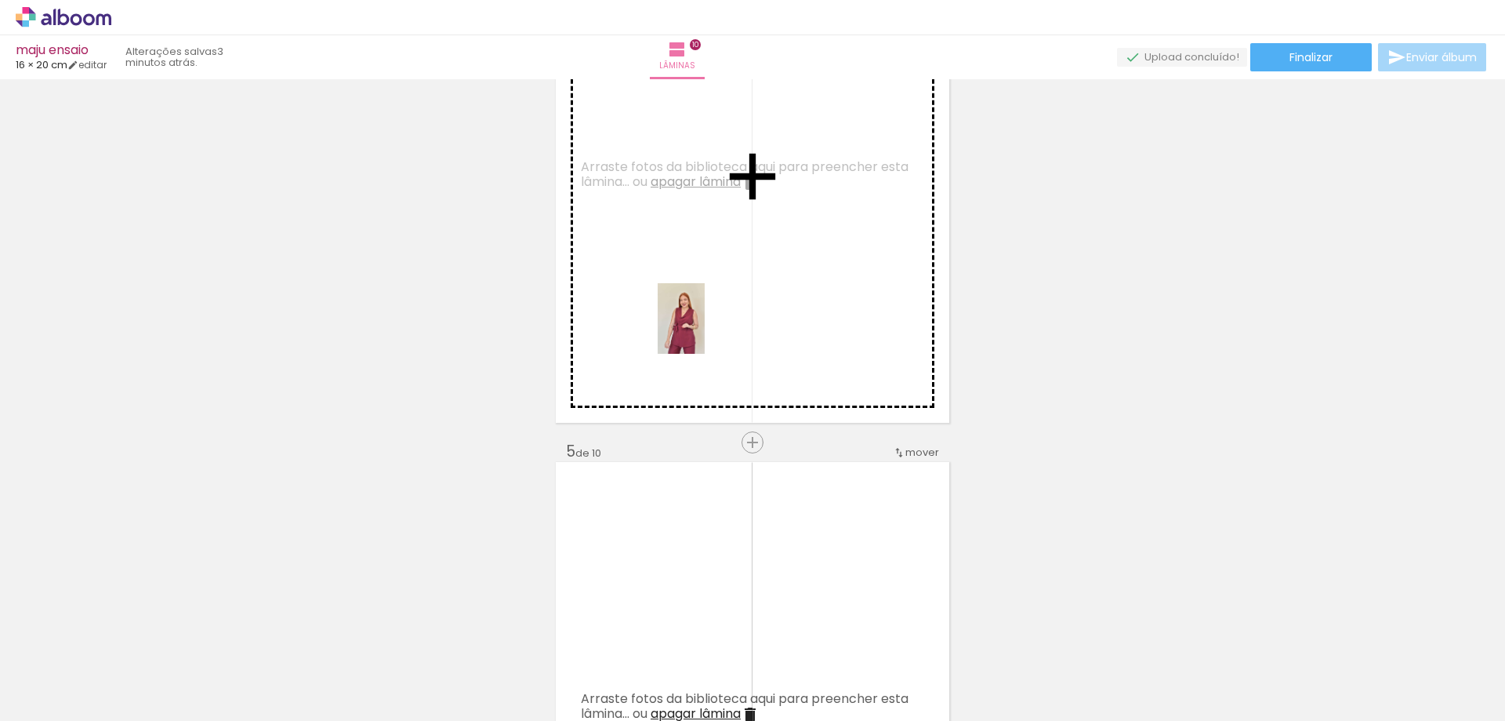
drag, startPoint x: 253, startPoint y: 594, endPoint x: 710, endPoint y: 361, distance: 512.3
click at [705, 328] on quentale-workspace at bounding box center [752, 360] width 1505 height 721
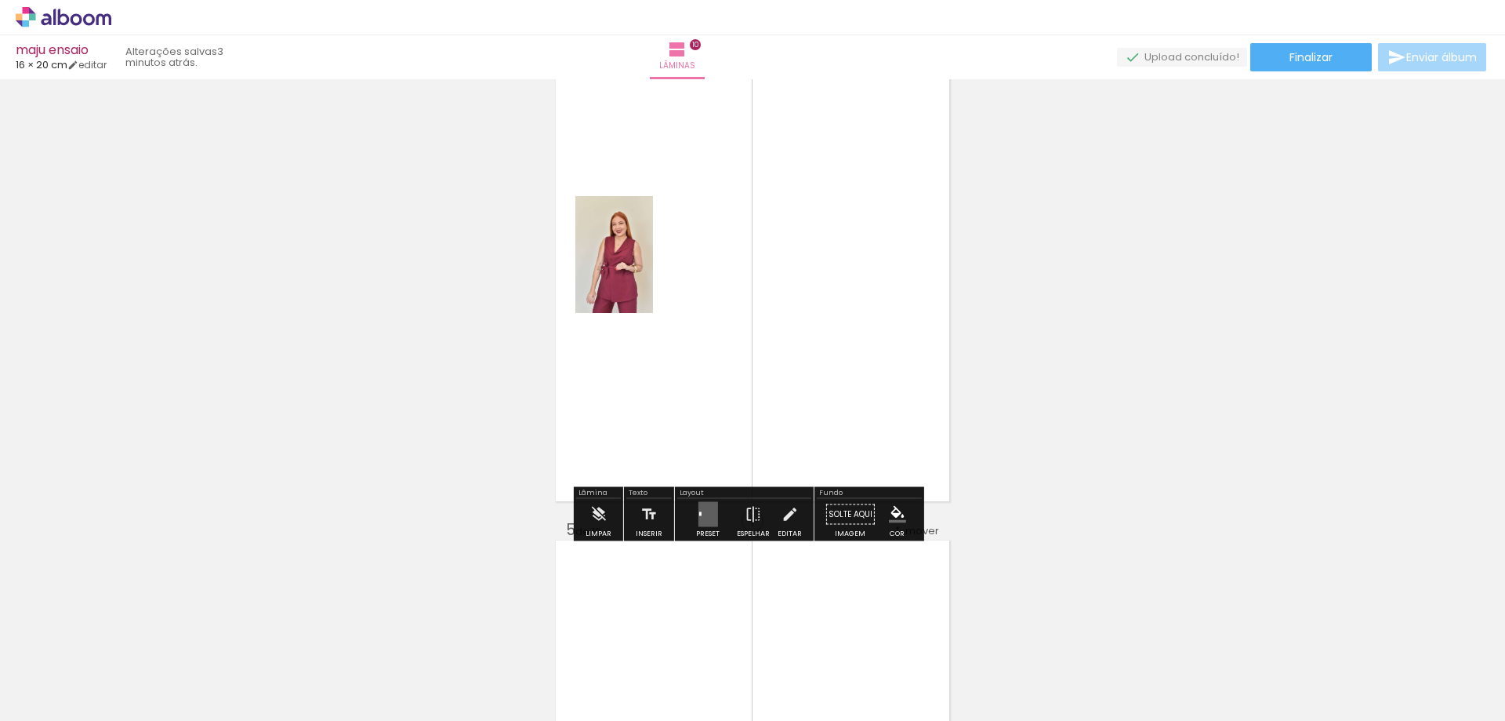
click at [698, 510] on quentale-layouter at bounding box center [708, 514] width 20 height 25
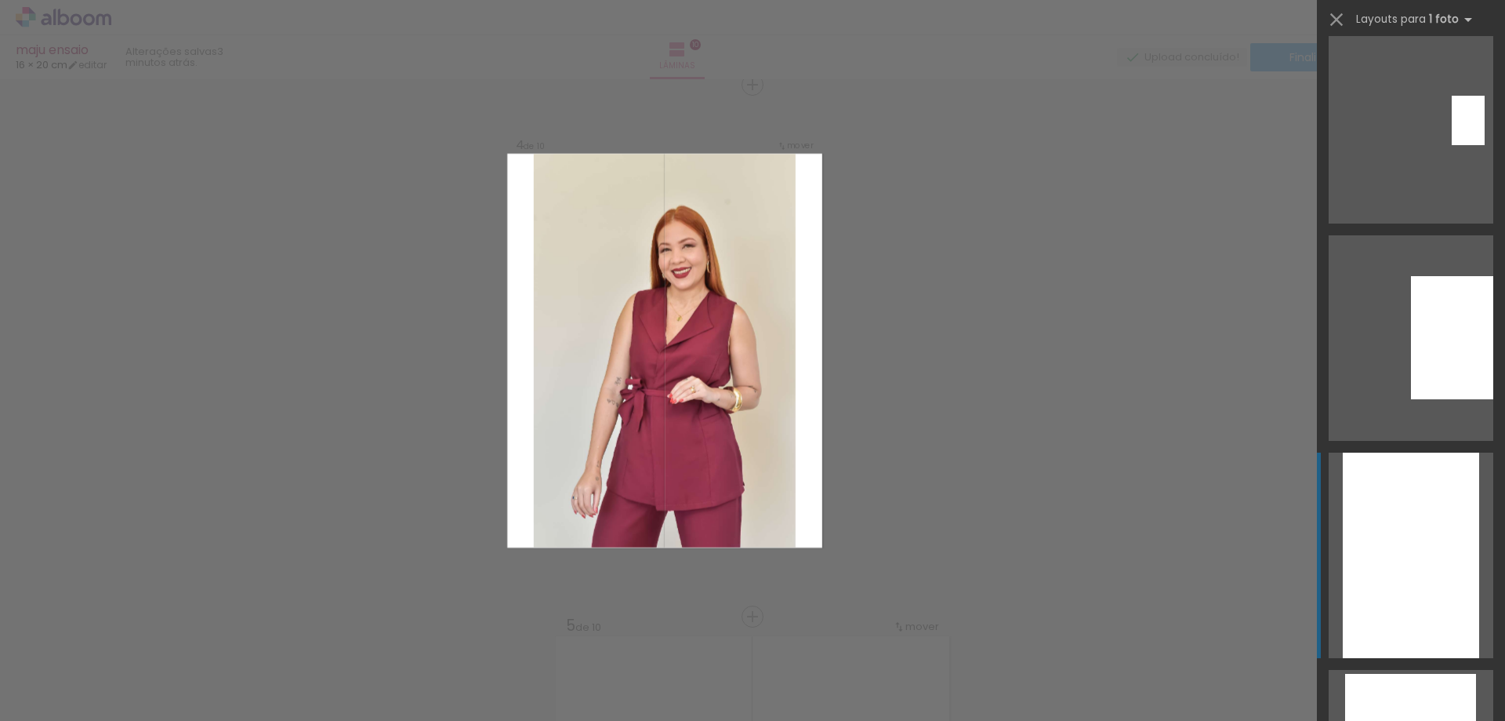
click at [1398, 561] on div at bounding box center [1411, 554] width 136 height 205
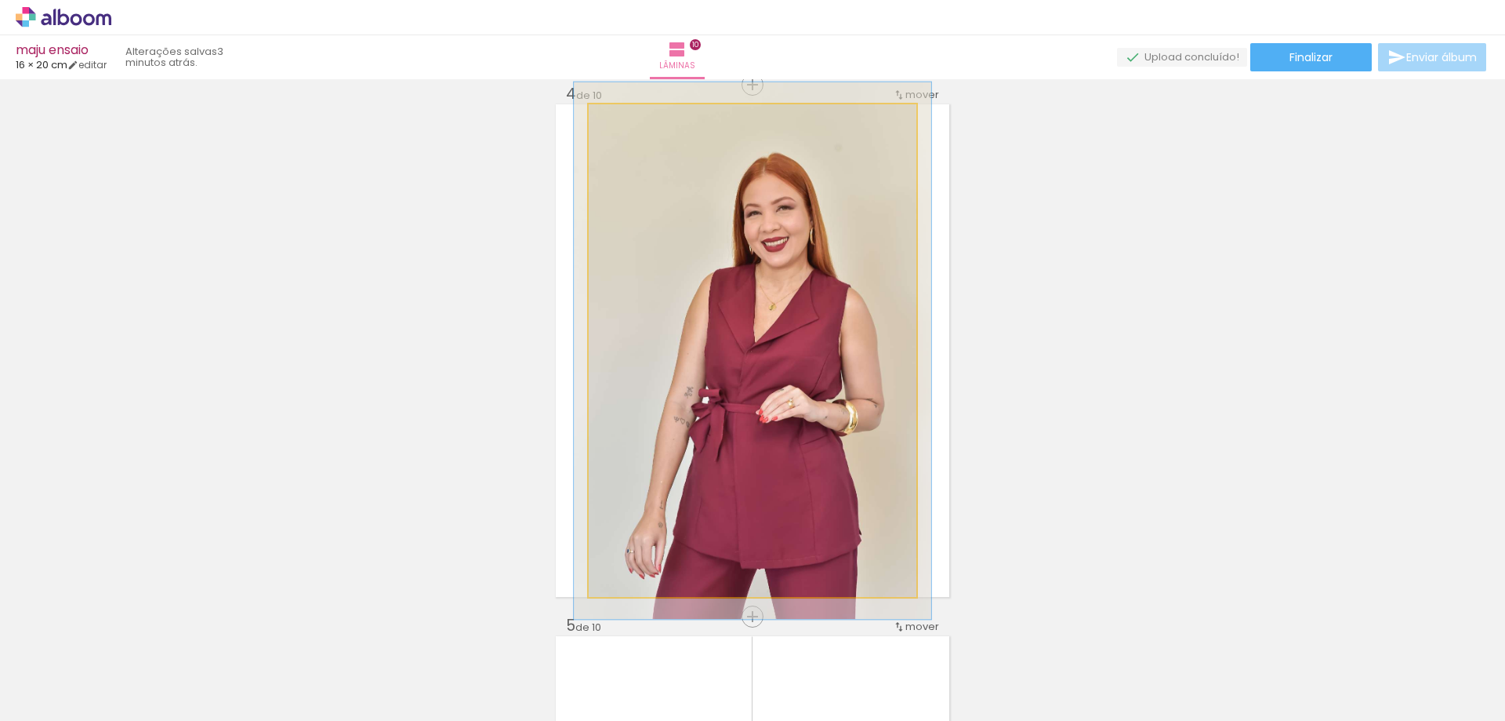
type paper-slider "109"
click at [625, 120] on div at bounding box center [630, 121] width 14 height 14
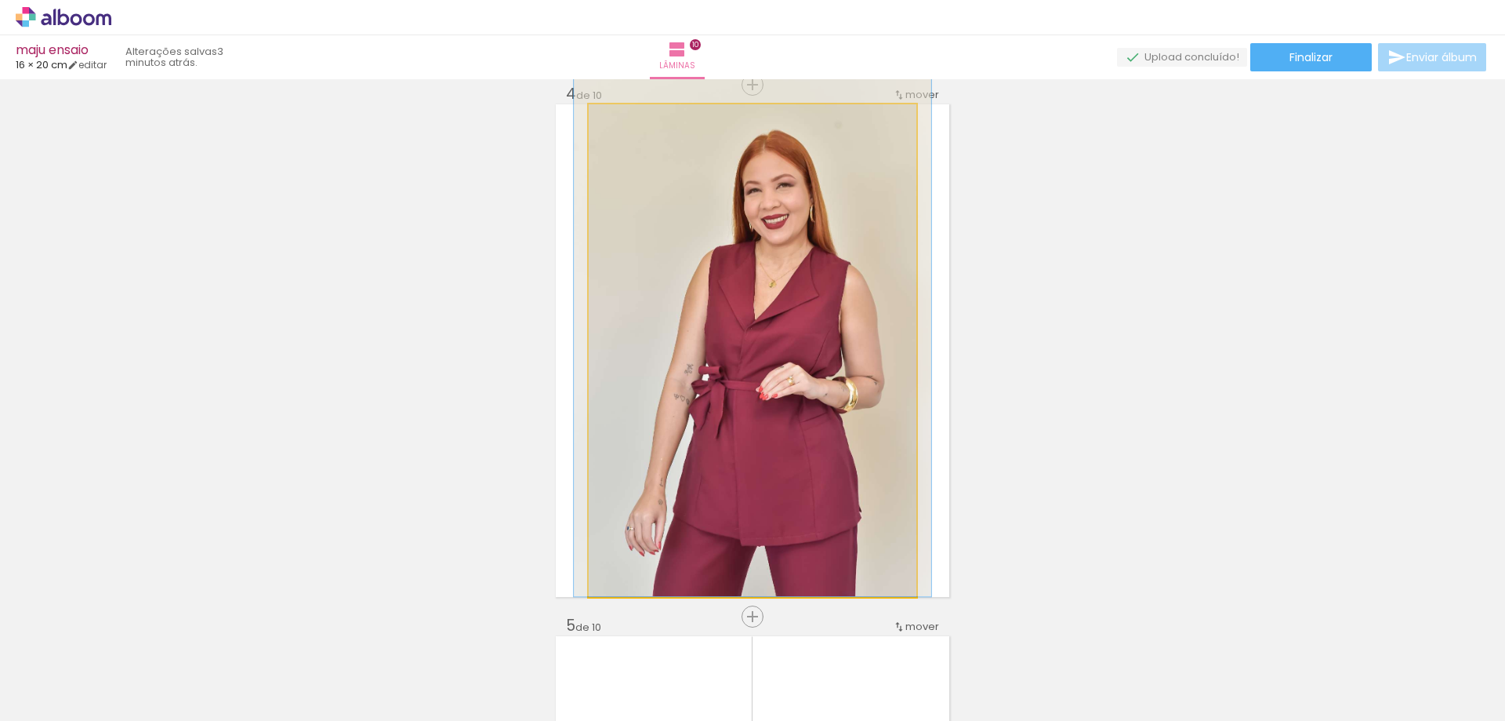
drag, startPoint x: 757, startPoint y: 365, endPoint x: 757, endPoint y: 328, distance: 36.9
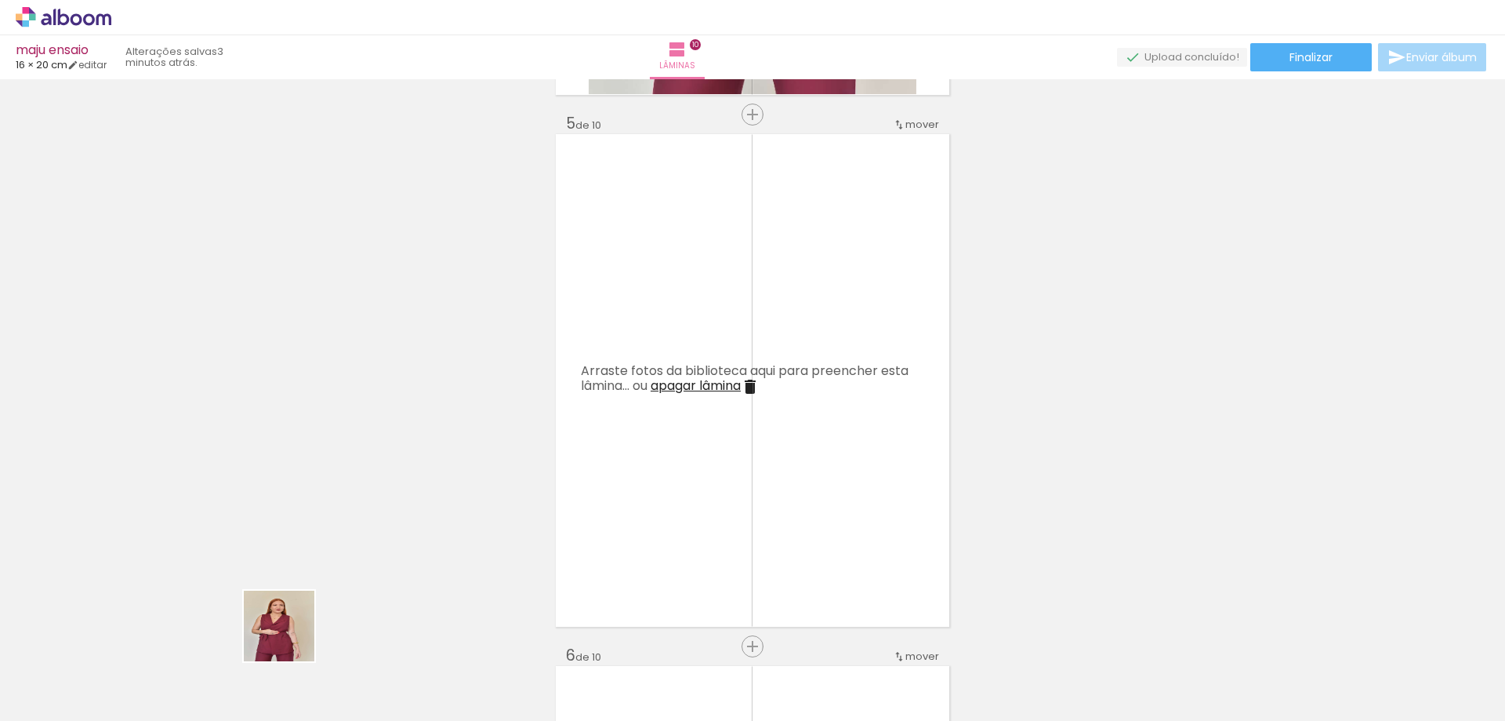
drag, startPoint x: 262, startPoint y: 659, endPoint x: 724, endPoint y: 490, distance: 491.9
click at [648, 467] on quentale-workspace at bounding box center [752, 360] width 1505 height 721
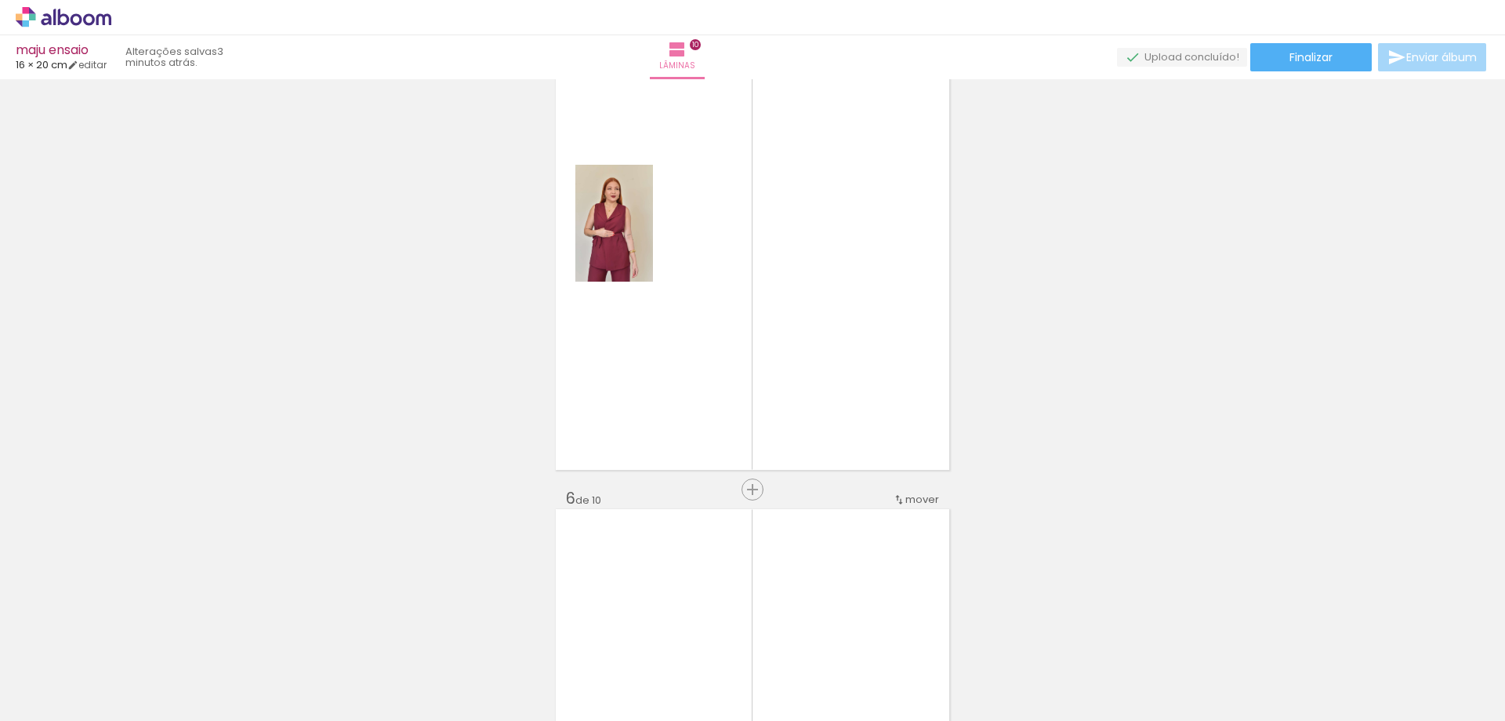
click at [698, 479] on div "Inserir lâmina 1 de 10 Inserir lâmina 2 de 10 Inserir lâmina 3 de 10 Inserir lâ…" at bounding box center [752, 735] width 1505 height 5849
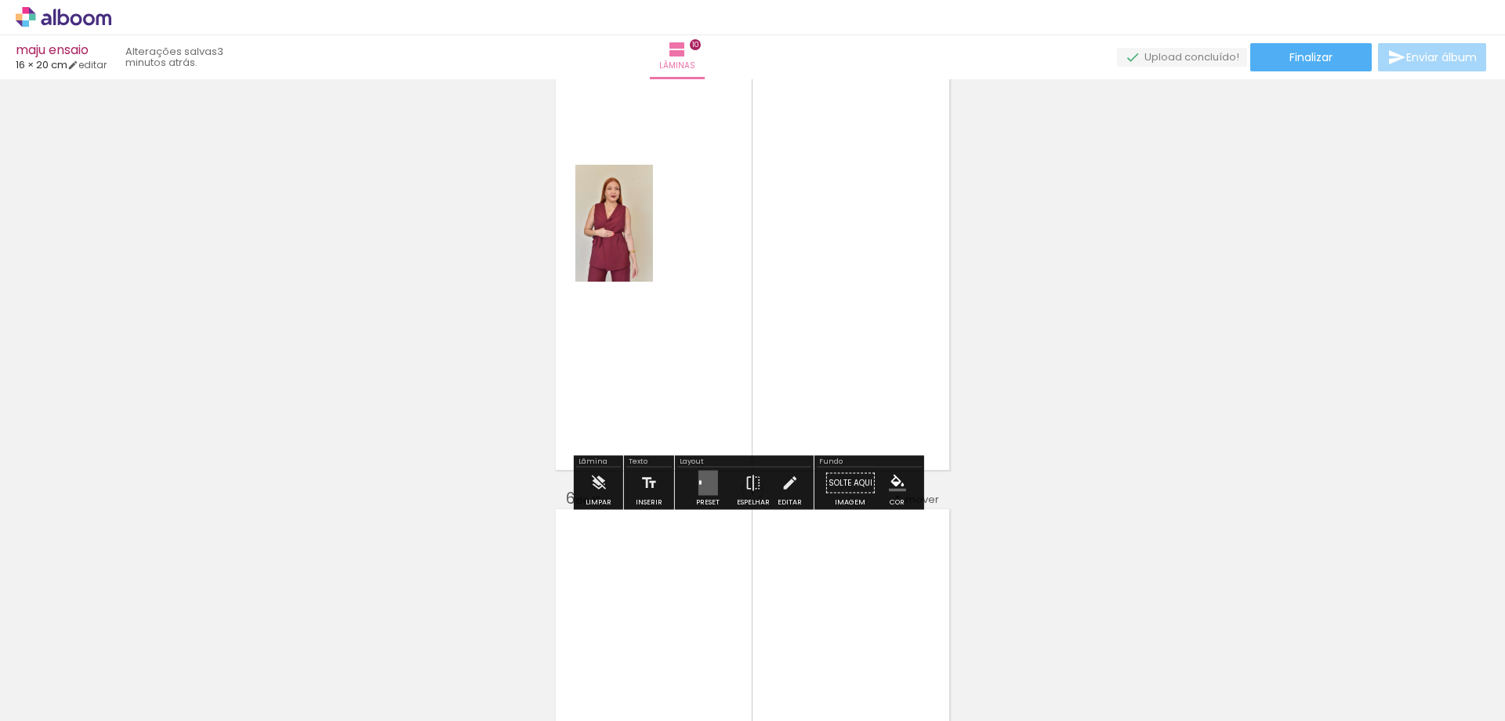
drag, startPoint x: 710, startPoint y: 477, endPoint x: 867, endPoint y: 452, distance: 159.6
click at [710, 475] on quentale-layouter at bounding box center [708, 482] width 20 height 25
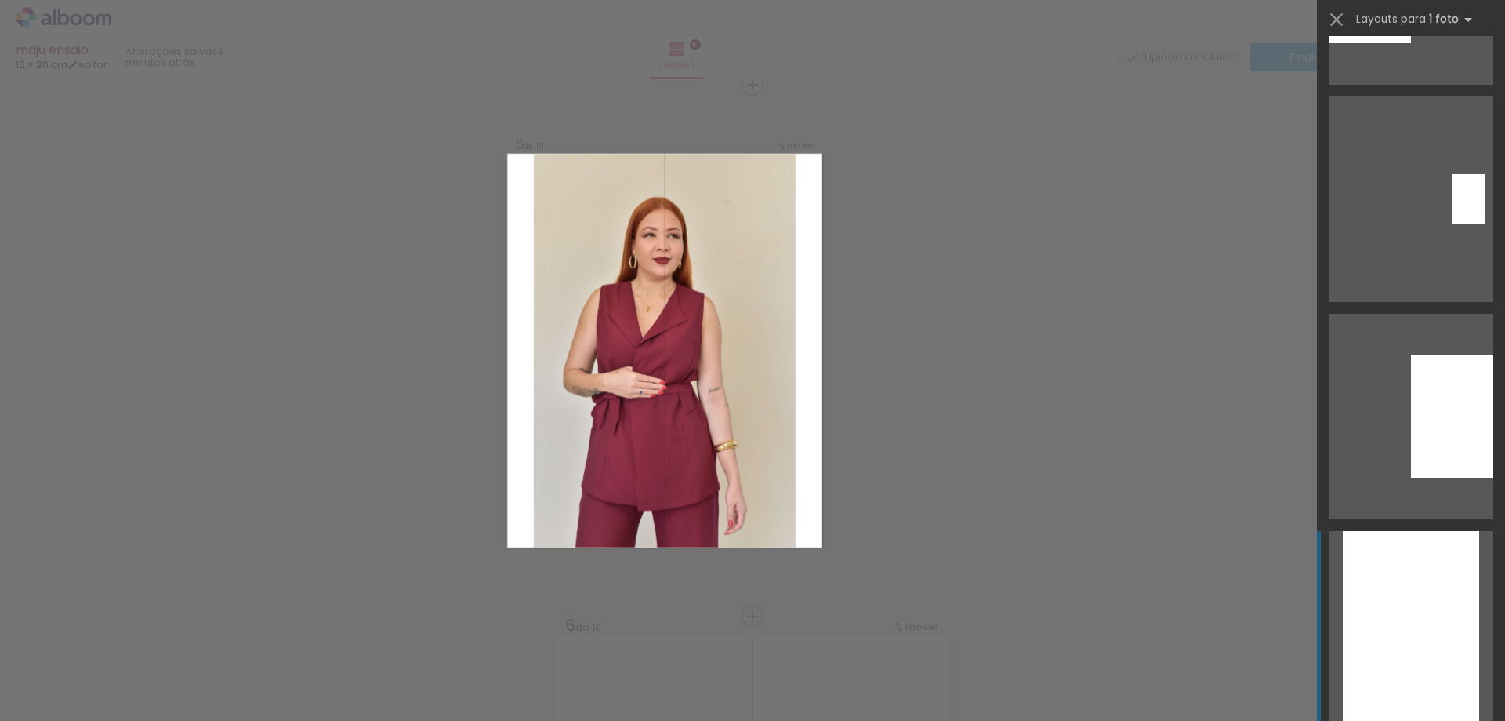
click at [1384, 582] on div at bounding box center [1411, 633] width 136 height 205
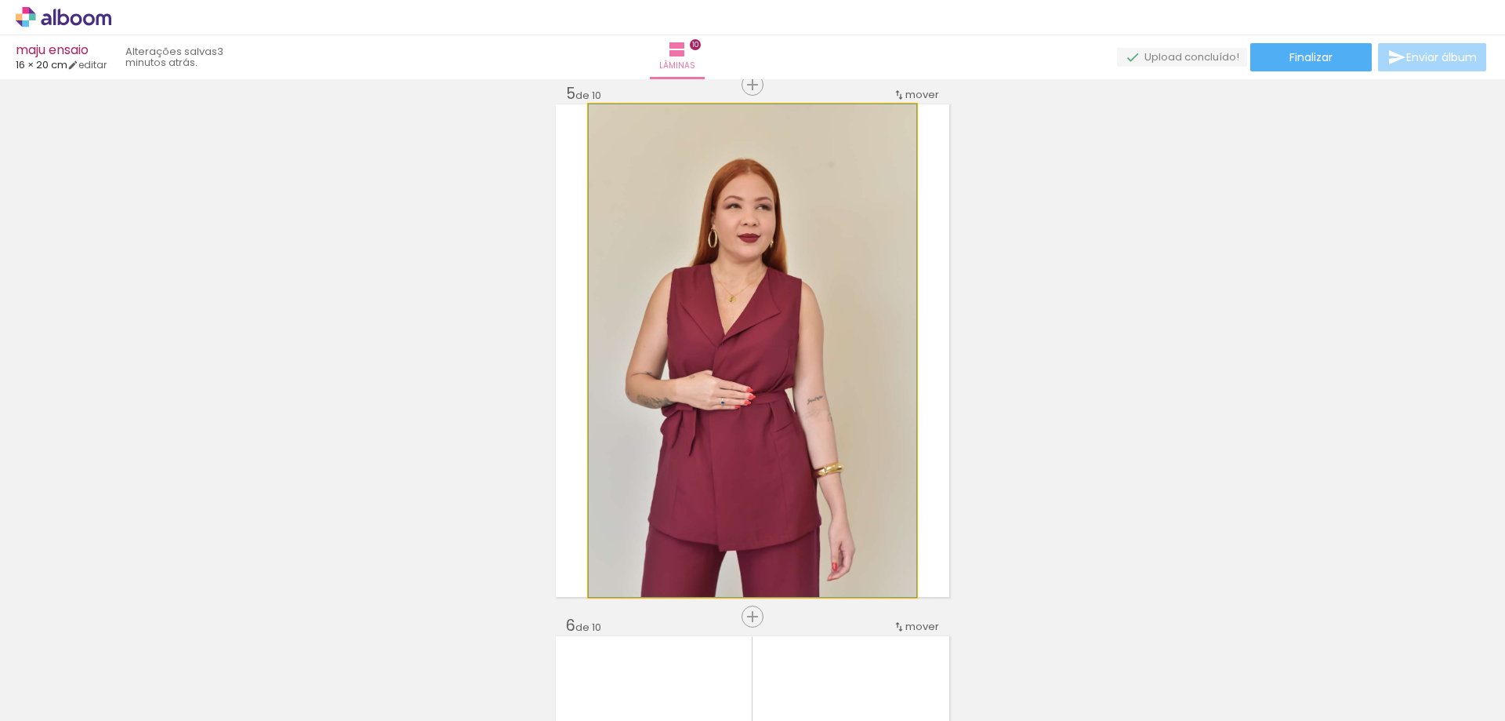
drag, startPoint x: 622, startPoint y: 129, endPoint x: 609, endPoint y: 128, distance: 12.6
click at [613, 128] on div at bounding box center [625, 120] width 25 height 25
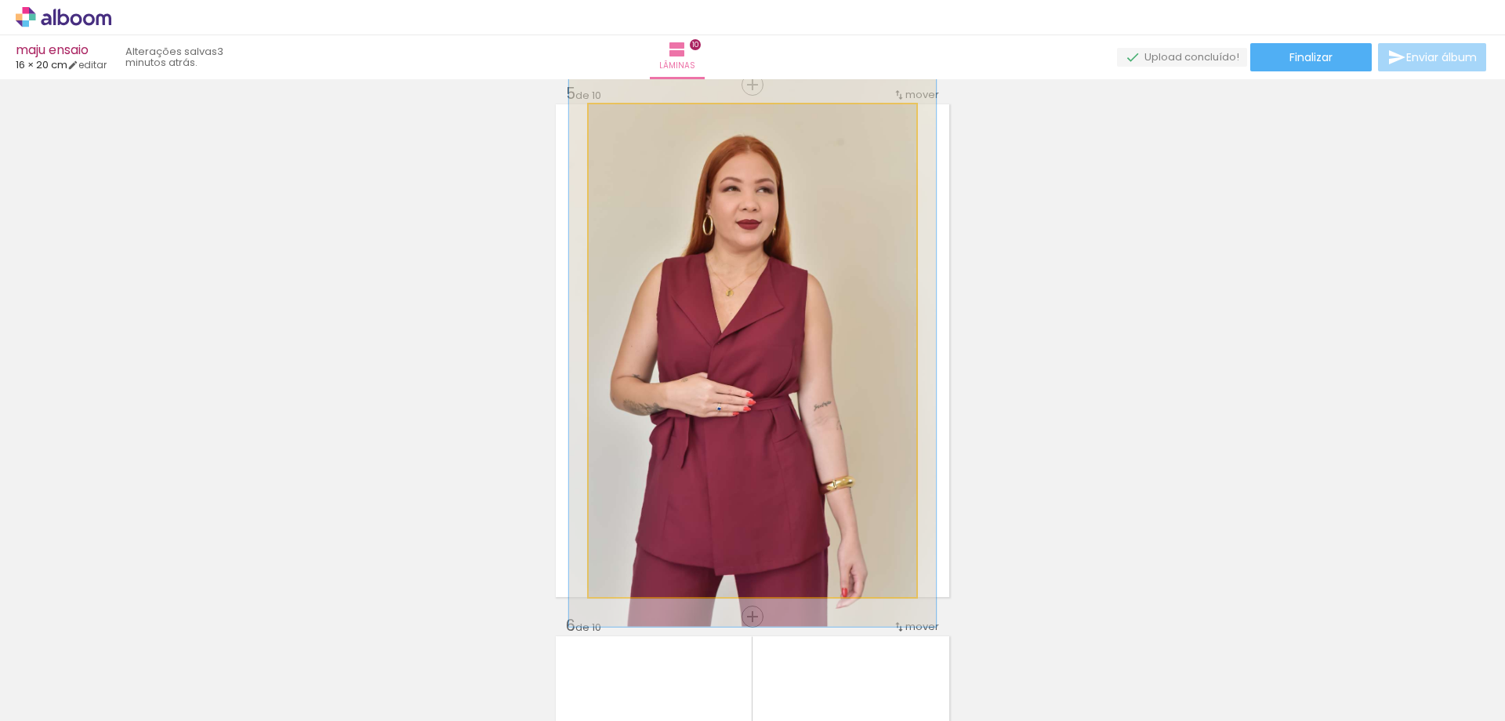
click at [627, 122] on div at bounding box center [632, 121] width 14 height 14
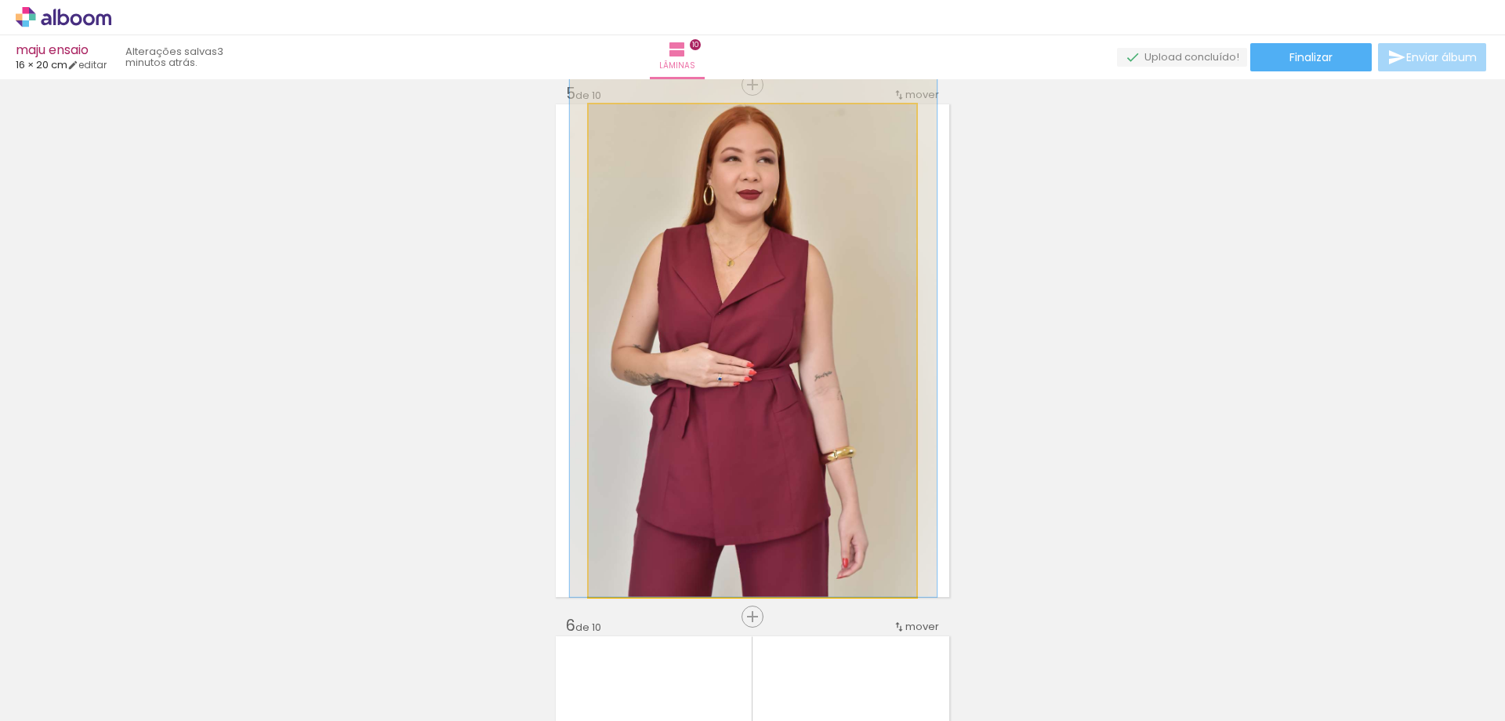
drag, startPoint x: 716, startPoint y: 259, endPoint x: 714, endPoint y: 212, distance: 46.3
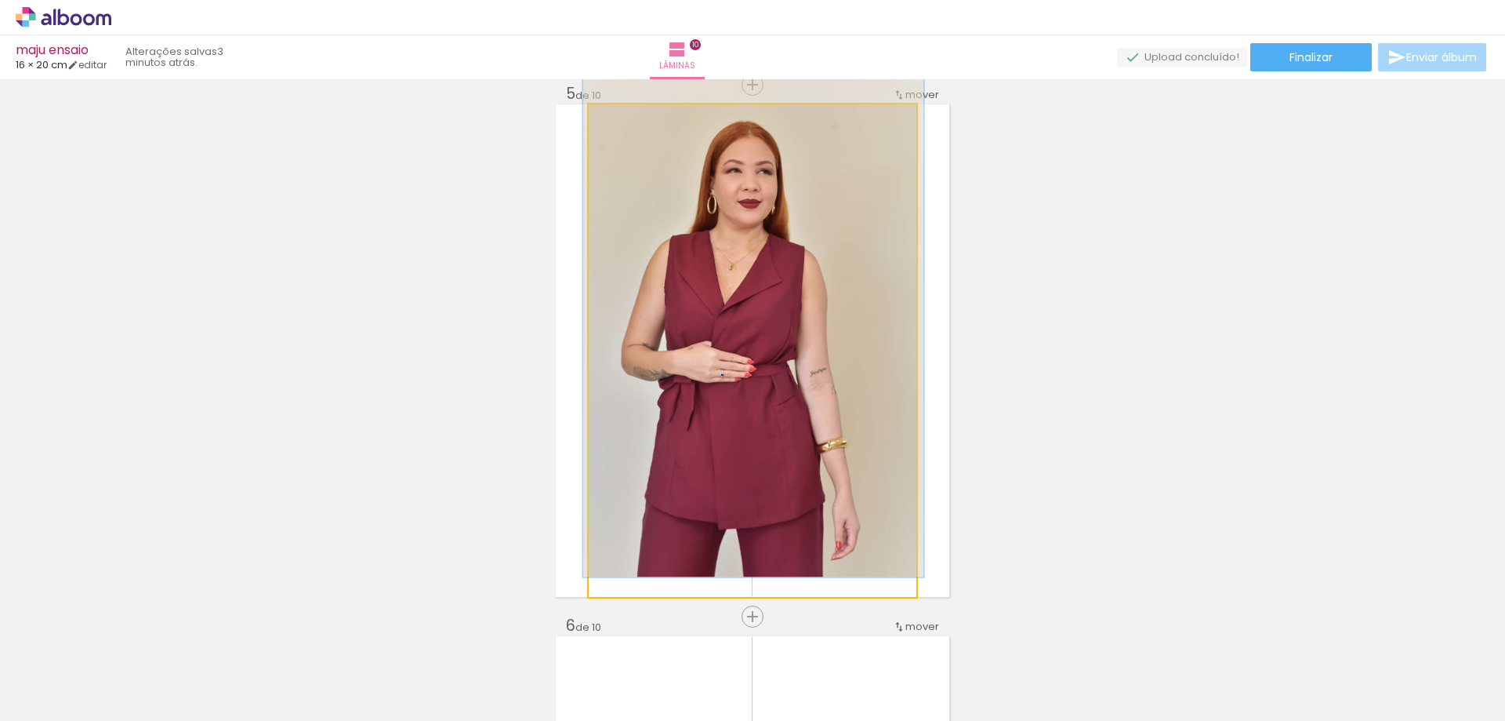
type paper-slider "104"
click at [621, 128] on div at bounding box center [628, 120] width 25 height 25
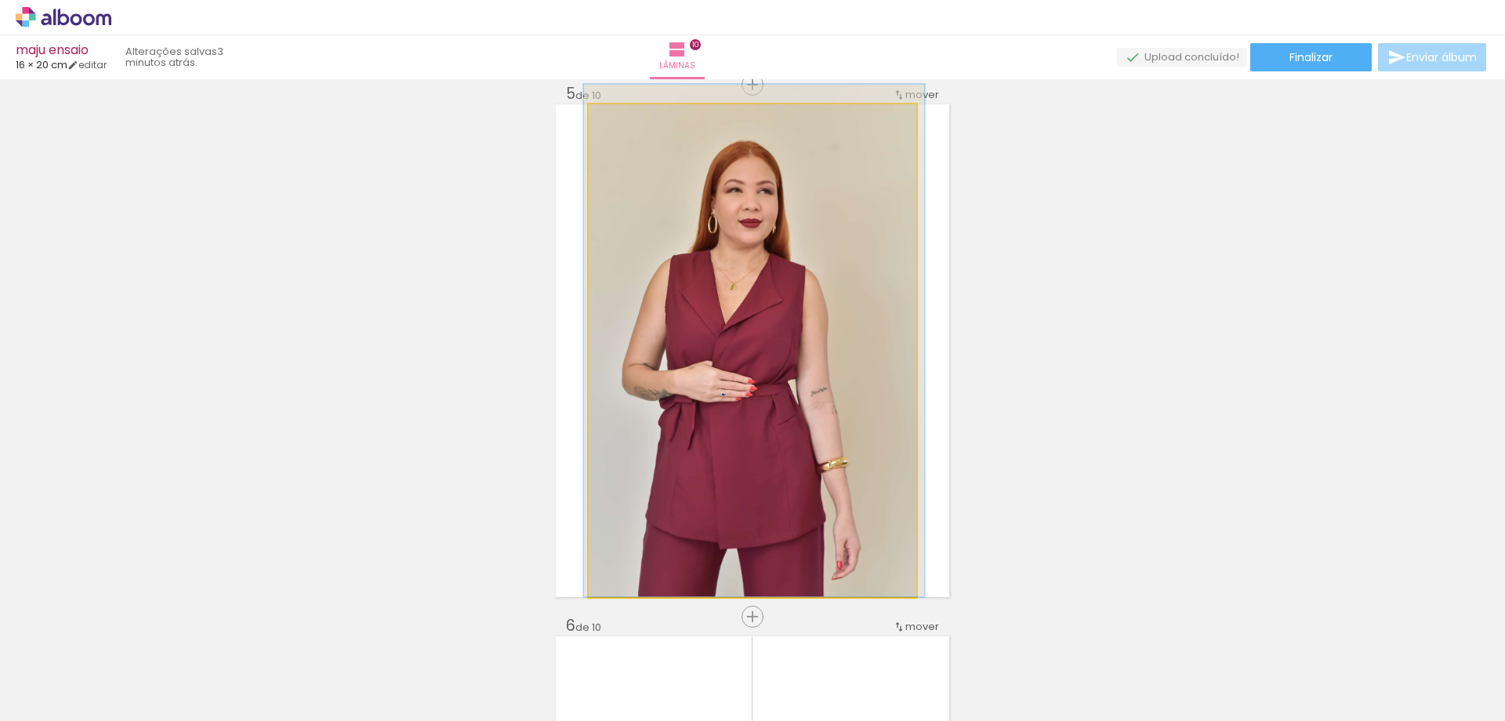
drag, startPoint x: 746, startPoint y: 286, endPoint x: 746, endPoint y: 275, distance: 11.0
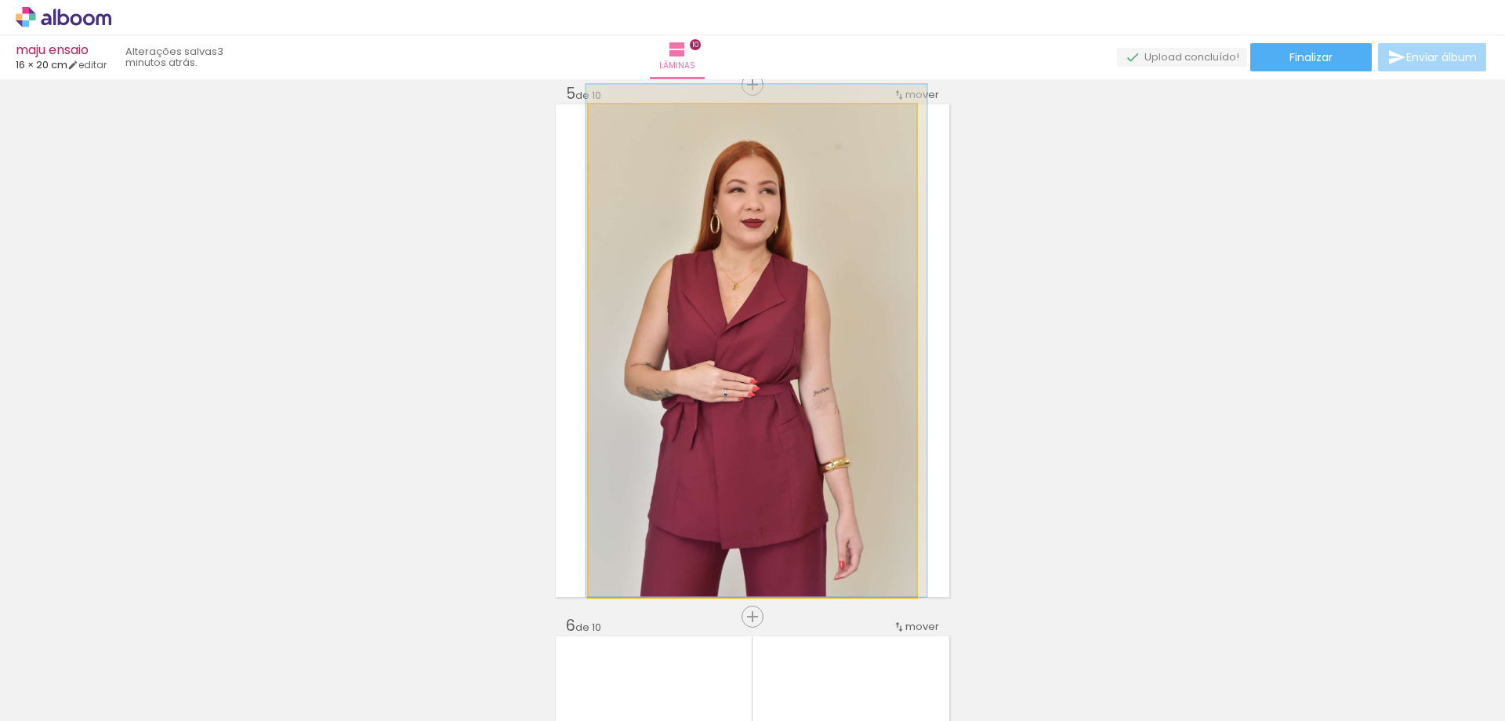
drag, startPoint x: 746, startPoint y: 280, endPoint x: 746, endPoint y: 271, distance: 9.4
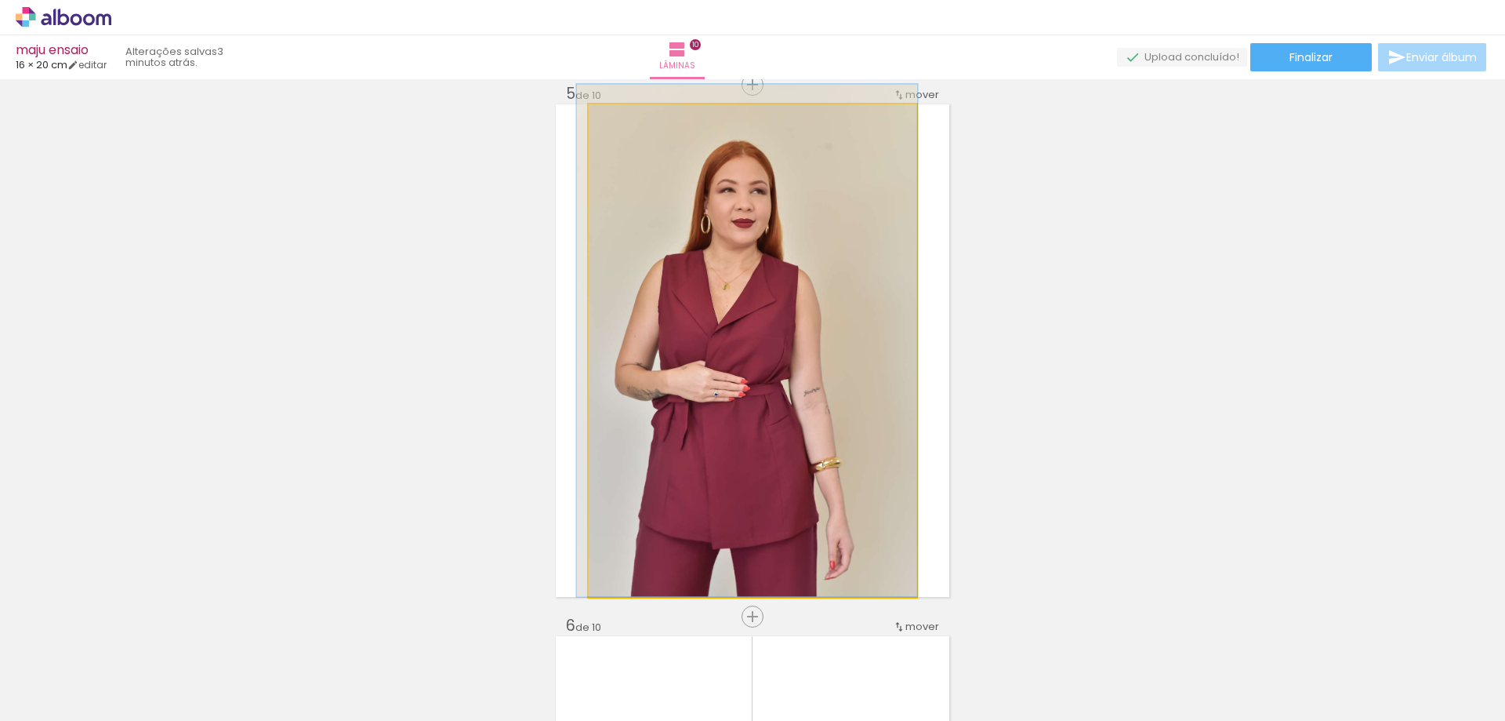
drag, startPoint x: 820, startPoint y: 249, endPoint x: 813, endPoint y: 231, distance: 19.4
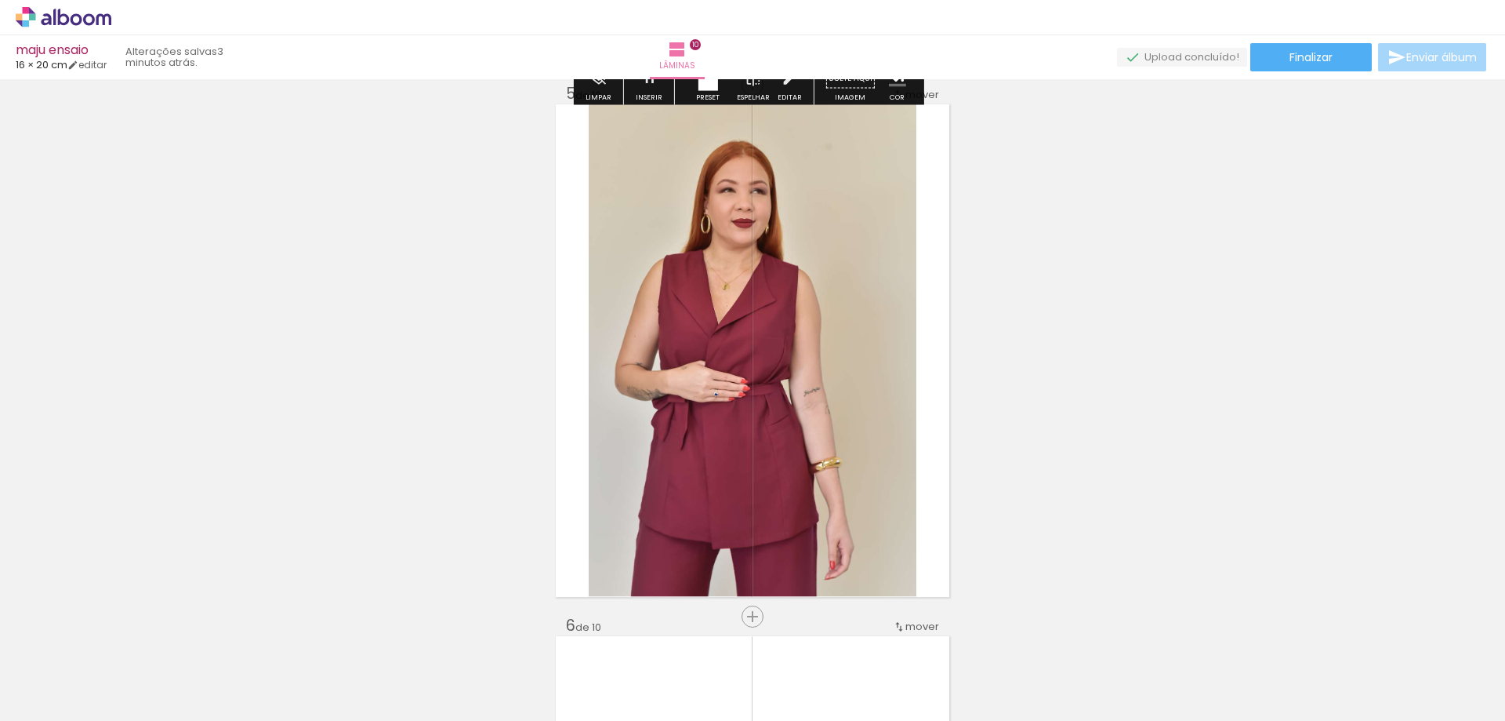
scroll to position [2304, 0]
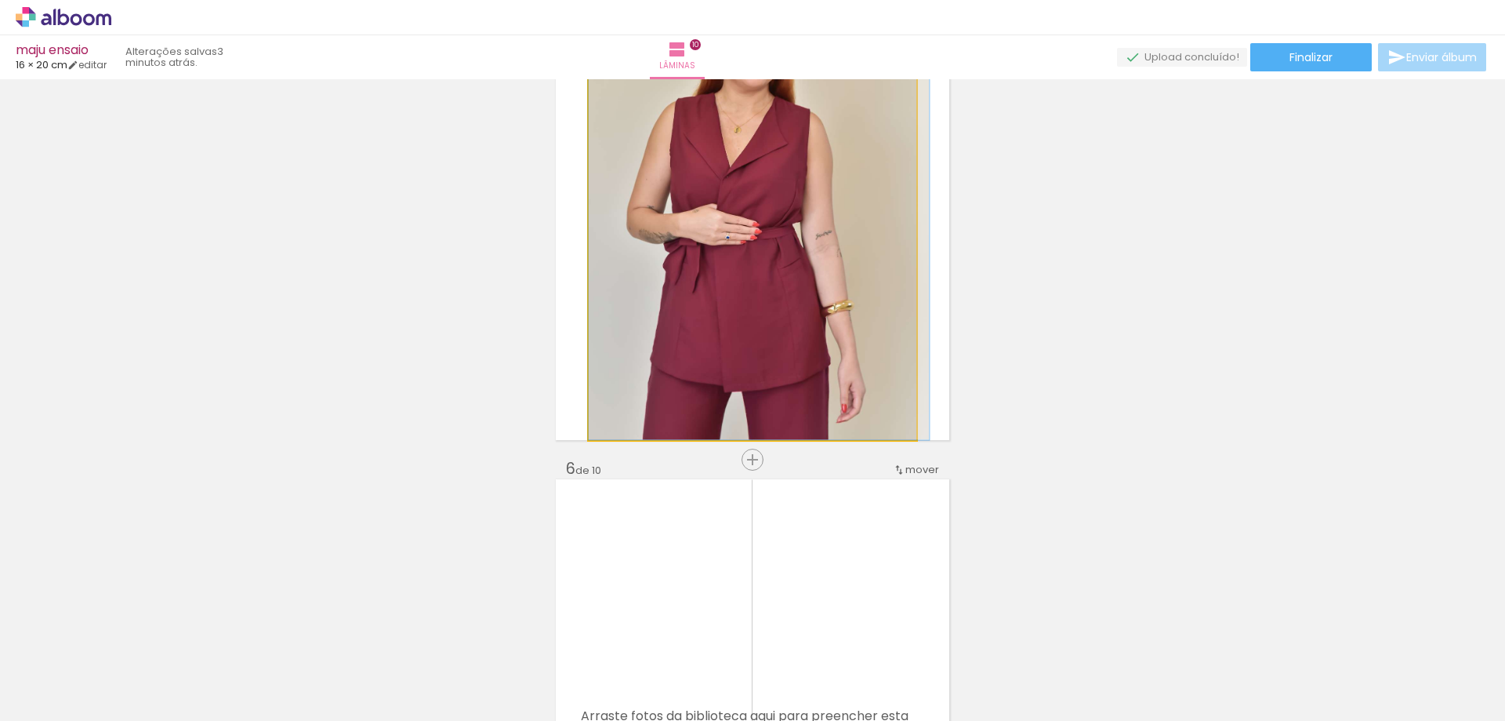
drag, startPoint x: 691, startPoint y: 347, endPoint x: 707, endPoint y: 341, distance: 17.6
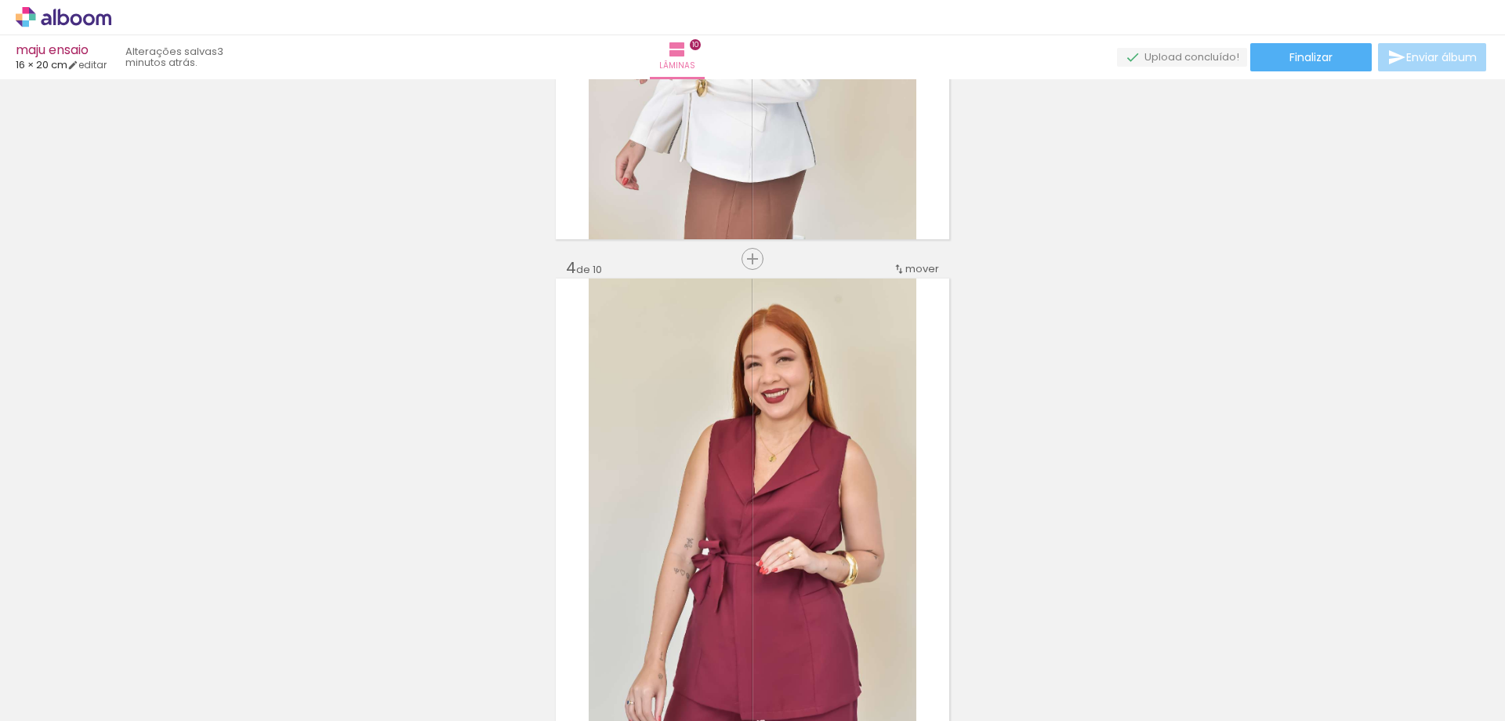
scroll to position [1833, 0]
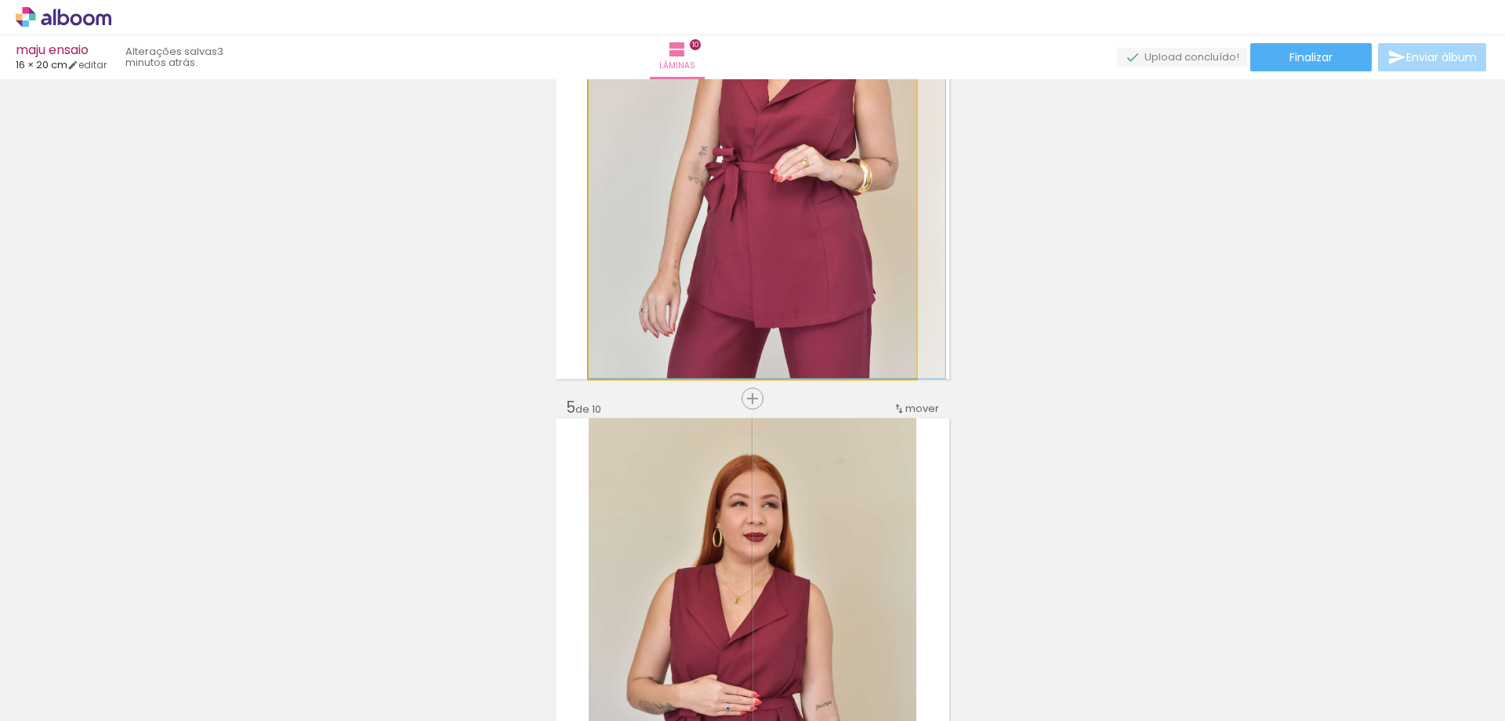
drag, startPoint x: 826, startPoint y: 300, endPoint x: 837, endPoint y: 294, distance: 12.3
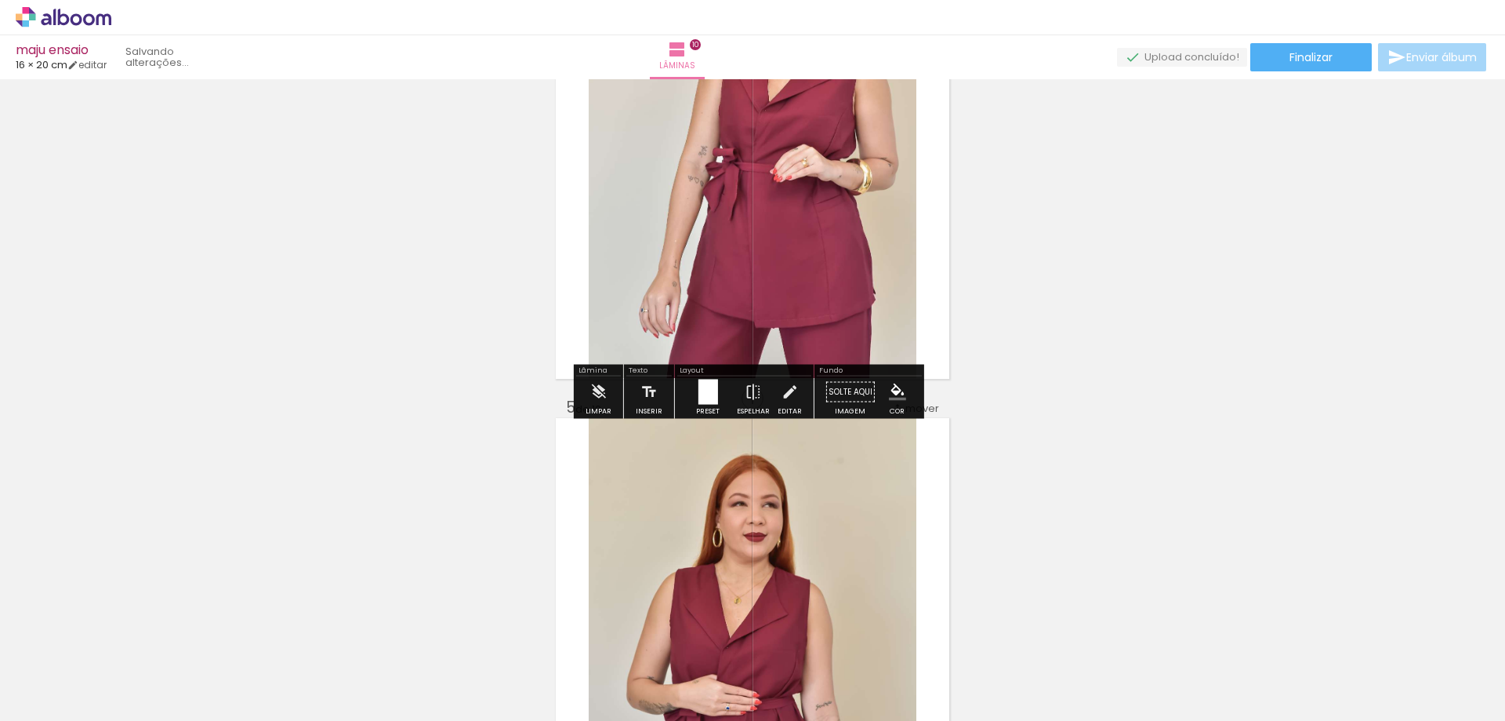
scroll to position [1598, 0]
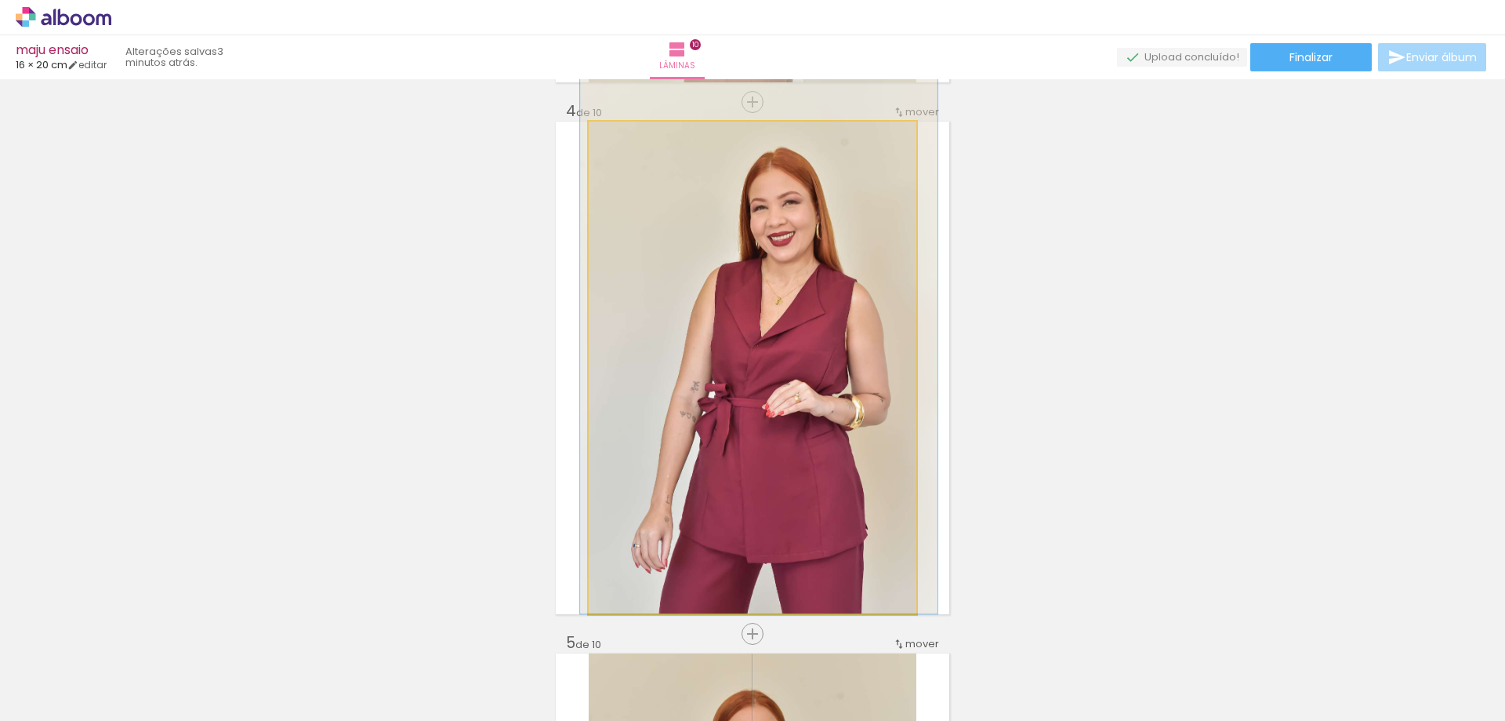
drag, startPoint x: 817, startPoint y: 365, endPoint x: 804, endPoint y: 364, distance: 13.4
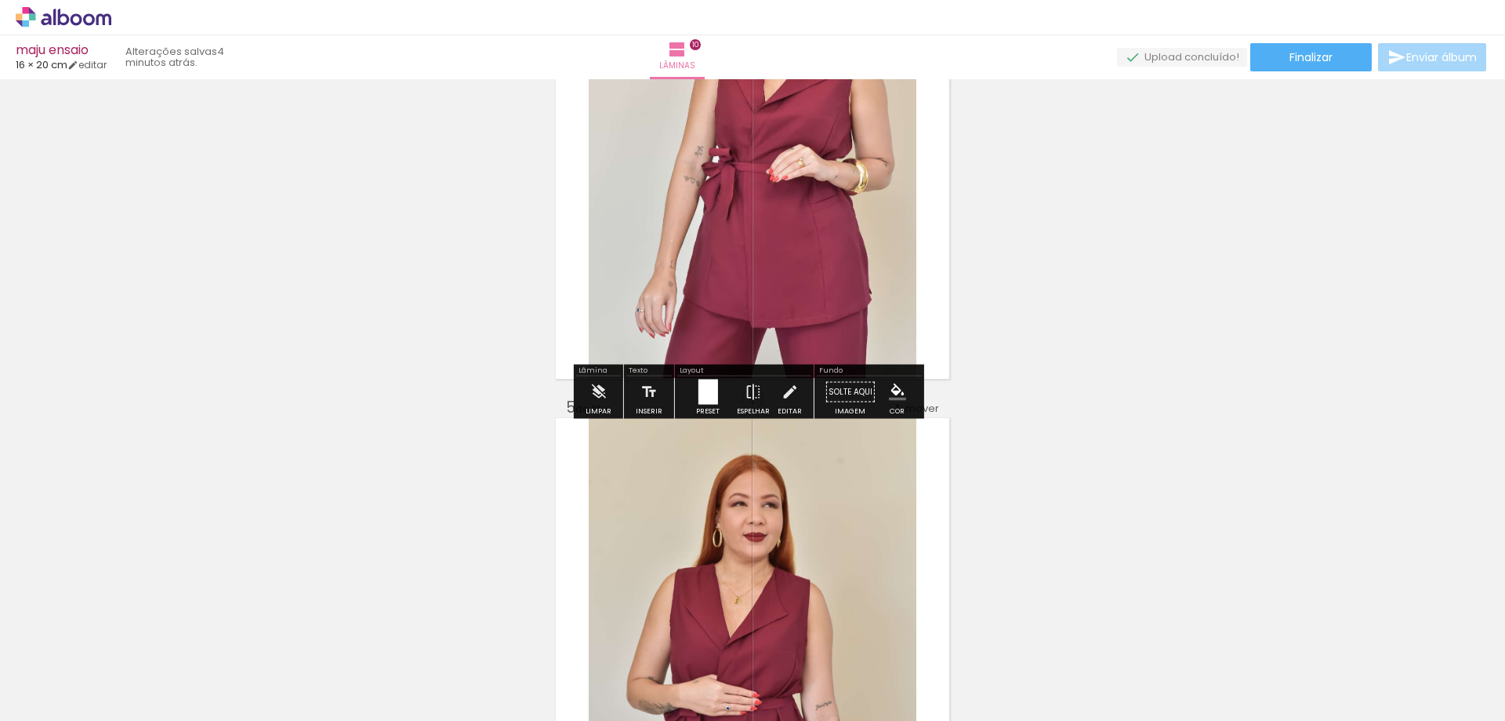
scroll to position [2225, 0]
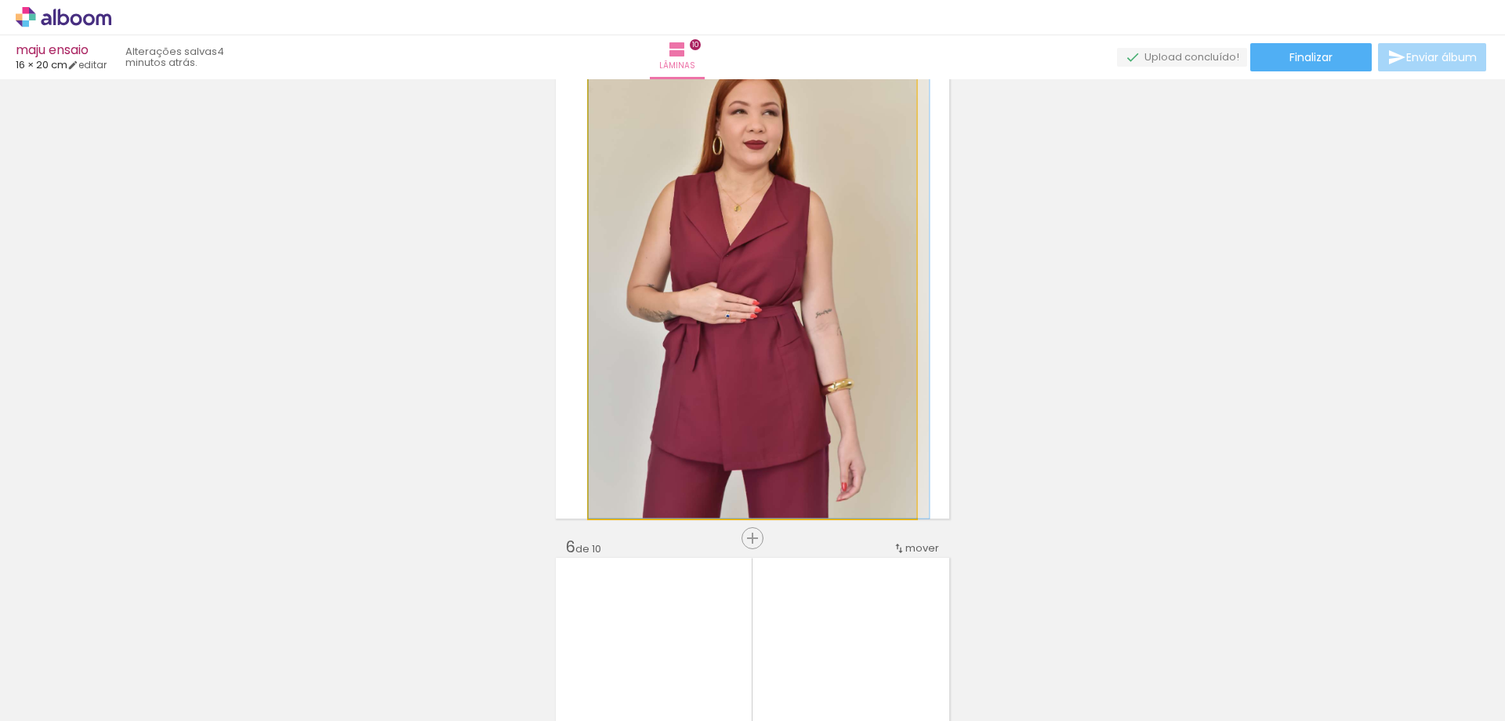
drag, startPoint x: 826, startPoint y: 376, endPoint x: 835, endPoint y: 374, distance: 9.5
drag, startPoint x: 826, startPoint y: 375, endPoint x: 834, endPoint y: 372, distance: 8.9
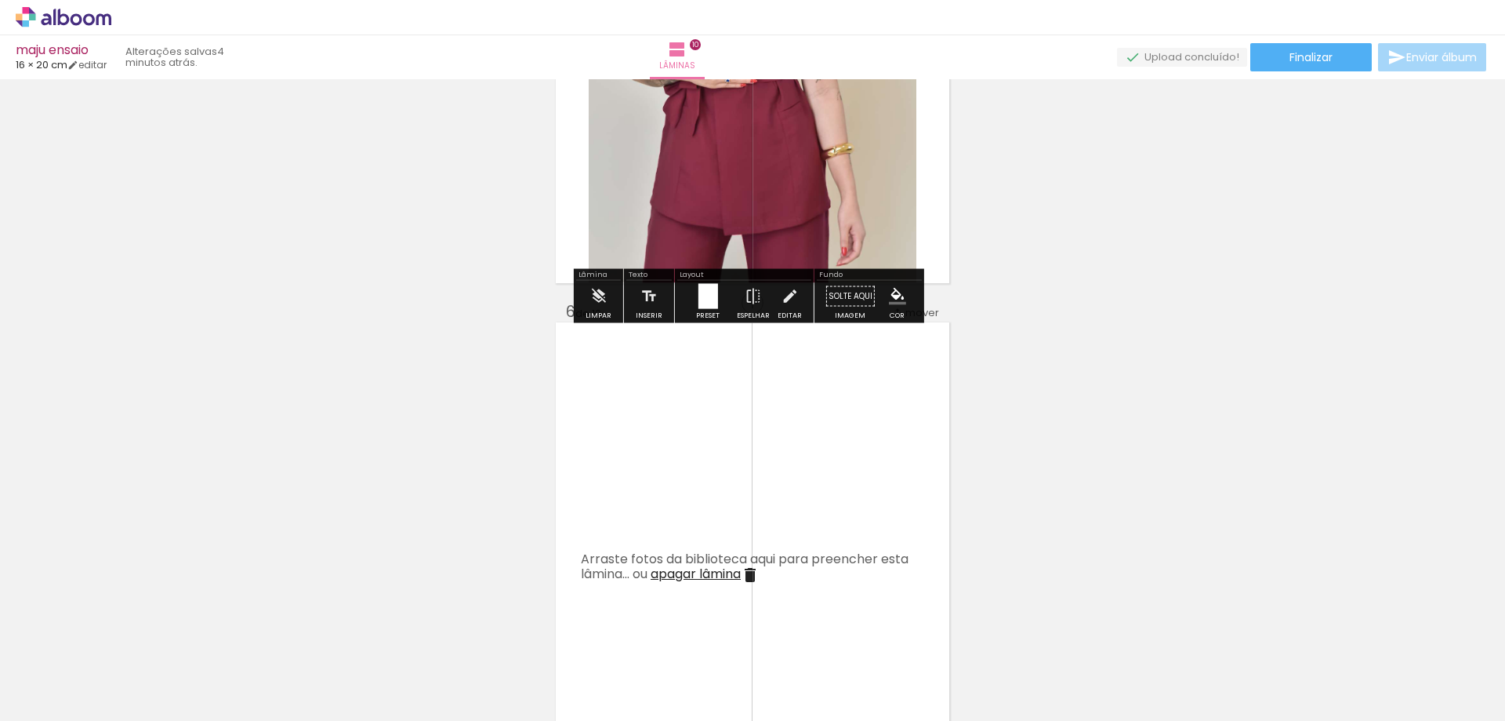
scroll to position [2774, 0]
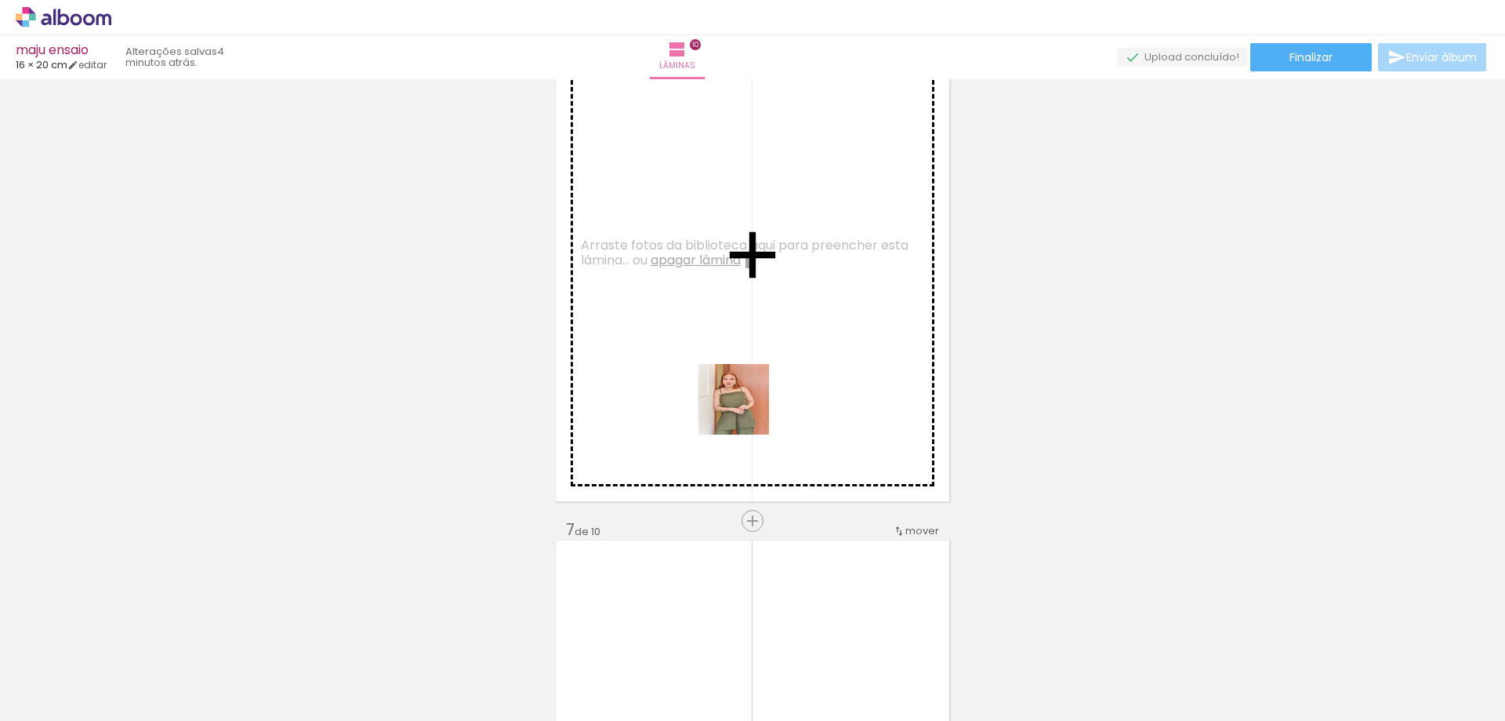
drag, startPoint x: 347, startPoint y: 656, endPoint x: 746, endPoint y: 411, distance: 467.9
click at [746, 411] on quentale-workspace at bounding box center [752, 360] width 1505 height 721
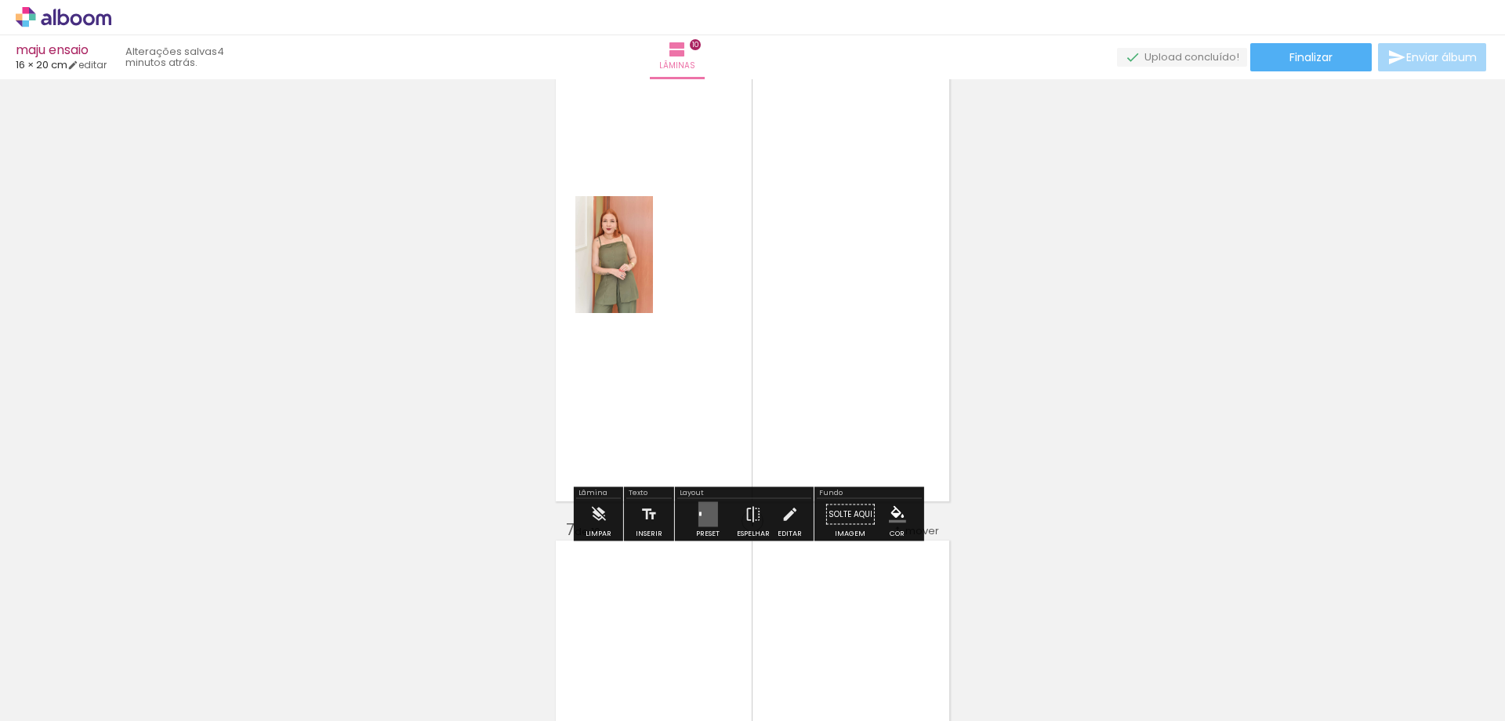
click at [712, 519] on quentale-layouter at bounding box center [708, 514] width 20 height 25
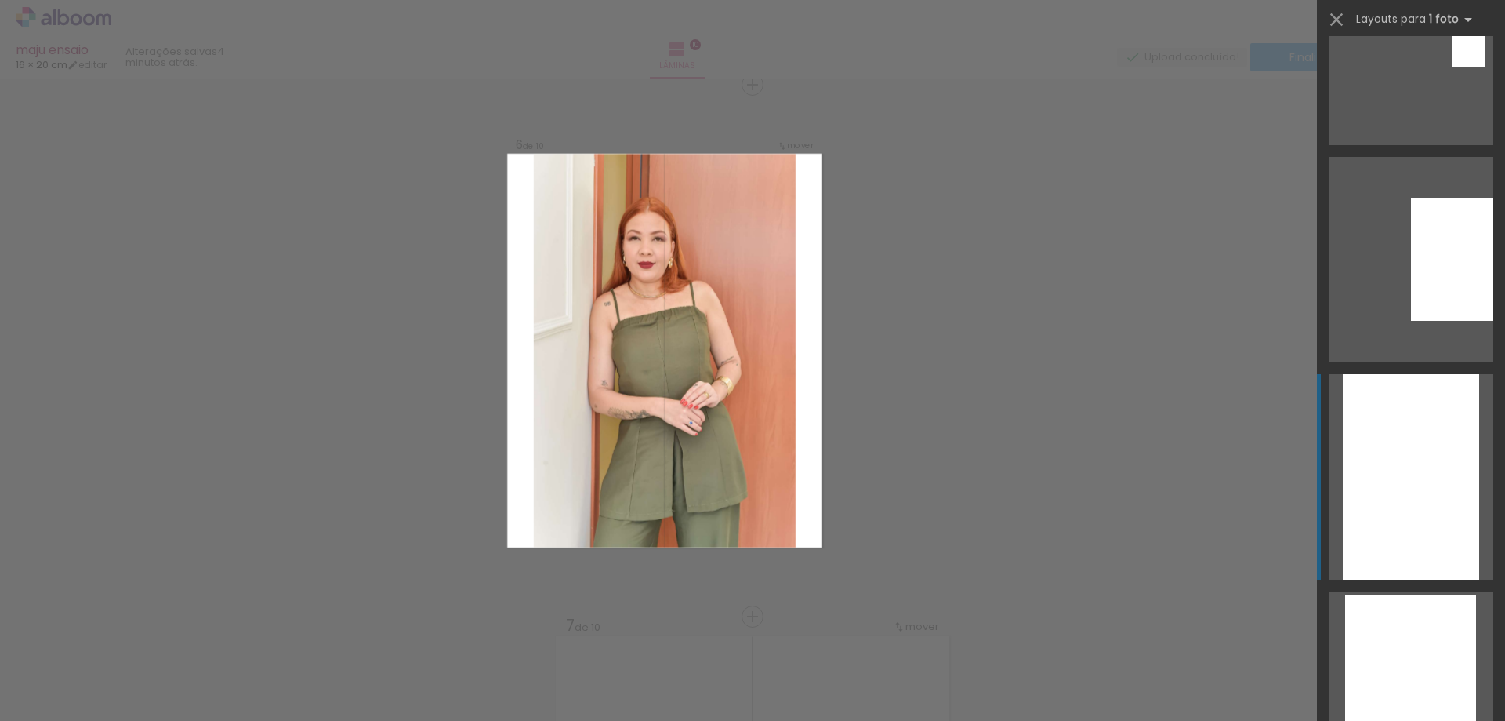
scroll to position [1647, 0]
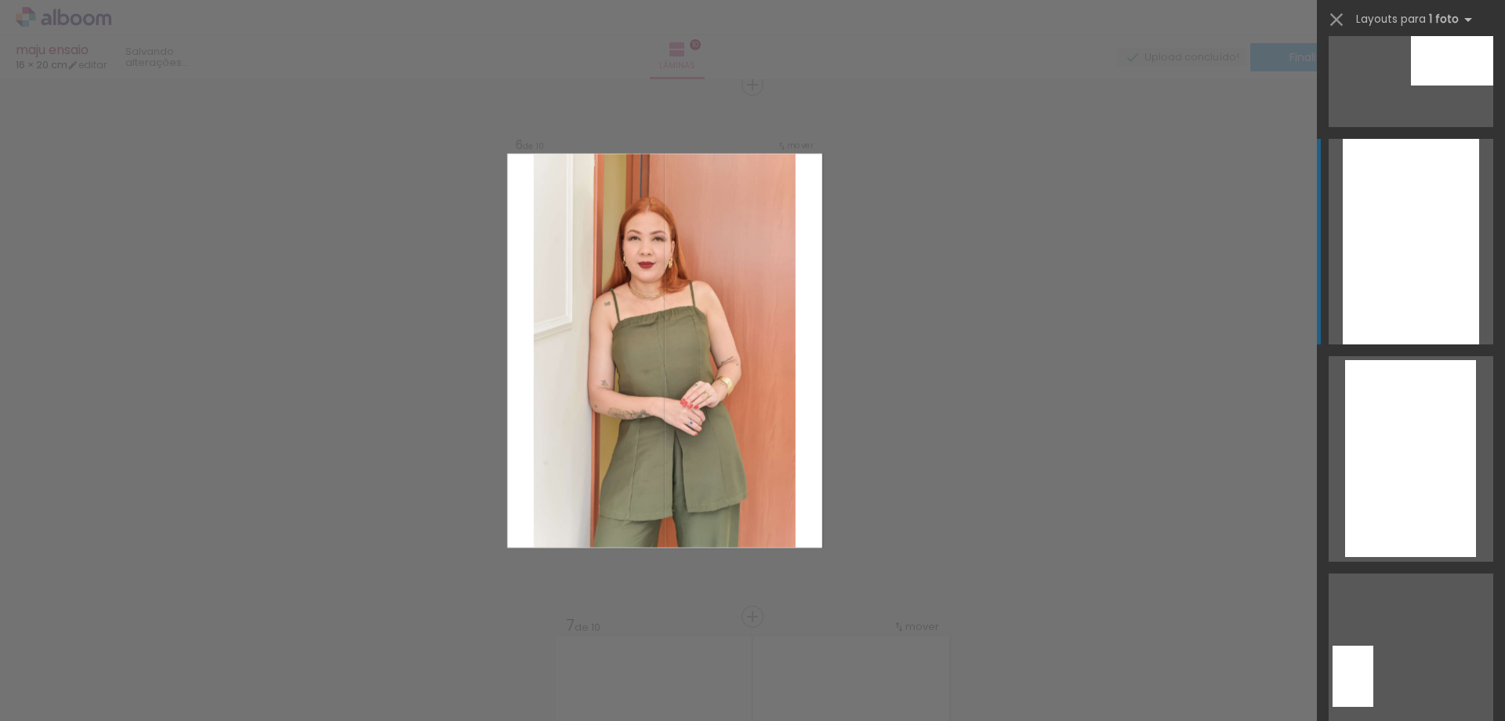
click at [1366, 292] on div at bounding box center [1411, 241] width 136 height 205
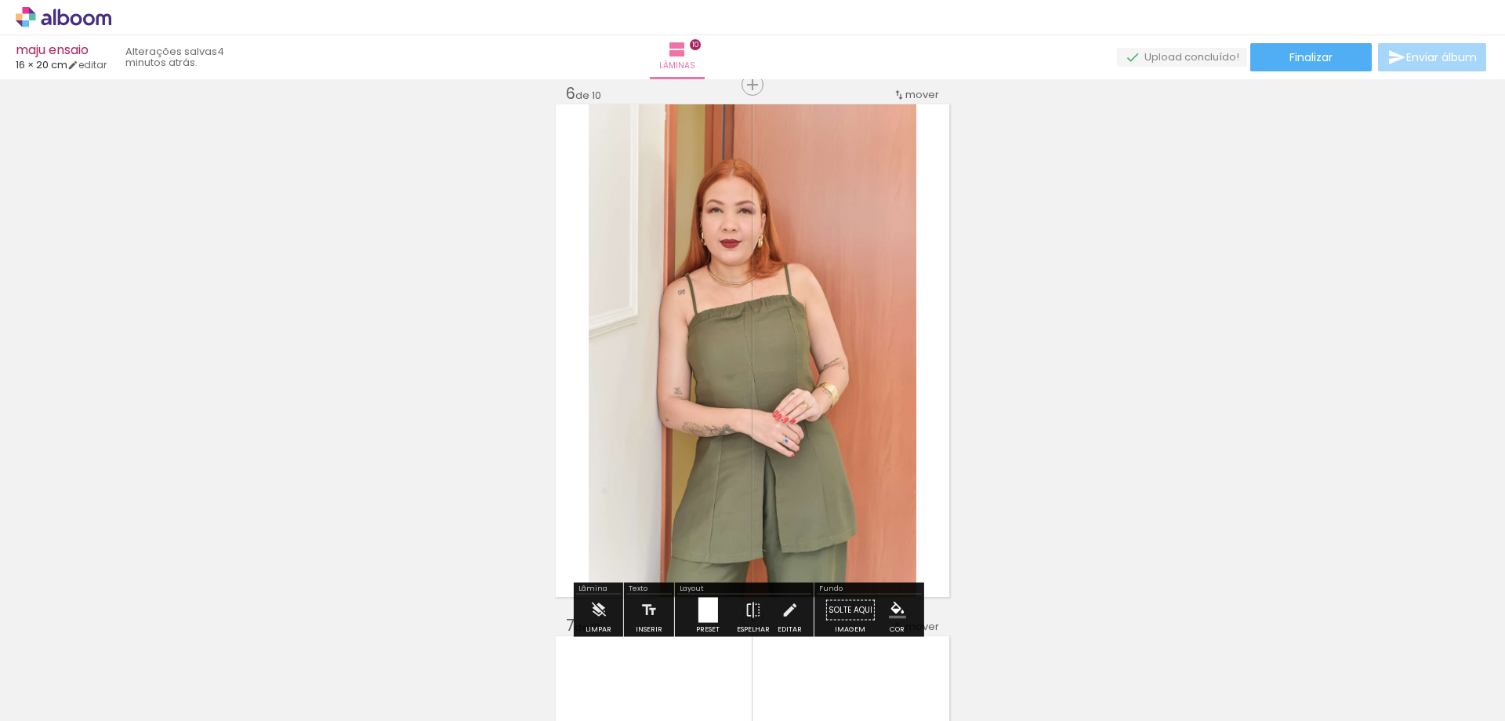
scroll to position [2992, 0]
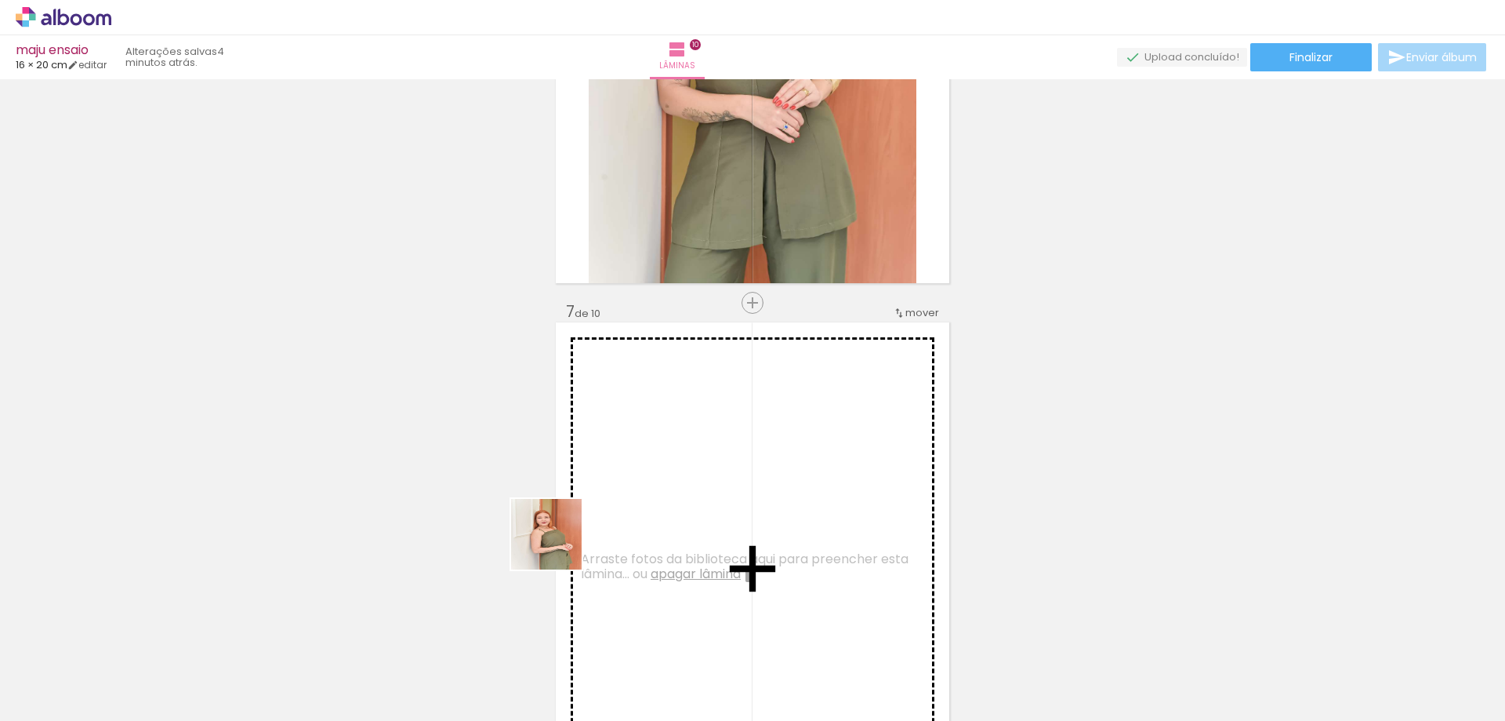
drag, startPoint x: 558, startPoint y: 546, endPoint x: 664, endPoint y: 445, distance: 145.9
click at [660, 442] on quentale-workspace at bounding box center [752, 360] width 1505 height 721
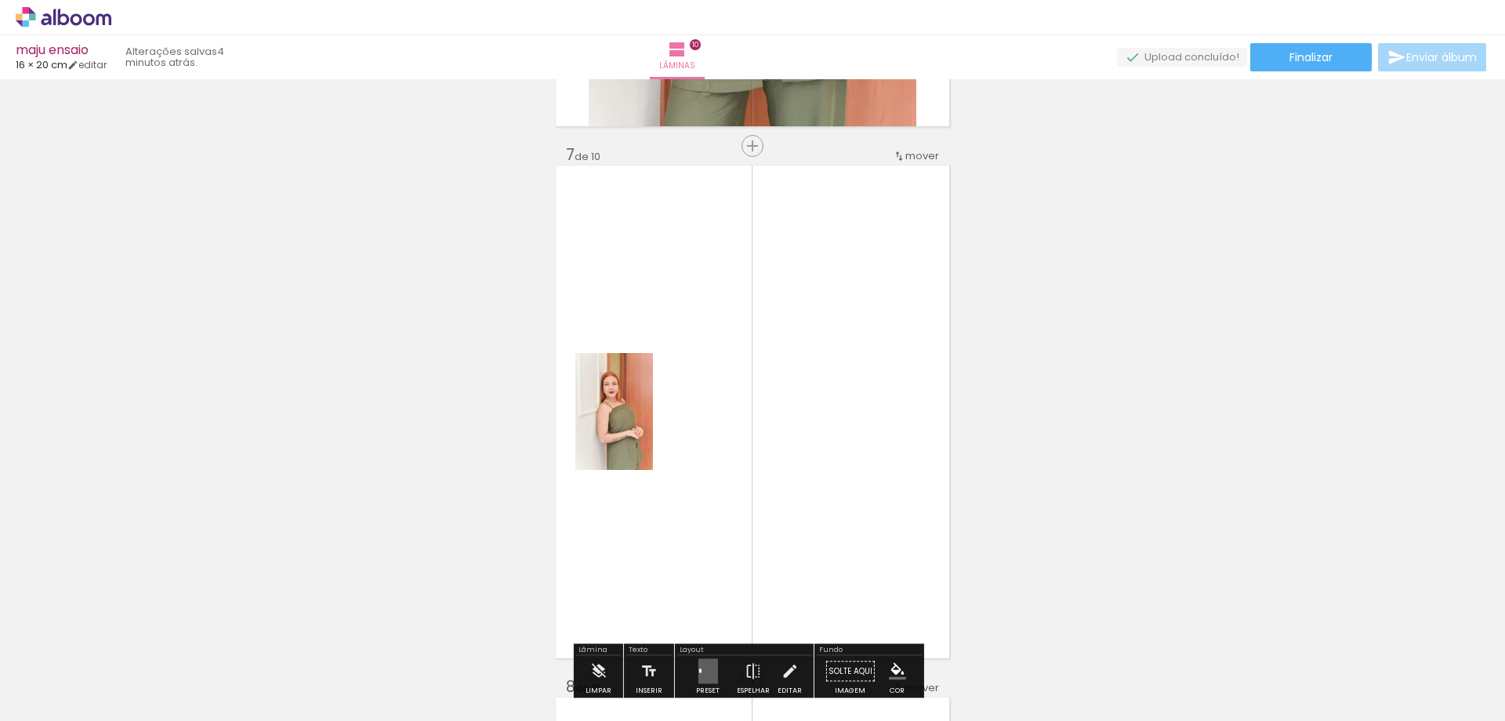
scroll to position [3227, 0]
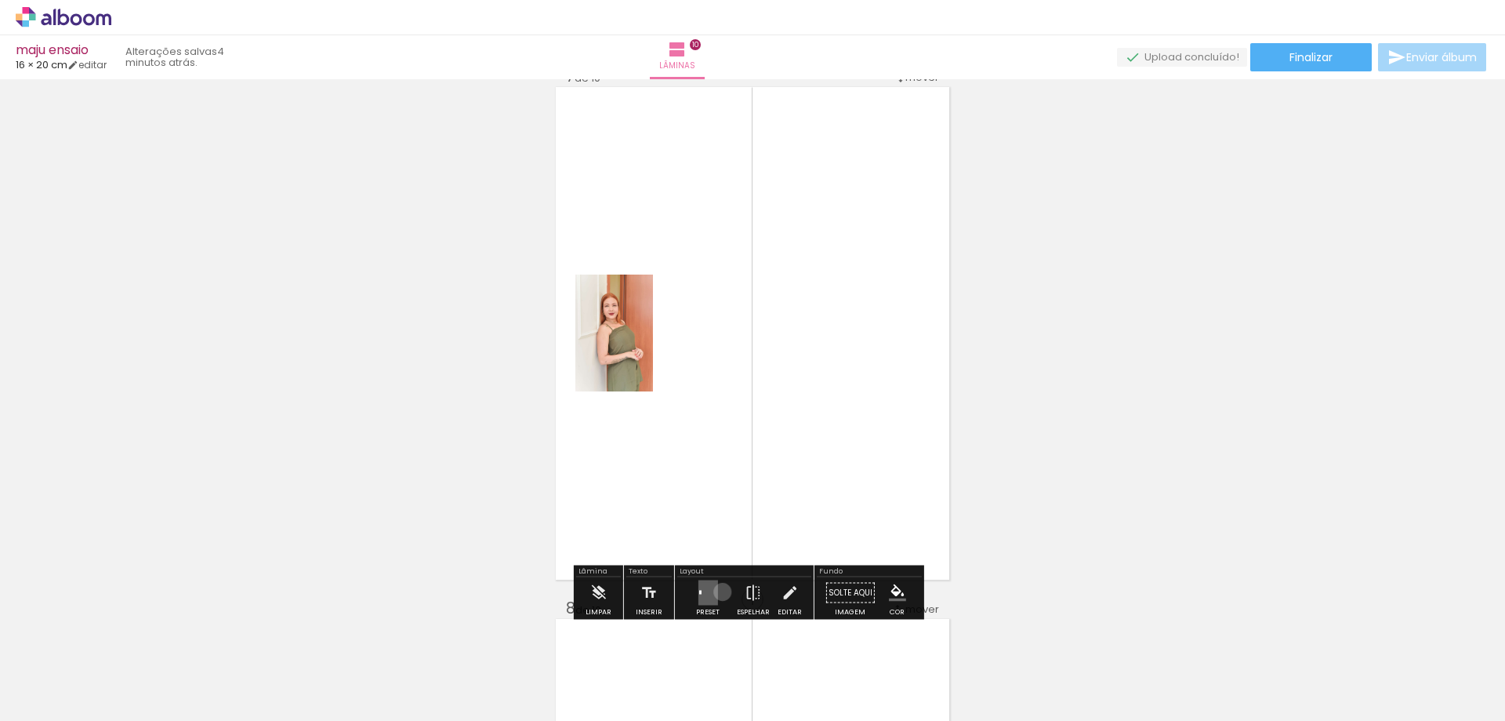
click at [719, 591] on div at bounding box center [708, 592] width 42 height 31
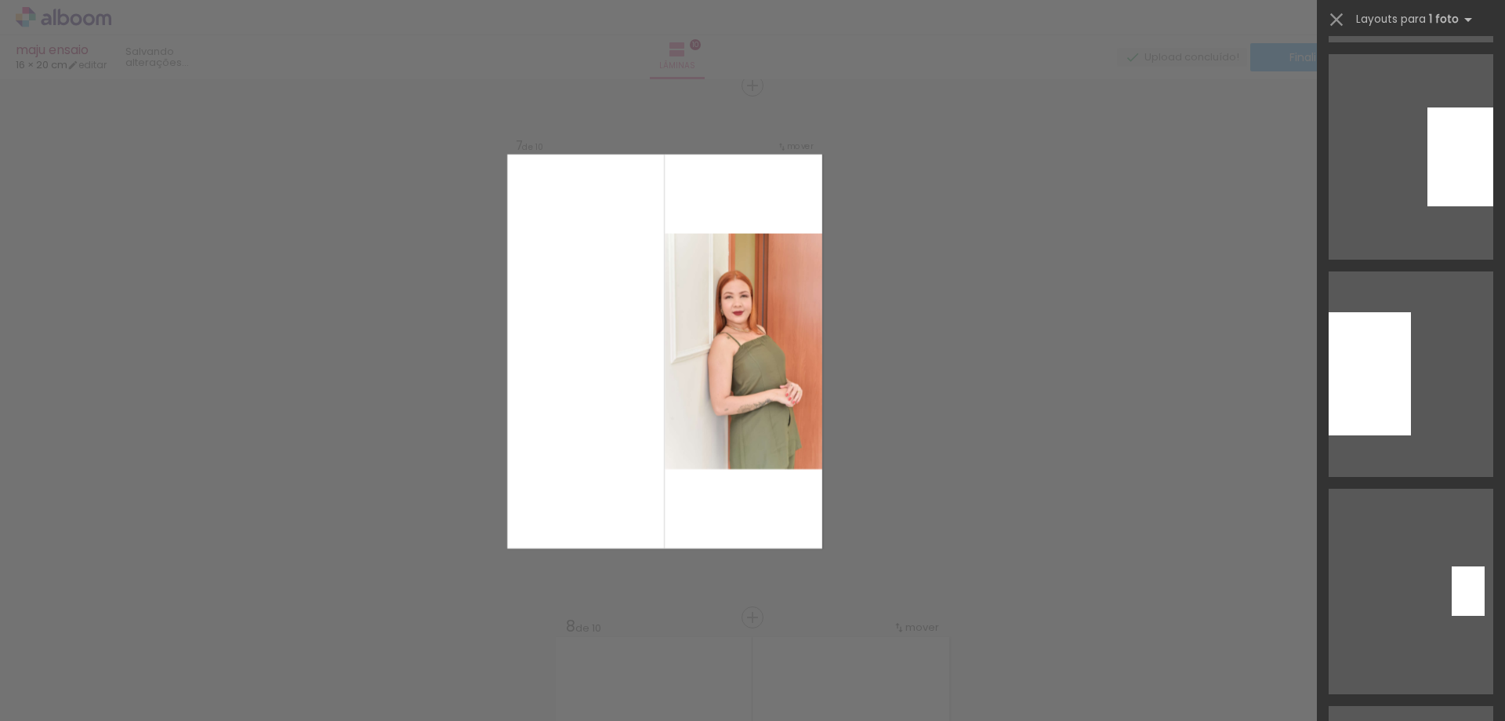
scroll to position [1333, 0]
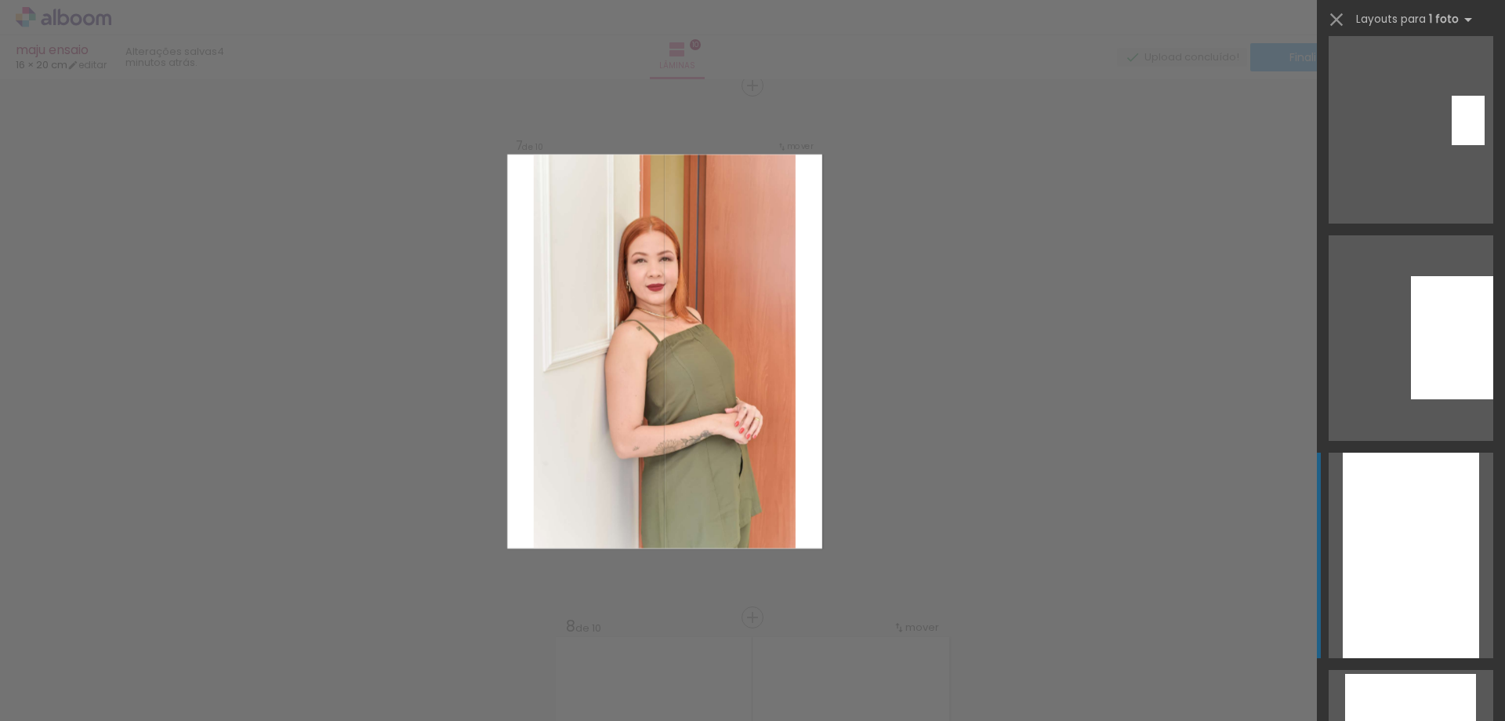
click at [1372, 503] on div at bounding box center [1411, 554] width 136 height 205
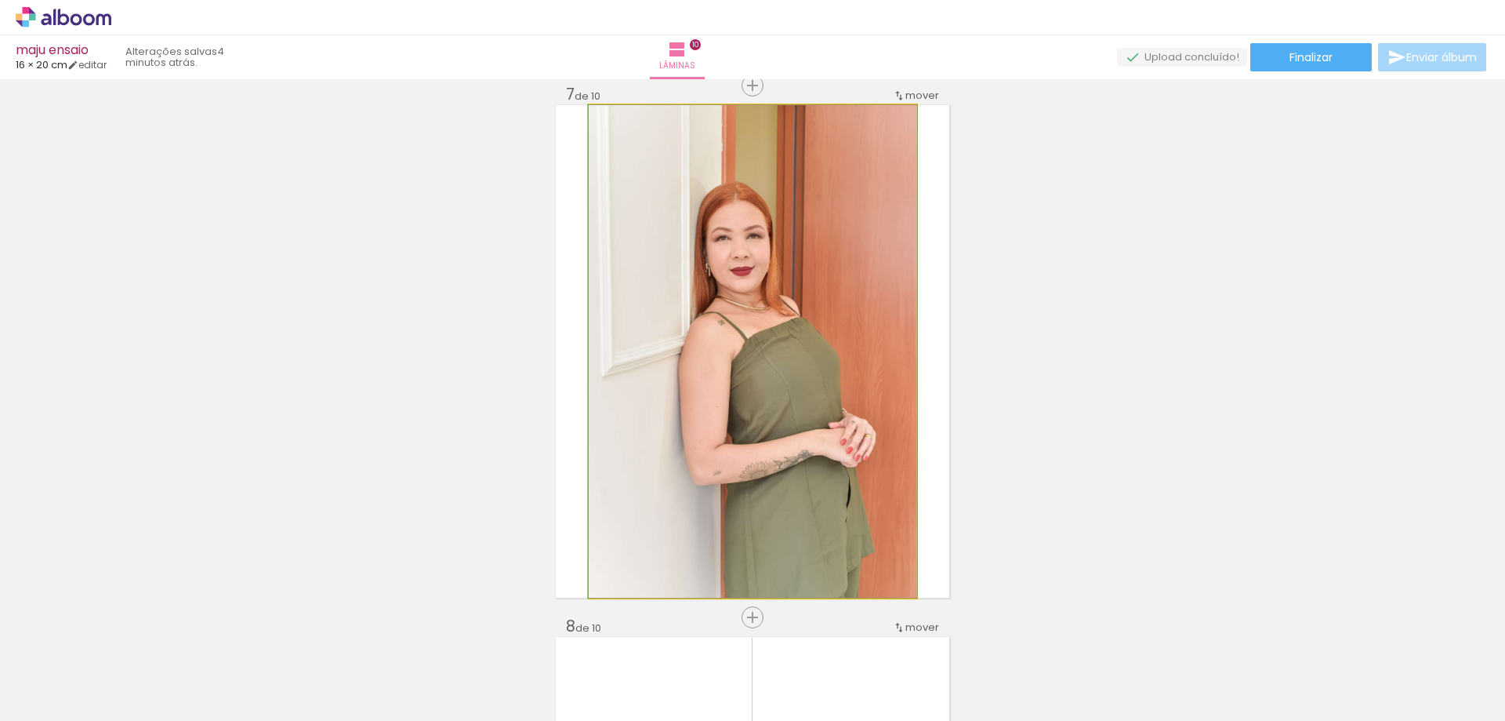
drag, startPoint x: 775, startPoint y: 401, endPoint x: 791, endPoint y: 394, distance: 17.6
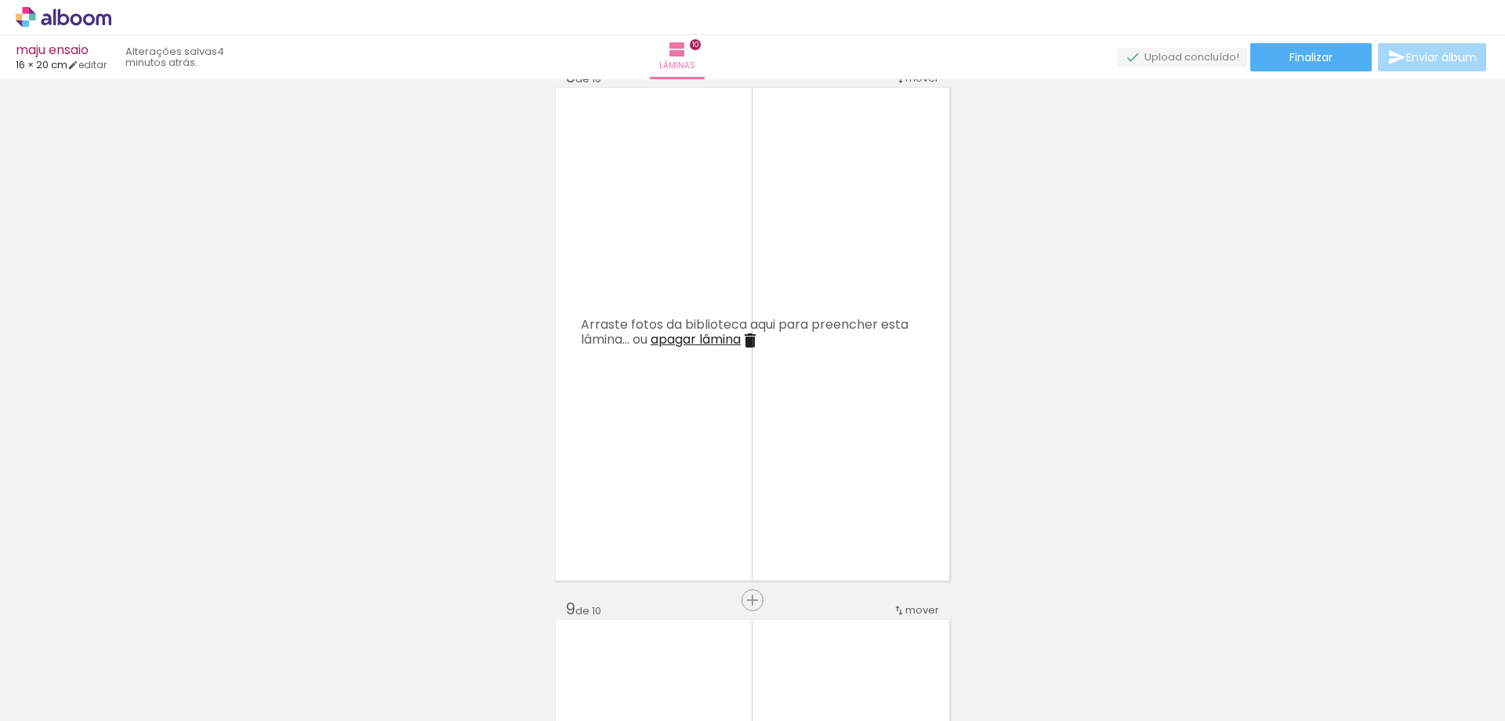
scroll to position [3601, 0]
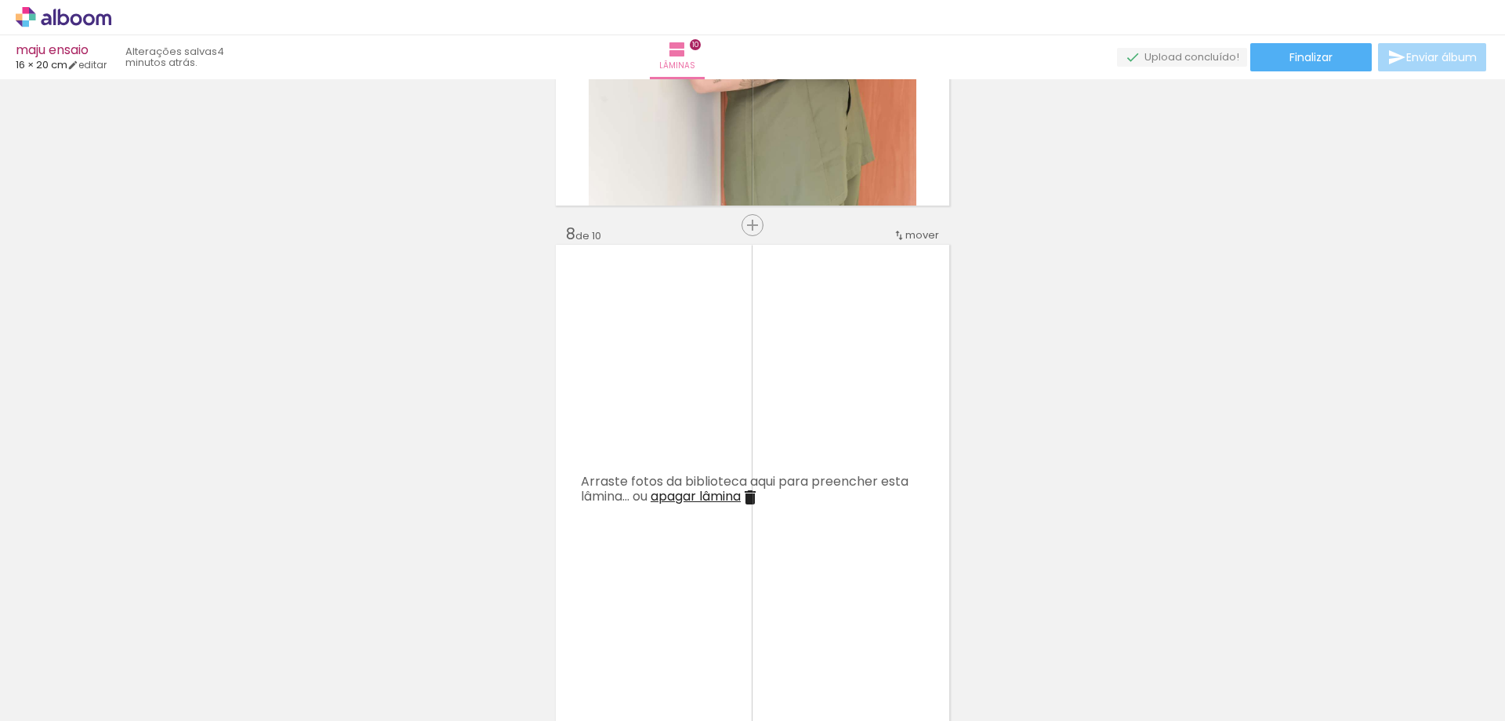
drag, startPoint x: 870, startPoint y: 665, endPoint x: 931, endPoint y: 653, distance: 62.3
click at [733, 510] on quentale-workspace at bounding box center [752, 360] width 1505 height 721
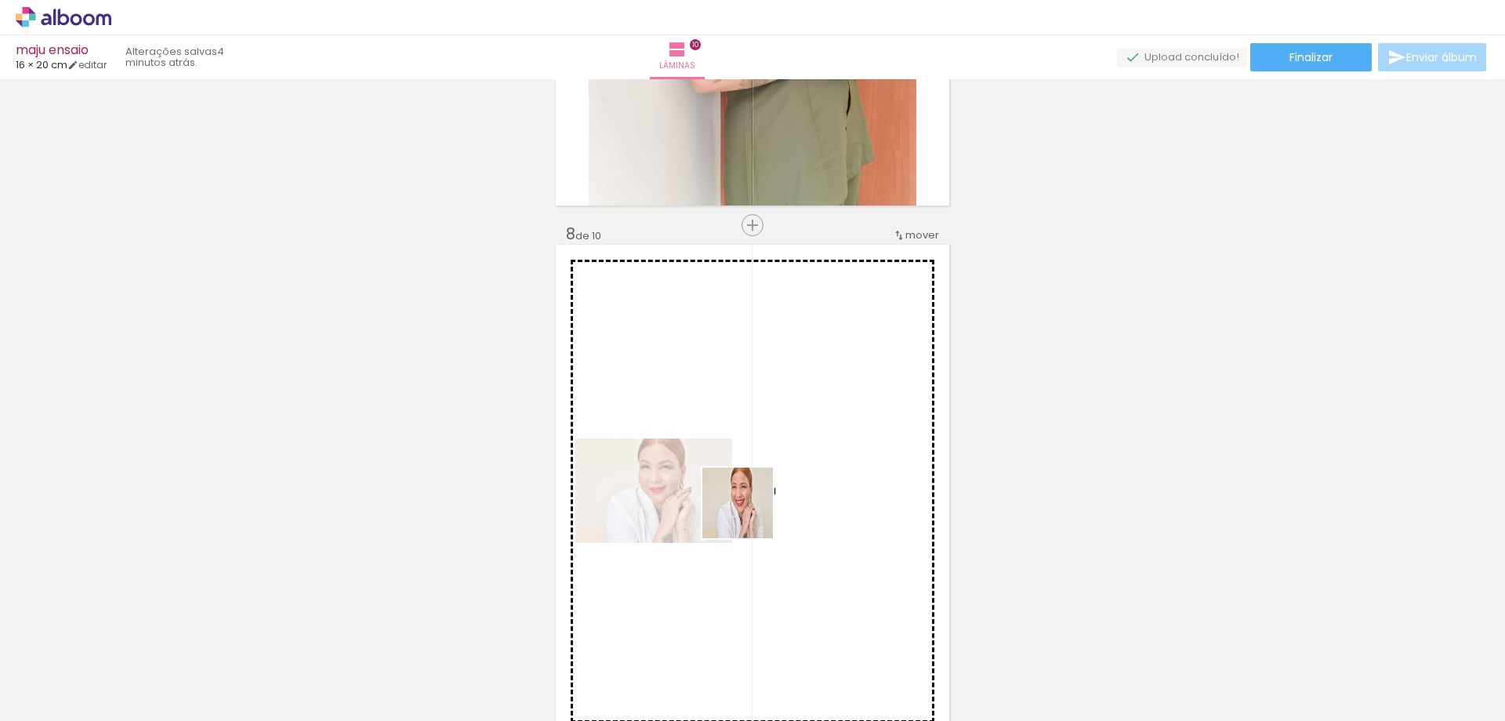
drag, startPoint x: 852, startPoint y: 575, endPoint x: 760, endPoint y: 575, distance: 92.5
click at [743, 509] on quentale-workspace at bounding box center [752, 360] width 1505 height 721
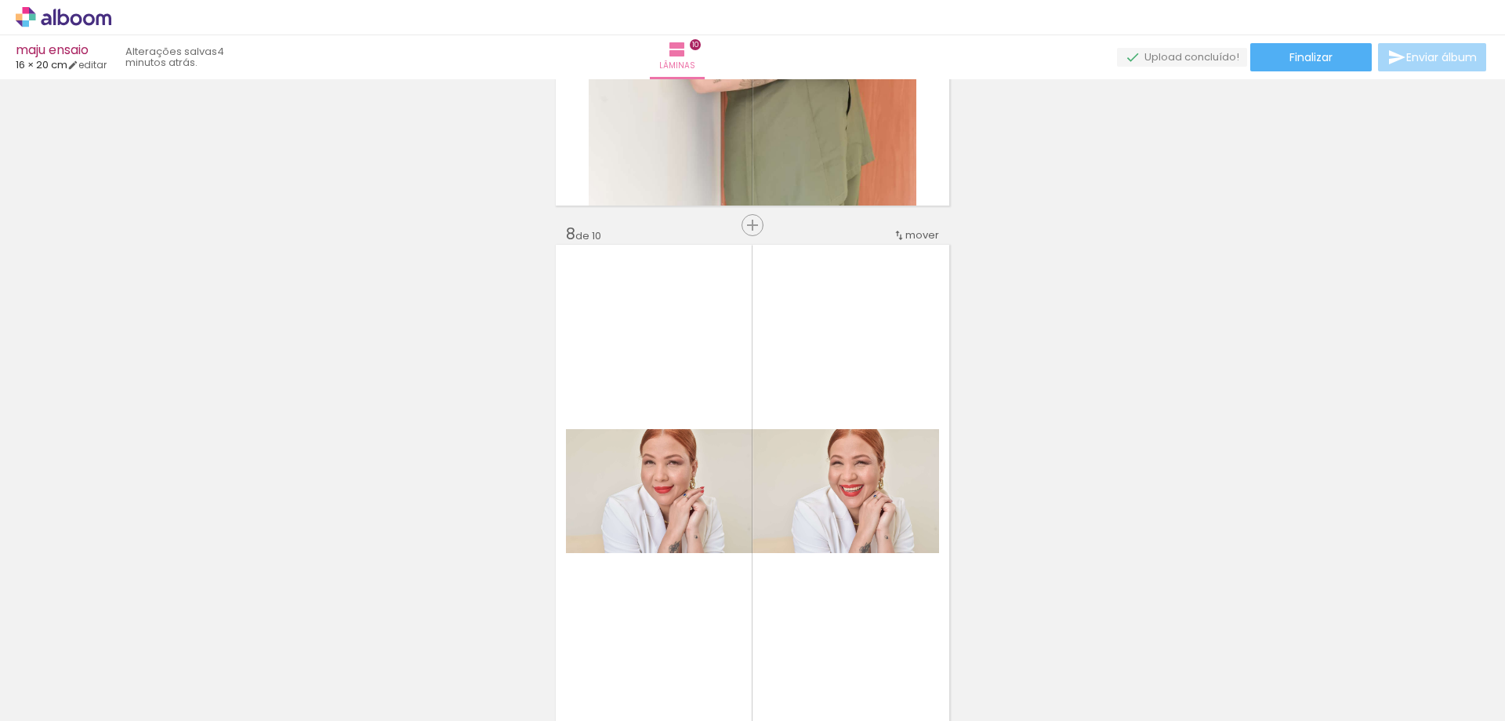
scroll to position [3758, 0]
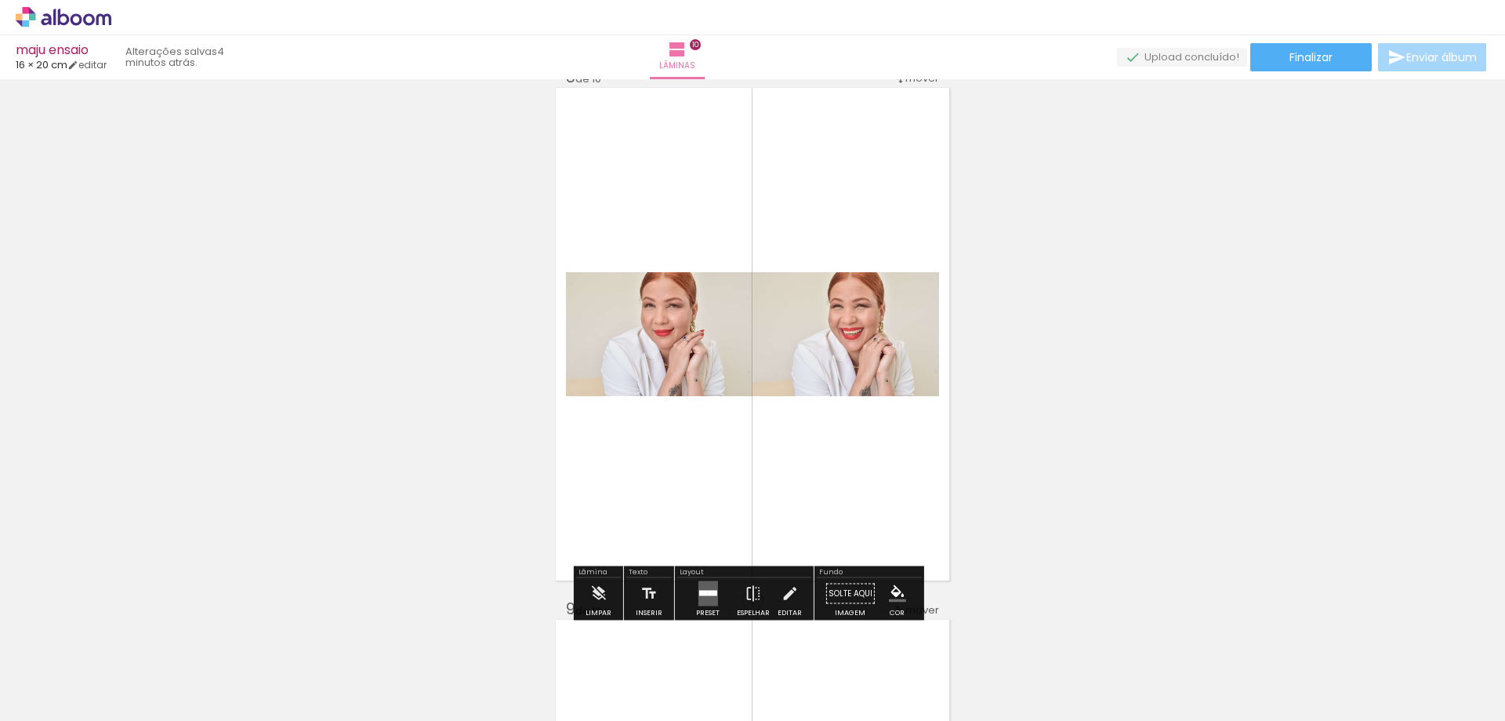
click at [707, 587] on quentale-layouter at bounding box center [708, 593] width 20 height 25
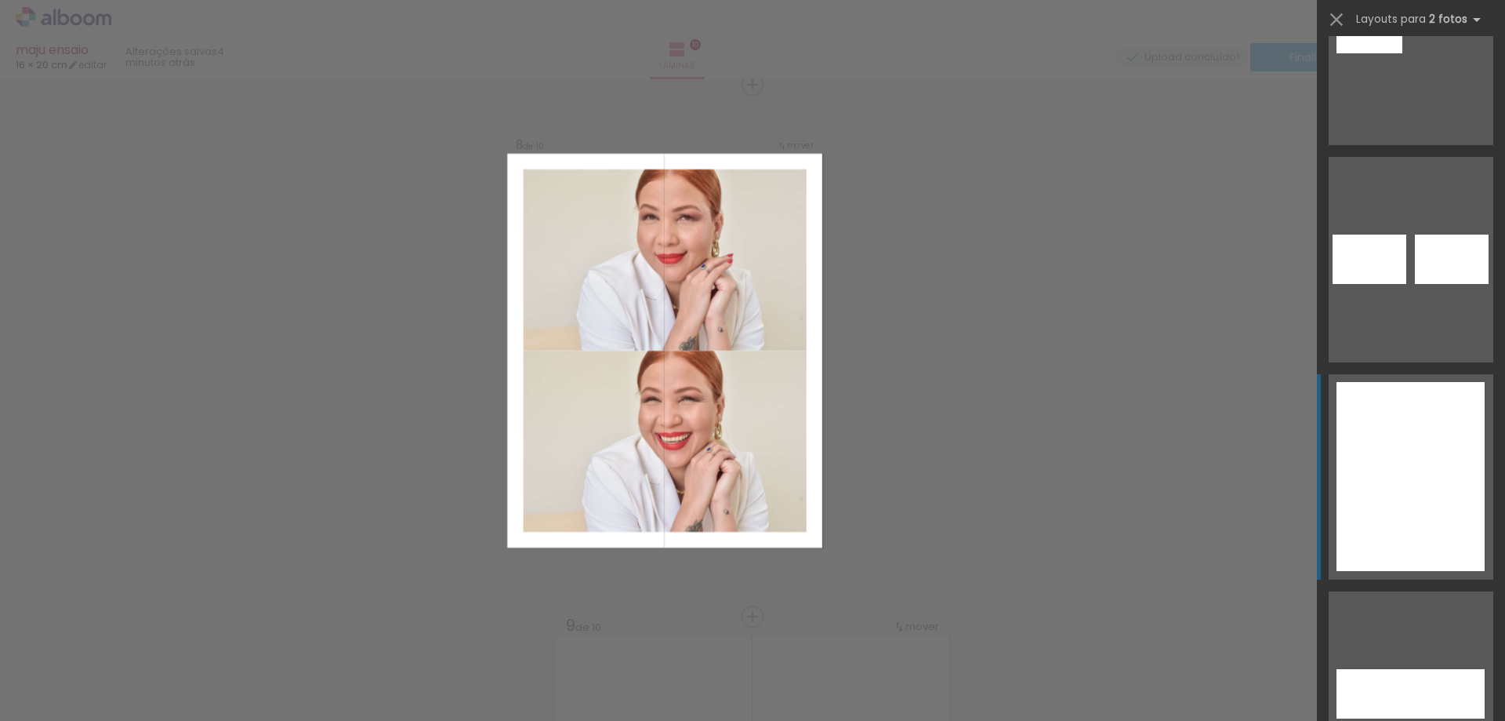
scroll to position [1647, 0]
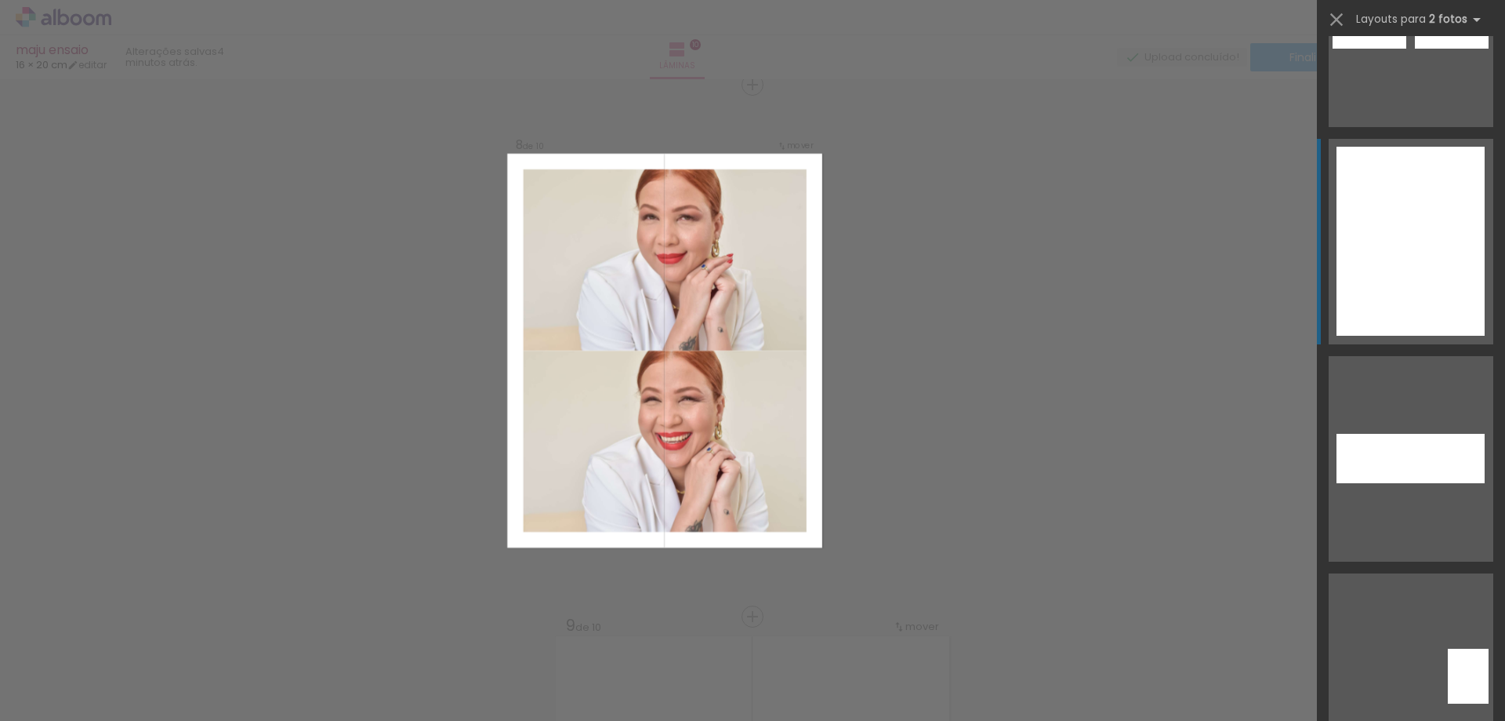
click at [1395, 268] on div at bounding box center [1411, 288] width 148 height 95
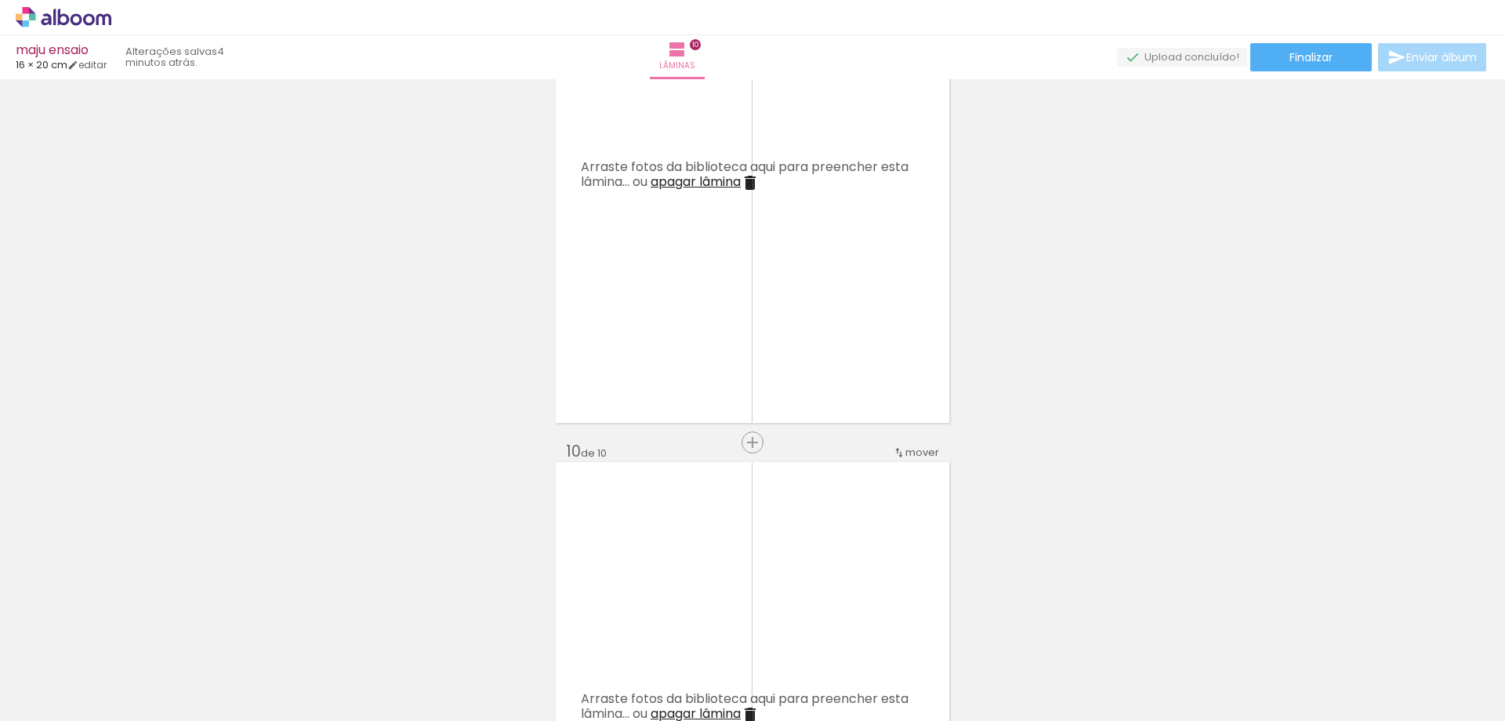
scroll to position [4369, 0]
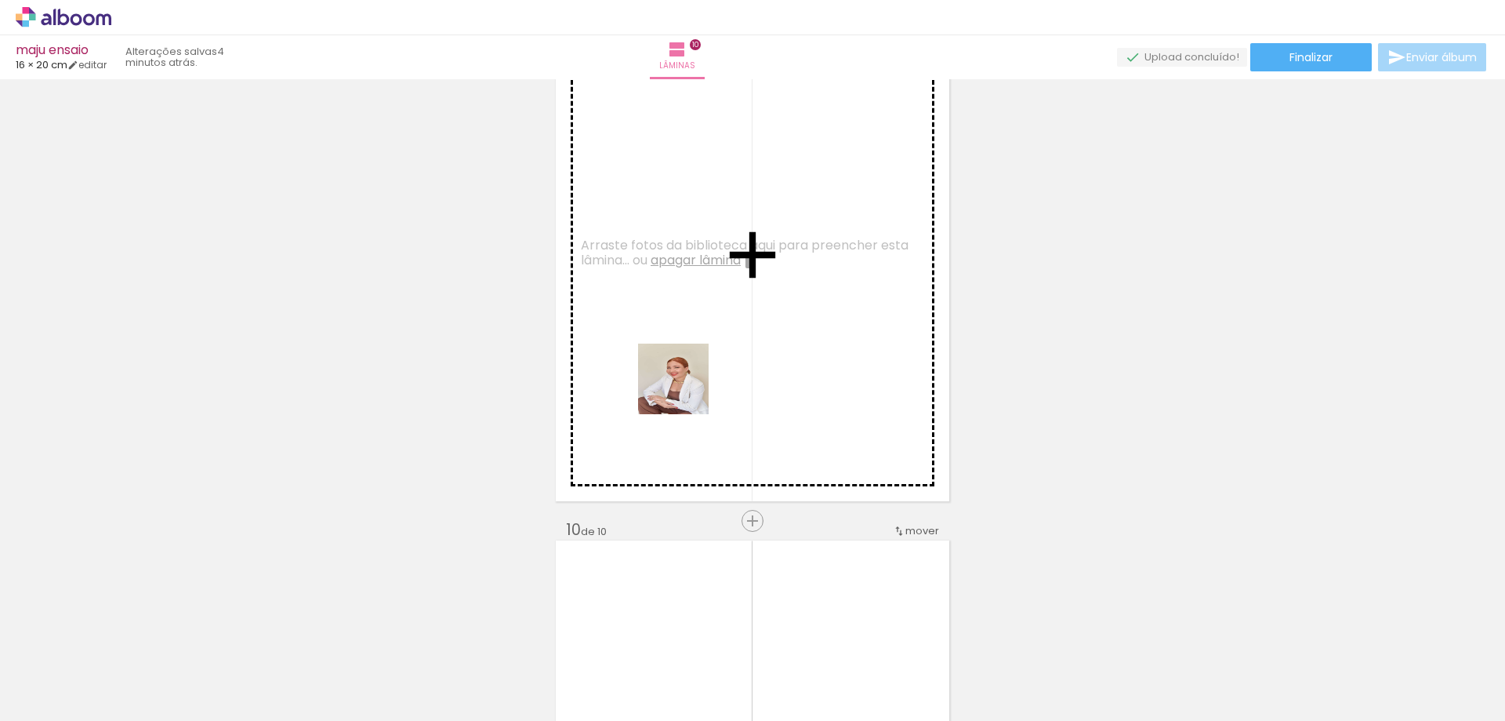
drag, startPoint x: 959, startPoint y: 586, endPoint x: 685, endPoint y: 390, distance: 336.2
click at [685, 390] on quentale-workspace at bounding box center [752, 360] width 1505 height 721
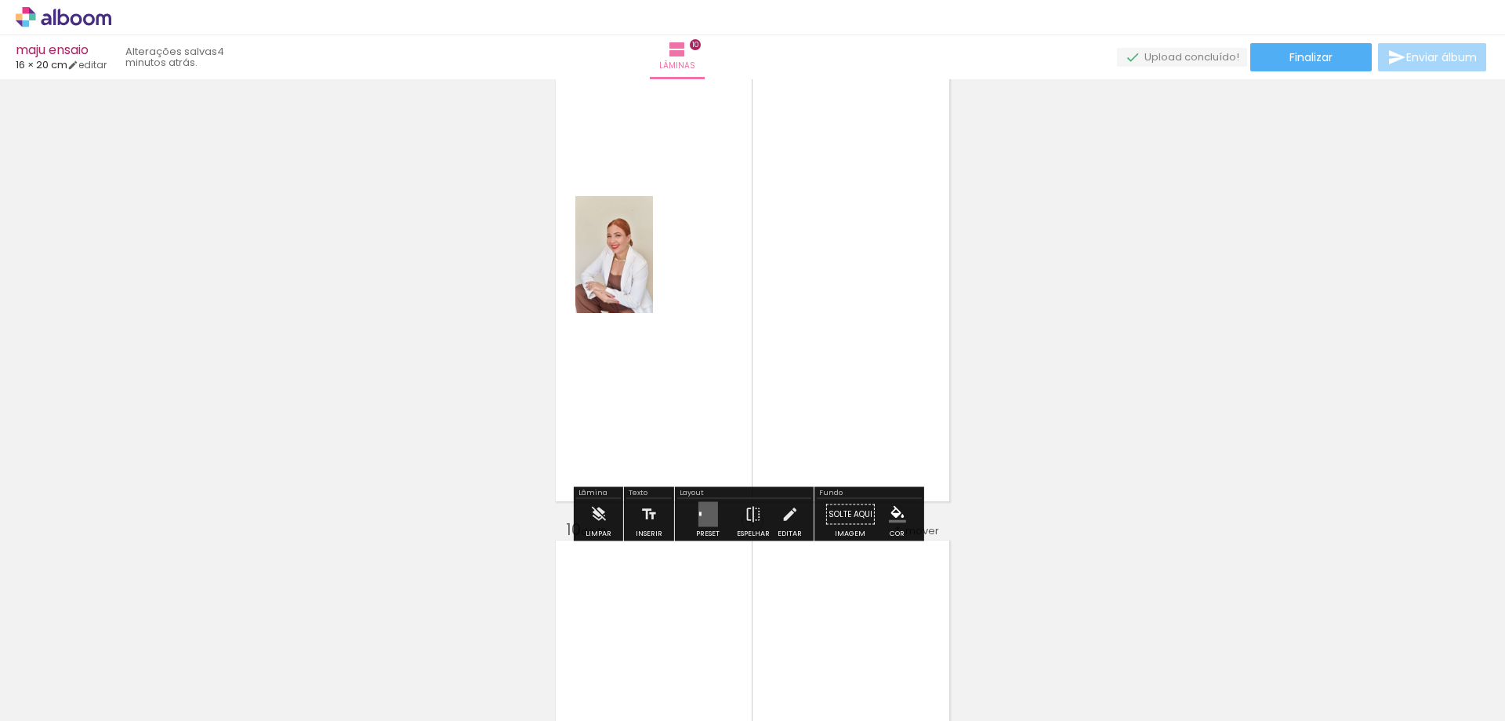
drag, startPoint x: 712, startPoint y: 514, endPoint x: 739, endPoint y: 511, distance: 26.8
click at [713, 513] on quentale-layouter at bounding box center [708, 514] width 20 height 25
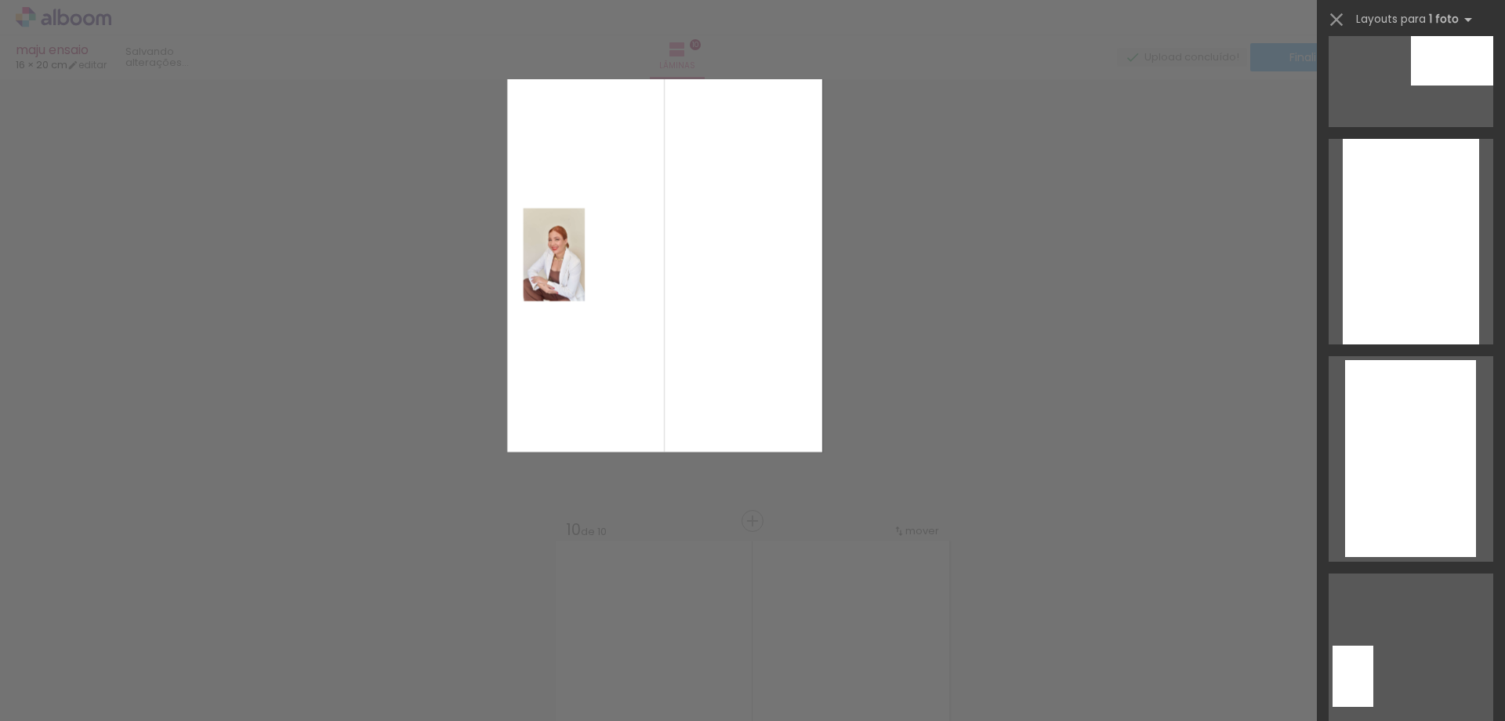
scroll to position [0, 0]
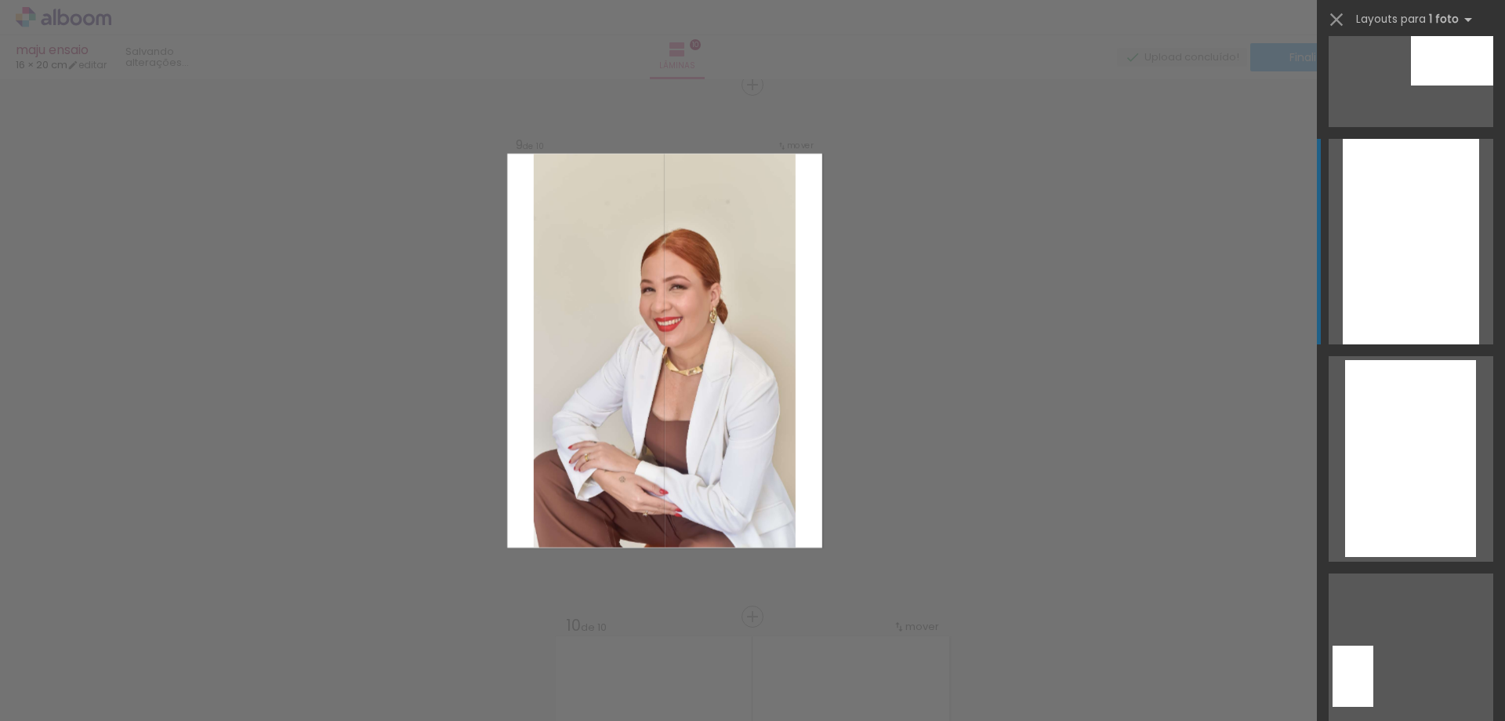
click at [1382, 267] on div at bounding box center [1411, 241] width 136 height 205
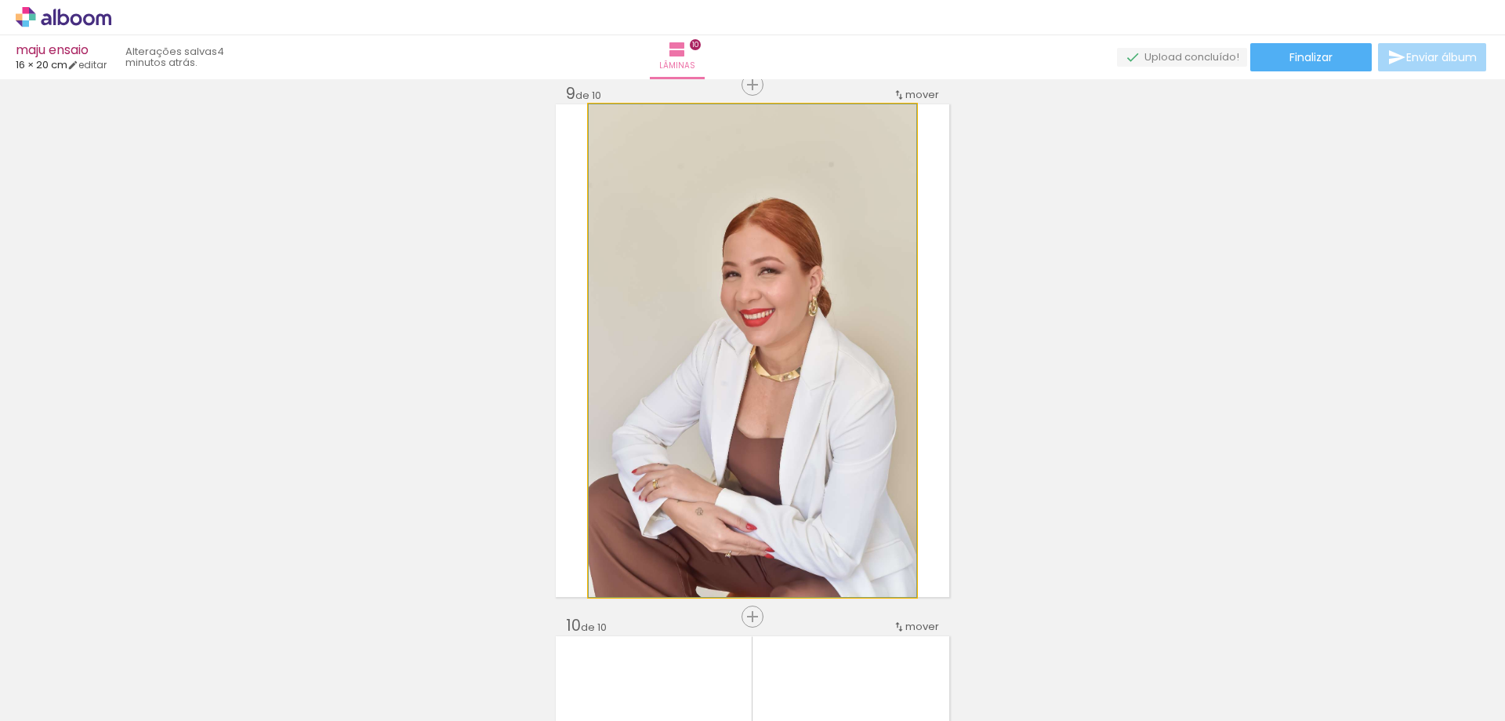
drag, startPoint x: 903, startPoint y: 339, endPoint x: 899, endPoint y: 320, distance: 19.2
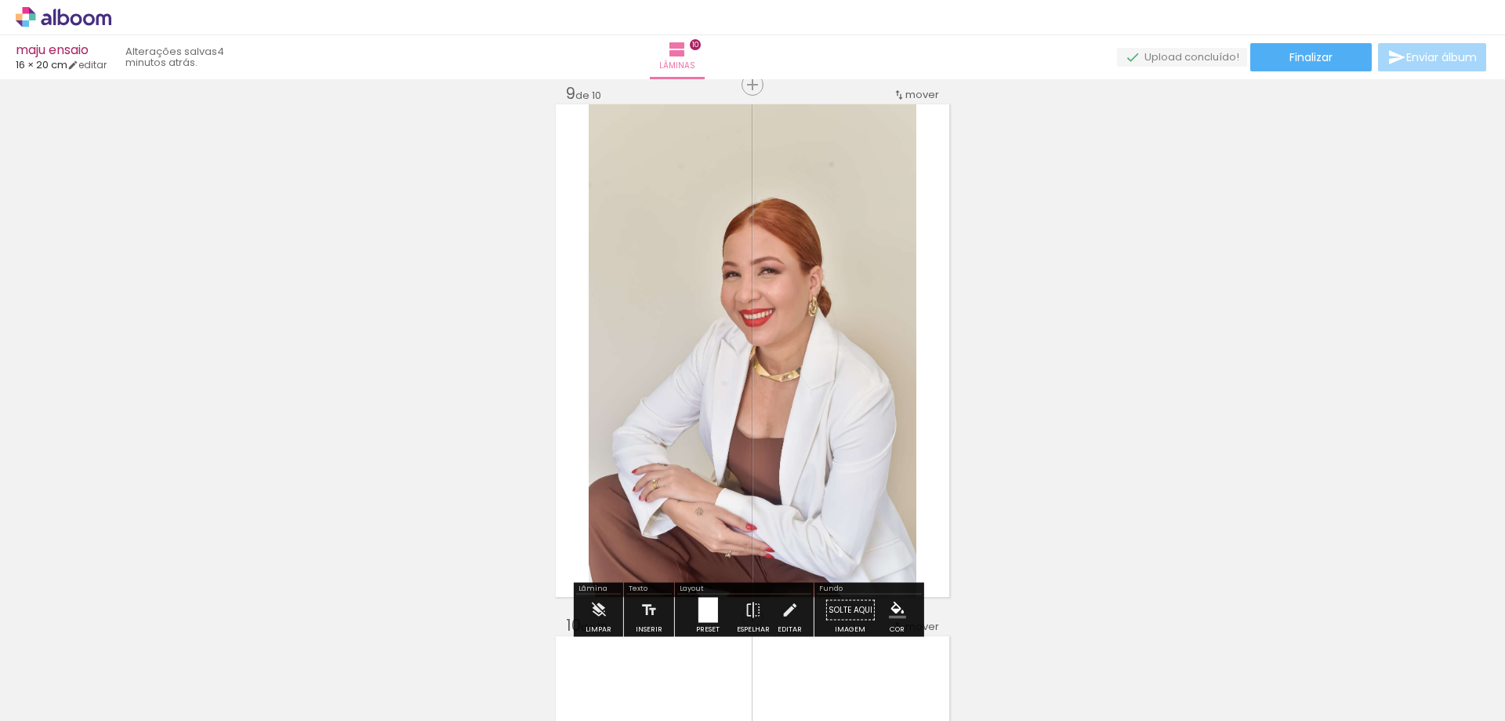
click at [711, 603] on div at bounding box center [708, 609] width 20 height 25
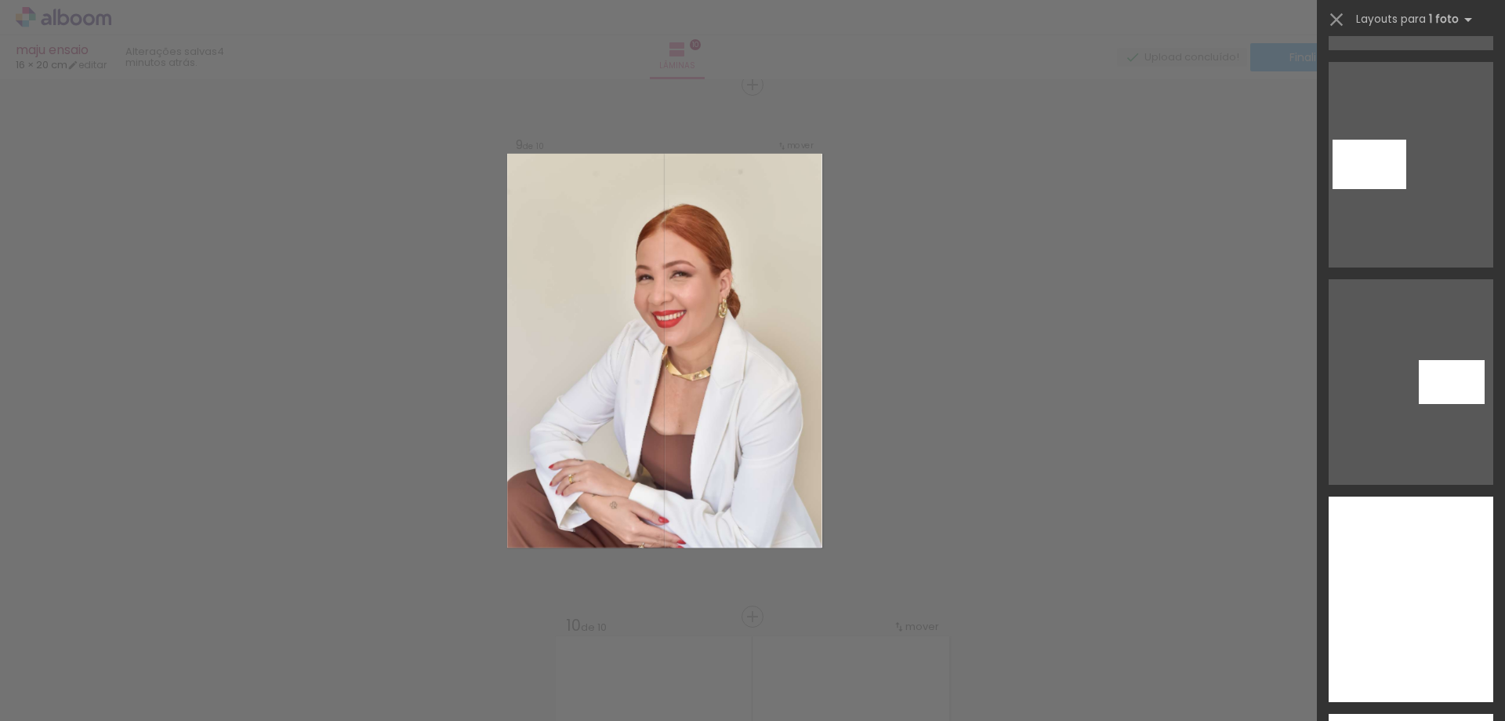
scroll to position [9500, 0]
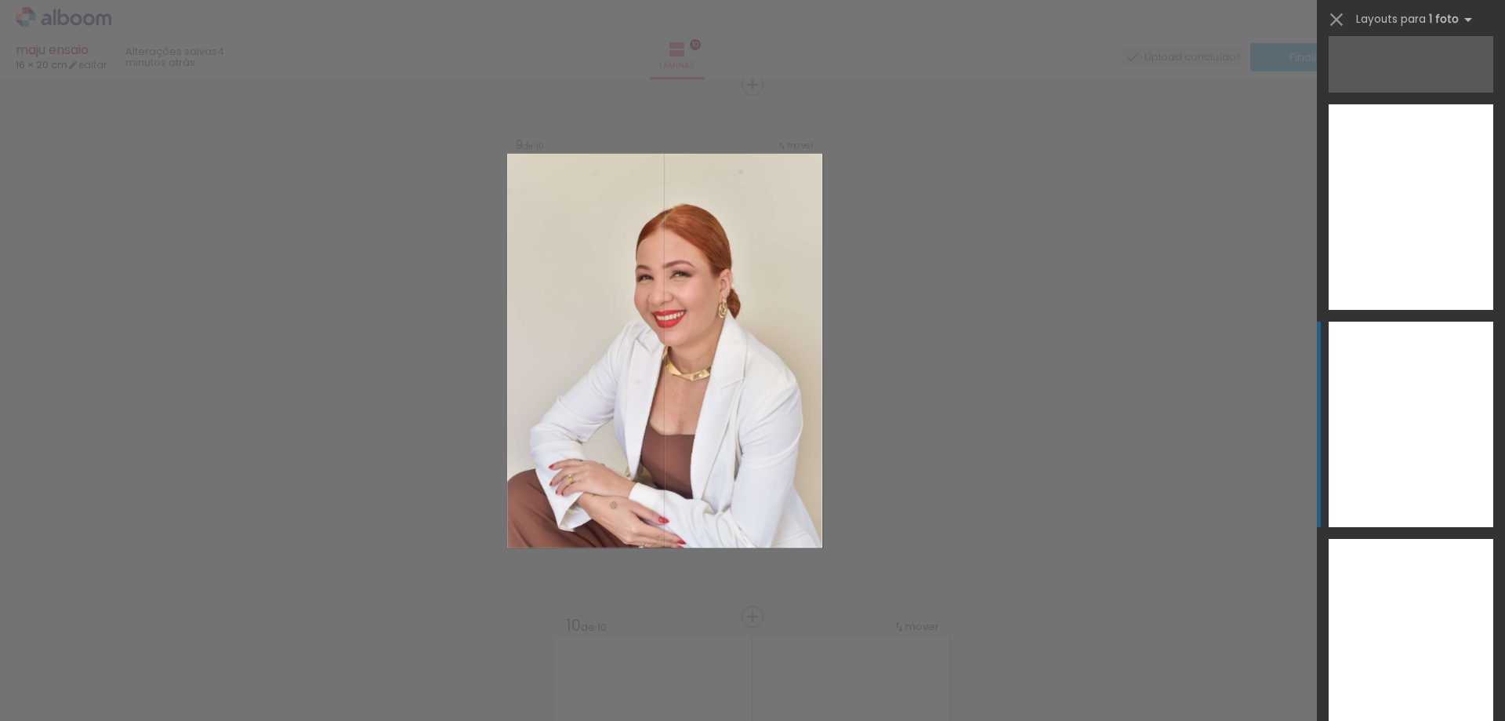
click at [1387, 328] on div at bounding box center [1411, 423] width 165 height 205
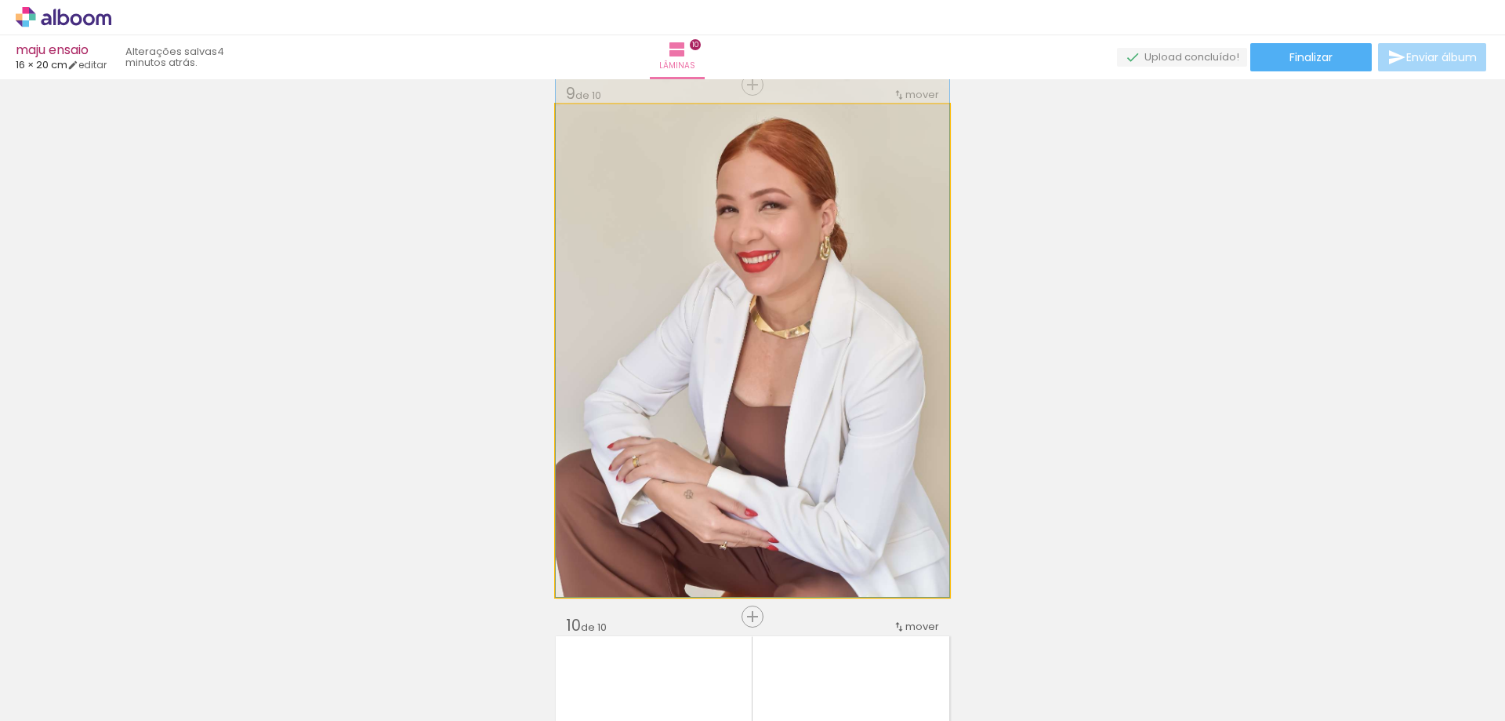
drag, startPoint x: 830, startPoint y: 398, endPoint x: 843, endPoint y: 321, distance: 78.0
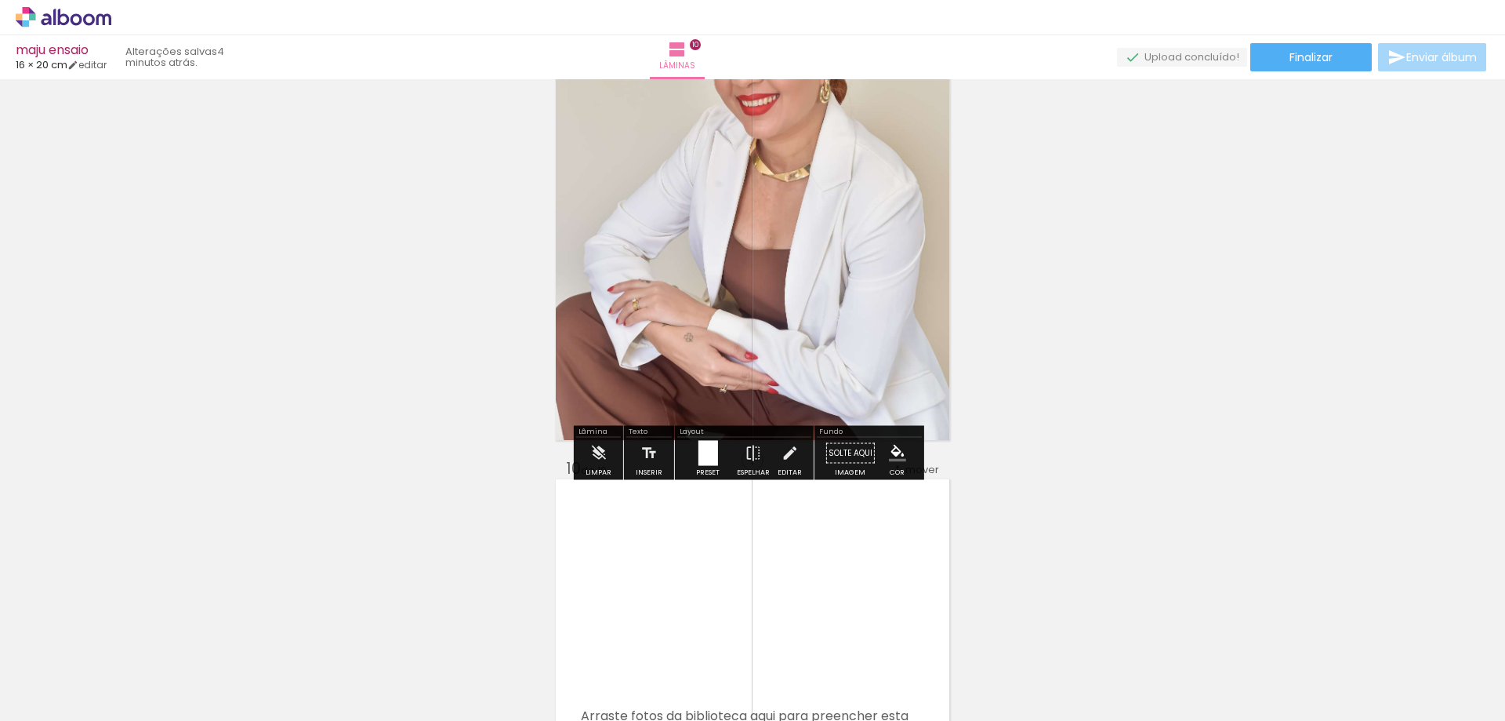
scroll to position [4587, 0]
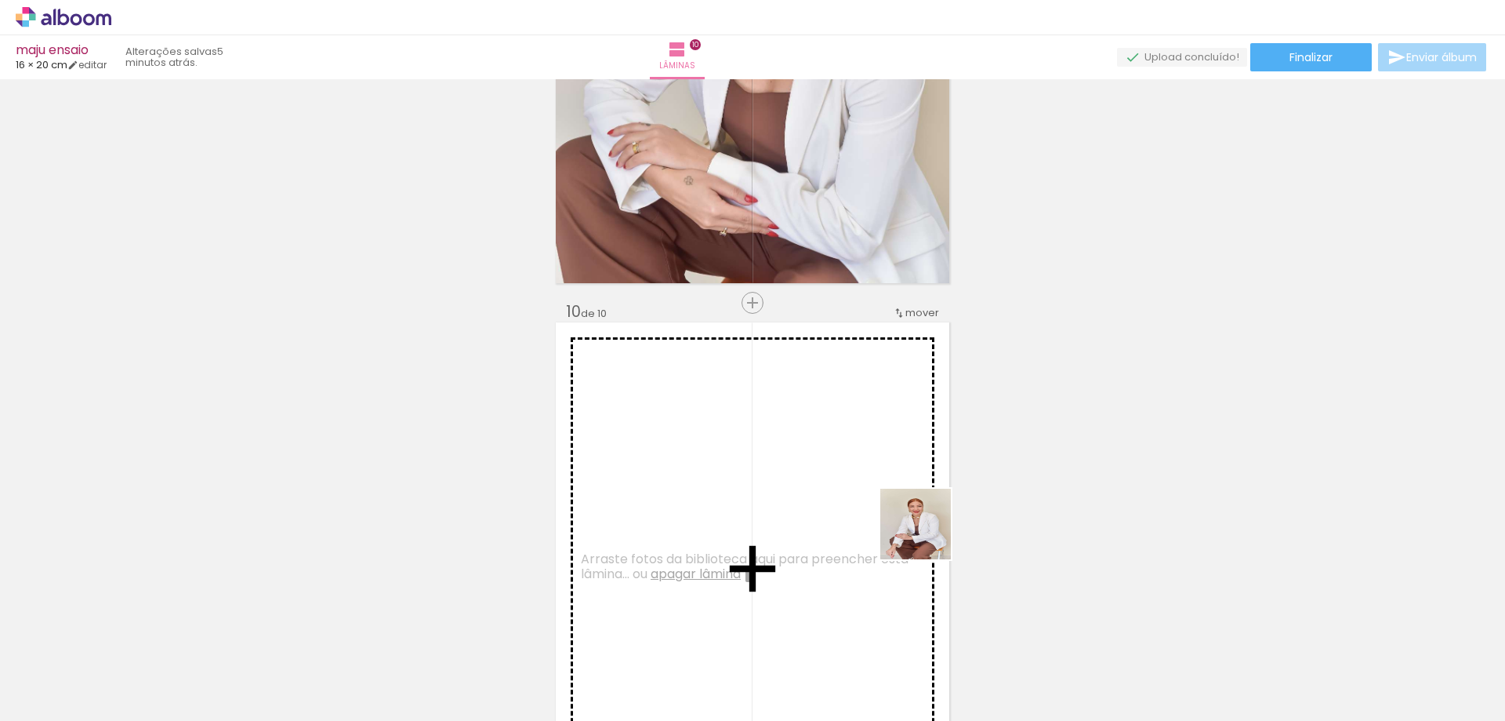
drag, startPoint x: 1307, startPoint y: 678, endPoint x: 765, endPoint y: 486, distance: 574.9
click at [687, 463] on quentale-workspace at bounding box center [752, 360] width 1505 height 721
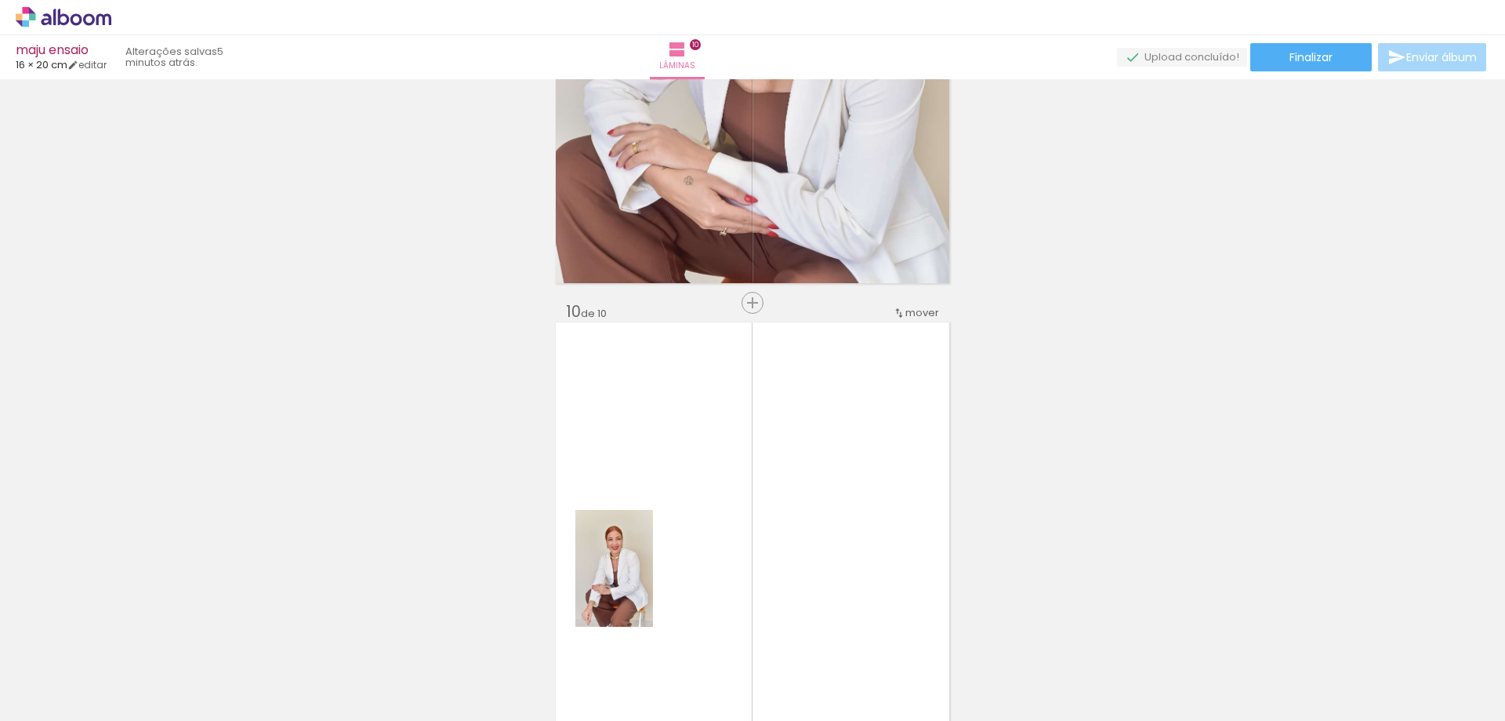
scroll to position [4822, 0]
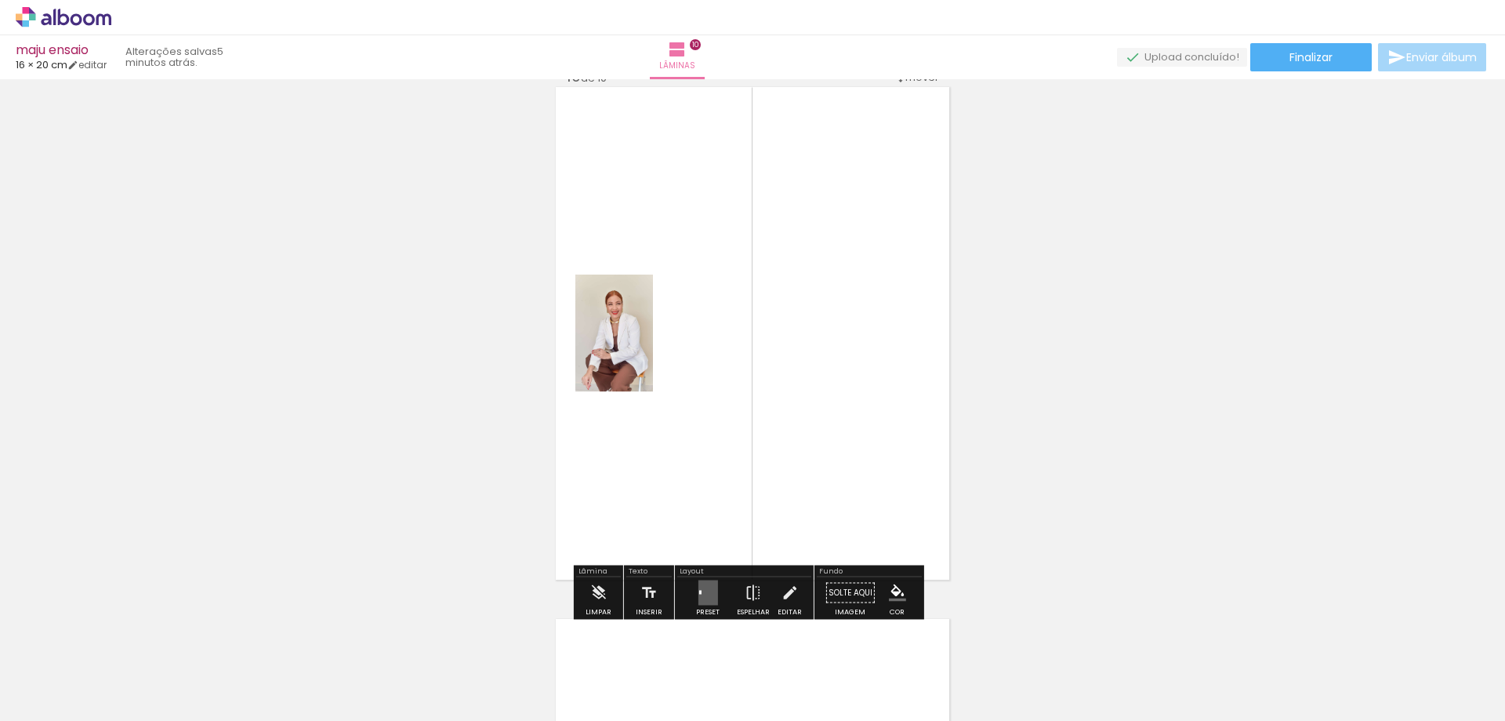
click at [708, 596] on quentale-layouter at bounding box center [708, 592] width 20 height 25
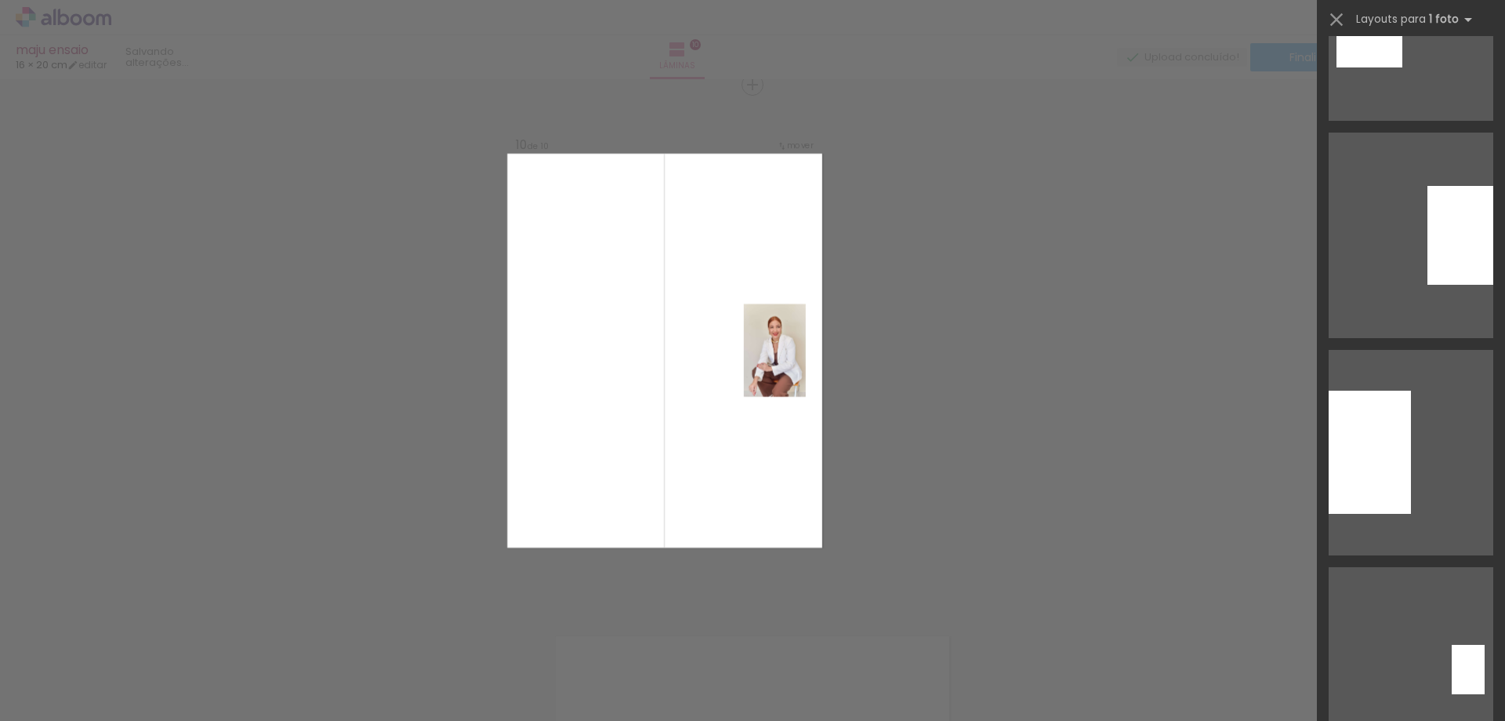
scroll to position [1255, 0]
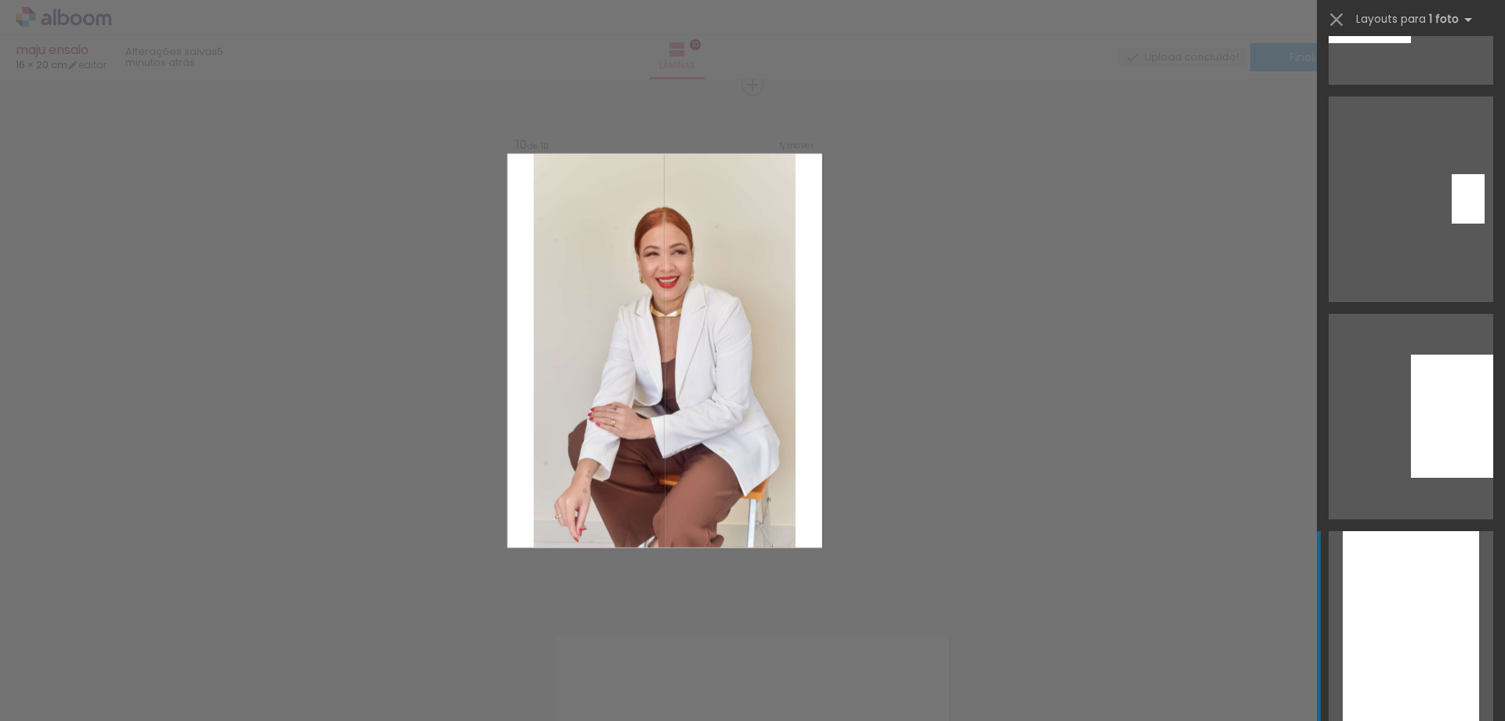
click at [1375, 582] on div at bounding box center [1411, 633] width 136 height 205
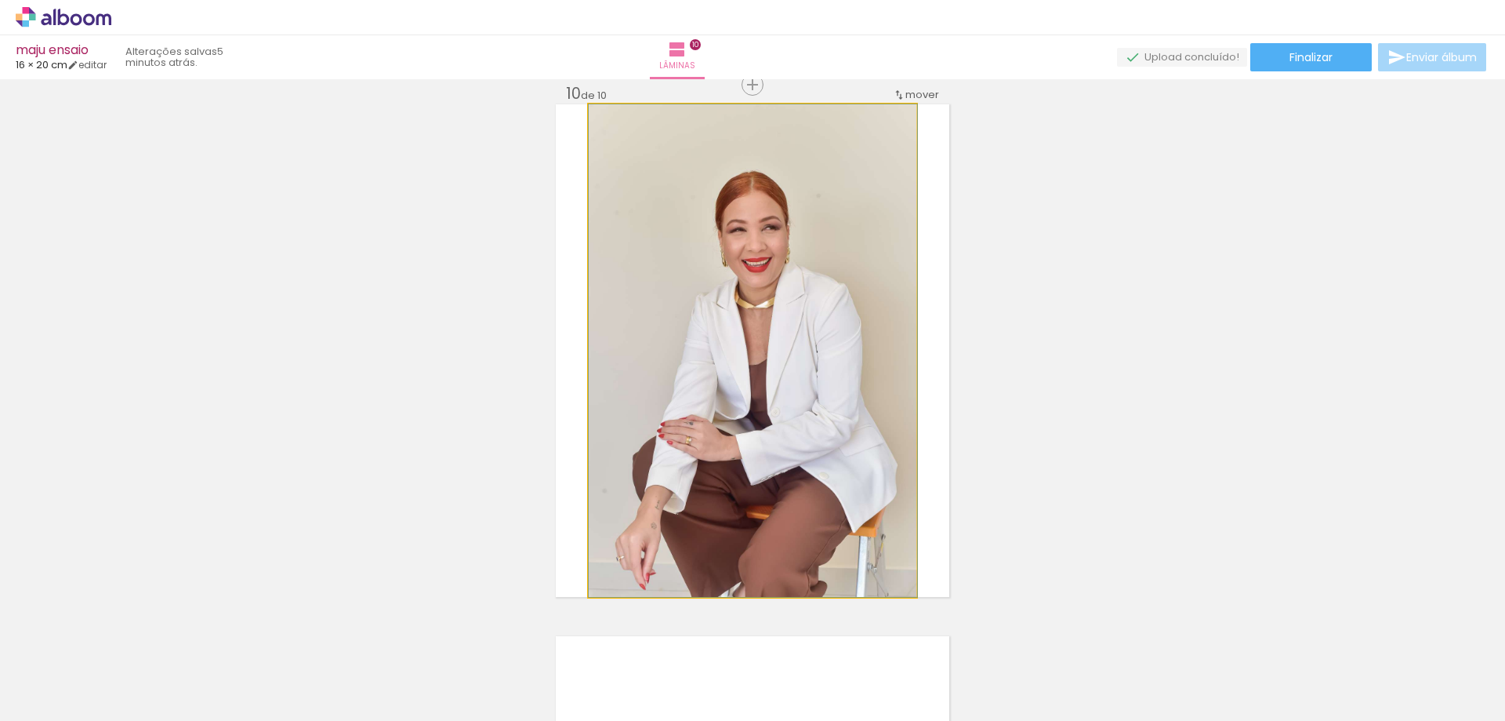
drag, startPoint x: 773, startPoint y: 398, endPoint x: 779, endPoint y: 361, distance: 37.3
drag, startPoint x: 779, startPoint y: 361, endPoint x: 769, endPoint y: 355, distance: 11.3
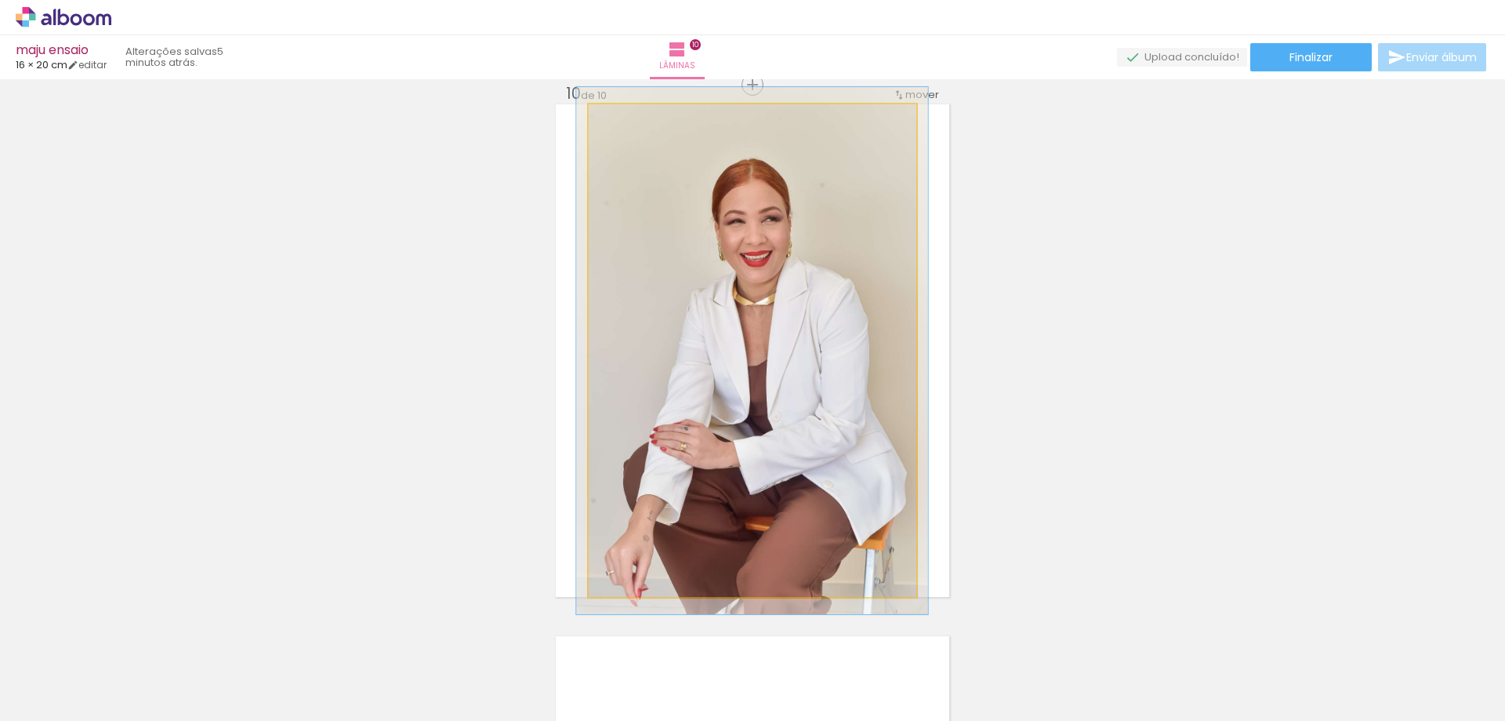
type paper-slider "107"
click at [623, 119] on div at bounding box center [630, 121] width 14 height 14
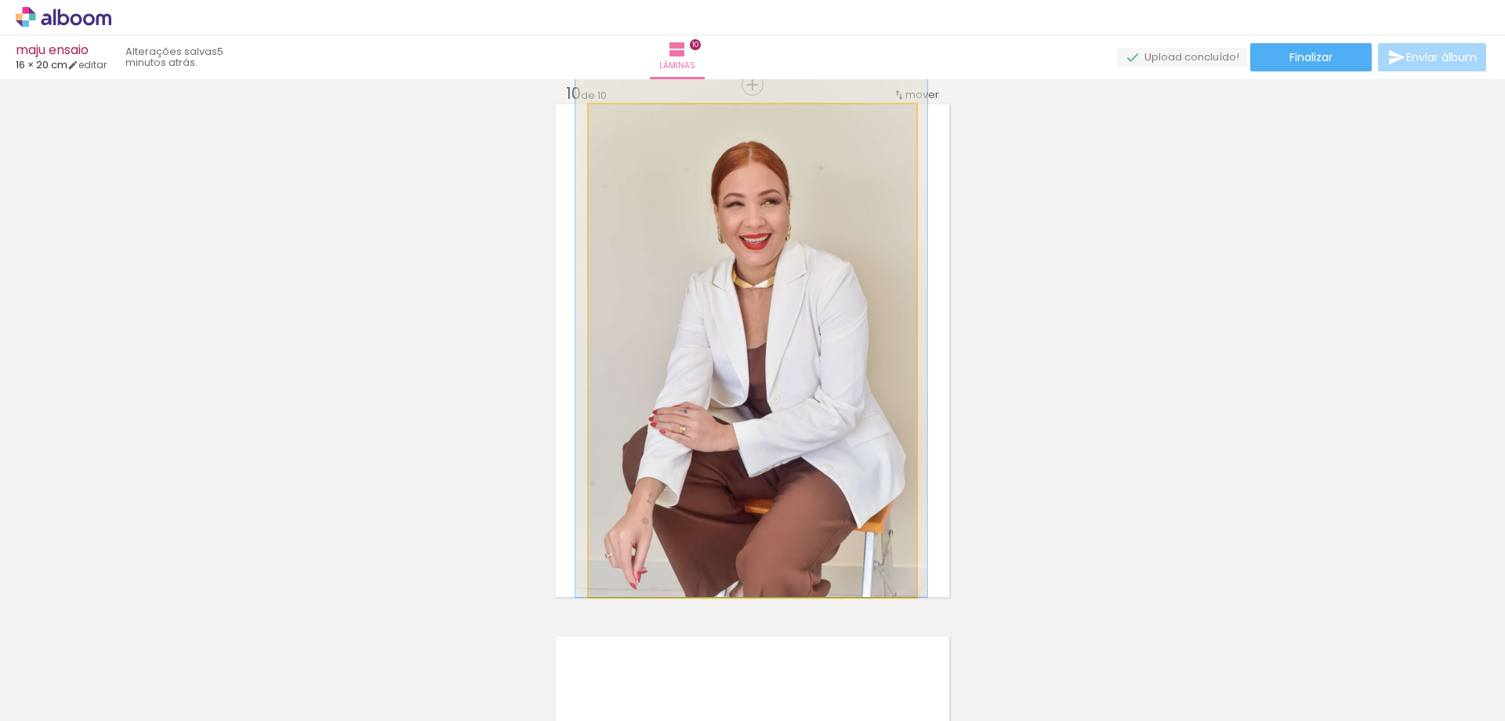
drag, startPoint x: 682, startPoint y: 268, endPoint x: 681, endPoint y: 209, distance: 58.8
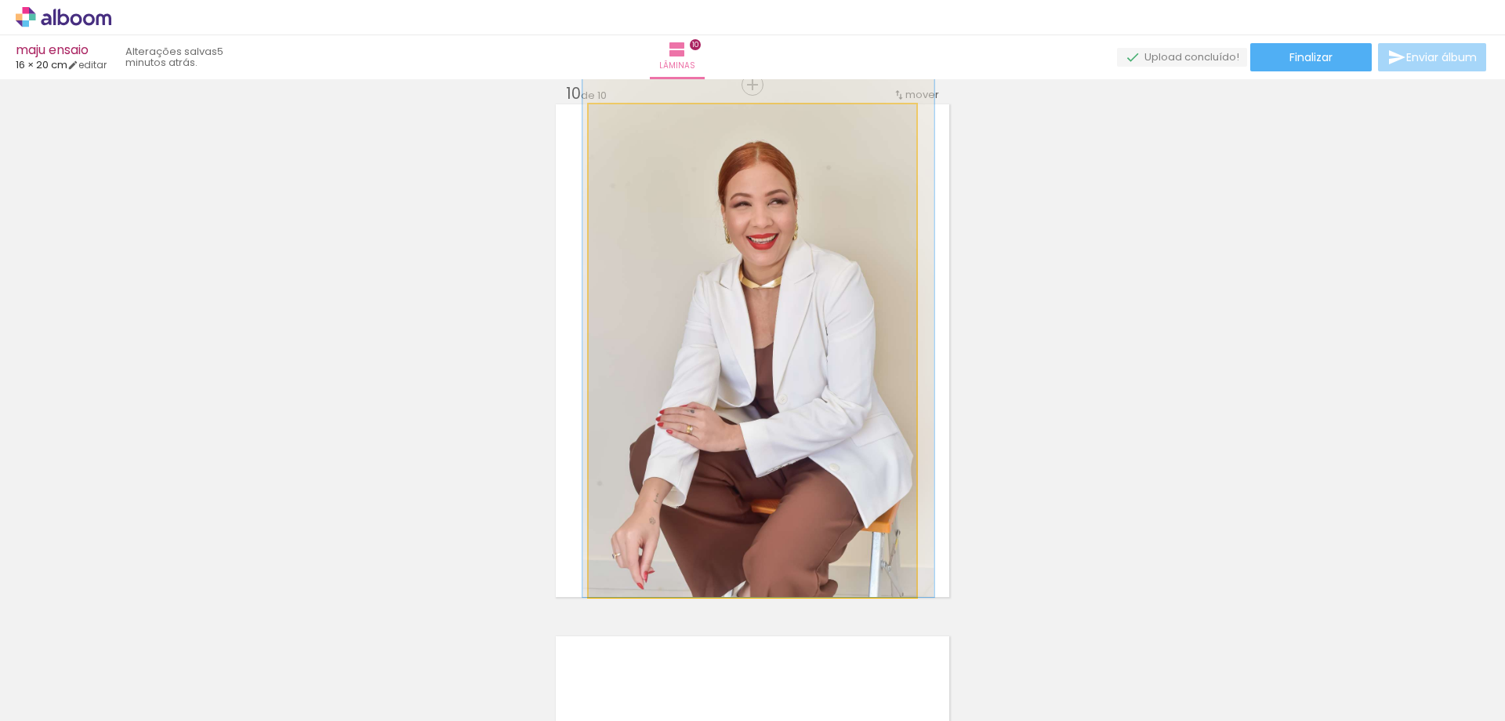
drag, startPoint x: 721, startPoint y: 242, endPoint x: 728, endPoint y: 236, distance: 9.4
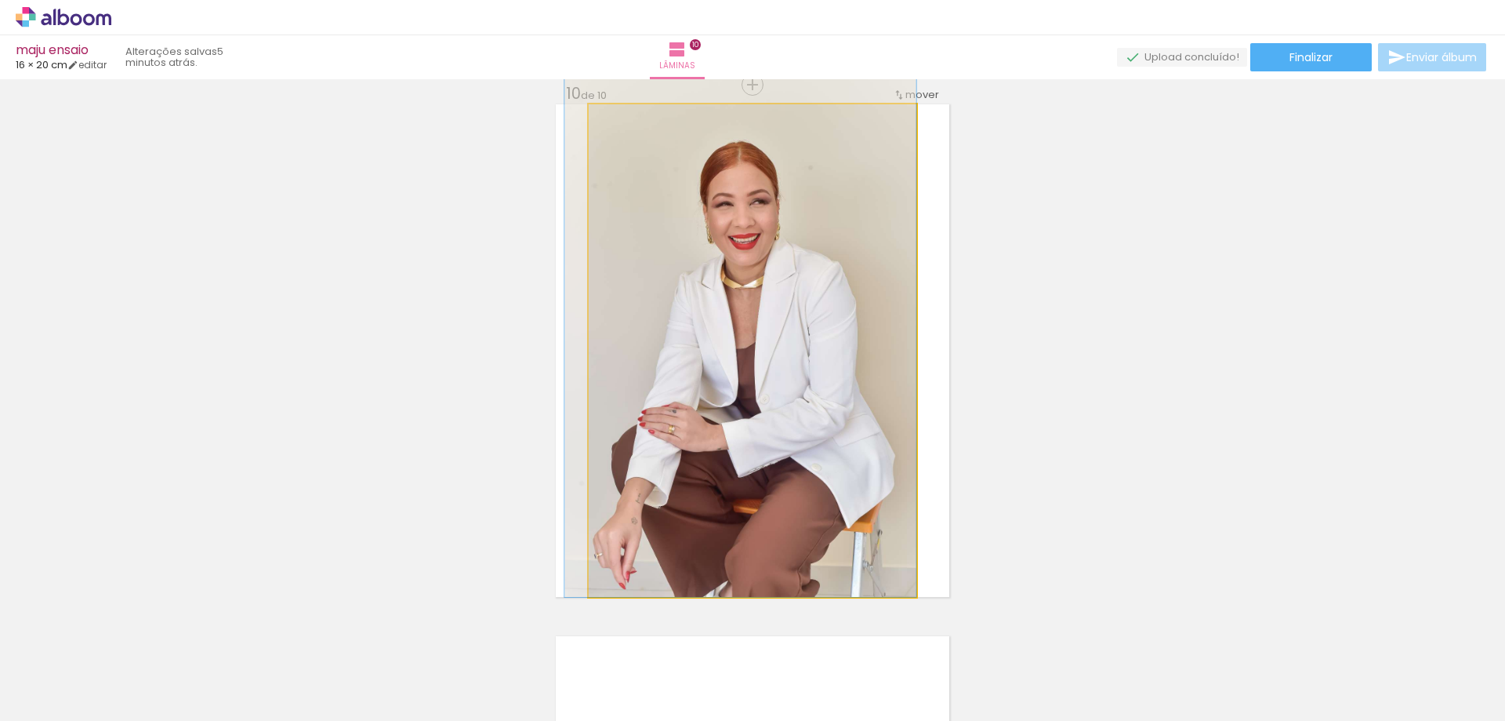
drag, startPoint x: 806, startPoint y: 371, endPoint x: 388, endPoint y: 347, distance: 418.6
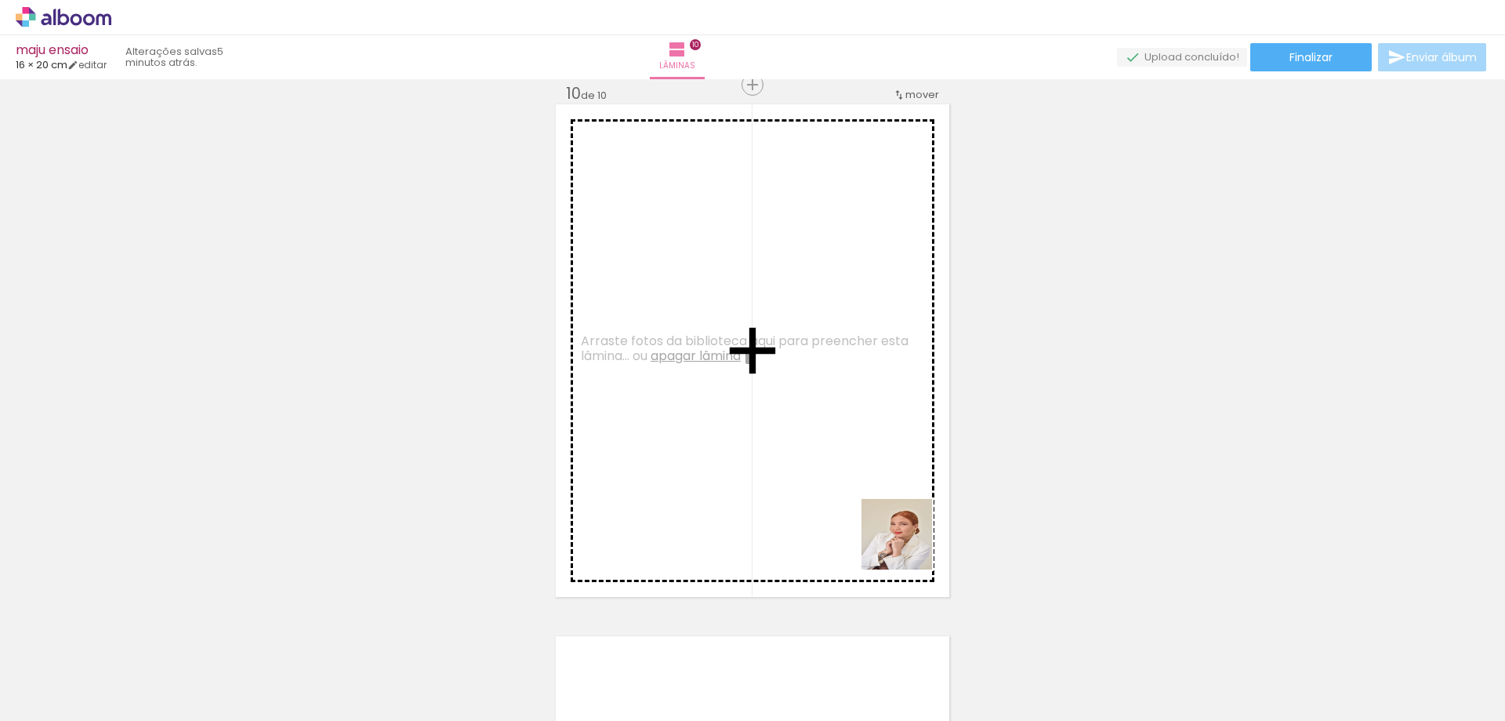
drag, startPoint x: 1344, startPoint y: 676, endPoint x: 845, endPoint y: 467, distance: 540.9
click at [786, 446] on quentale-workspace at bounding box center [752, 360] width 1505 height 721
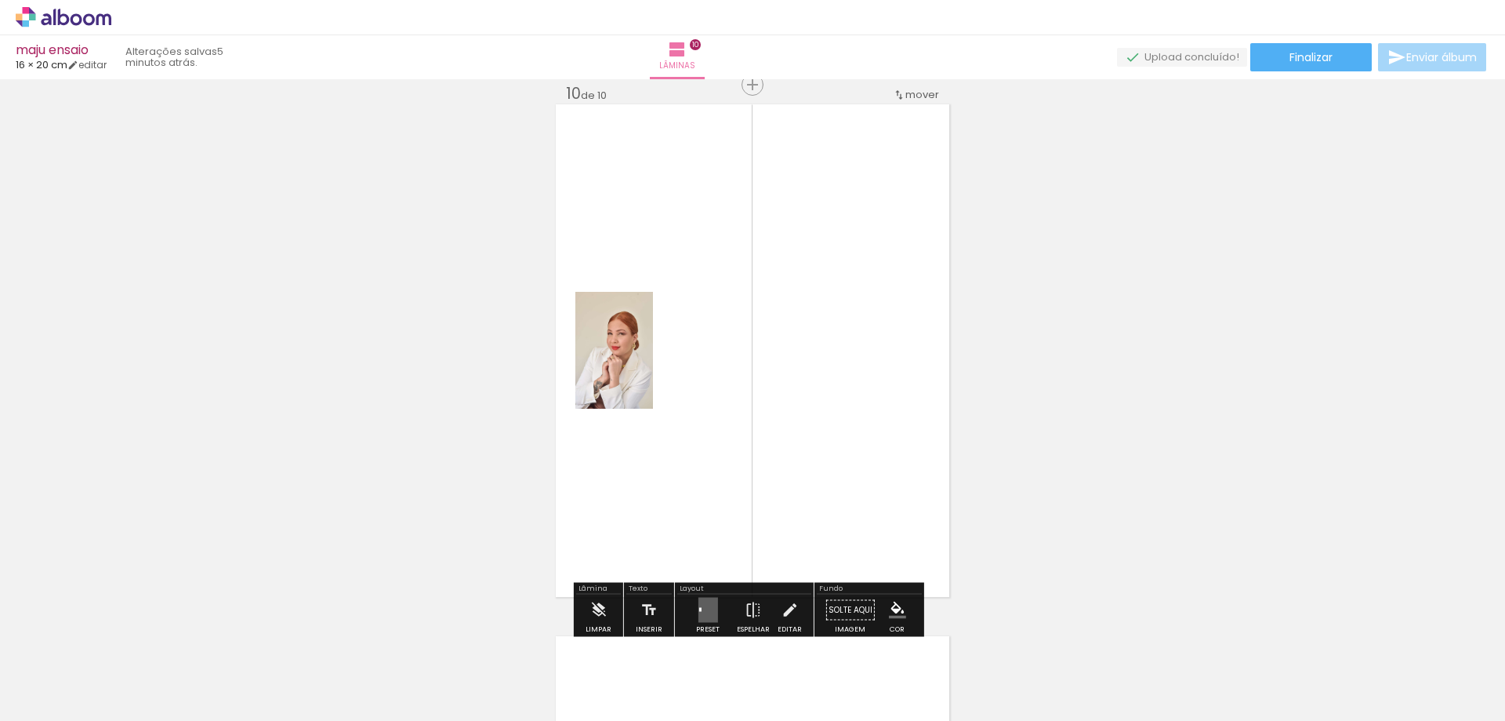
click at [704, 603] on quentale-layouter at bounding box center [708, 609] width 20 height 25
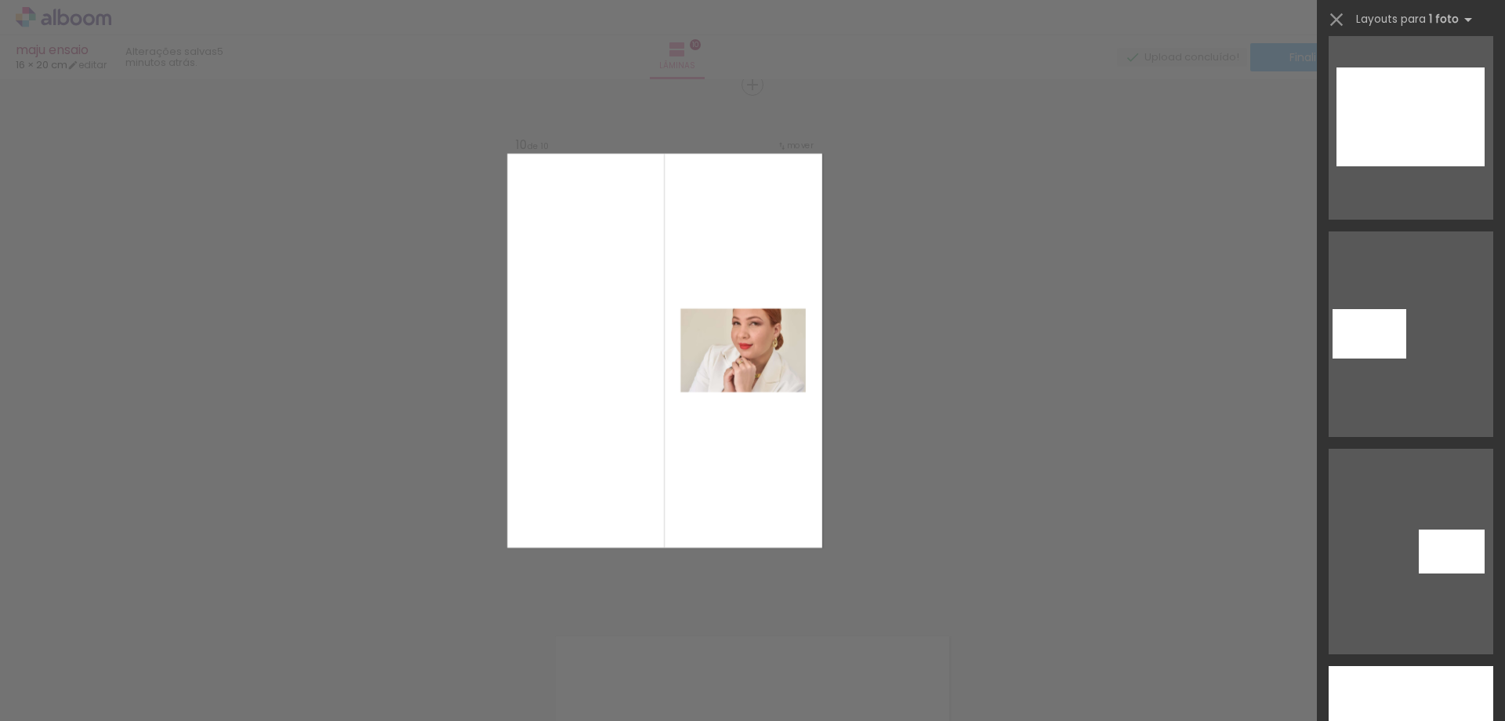
scroll to position [9409, 0]
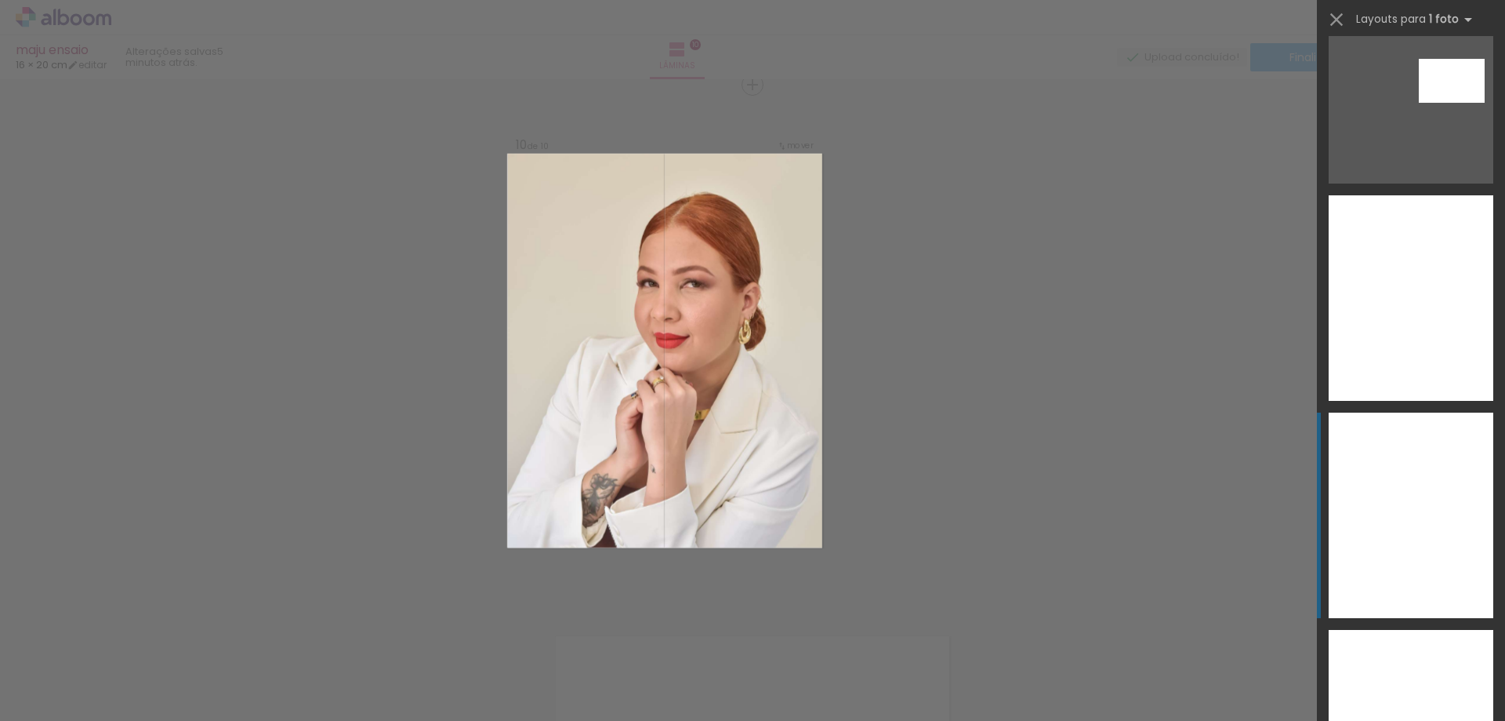
click at [1394, 528] on div at bounding box center [1411, 514] width 165 height 205
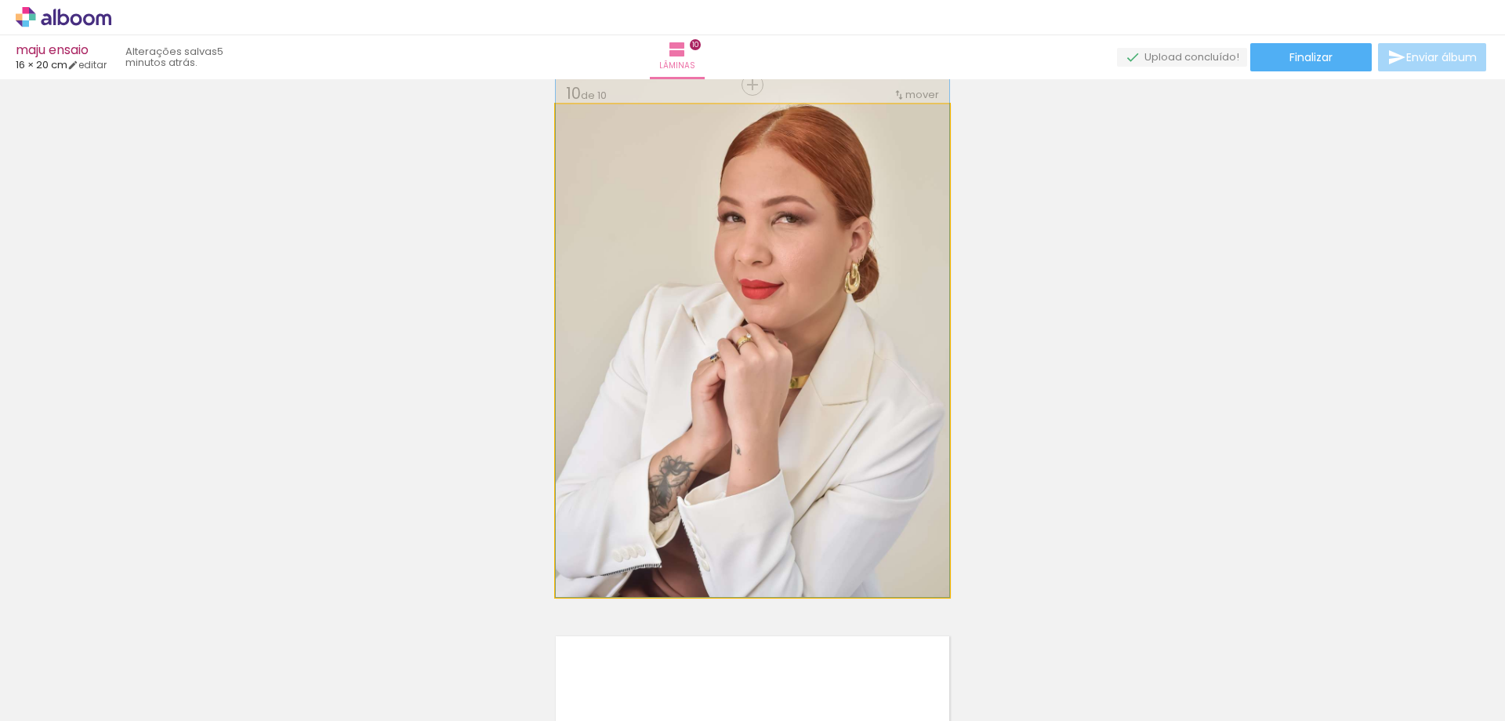
drag, startPoint x: 804, startPoint y: 394, endPoint x: 803, endPoint y: 325, distance: 69.8
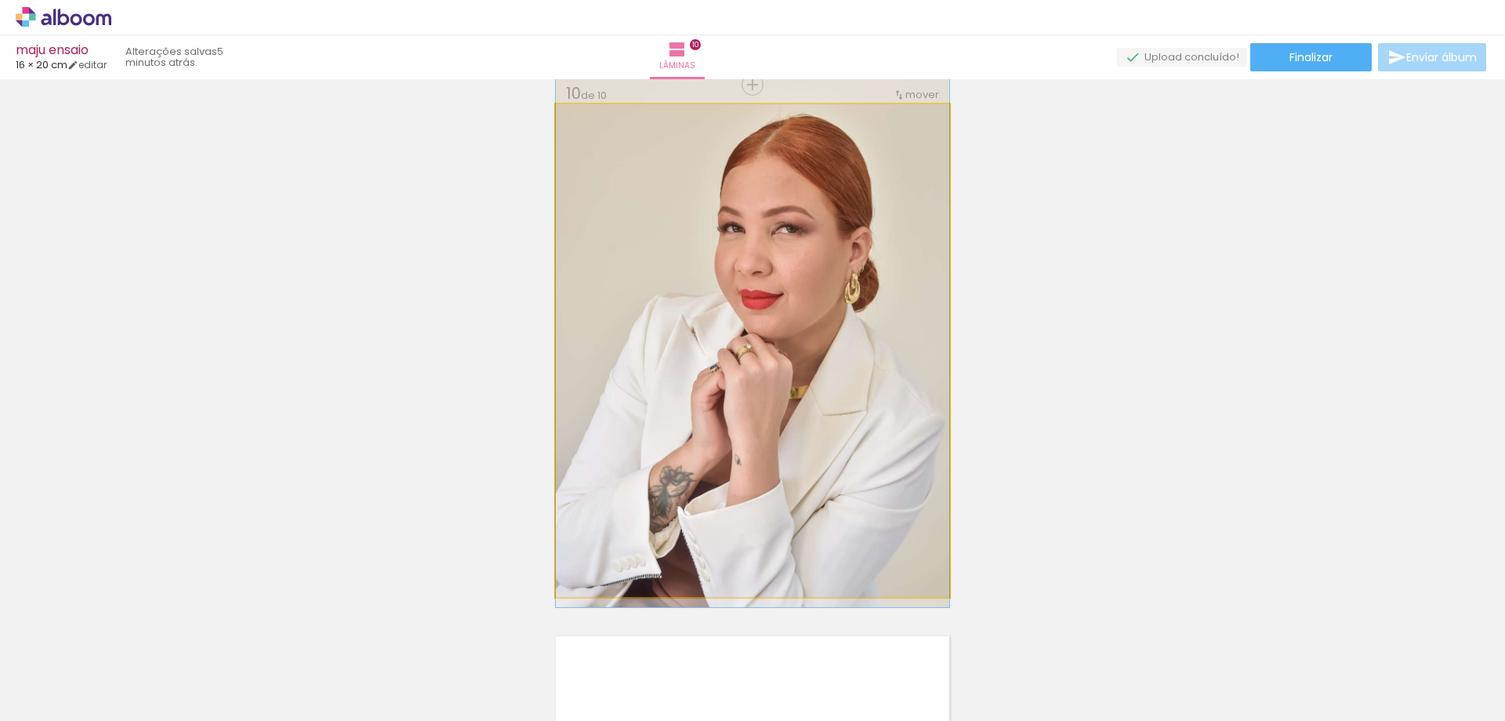
drag, startPoint x: 812, startPoint y: 314, endPoint x: 809, endPoint y: 324, distance: 9.9
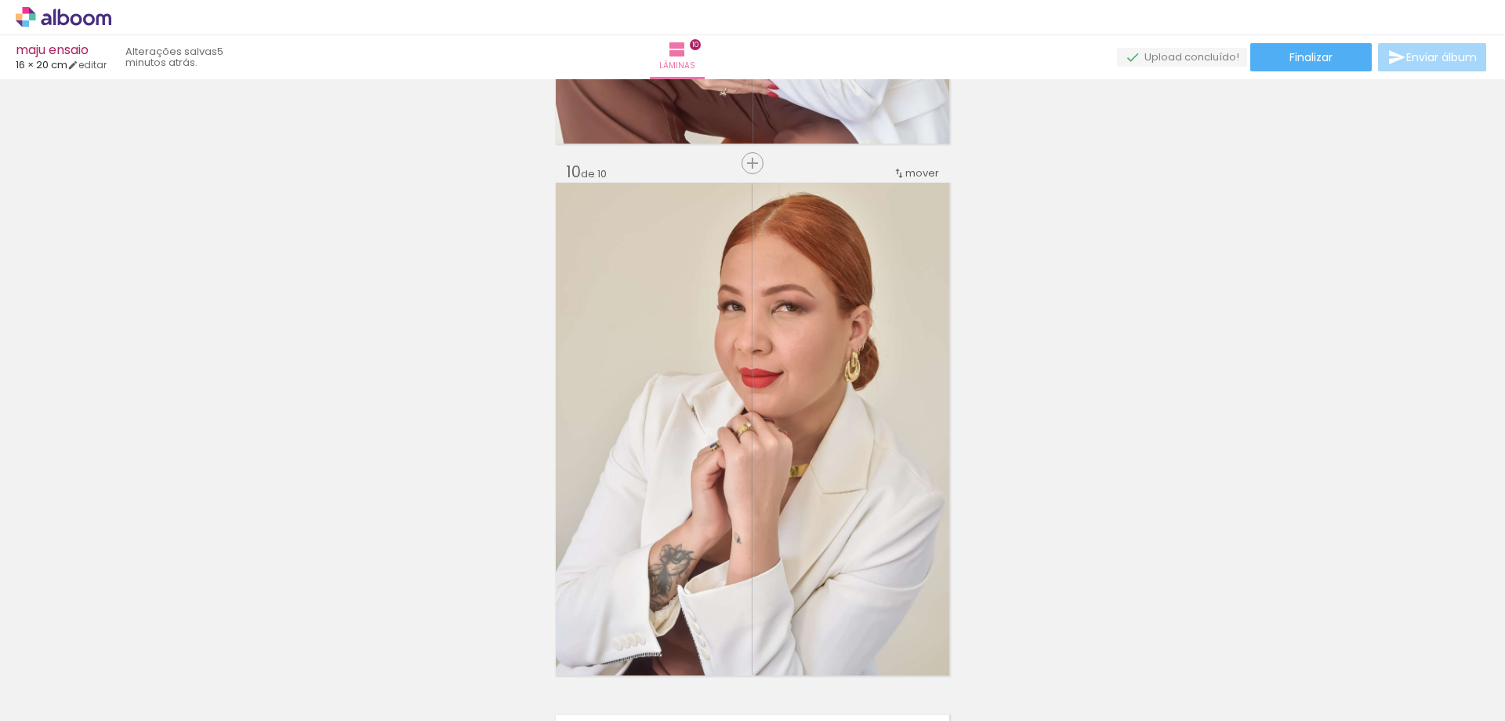
scroll to position [4805, 0]
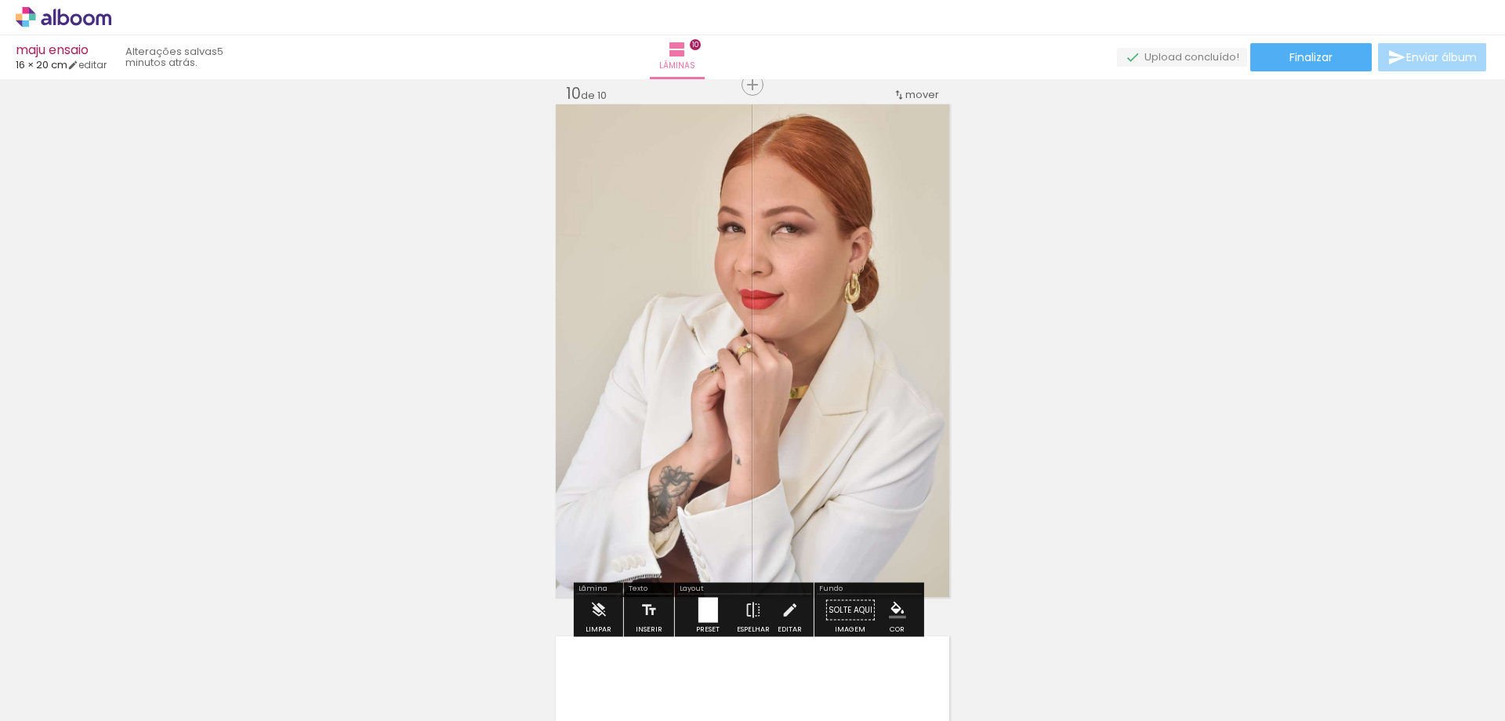
drag, startPoint x: 815, startPoint y: 464, endPoint x: 385, endPoint y: 435, distance: 431.5
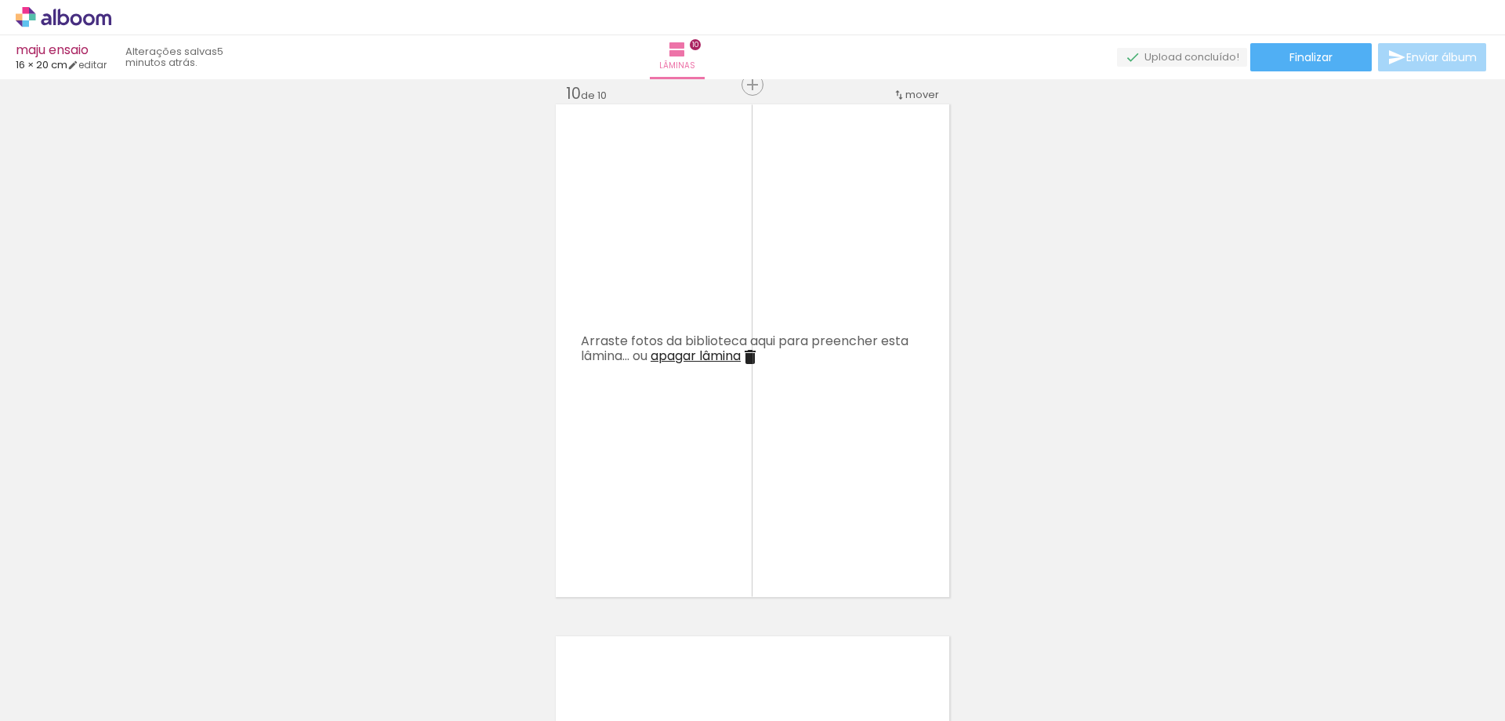
drag, startPoint x: 1289, startPoint y: 668, endPoint x: 877, endPoint y: 505, distance: 443.5
click at [849, 503] on quentale-workspace at bounding box center [752, 360] width 1505 height 721
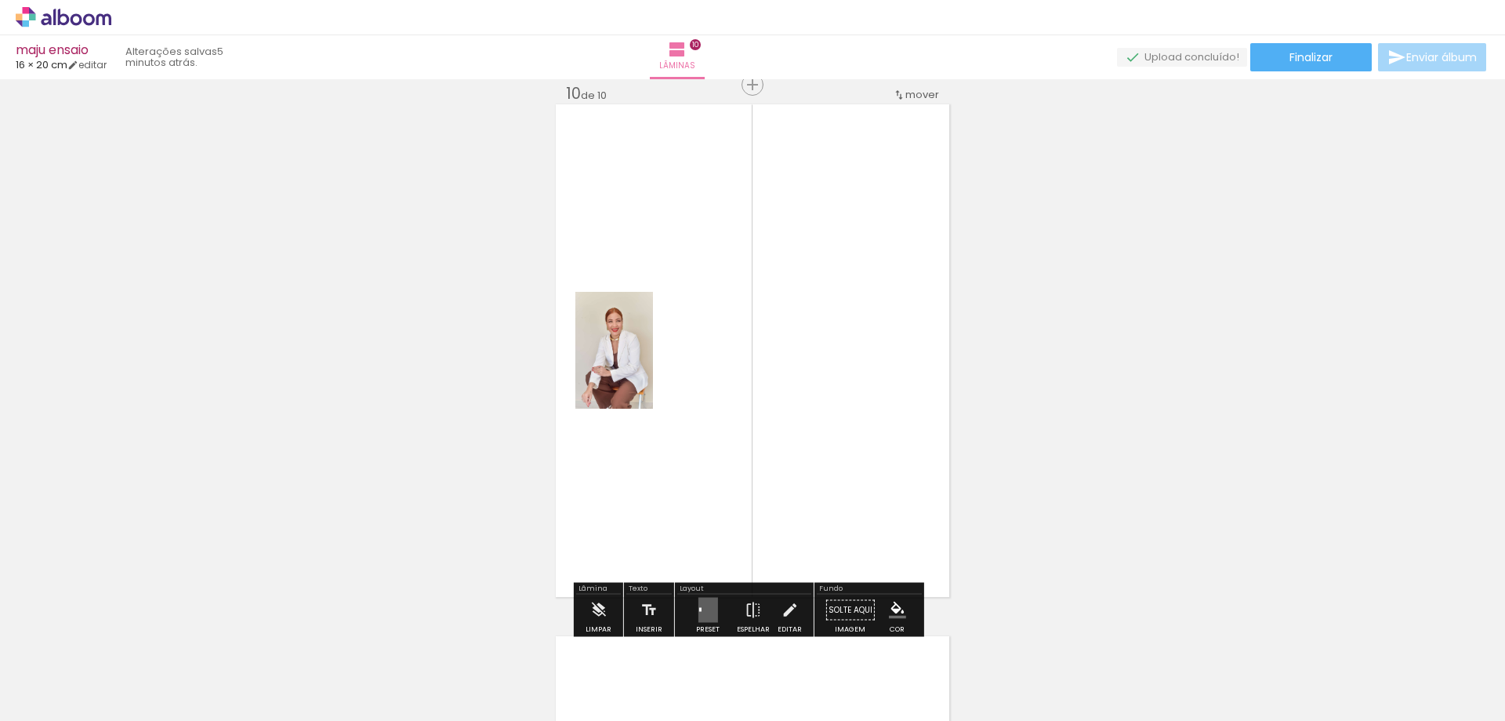
drag, startPoint x: 709, startPoint y: 605, endPoint x: 731, endPoint y: 594, distance: 24.5
click at [709, 603] on quentale-layouter at bounding box center [708, 609] width 20 height 25
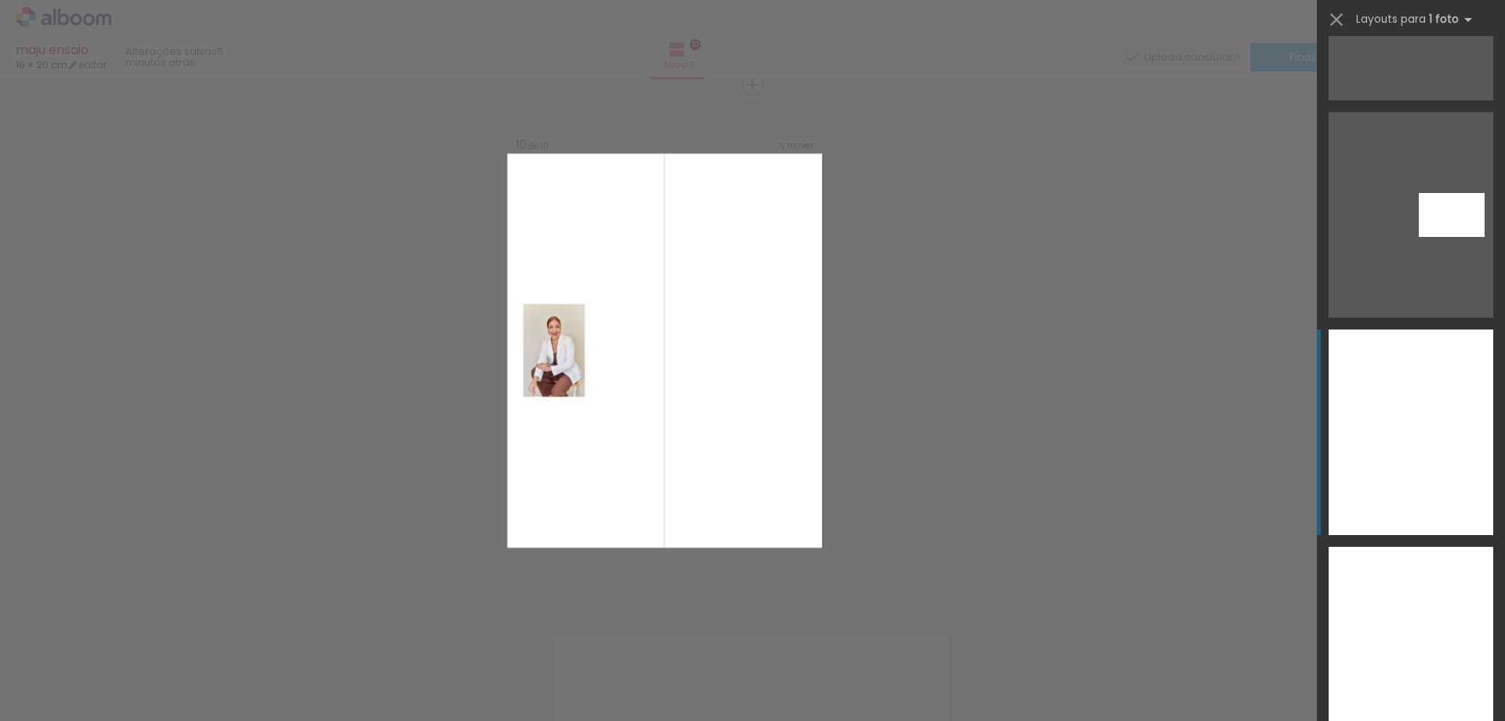
scroll to position [9291, 0]
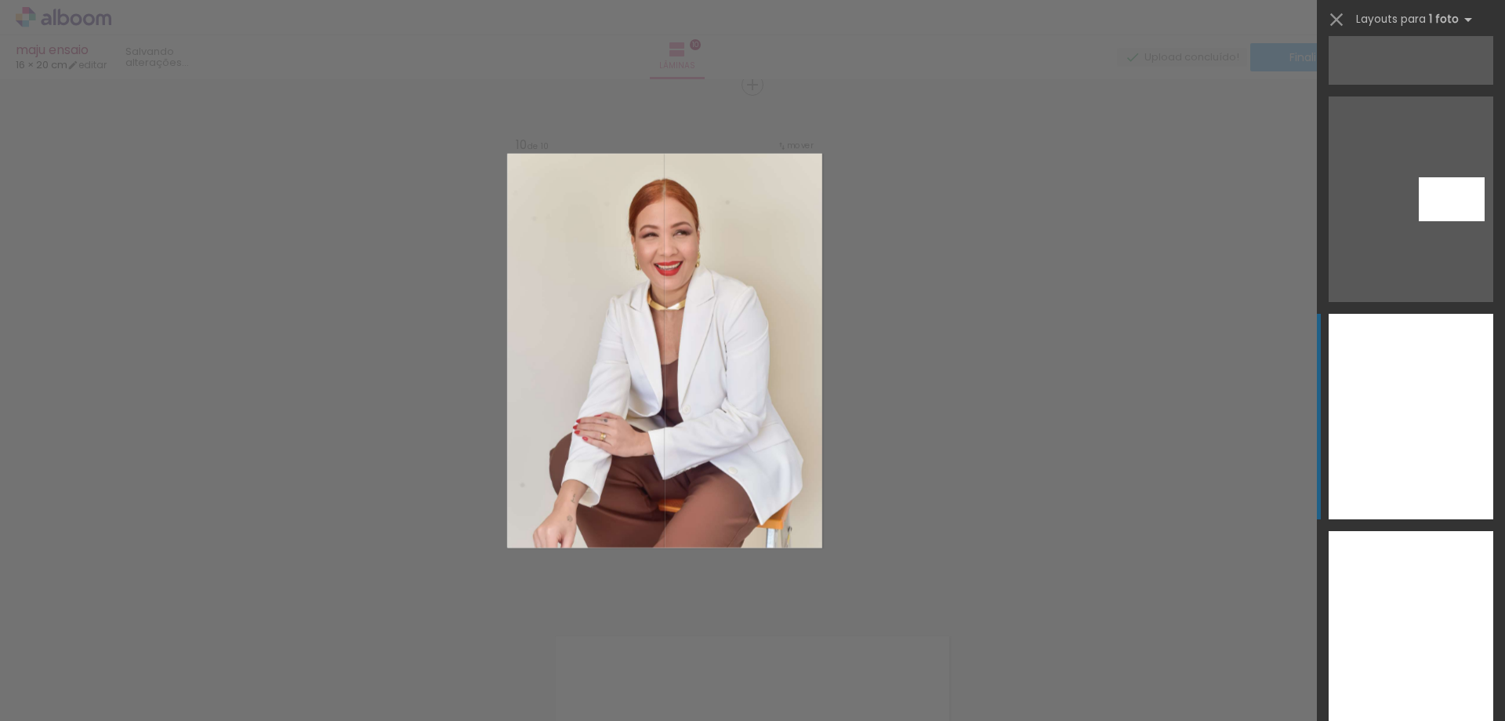
click at [1386, 411] on div at bounding box center [1411, 416] width 165 height 205
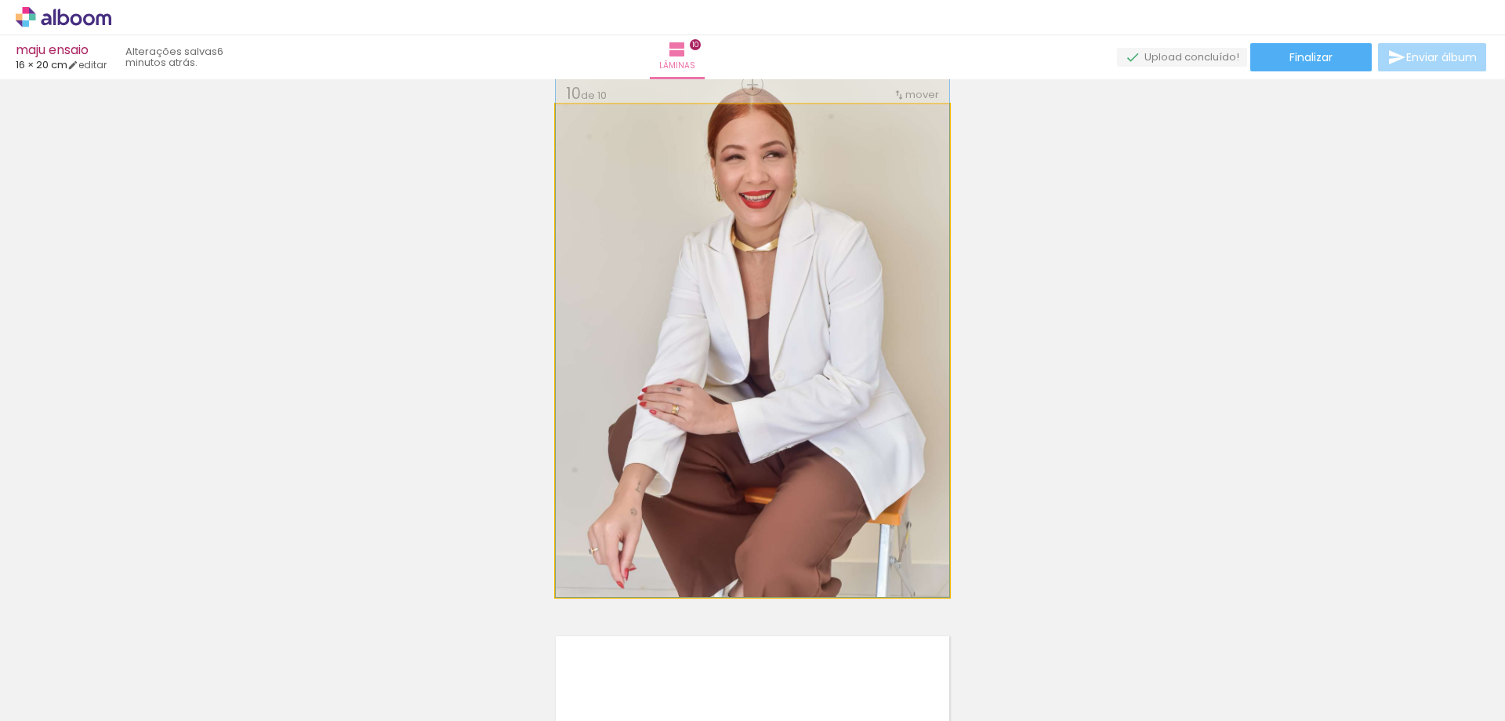
drag, startPoint x: 705, startPoint y: 393, endPoint x: 721, endPoint y: 321, distance: 73.8
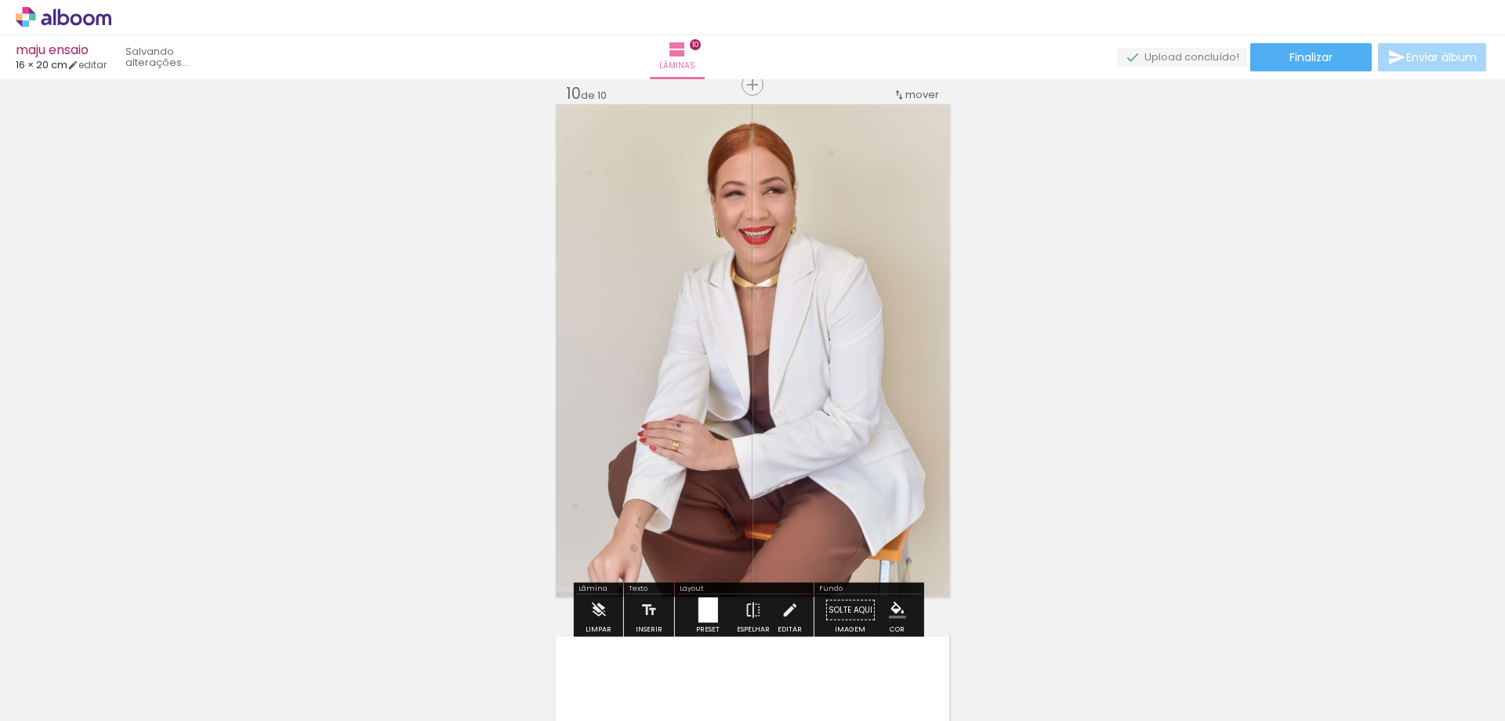
click at [707, 615] on div at bounding box center [708, 609] width 20 height 25
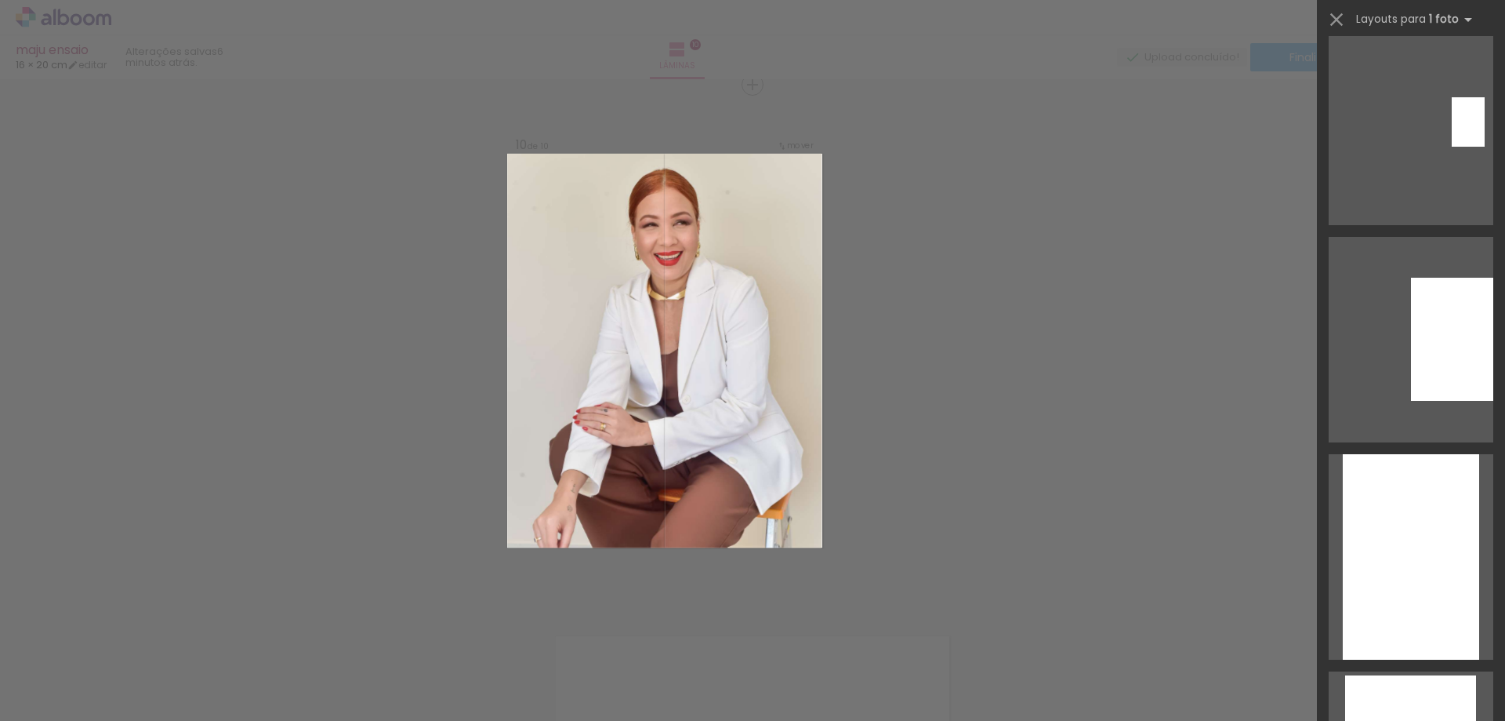
scroll to position [2067, 0]
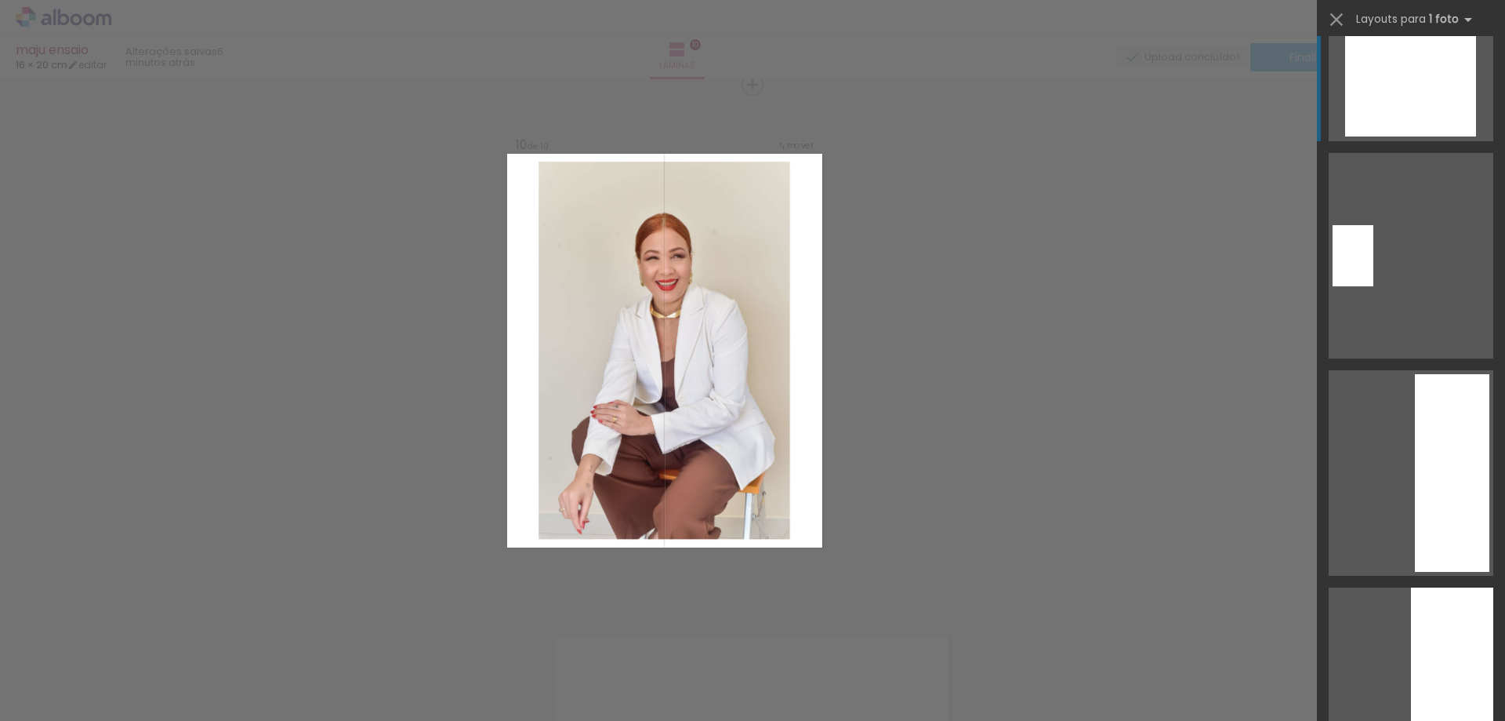
click at [1413, 110] on div at bounding box center [1411, 38] width 131 height 197
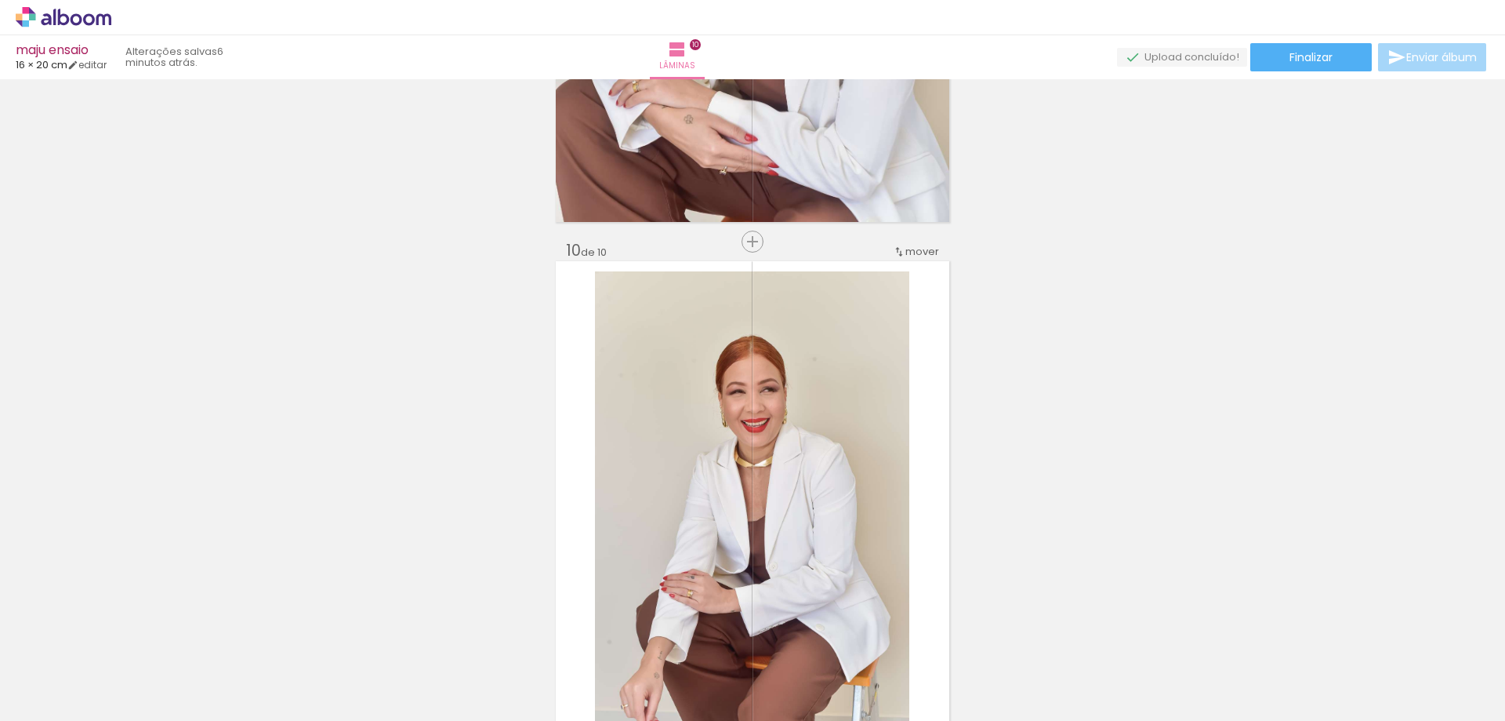
scroll to position [4962, 0]
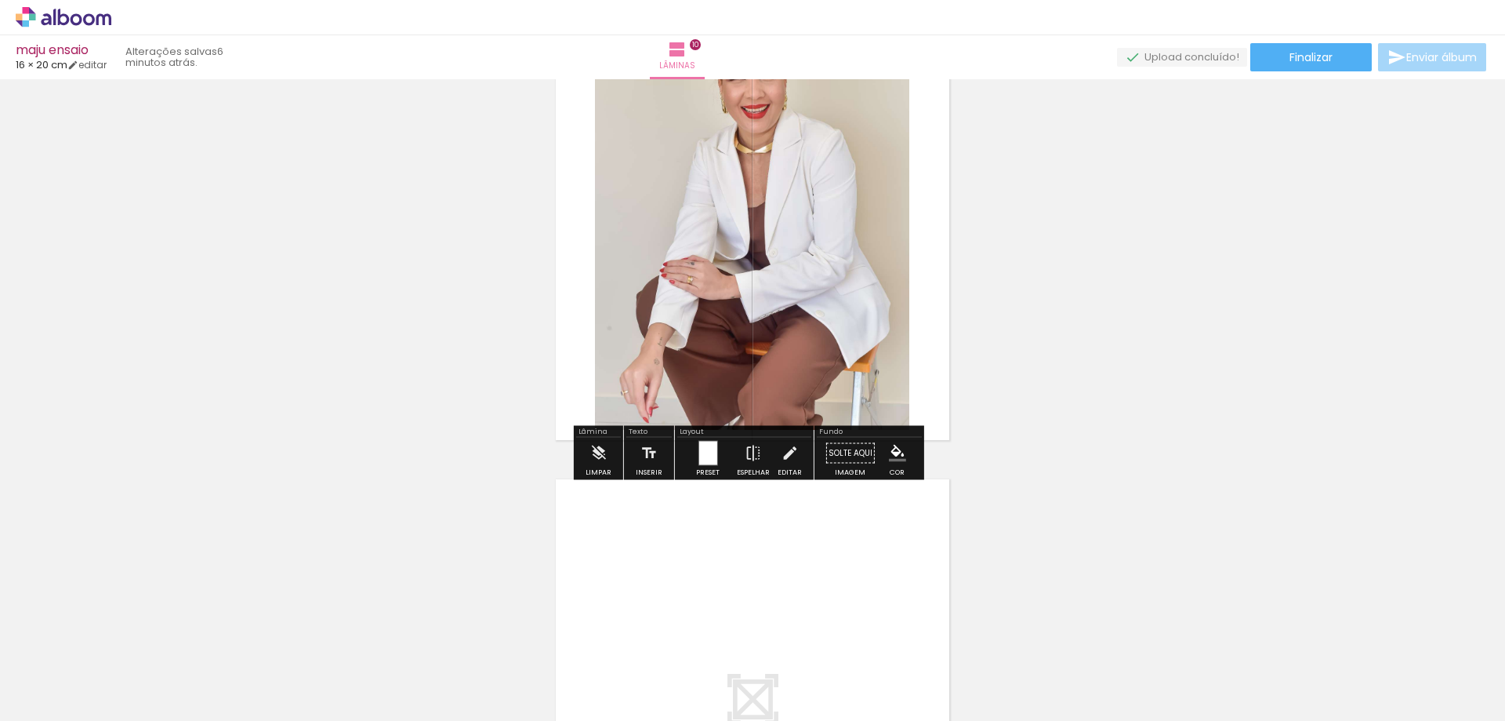
click at [714, 467] on div at bounding box center [708, 453] width 42 height 31
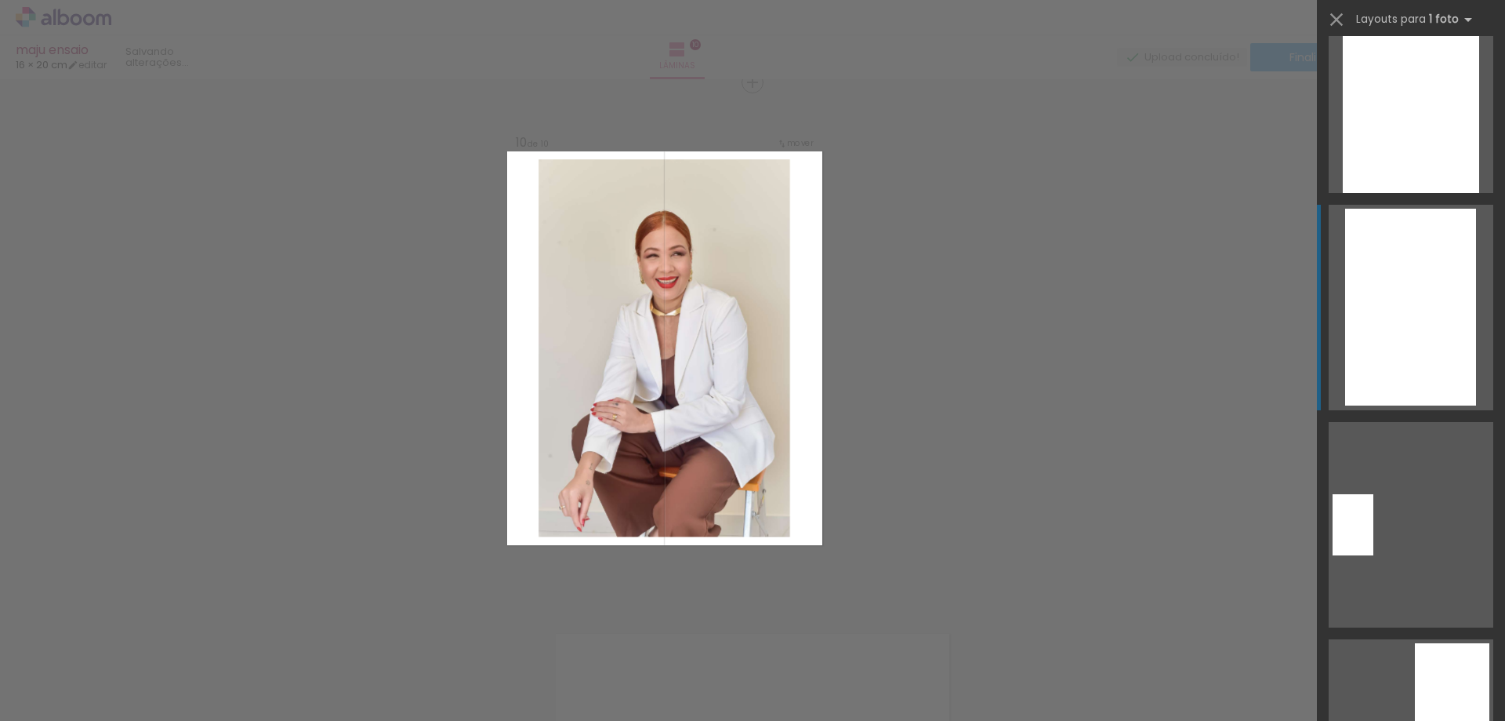
scroll to position [4805, 0]
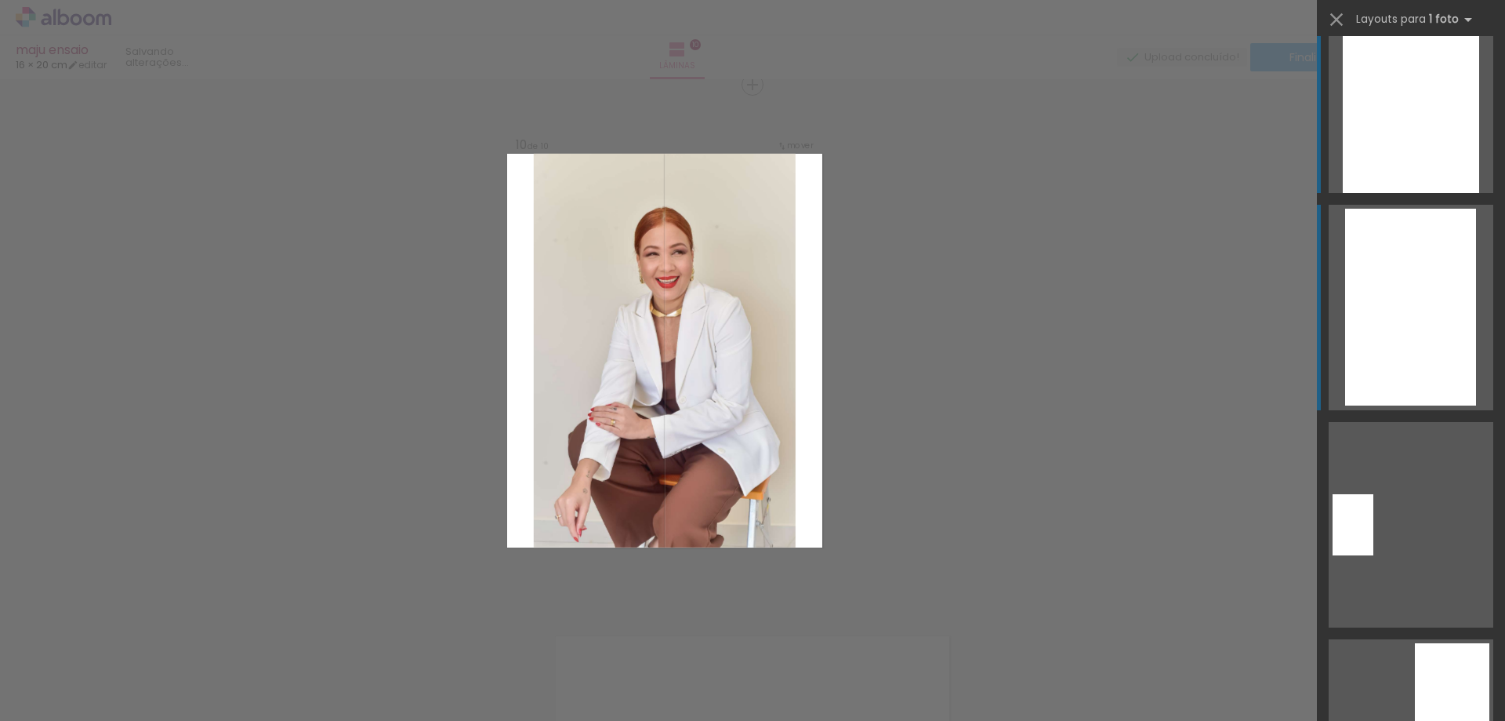
click at [1371, 136] on div at bounding box center [1411, 89] width 136 height 205
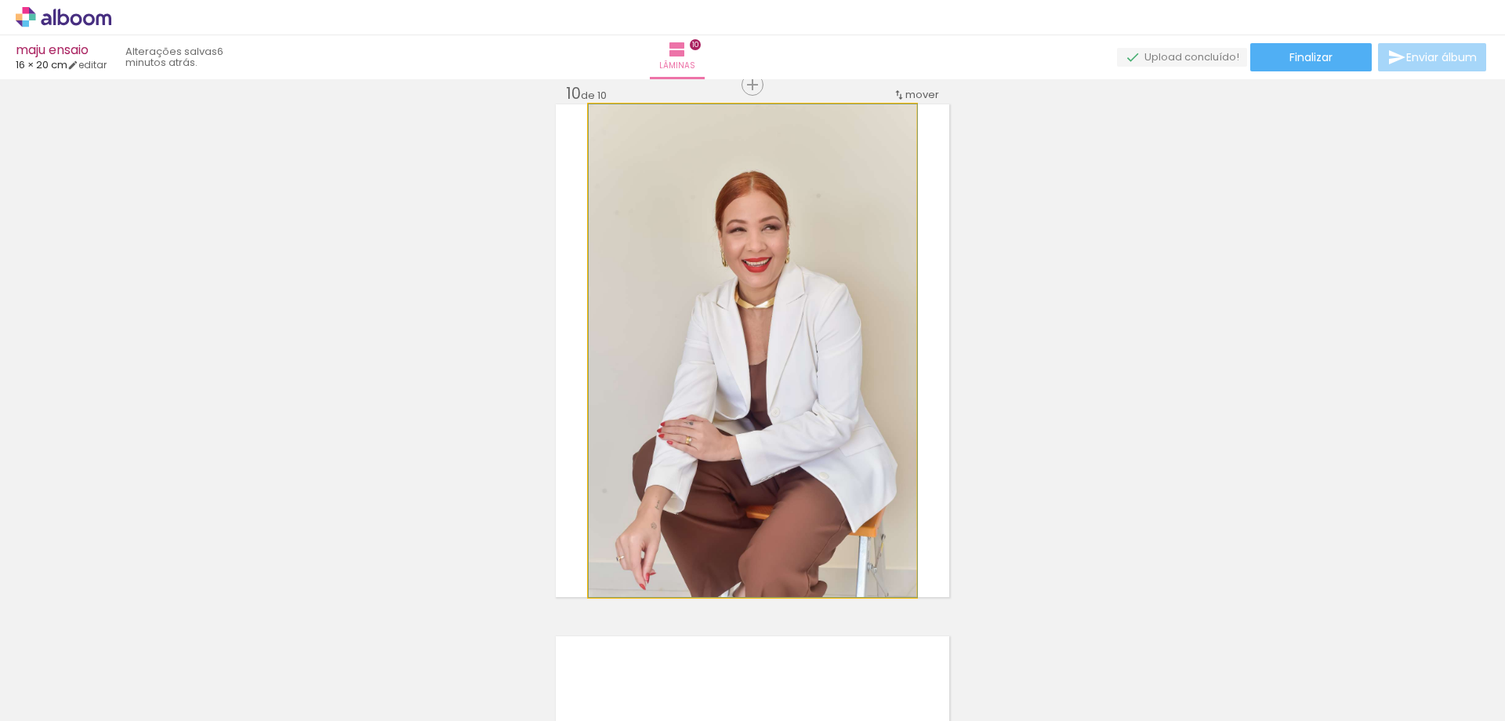
drag, startPoint x: 776, startPoint y: 368, endPoint x: 706, endPoint y: 233, distance: 151.9
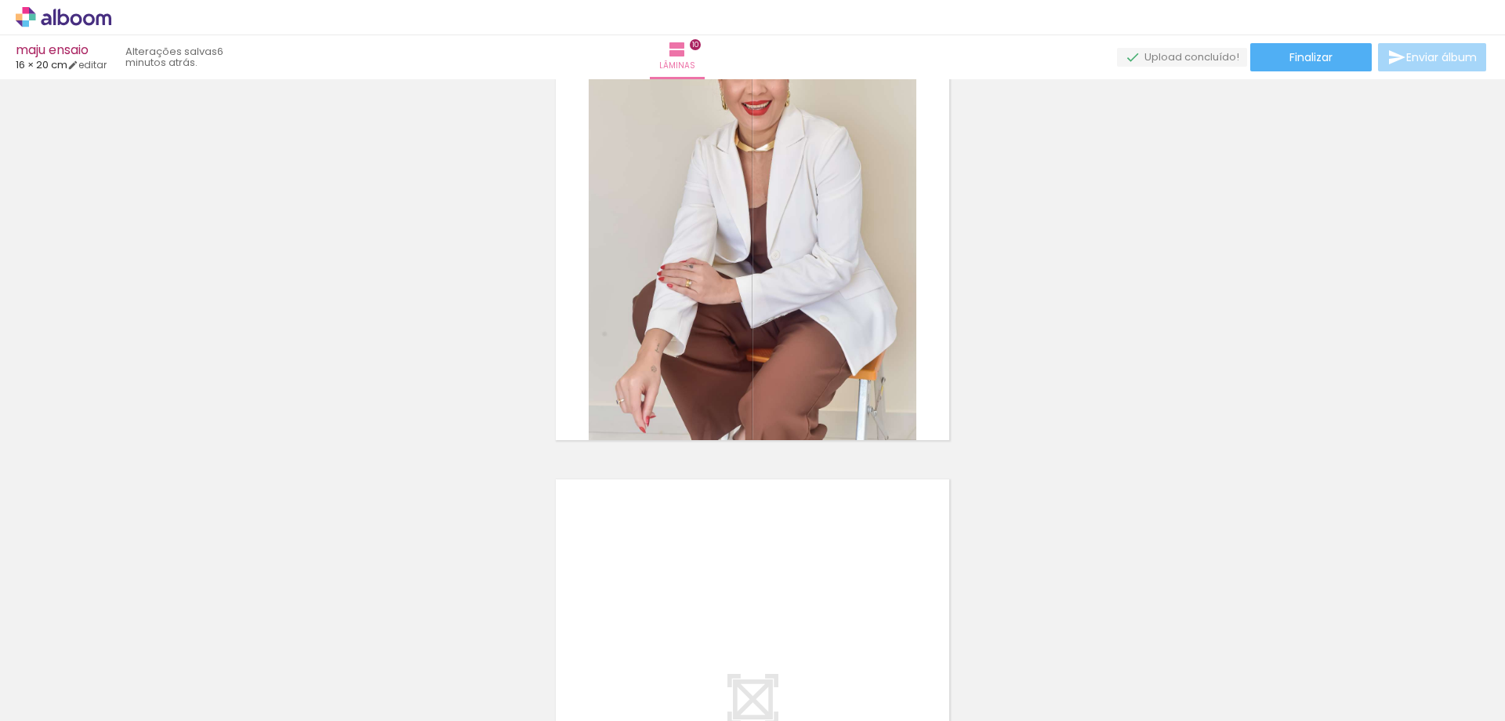
scroll to position [5119, 0]
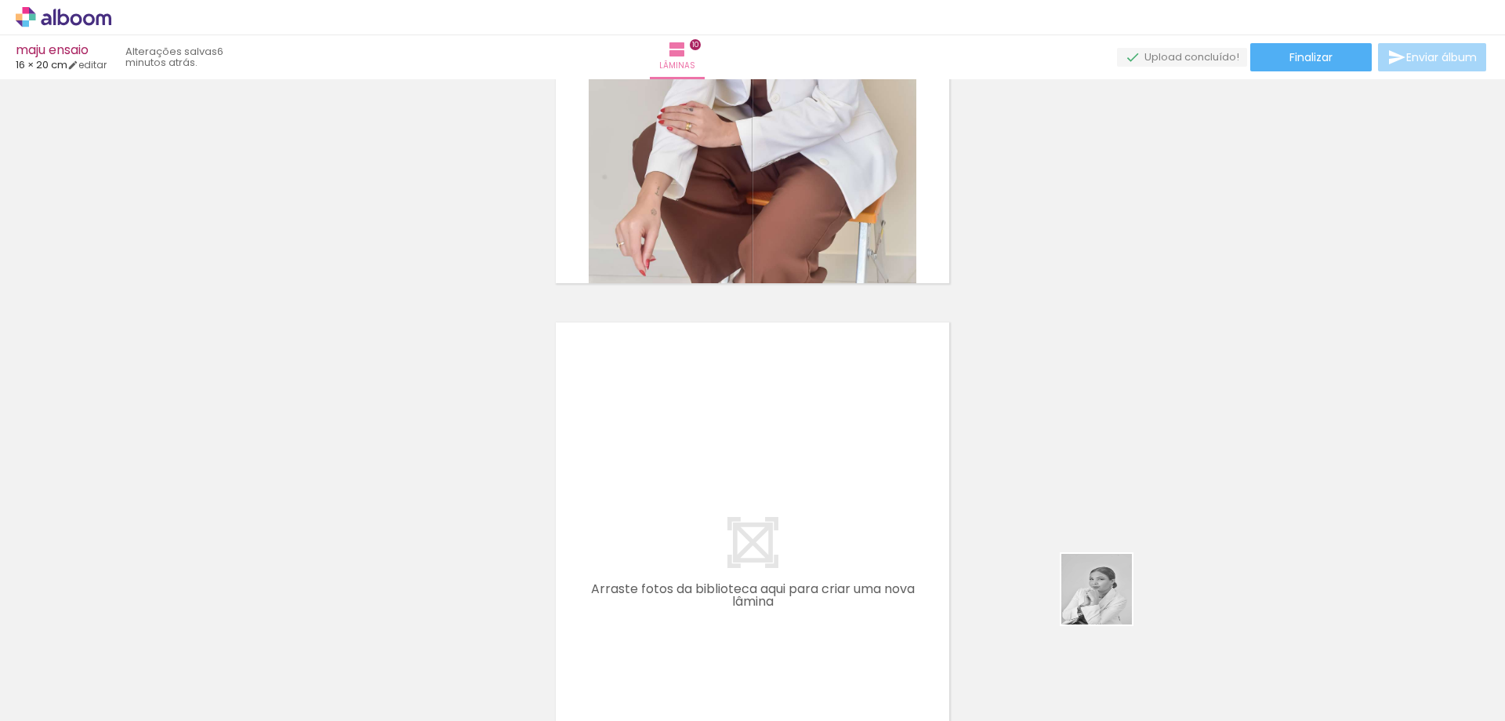
drag, startPoint x: 1213, startPoint y: 657, endPoint x: 834, endPoint y: 493, distance: 413.4
click at [834, 493] on quentale-workspace at bounding box center [752, 360] width 1505 height 721
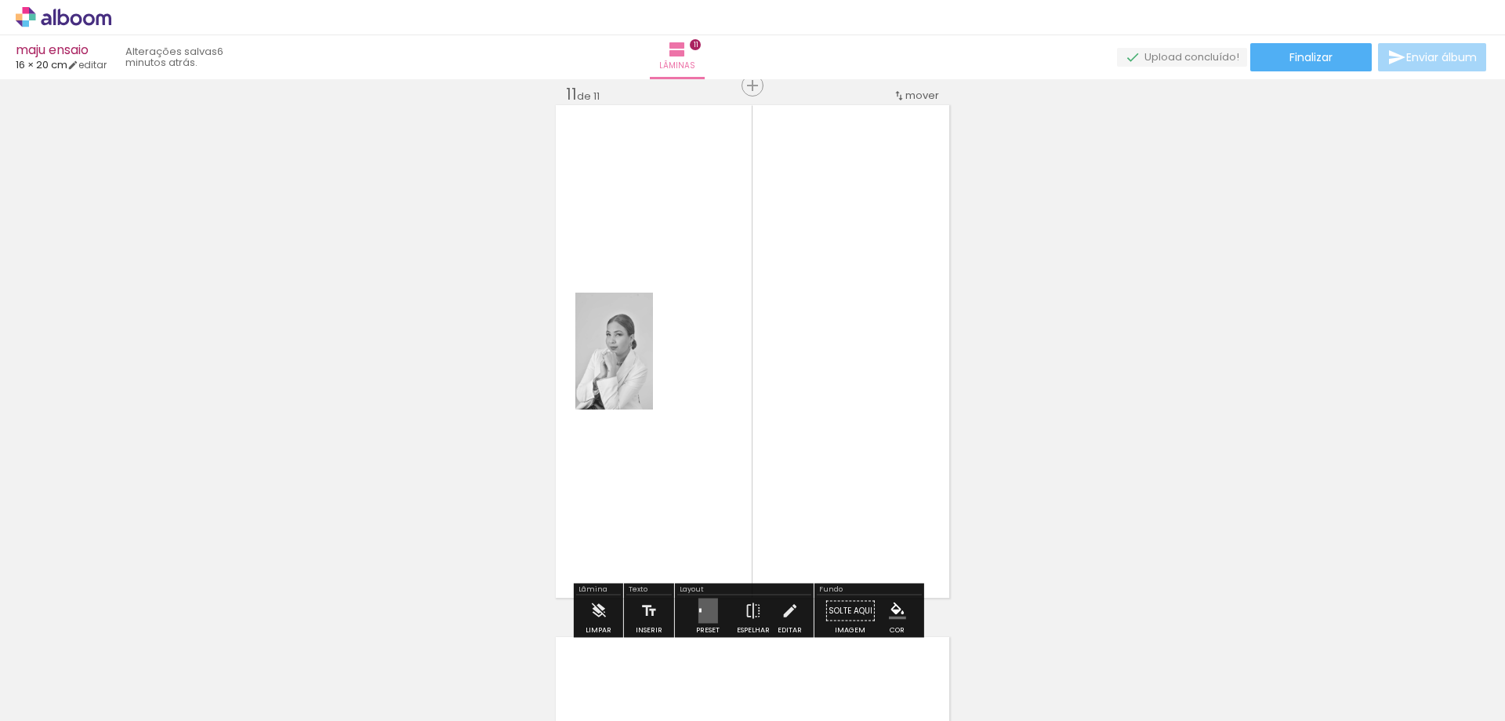
scroll to position [5415, 0]
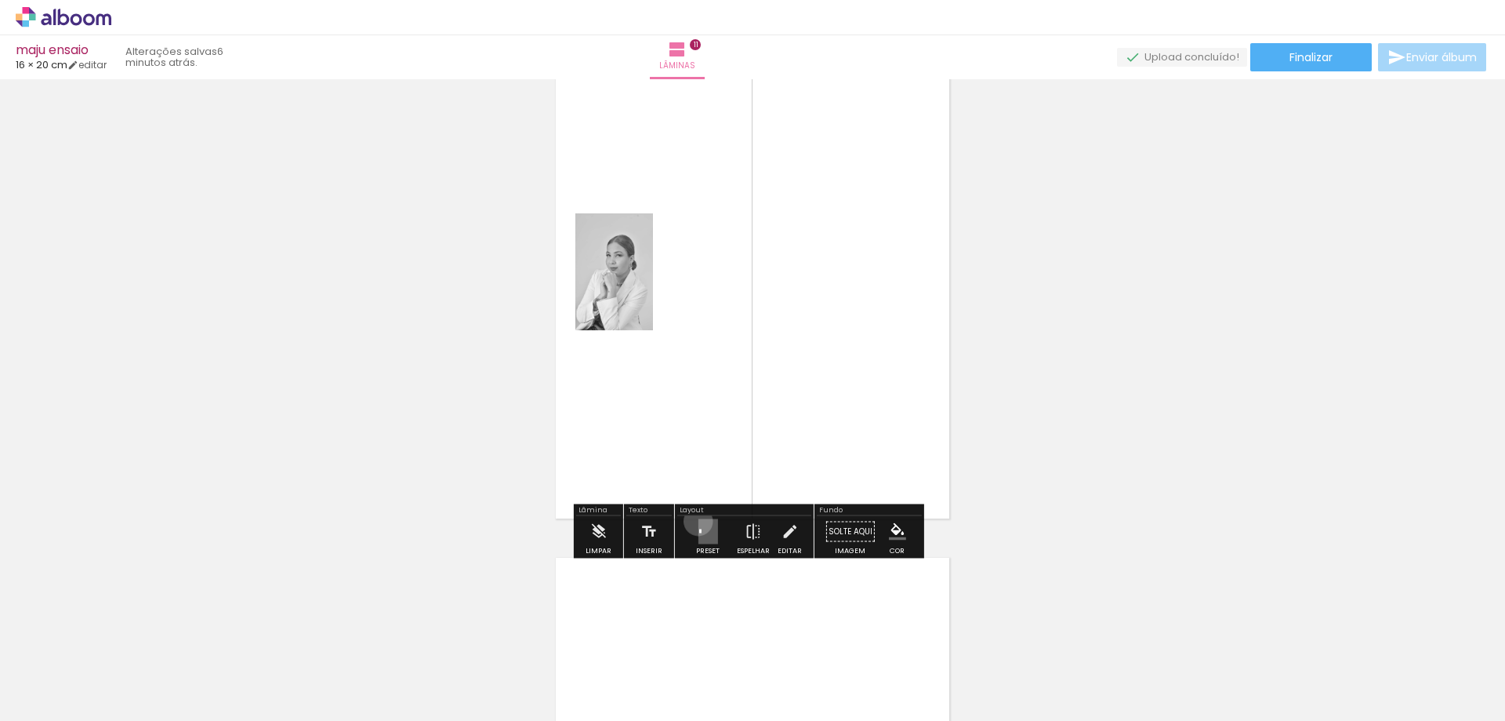
drag, startPoint x: 695, startPoint y: 521, endPoint x: 866, endPoint y: 513, distance: 171.1
click at [698, 521] on quentale-layouter at bounding box center [708, 531] width 20 height 25
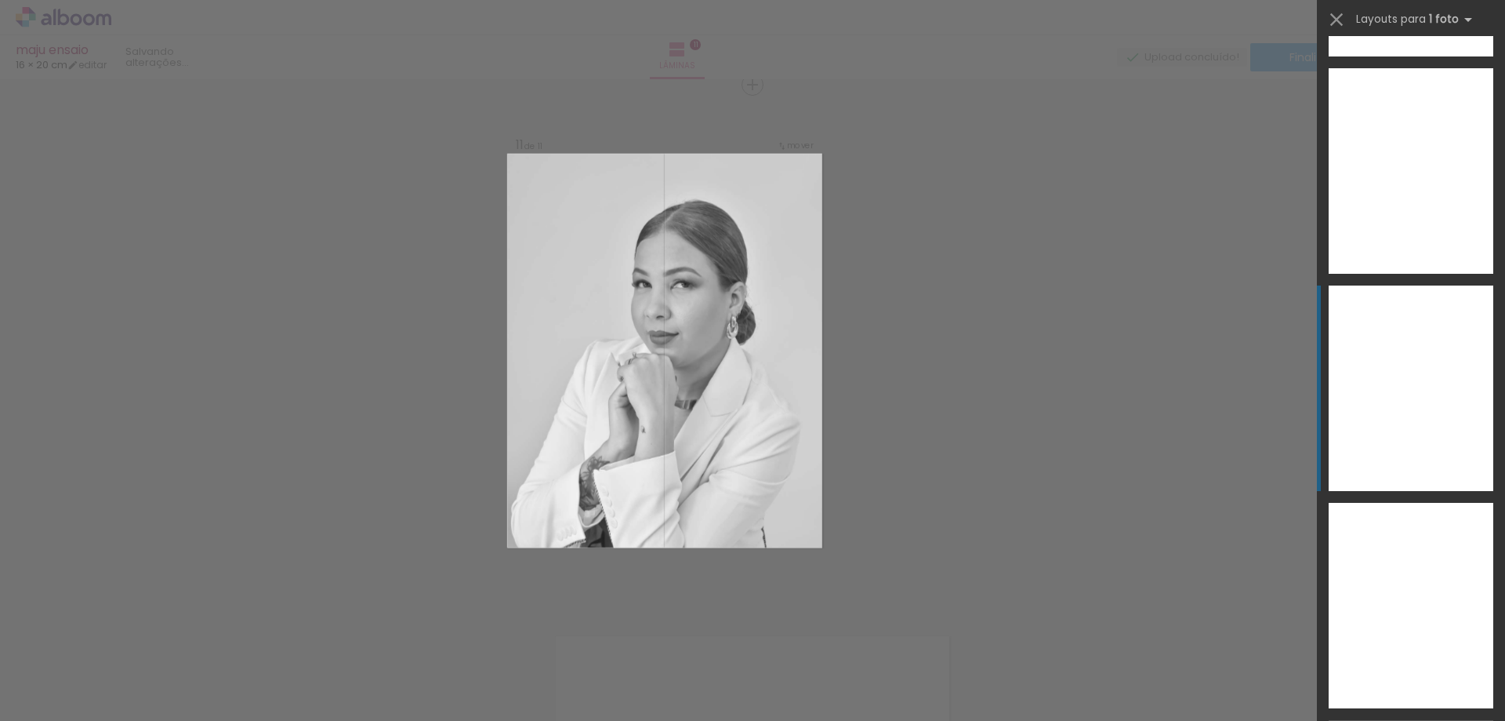
scroll to position [9678, 0]
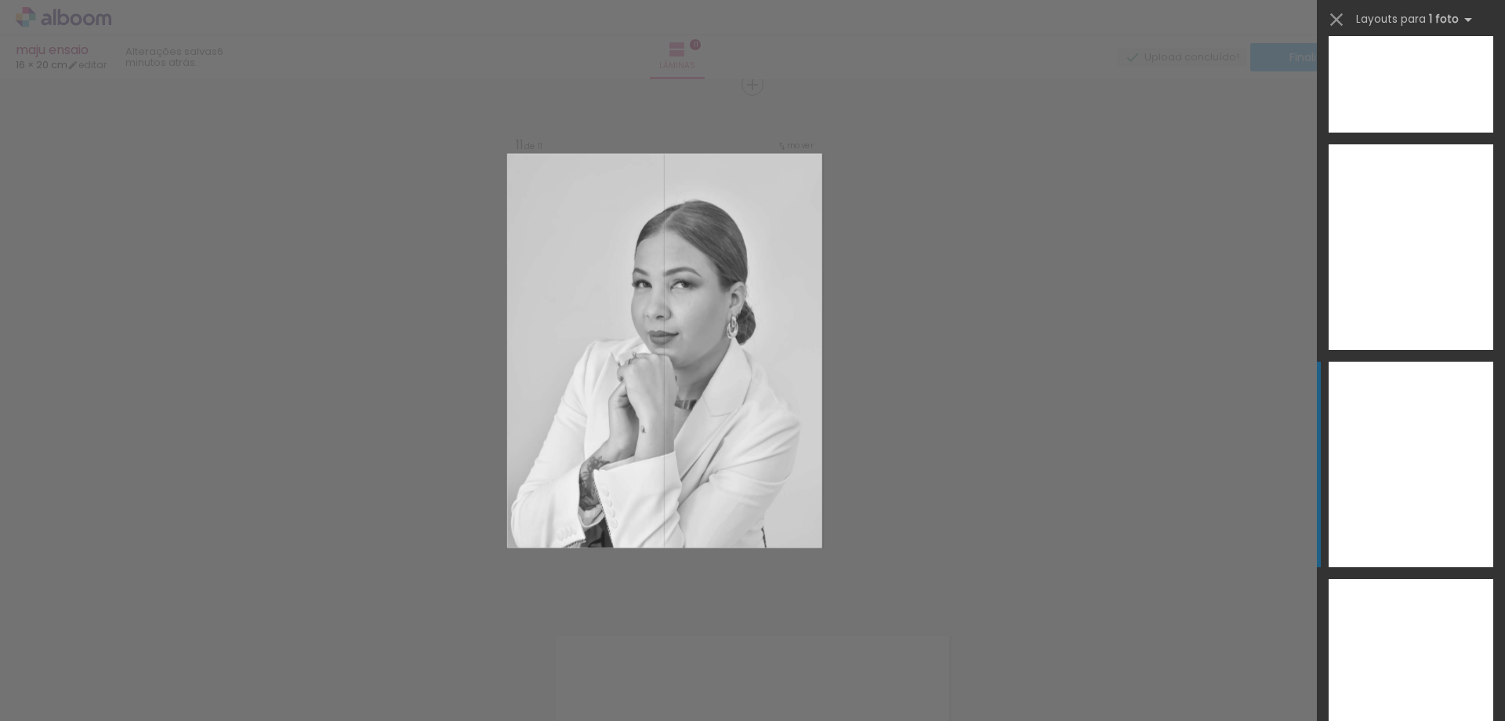
click at [1396, 468] on div at bounding box center [1411, 463] width 165 height 205
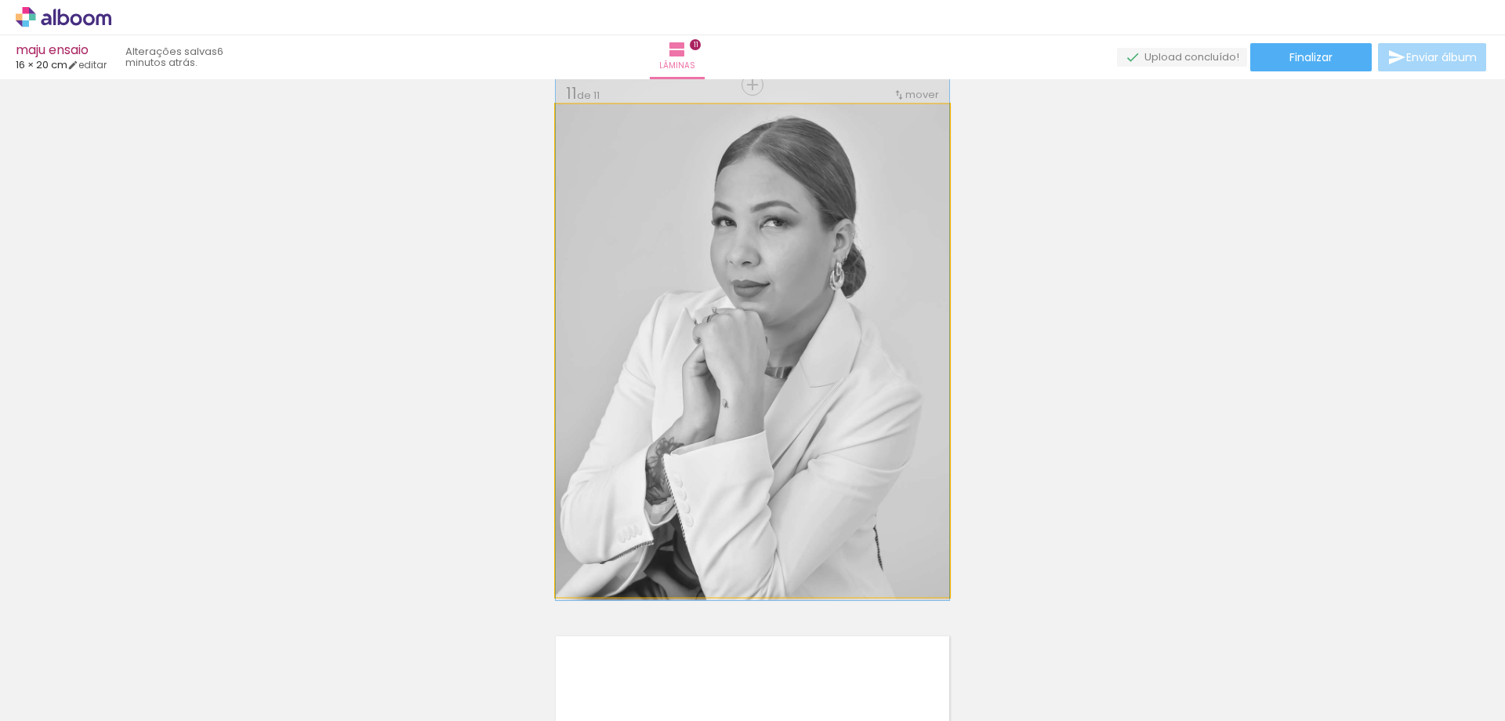
drag, startPoint x: 834, startPoint y: 364, endPoint x: 831, endPoint y: 306, distance: 58.1
drag, startPoint x: 830, startPoint y: 306, endPoint x: 827, endPoint y: 272, distance: 33.9
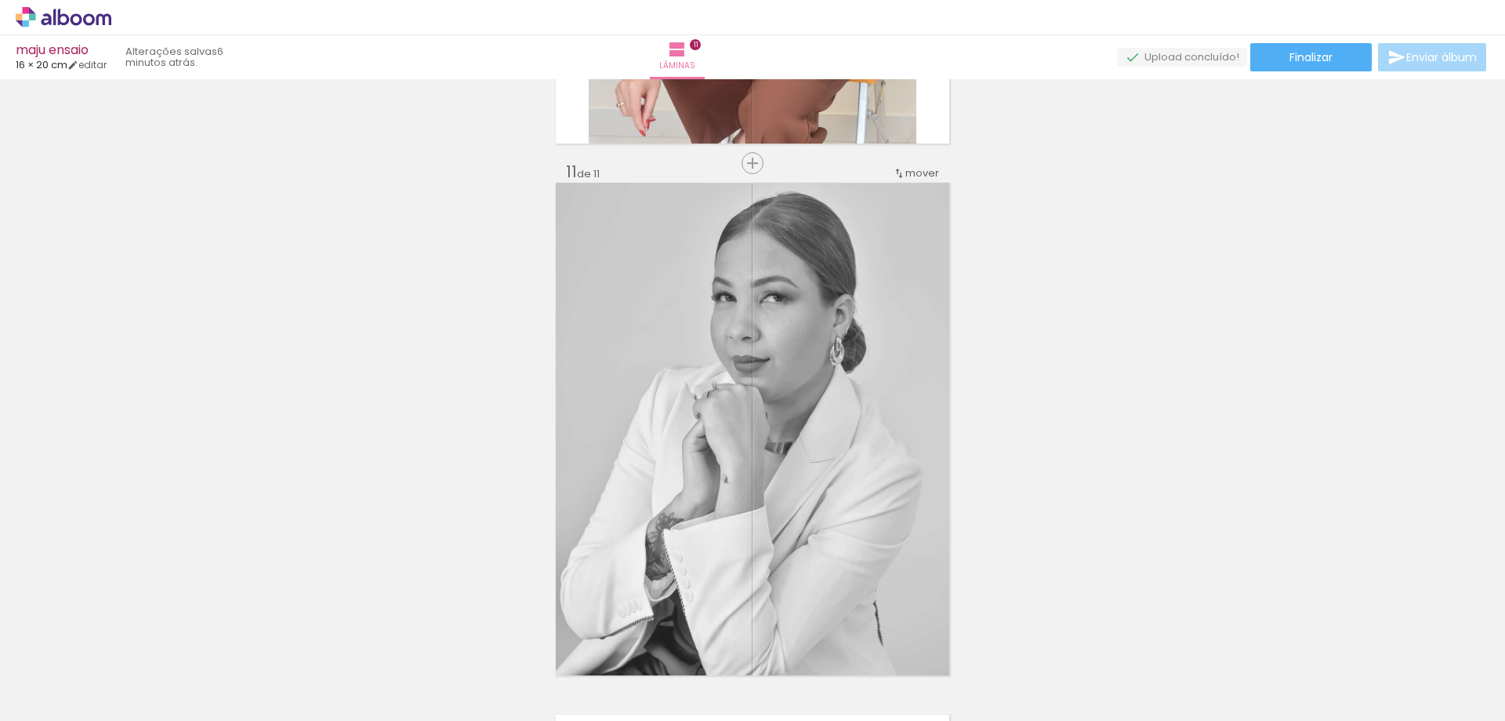
scroll to position [5493, 0]
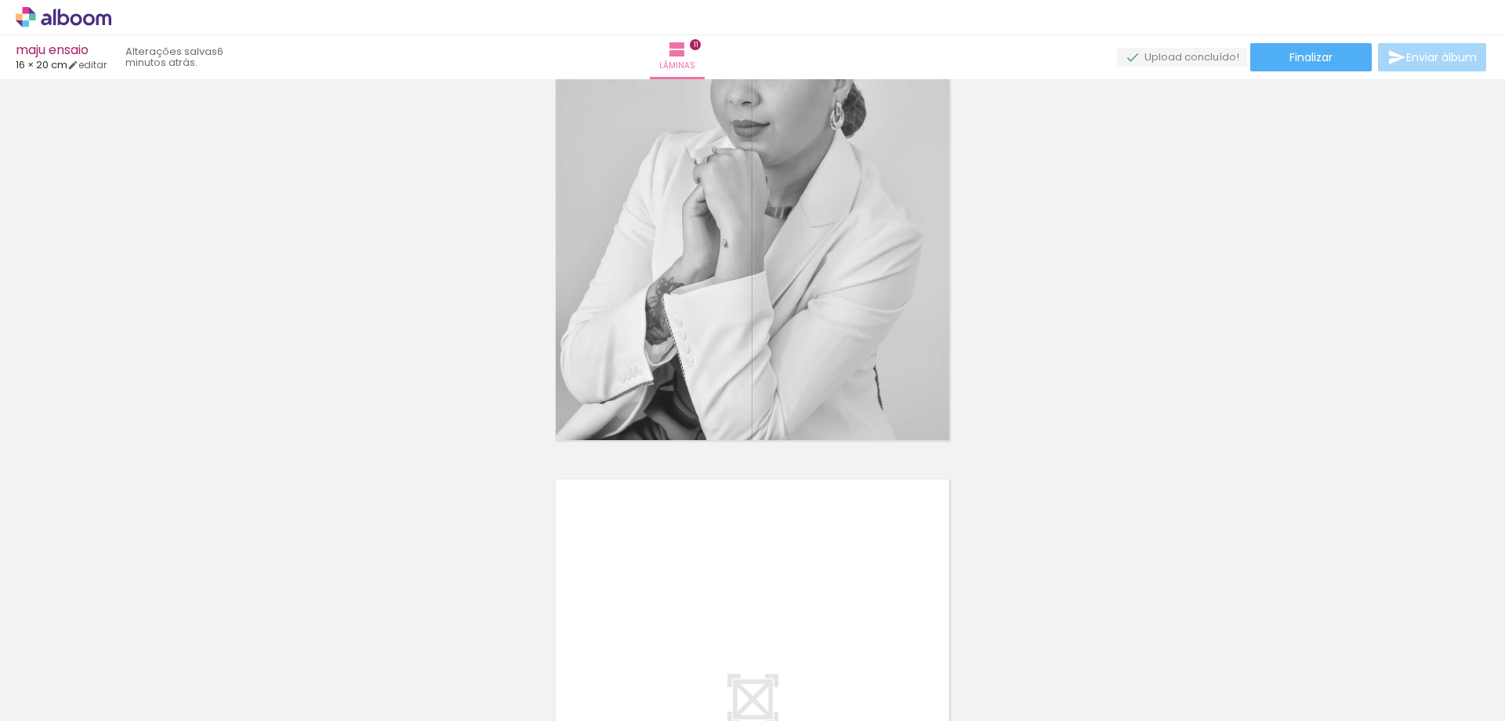
click at [54, 691] on span "Adicionar Fotos" at bounding box center [55, 699] width 47 height 17
click at [0, 0] on input "file" at bounding box center [0, 0] width 0 height 0
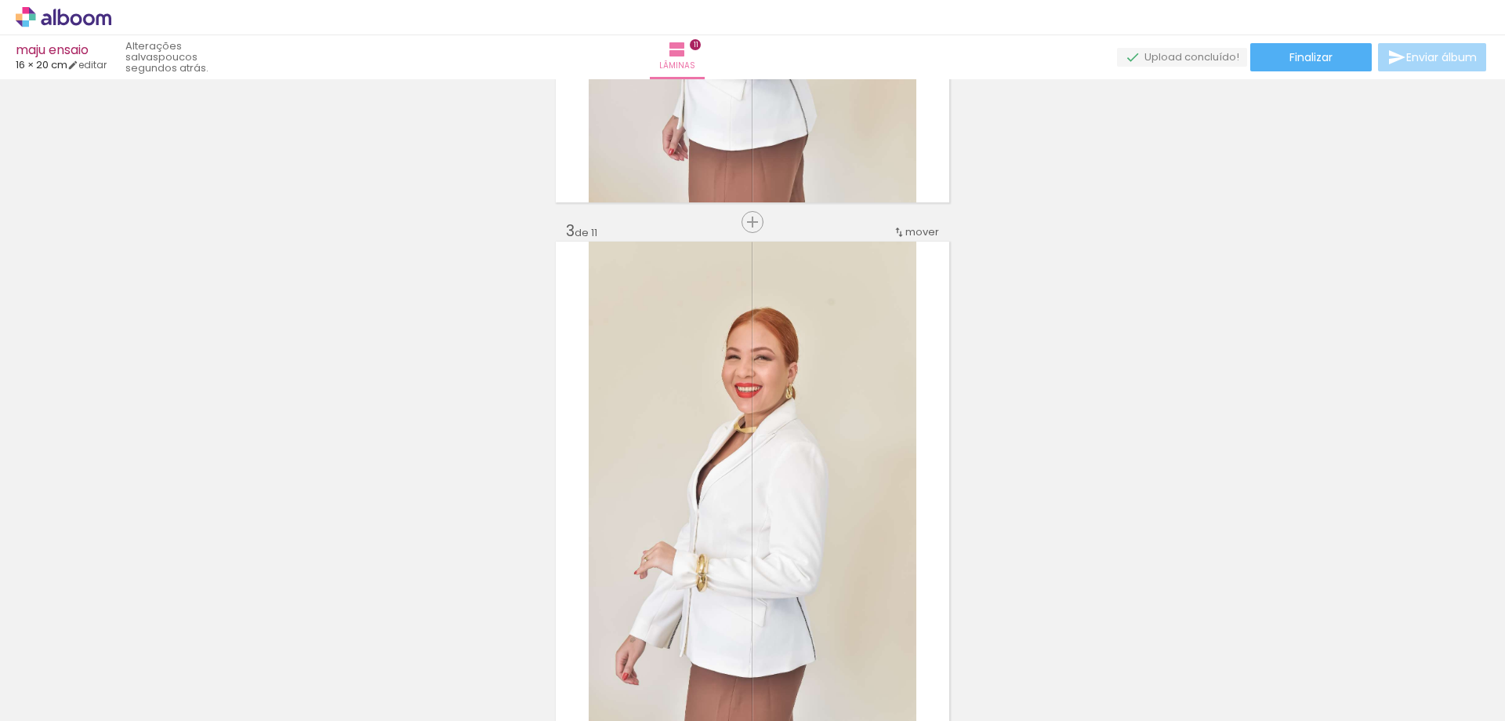
scroll to position [0, 0]
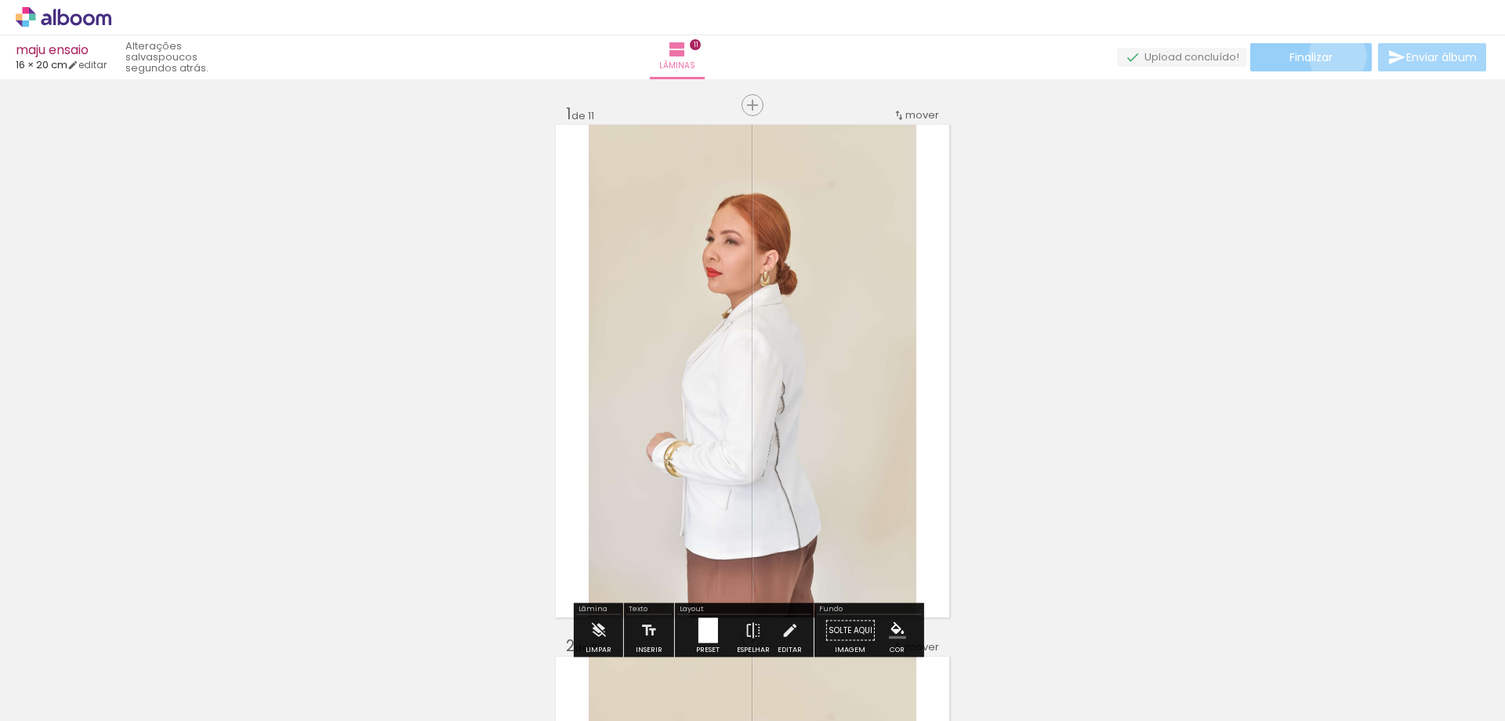
click at [1332, 56] on paper-button "Finalizar" at bounding box center [1312, 57] width 122 height 28
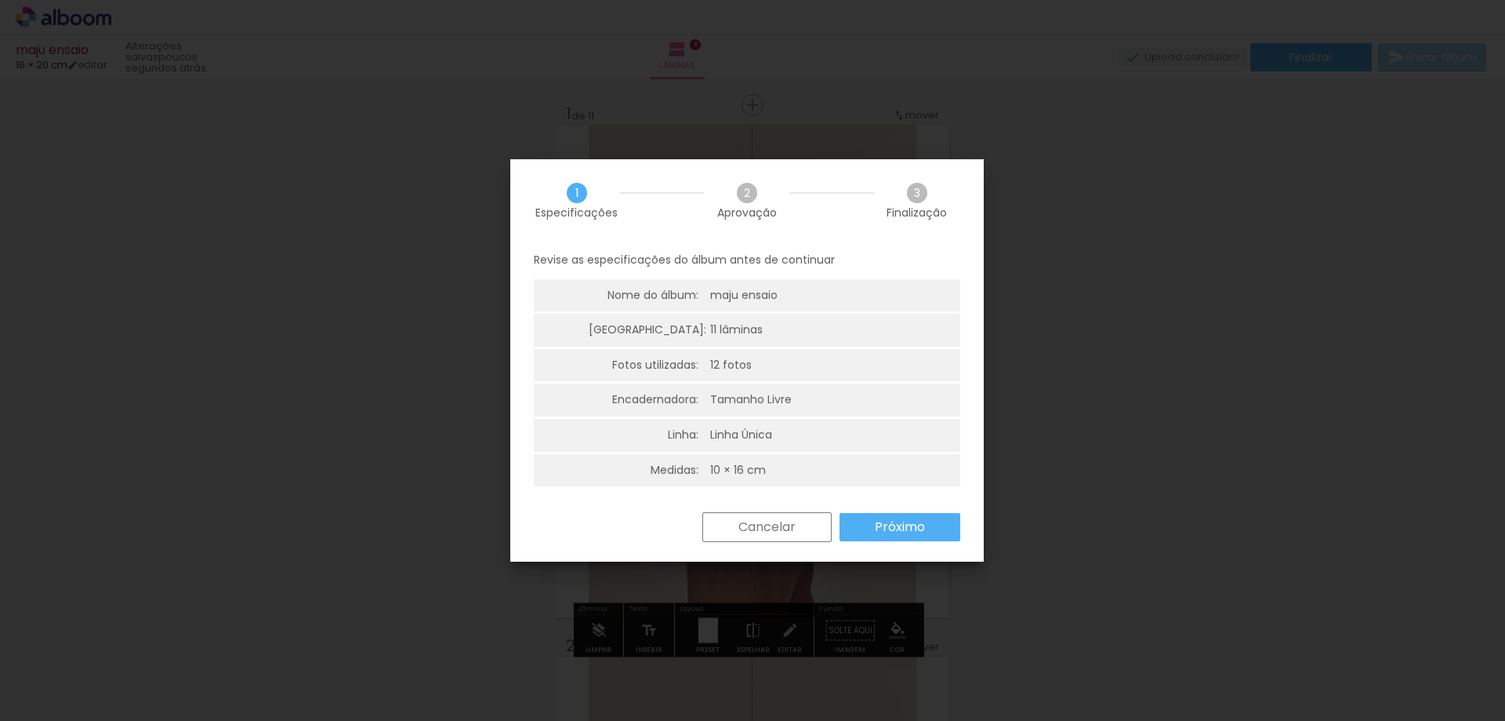
click at [0, 0] on slot "Próximo" at bounding box center [0, 0] width 0 height 0
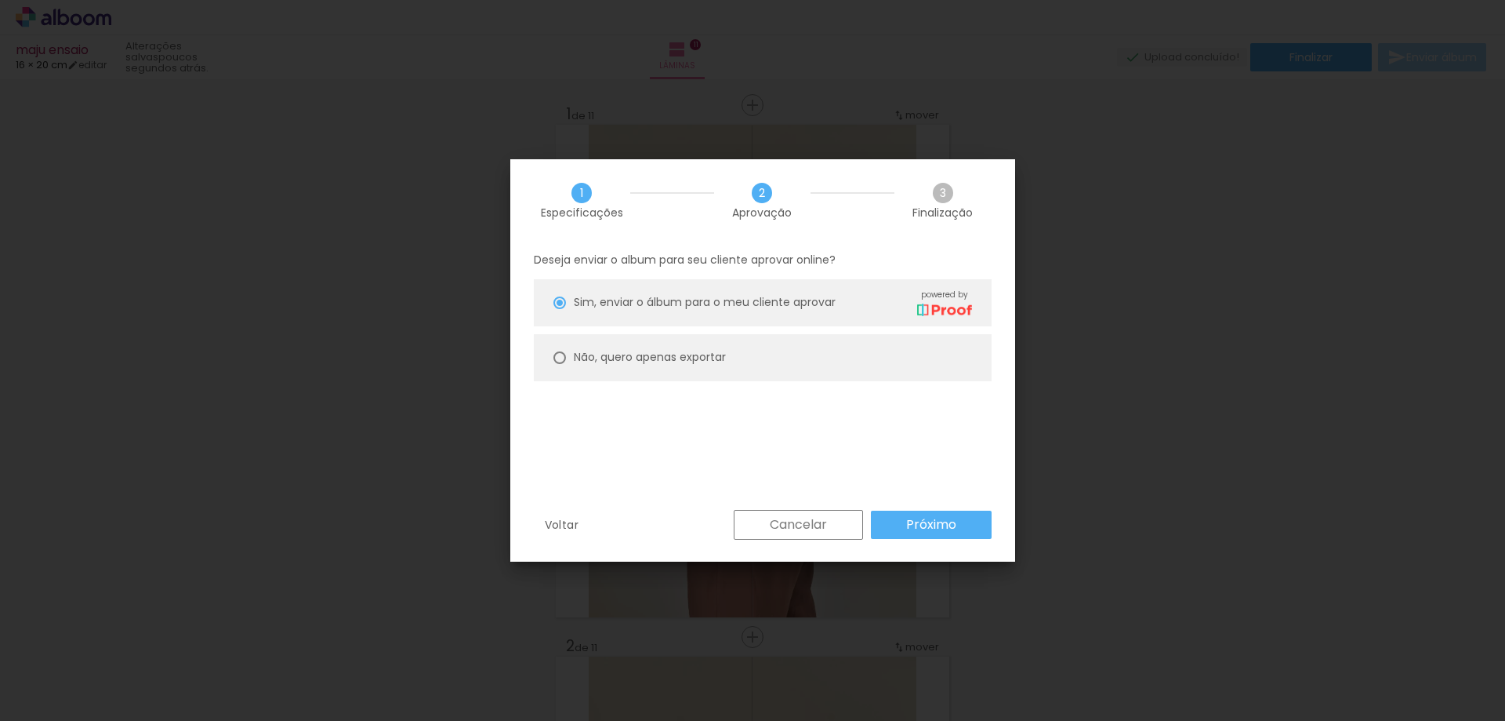
click at [635, 365] on div "Não, quero apenas exportar" at bounding box center [650, 357] width 152 height 16
type paper-radio-button "on"
click at [0, 0] on slot "Próximo" at bounding box center [0, 0] width 0 height 0
type input "Alta, 300 DPI"
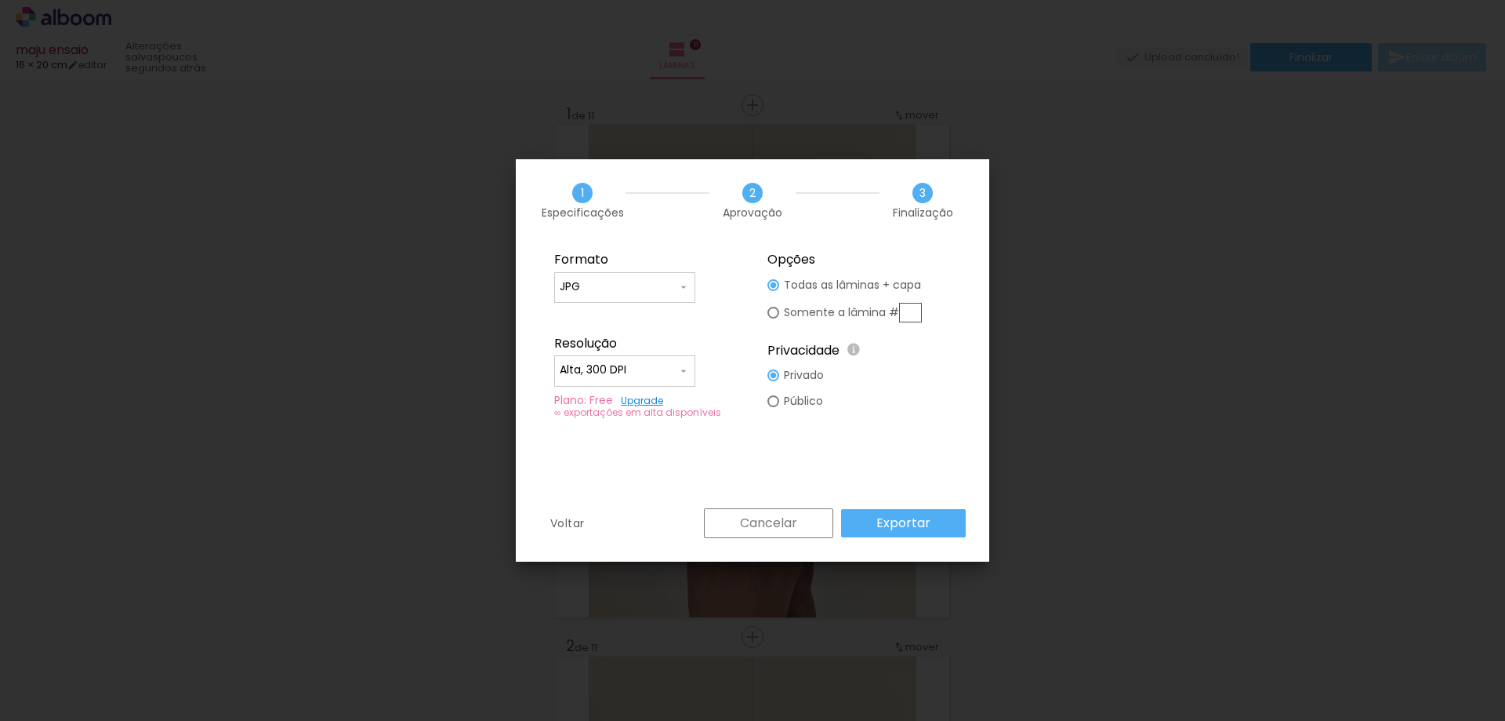
click at [0, 0] on slot "Exportar" at bounding box center [0, 0] width 0 height 0
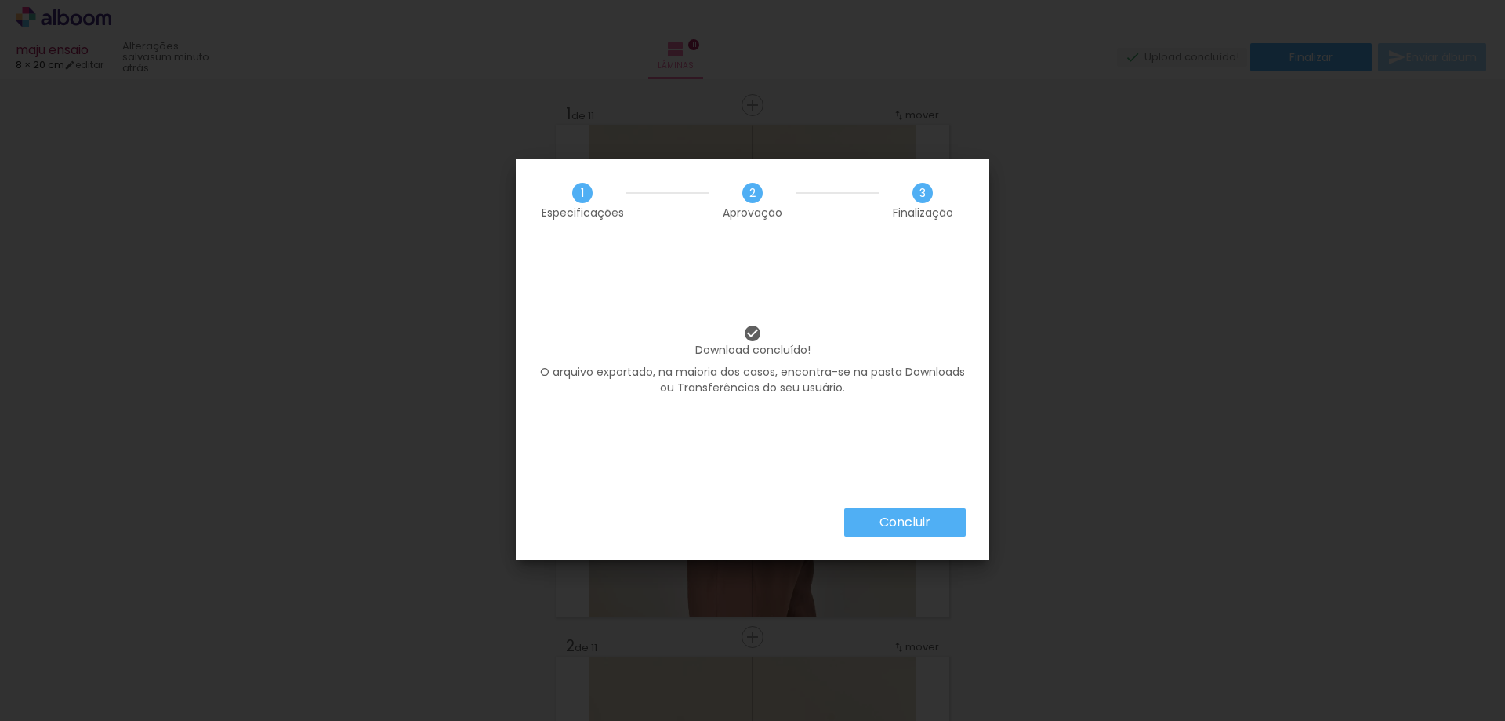
click at [0, 0] on slot "Concluir" at bounding box center [0, 0] width 0 height 0
